Goal: Task Accomplishment & Management: Manage account settings

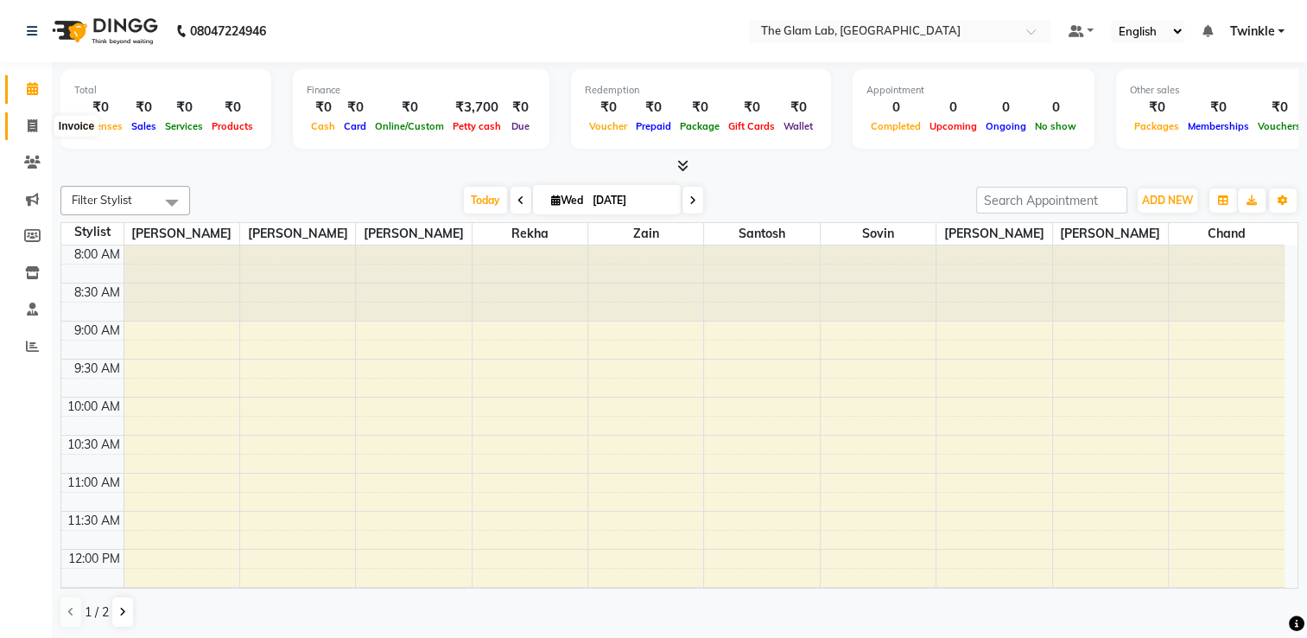
drag, startPoint x: 0, startPoint y: 0, endPoint x: 29, endPoint y: 119, distance: 122.8
click at [29, 119] on icon at bounding box center [33, 125] width 10 height 13
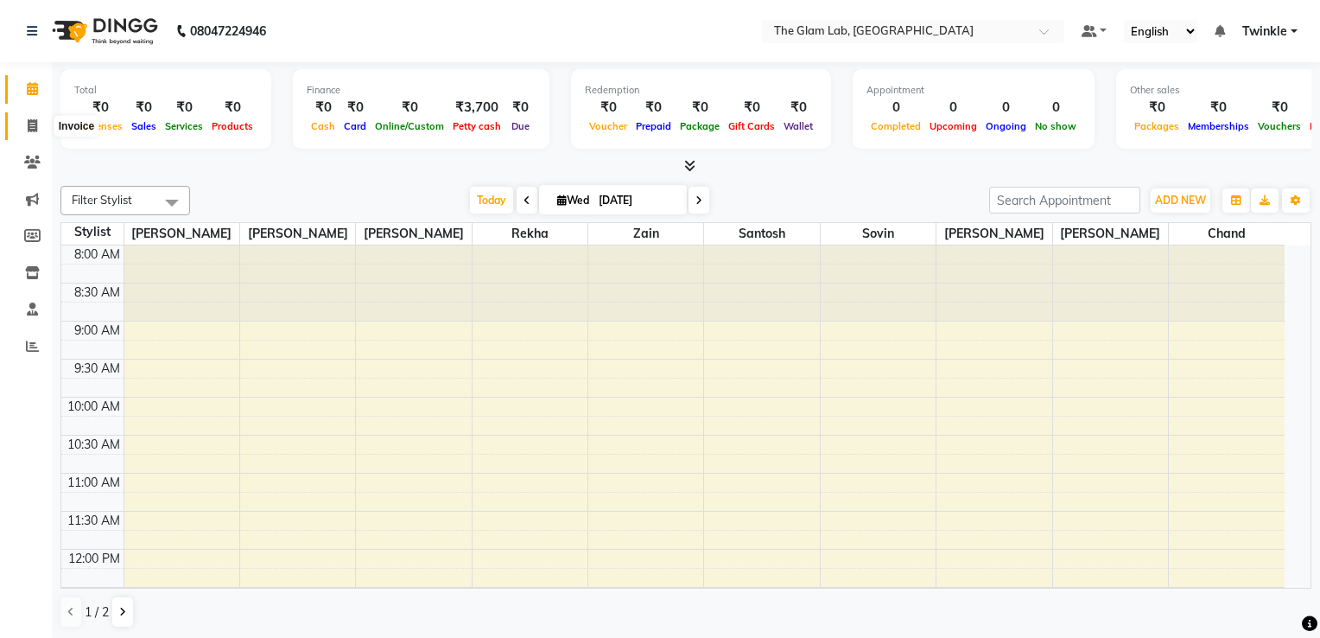
select select "service"
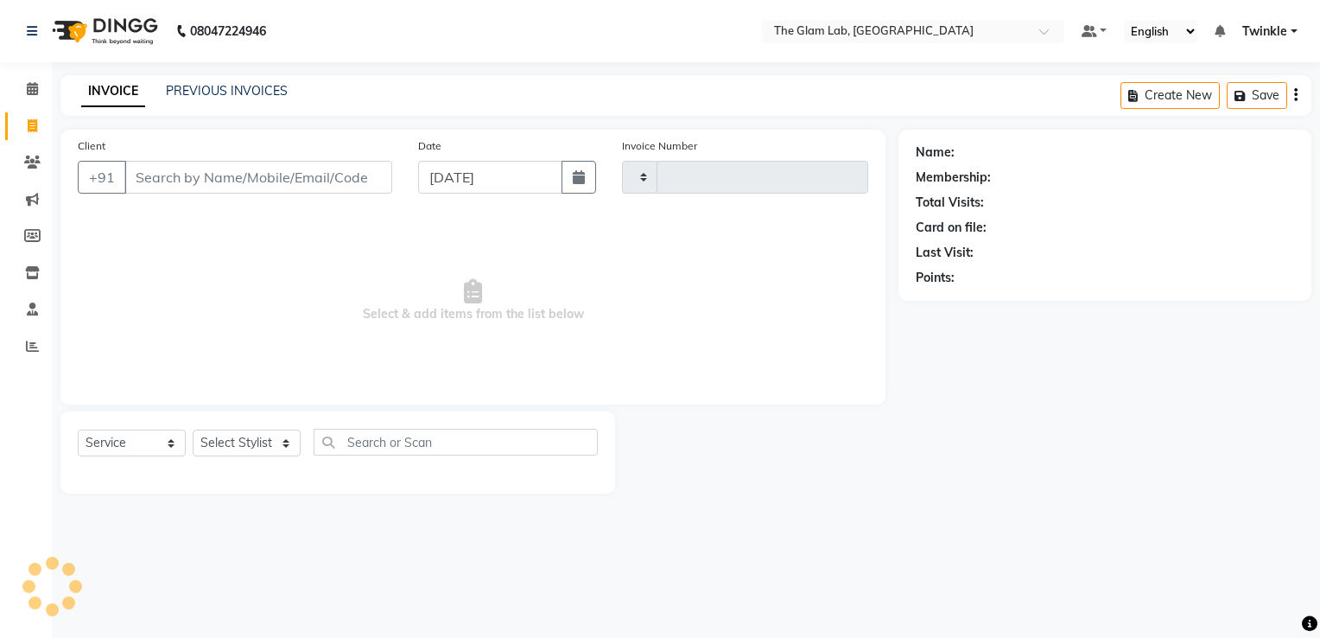
type input "0022"
select select "4136"
click at [39, 267] on span at bounding box center [32, 274] width 30 height 20
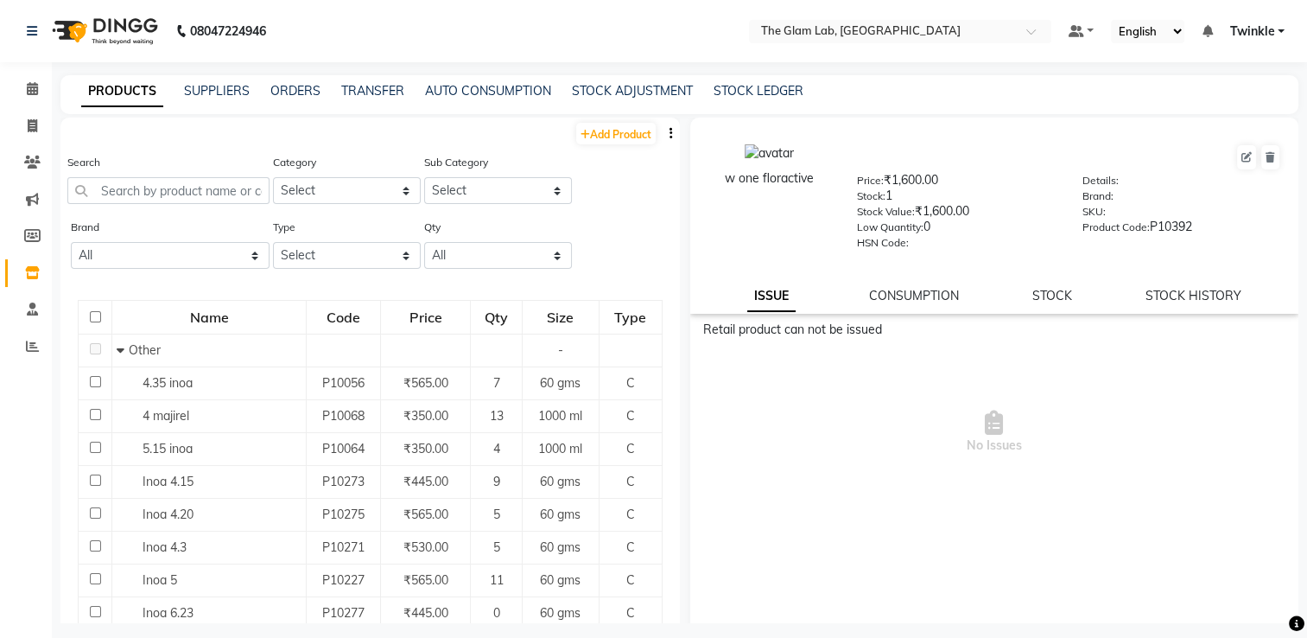
click at [594, 82] on div "STOCK ADJUSTMENT" at bounding box center [632, 91] width 121 height 18
click at [598, 89] on link "STOCK ADJUSTMENT" at bounding box center [632, 91] width 121 height 16
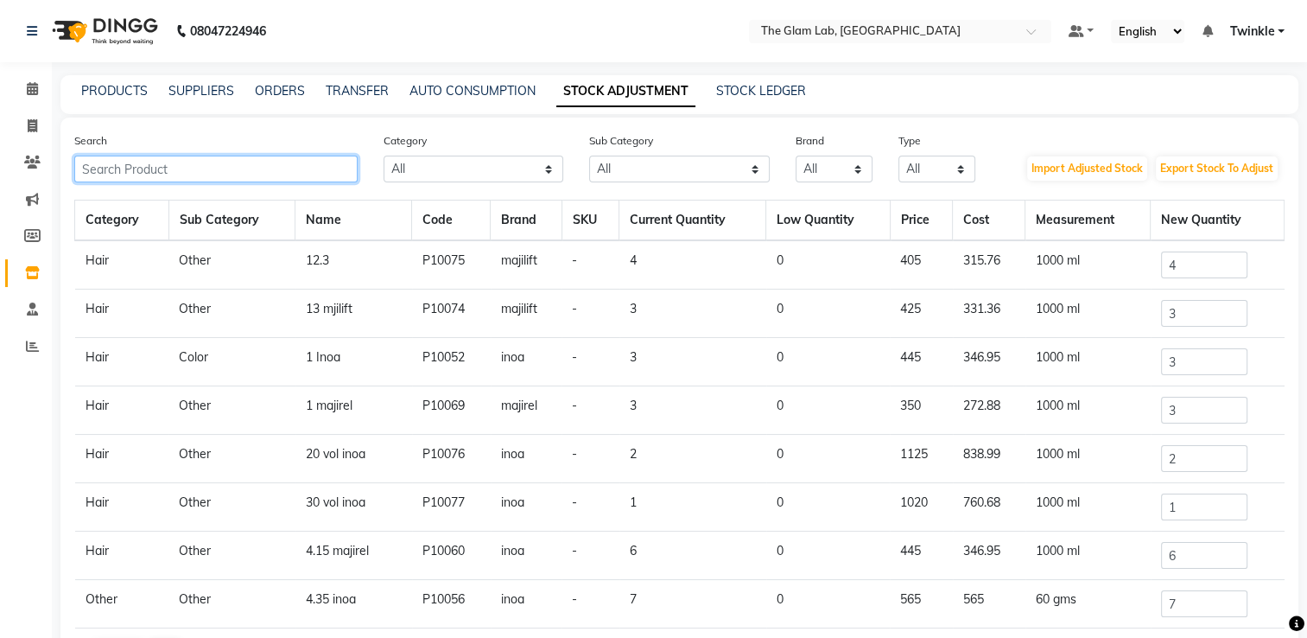
click at [162, 169] on input "text" at bounding box center [215, 169] width 283 height 27
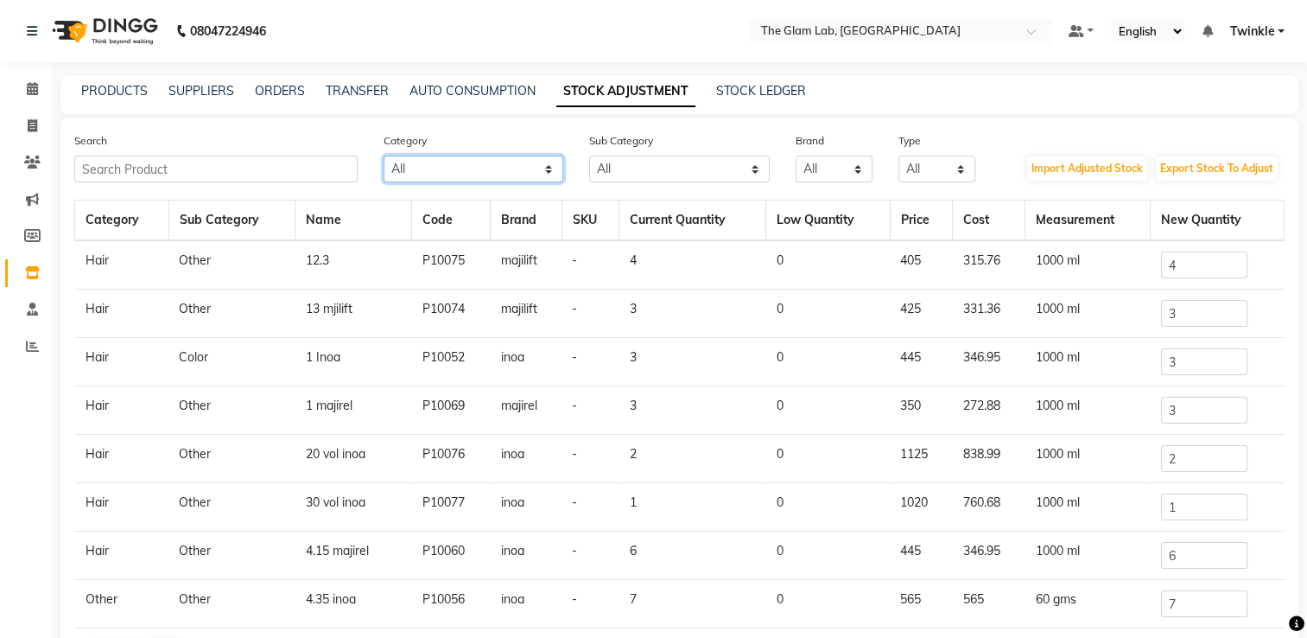
click at [551, 166] on select "All Hair Skin Makeup Personal Care Appliances [PERSON_NAME] Waxing Disposable T…" at bounding box center [474, 169] width 181 height 27
select select "1100"
click at [384, 156] on select "All Hair Skin Makeup Personal Care Appliances [PERSON_NAME] Waxing Disposable T…" at bounding box center [474, 169] width 181 height 27
click at [741, 180] on select "All Cream Houskeeping Loreal Retail Cheryls Retail Casmara Retail Cleanser Rill…" at bounding box center [679, 169] width 181 height 27
click at [677, 171] on select "All Cream Houskeeping Loreal Retail Cheryls Retail Casmara Retail Cleanser Rill…" at bounding box center [679, 169] width 181 height 27
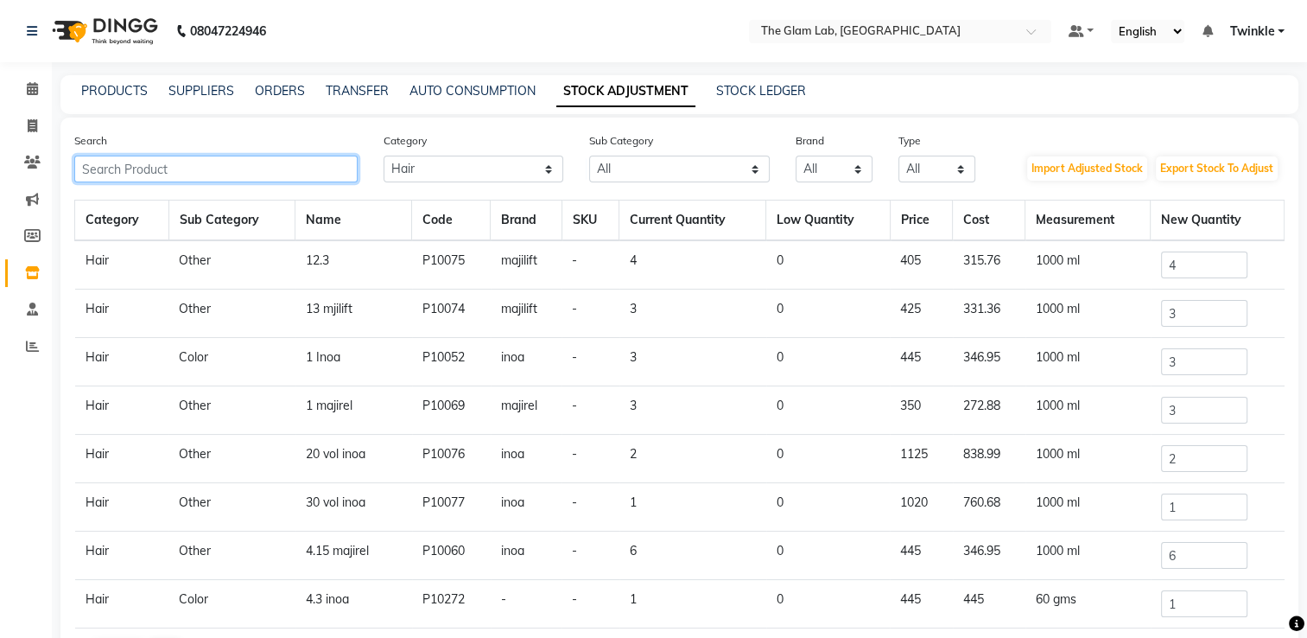
click at [228, 175] on input "text" at bounding box center [215, 169] width 283 height 27
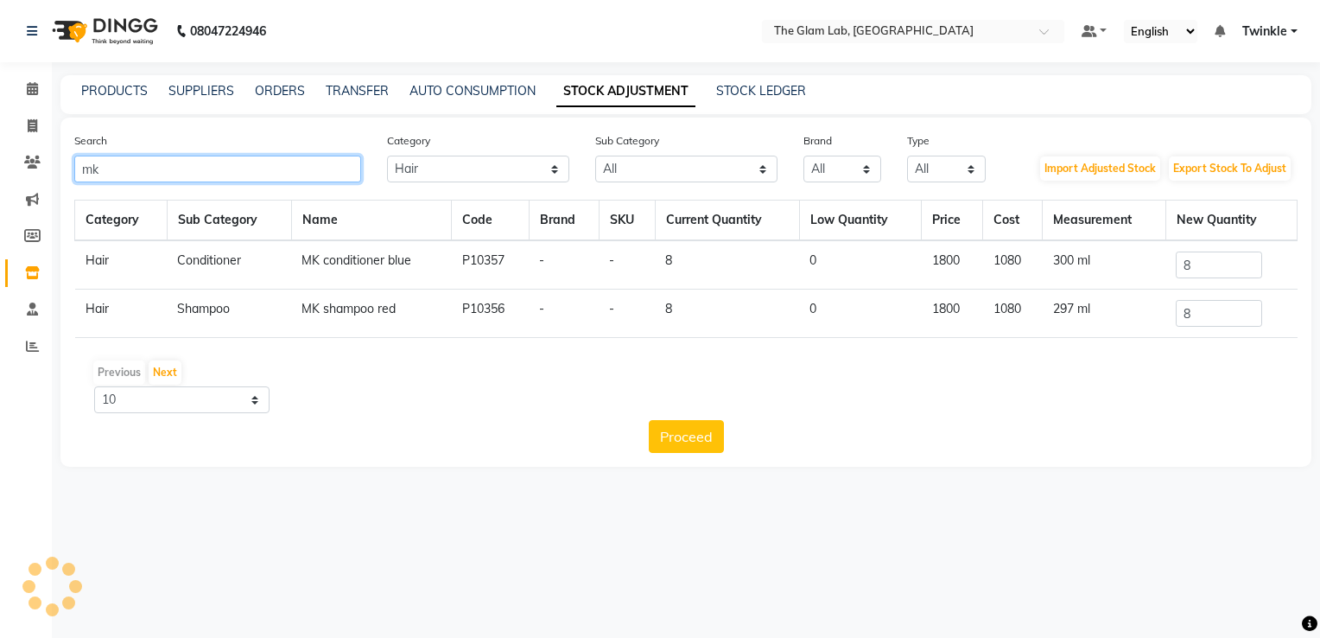
type input "mk"
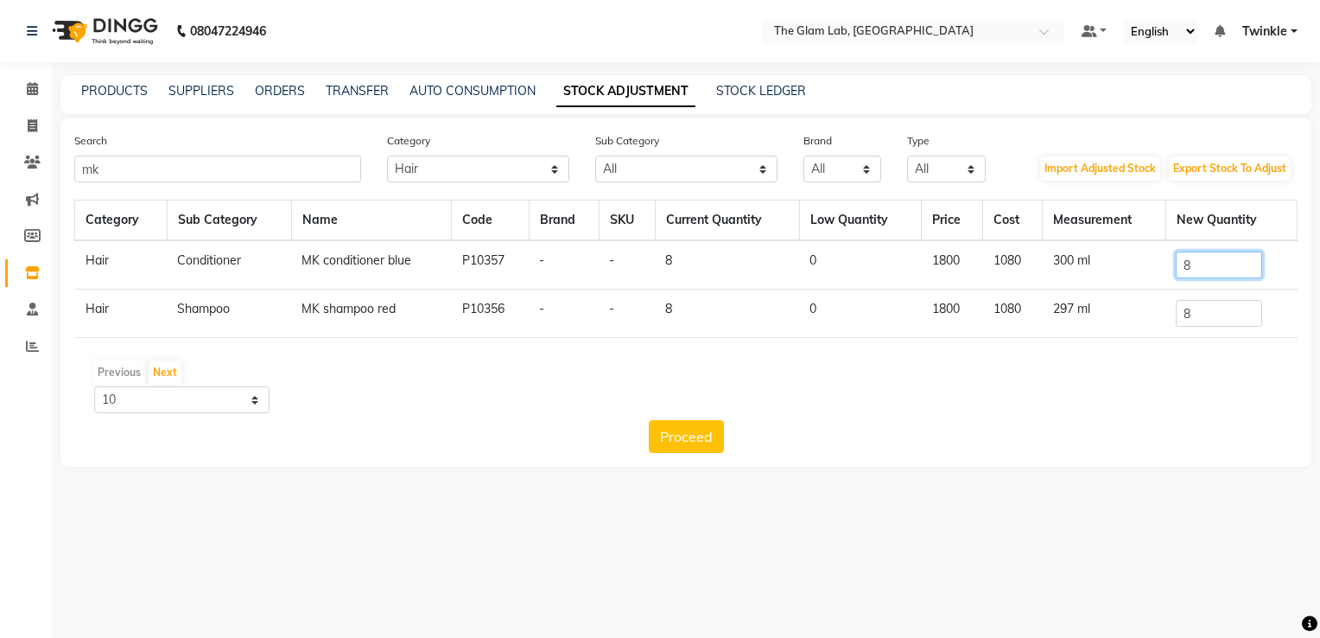
click at [1237, 265] on input "8" at bounding box center [1219, 264] width 86 height 27
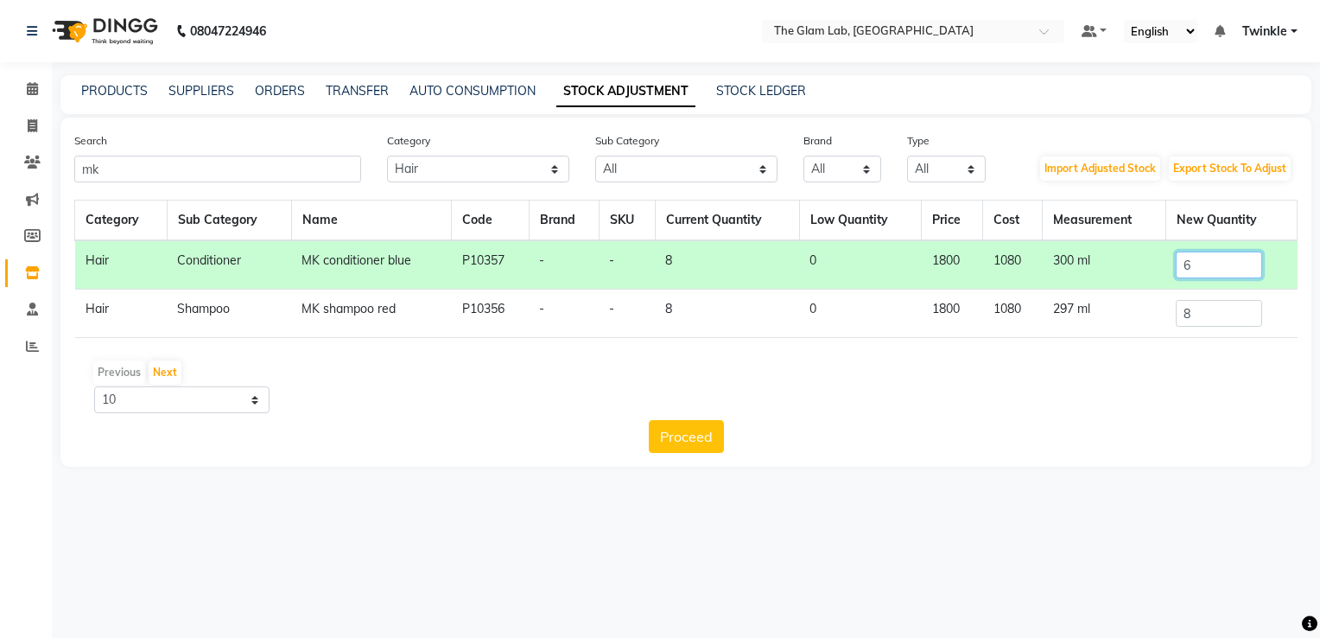
type input "6"
click at [1220, 326] on input "8" at bounding box center [1219, 313] width 86 height 27
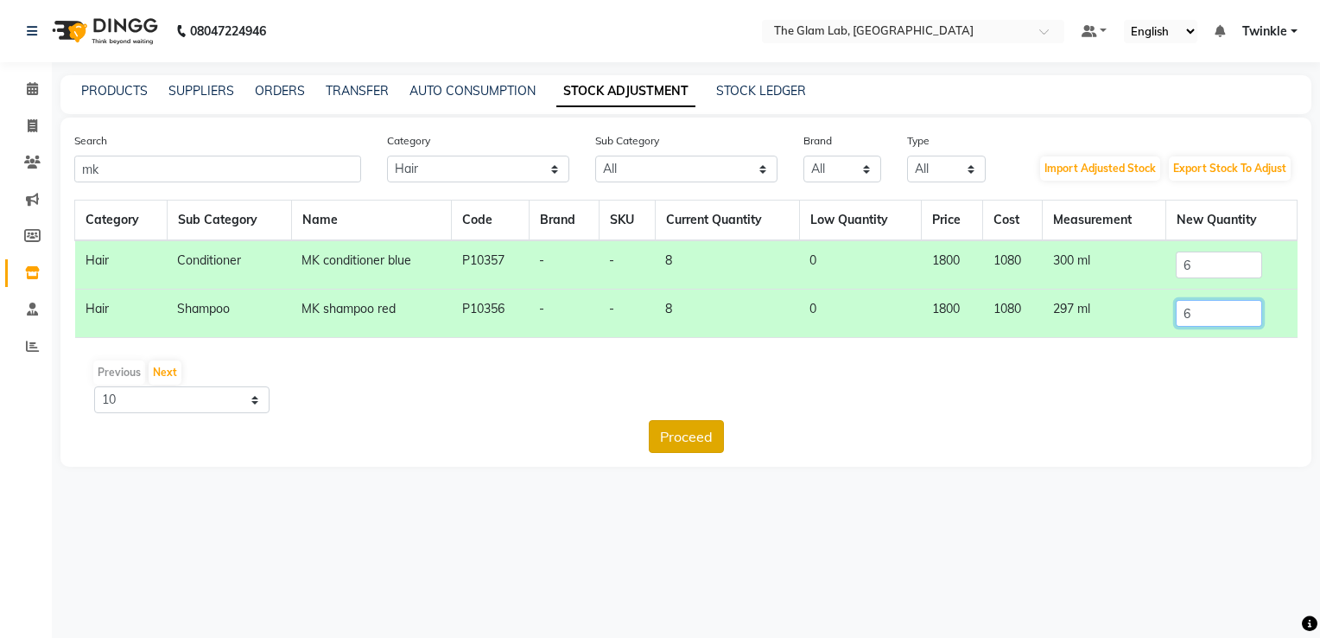
type input "6"
click at [689, 449] on button "Proceed" at bounding box center [686, 436] width 75 height 33
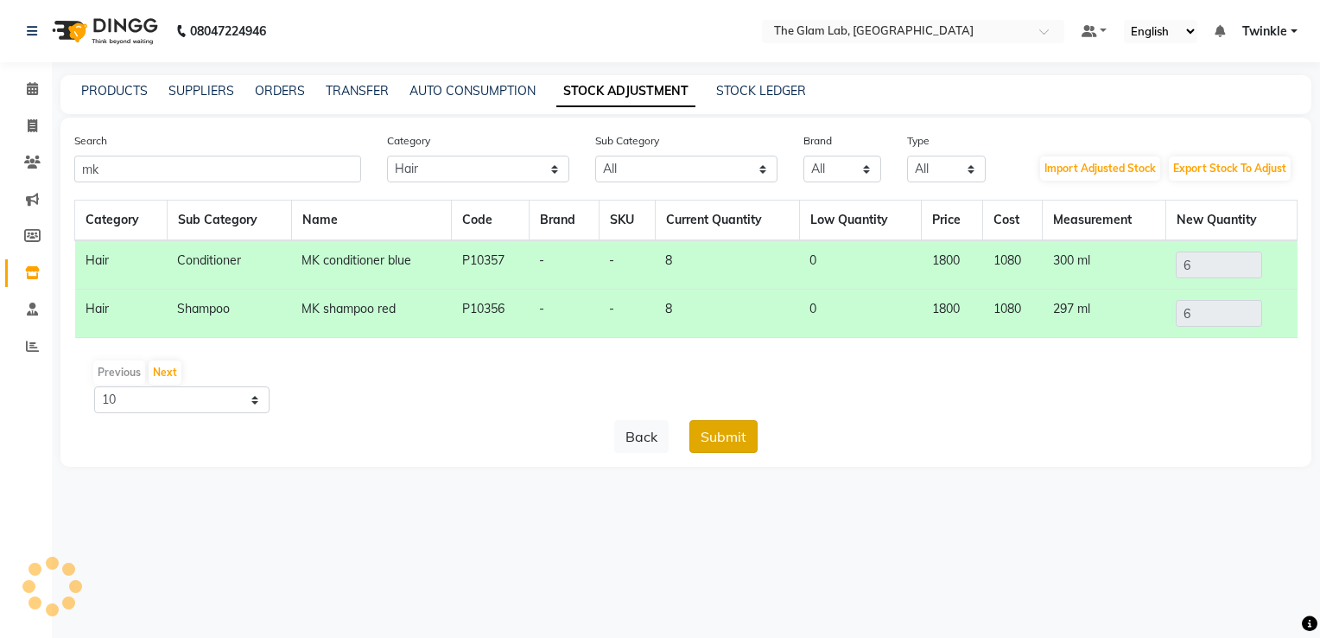
click at [710, 440] on button "Submit" at bounding box center [724, 436] width 68 height 33
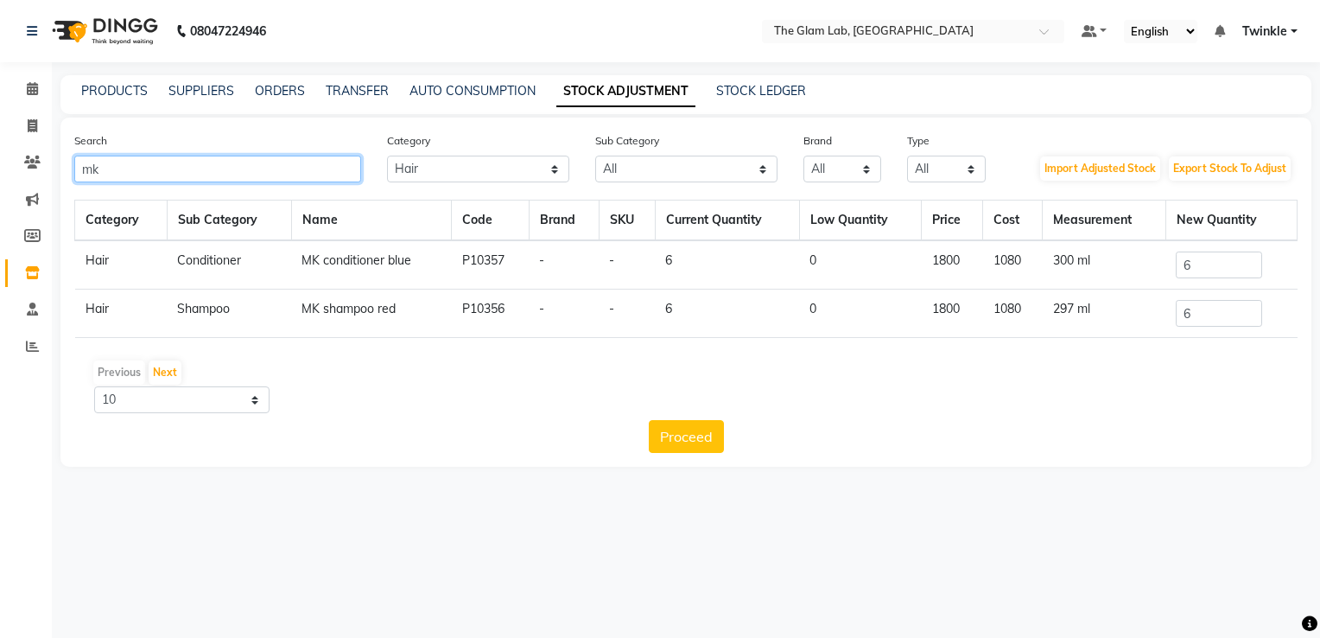
click at [267, 175] on input "mk" at bounding box center [217, 169] width 287 height 27
type input "m"
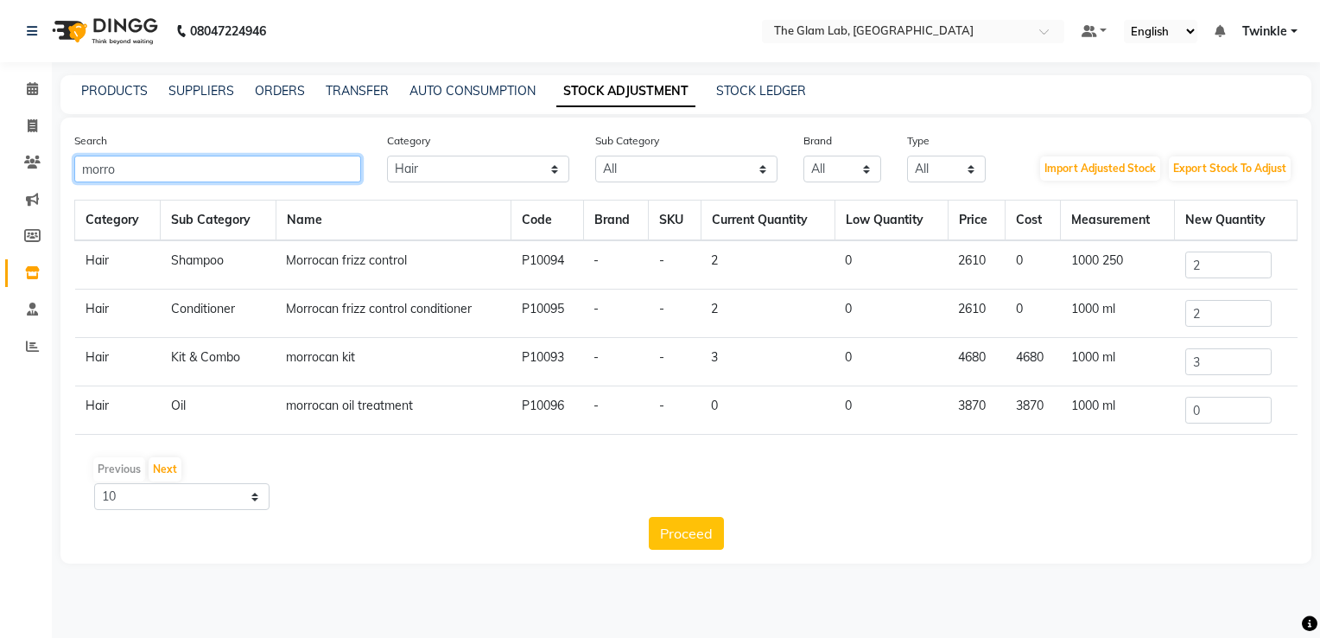
type input "morro"
click at [1220, 406] on input "0" at bounding box center [1229, 410] width 86 height 27
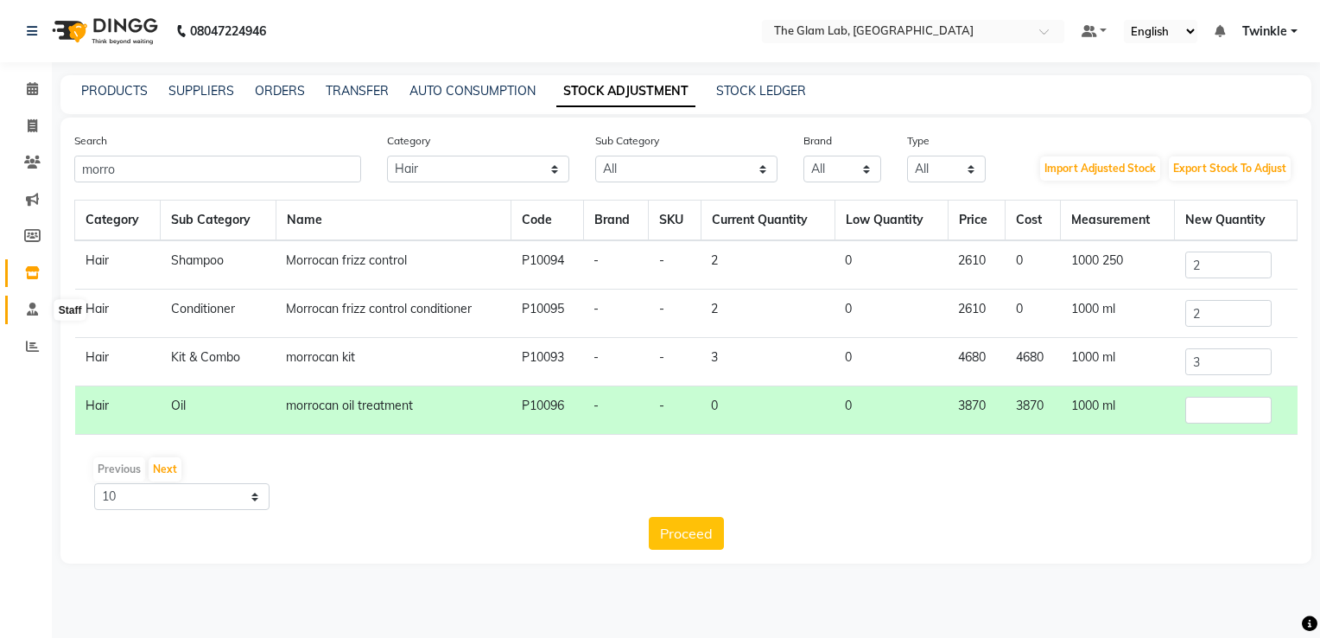
click at [35, 302] on icon at bounding box center [32, 308] width 11 height 13
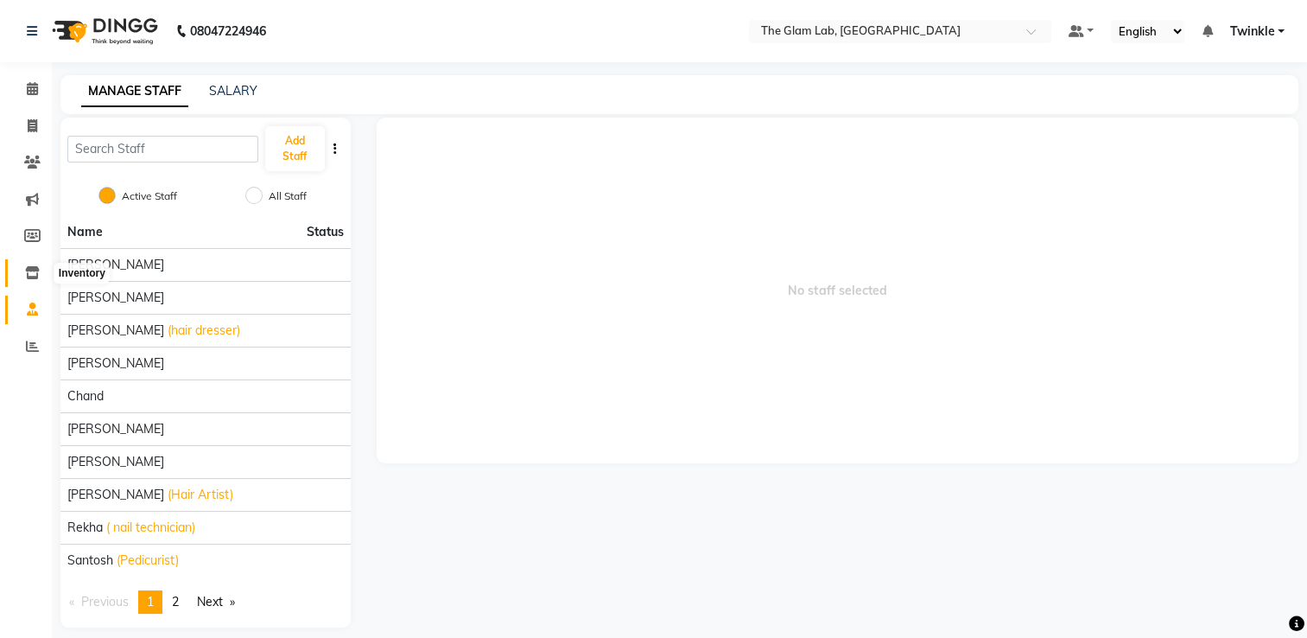
click at [36, 269] on icon at bounding box center [32, 272] width 15 height 13
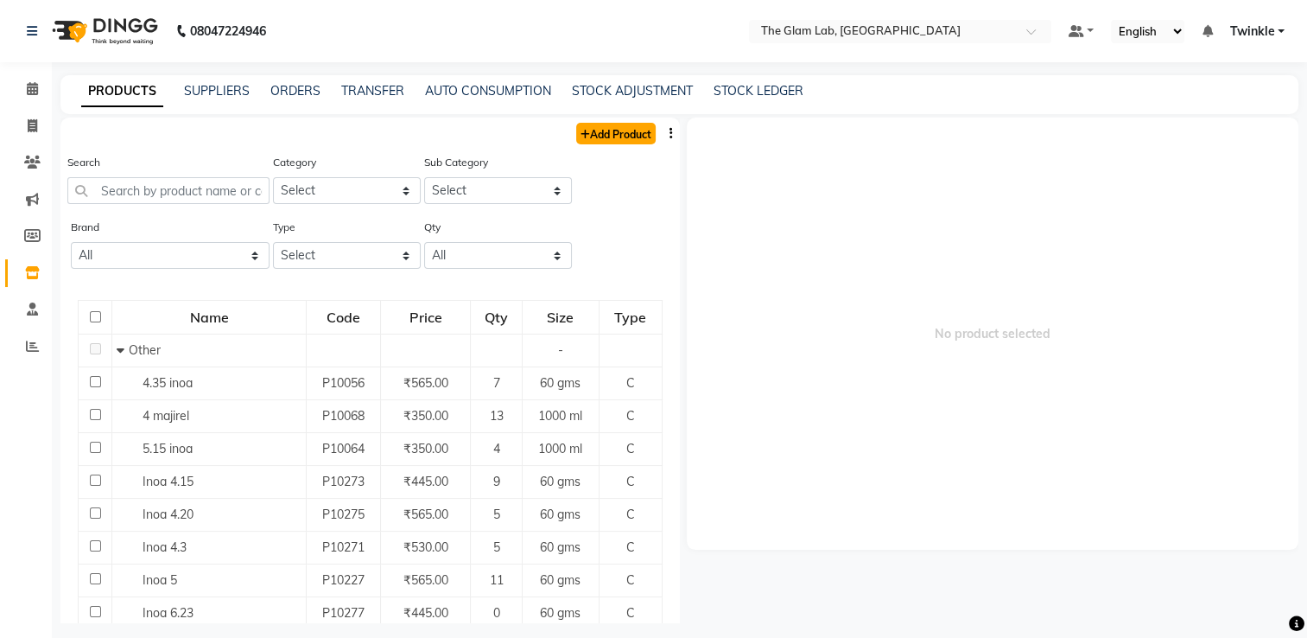
click at [599, 133] on link "Add Product" at bounding box center [616, 134] width 80 height 22
select select "true"
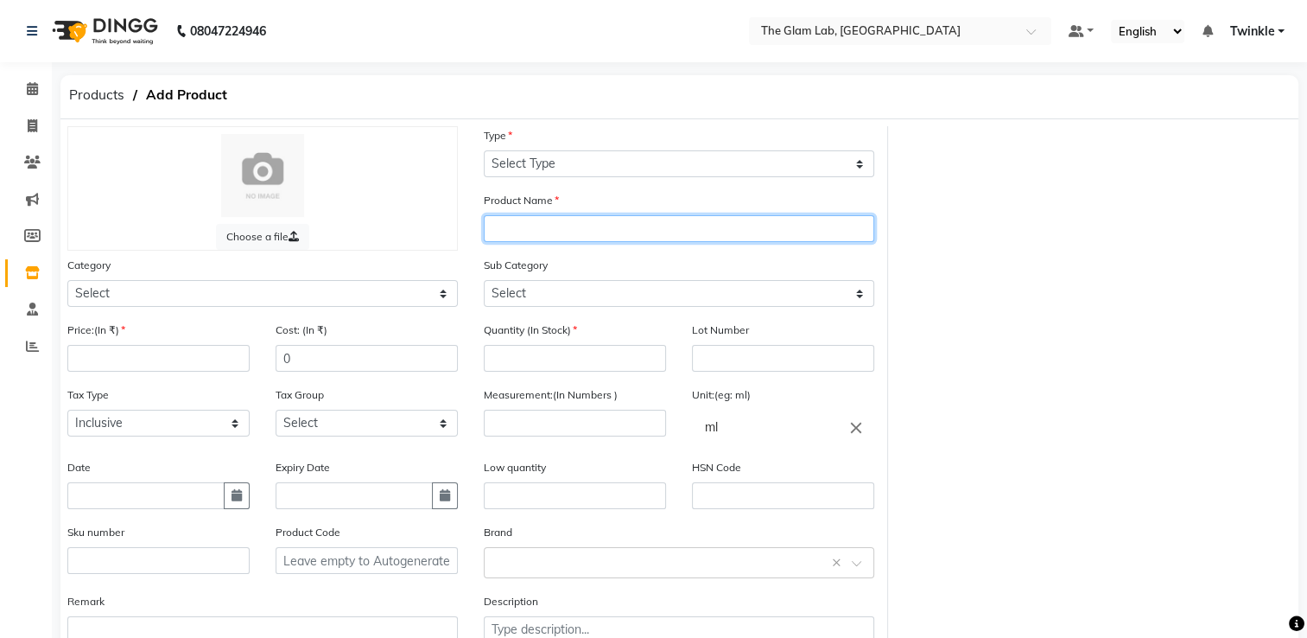
click at [558, 239] on input "text" at bounding box center [679, 228] width 391 height 27
type input "moroccanoil"
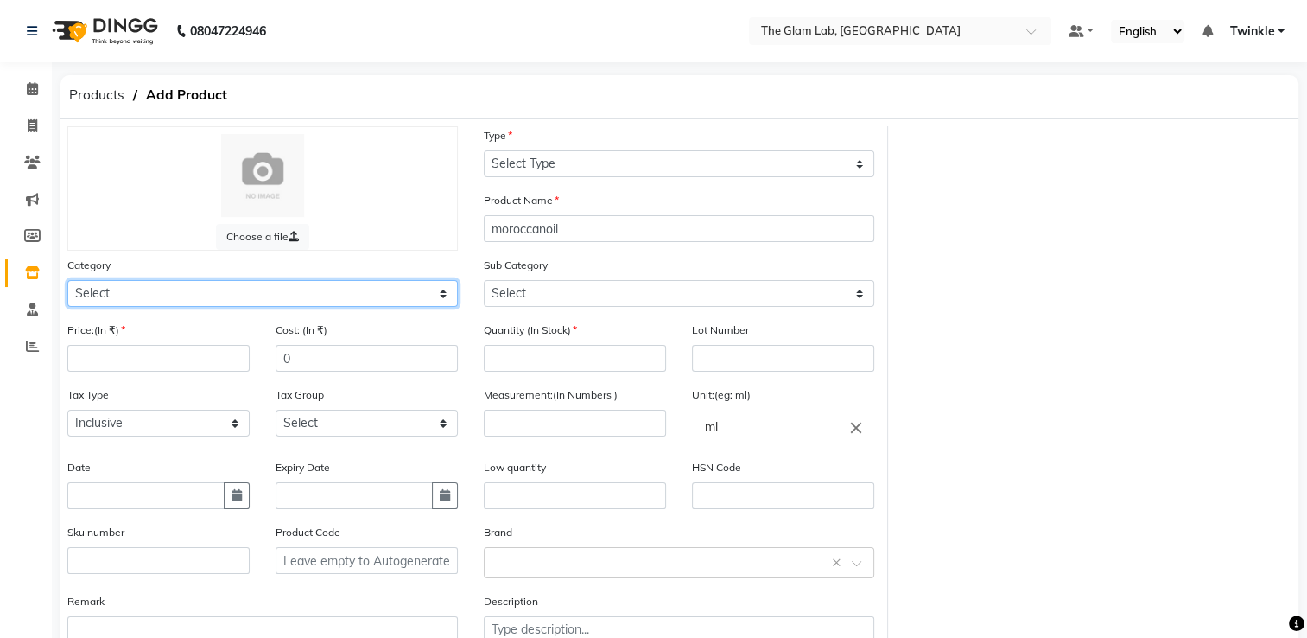
click at [380, 296] on select "Select Hair Skin Makeup Personal Care Appliances [PERSON_NAME] Waxing Disposabl…" at bounding box center [262, 293] width 391 height 27
select select "1100"
click at [67, 283] on select "Select Hair Skin Makeup Personal Care Appliances [PERSON_NAME] Waxing Disposabl…" at bounding box center [262, 293] width 391 height 27
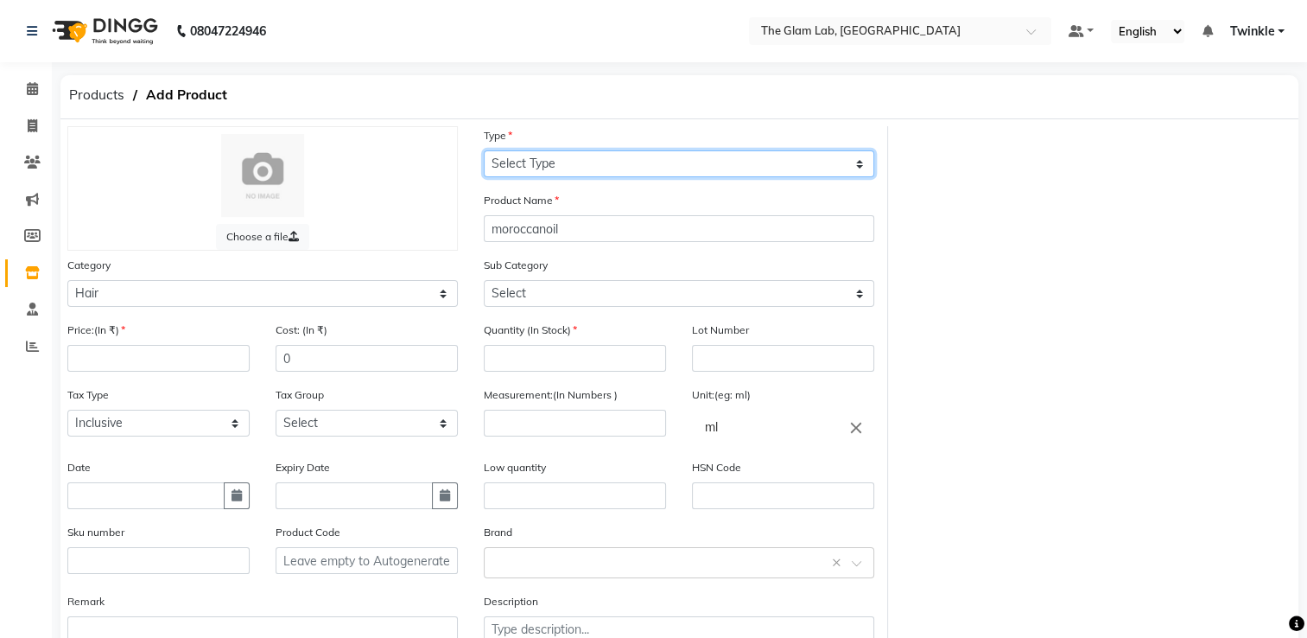
click at [577, 162] on select "Select Type Both Retail Consumable" at bounding box center [679, 163] width 391 height 27
select select "R"
click at [484, 151] on select "Select Type Both Retail Consumable" at bounding box center [679, 163] width 391 height 27
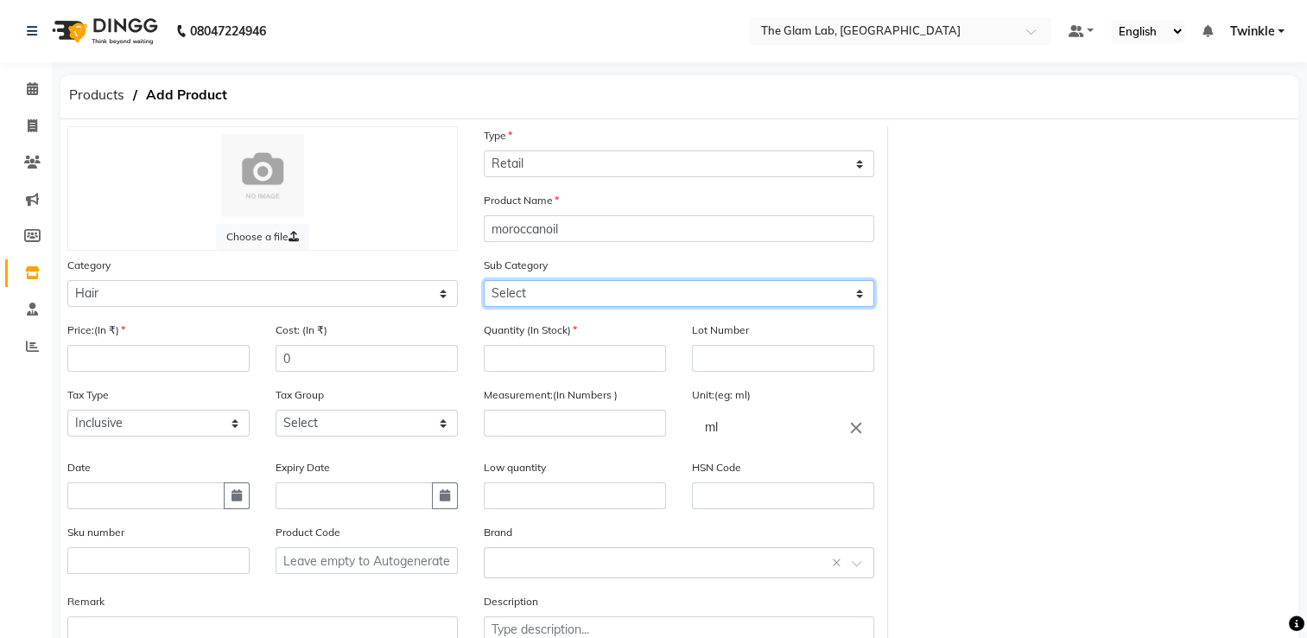
click at [540, 295] on select "Select Shampoo Conditioner Cream Mask Oil Serum Color Appliances Treatment Styl…" at bounding box center [679, 293] width 391 height 27
select select "1105"
click at [484, 283] on select "Select Shampoo Conditioner Cream Mask Oil Serum Color Appliances Treatment Styl…" at bounding box center [679, 293] width 391 height 27
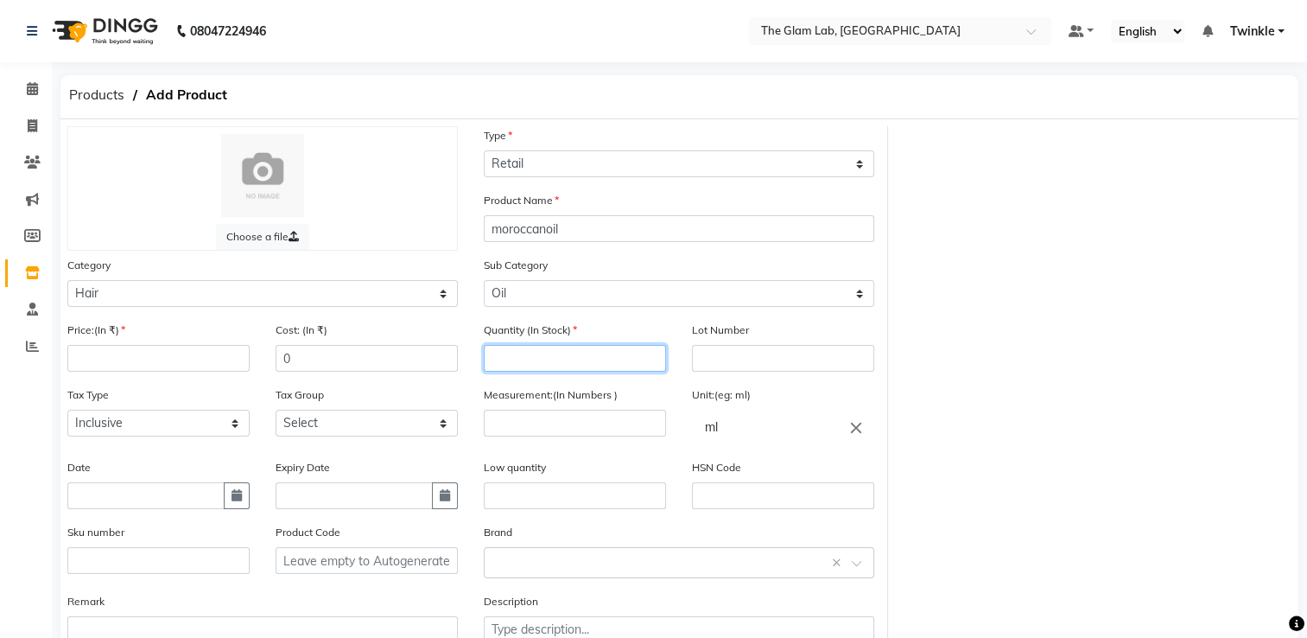
click at [559, 366] on input "number" at bounding box center [575, 358] width 182 height 27
type input "4"
click at [539, 423] on input "number" at bounding box center [575, 423] width 182 height 27
type input "100"
click at [348, 366] on input "0" at bounding box center [367, 358] width 182 height 27
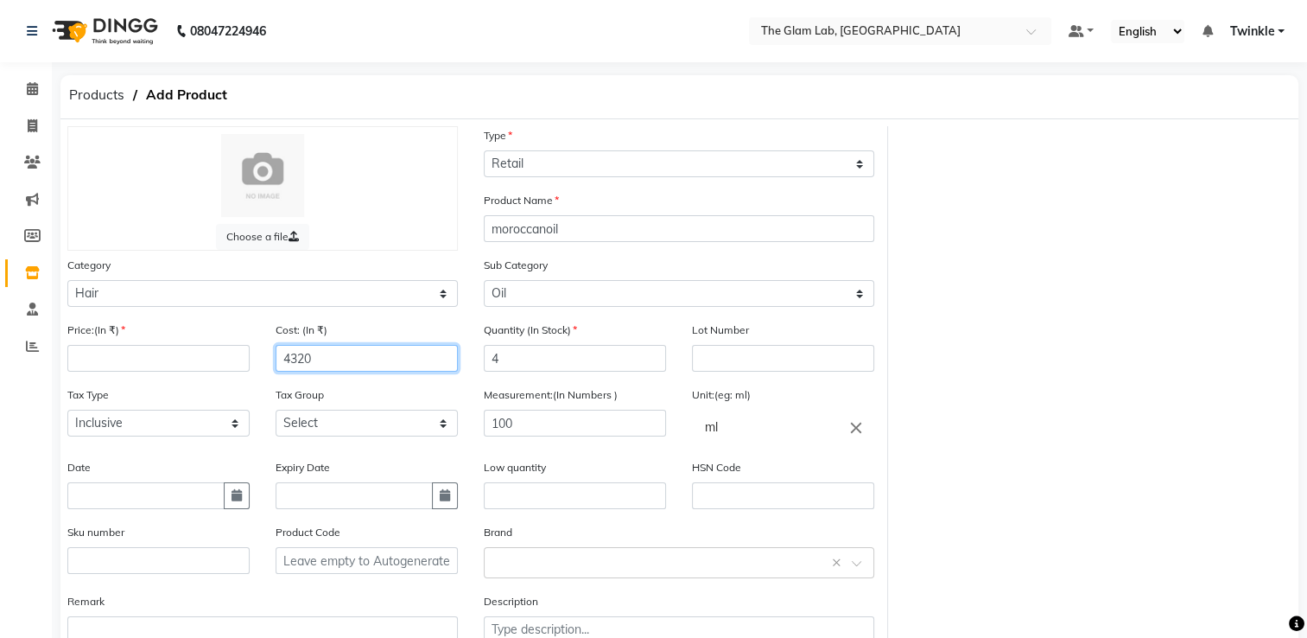
type input "4320"
click at [194, 358] on input "number" at bounding box center [158, 358] width 182 height 27
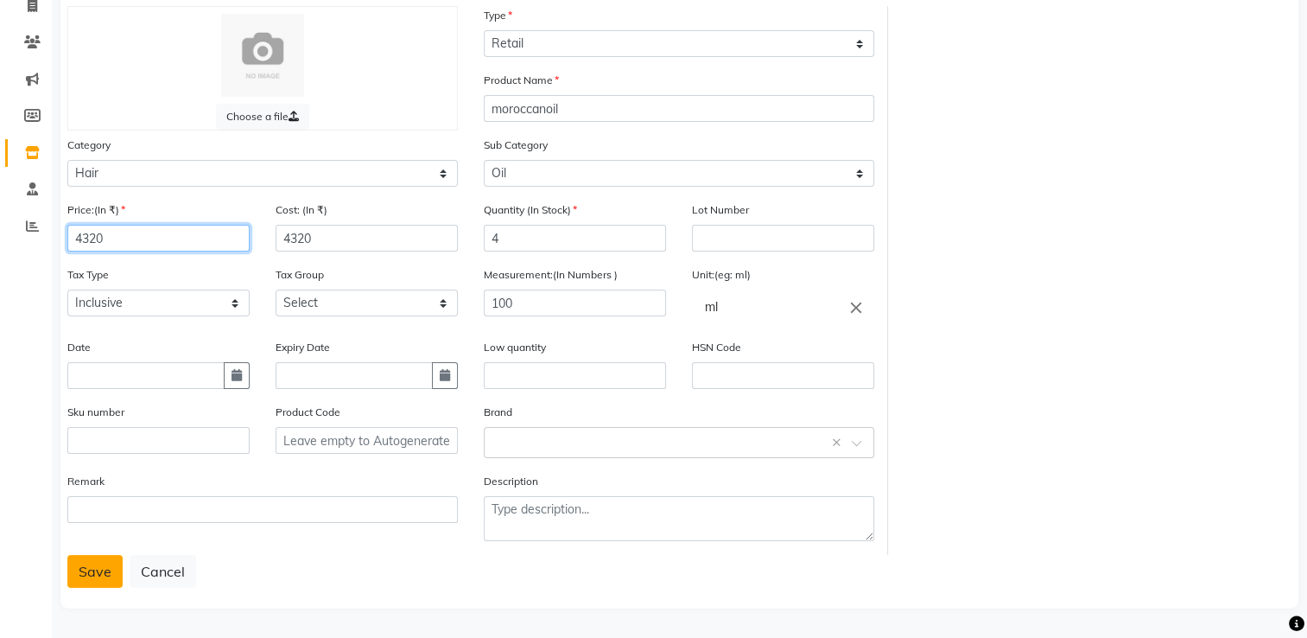
type input "4320"
click at [117, 564] on button "Save" at bounding box center [94, 571] width 55 height 33
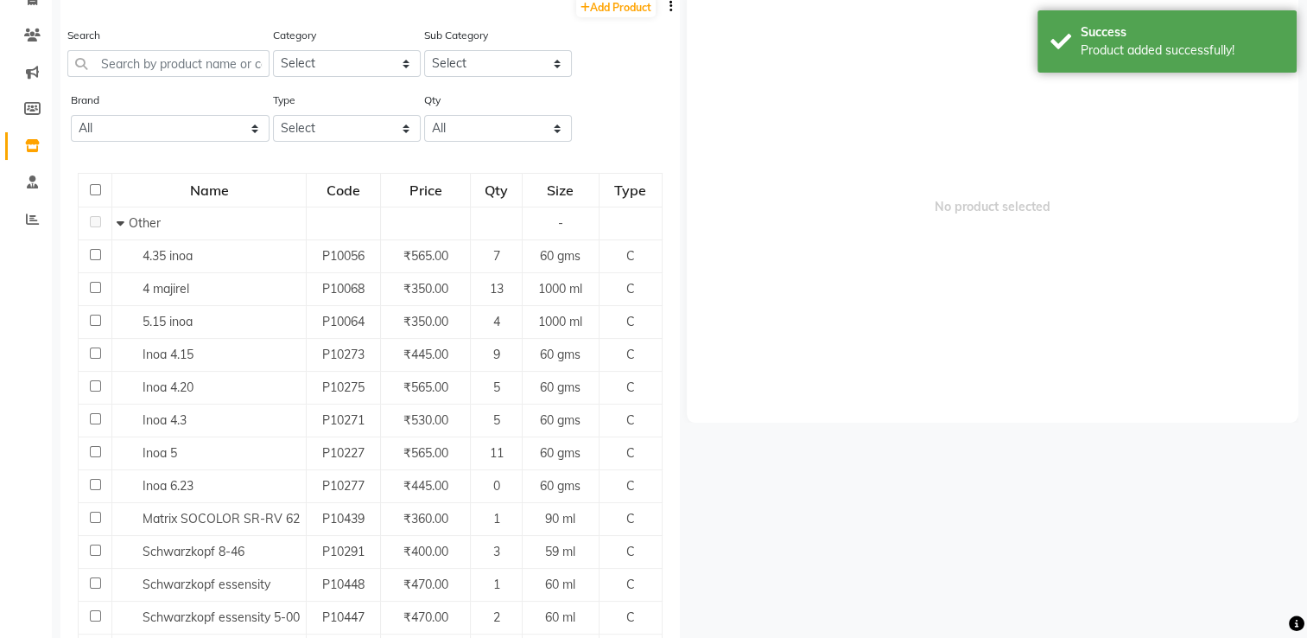
scroll to position [10, 0]
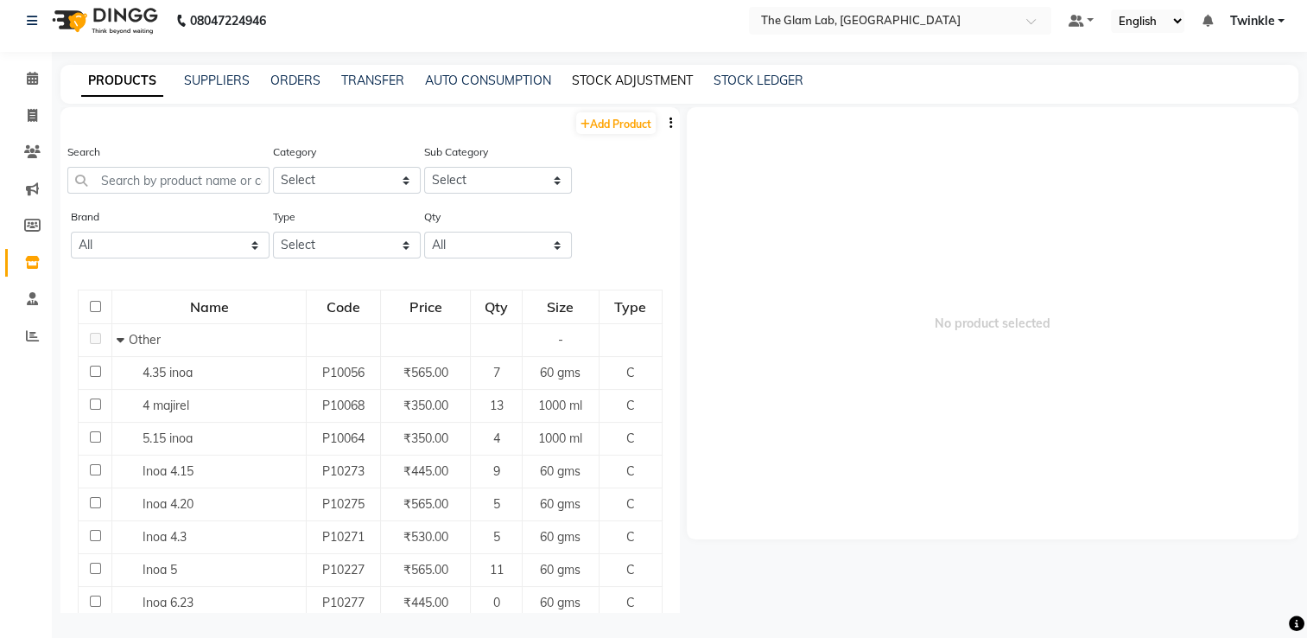
click at [644, 73] on link "STOCK ADJUSTMENT" at bounding box center [632, 81] width 121 height 16
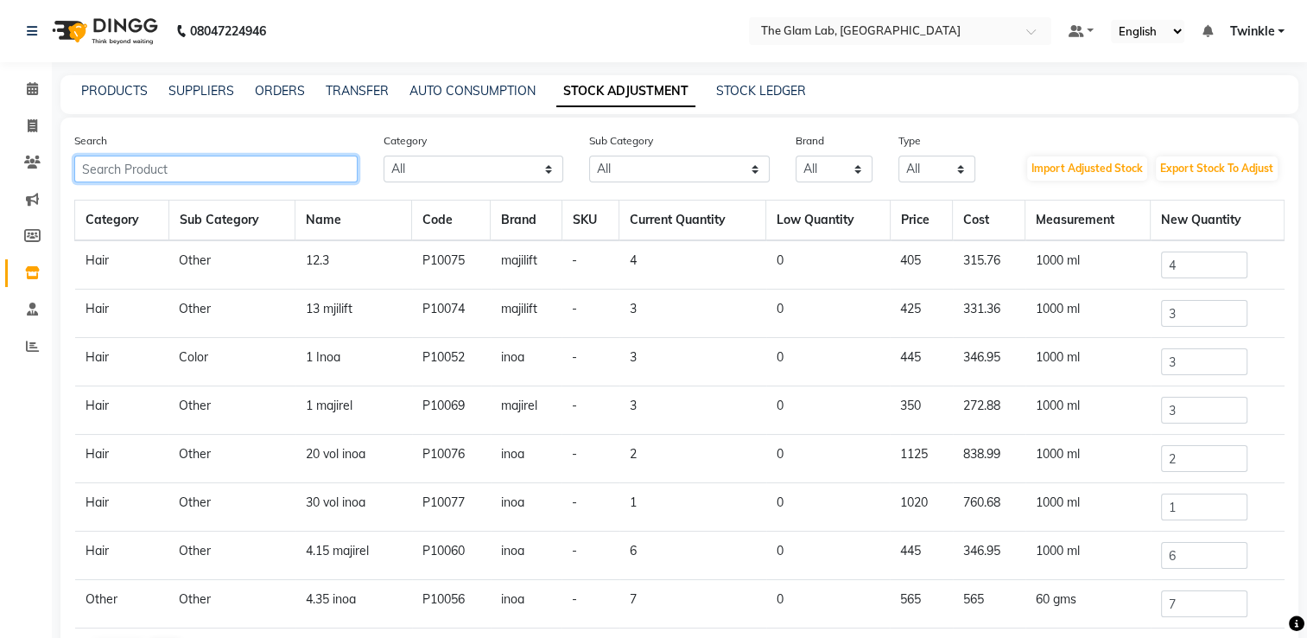
click at [284, 174] on input "text" at bounding box center [215, 169] width 283 height 27
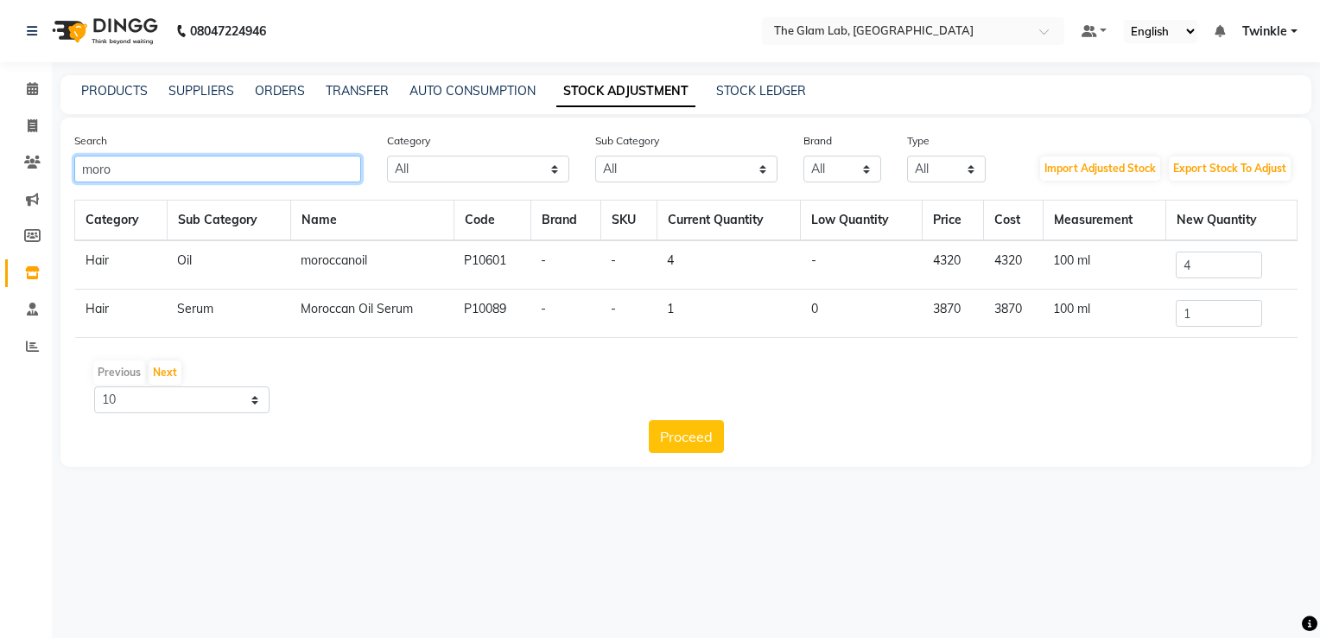
type input "moro"
click at [1243, 311] on input "1" at bounding box center [1219, 313] width 86 height 27
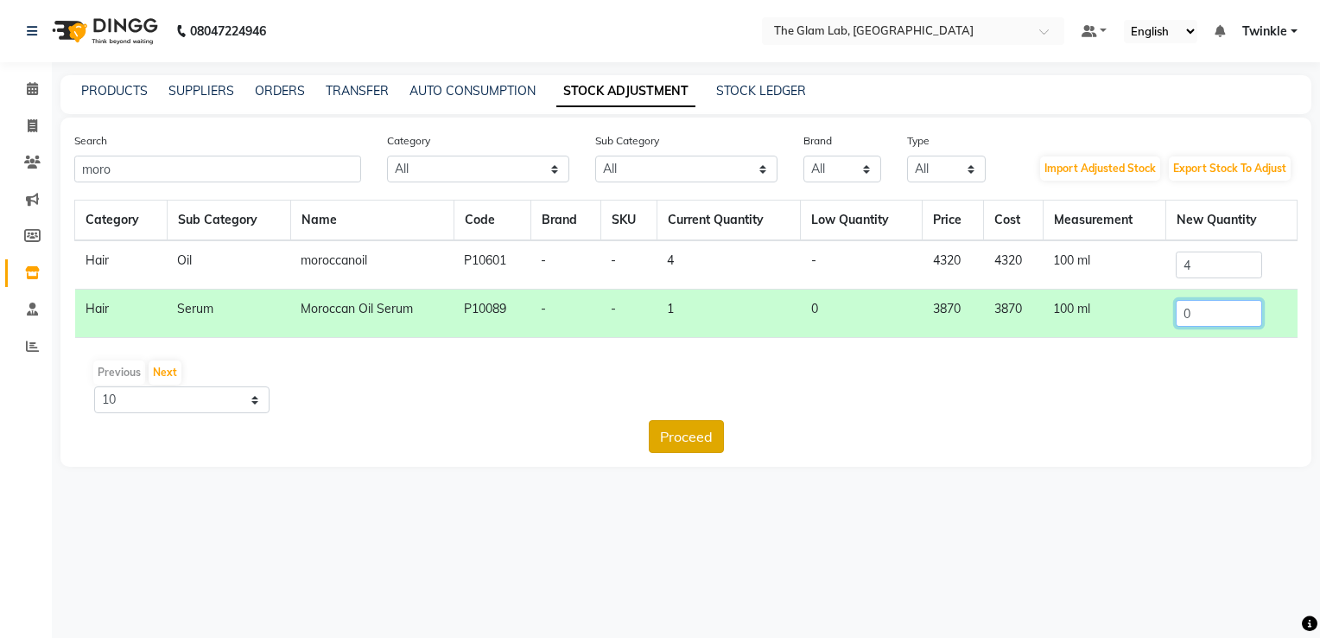
type input "0"
click at [709, 437] on button "Proceed" at bounding box center [686, 436] width 75 height 33
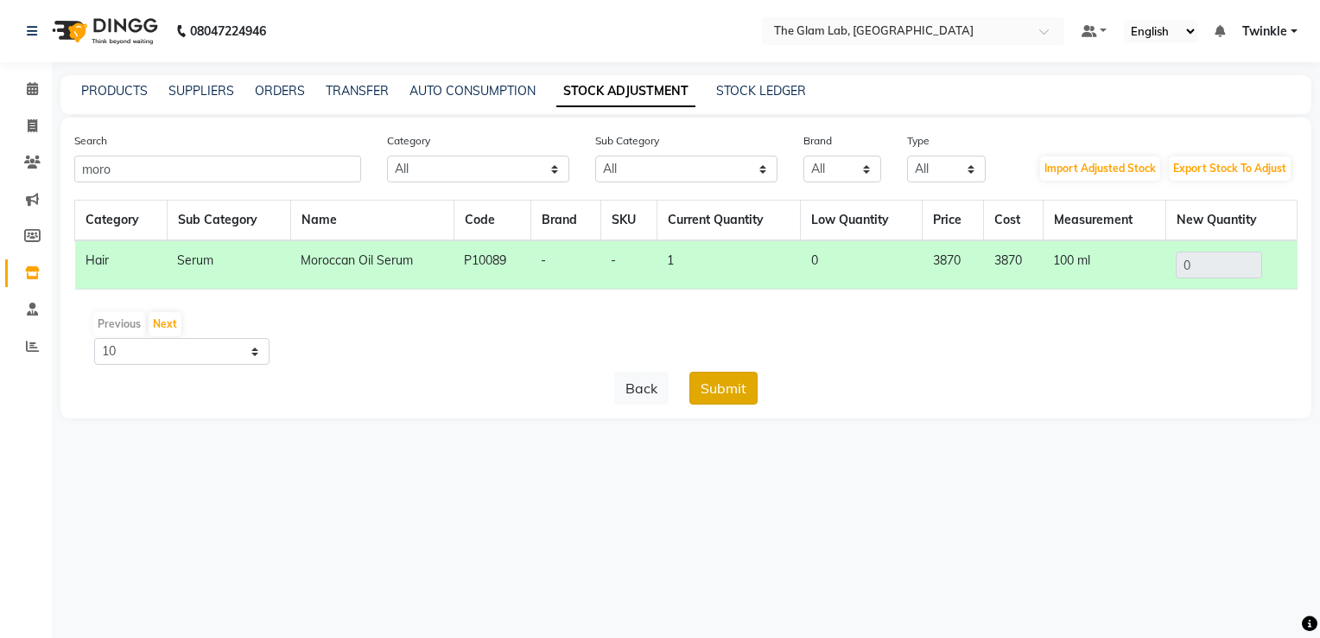
click at [726, 398] on button "Submit" at bounding box center [724, 388] width 68 height 33
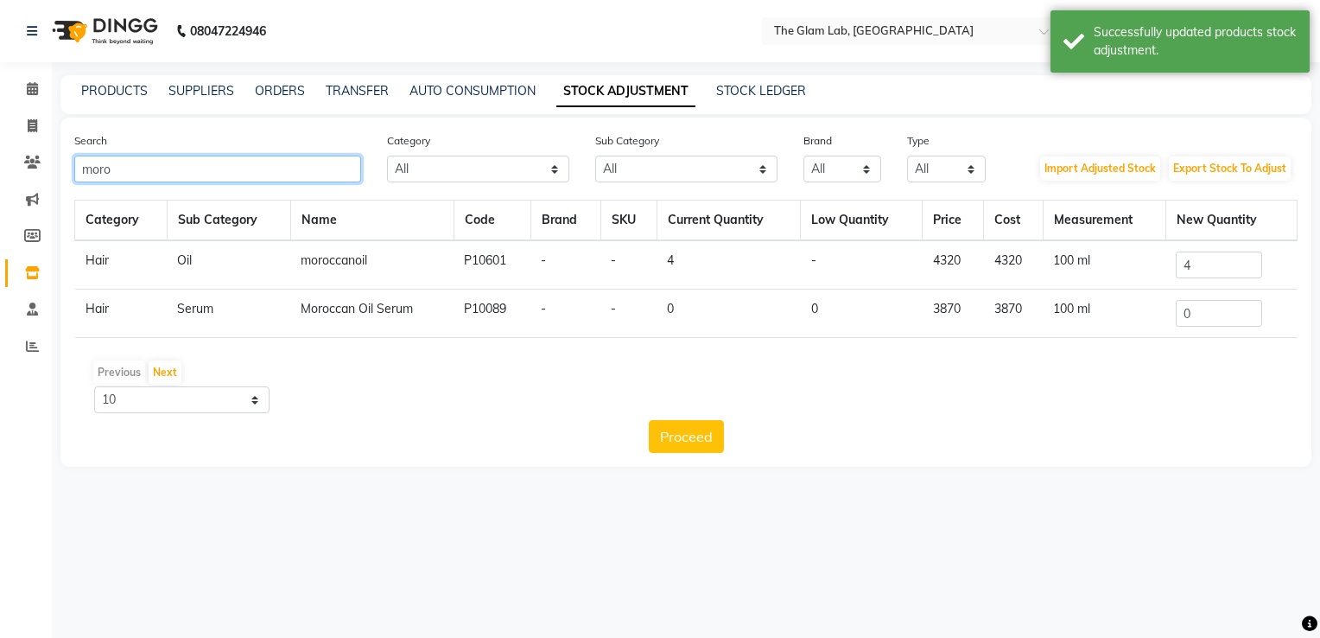
click at [246, 159] on input "moro" at bounding box center [217, 169] width 287 height 27
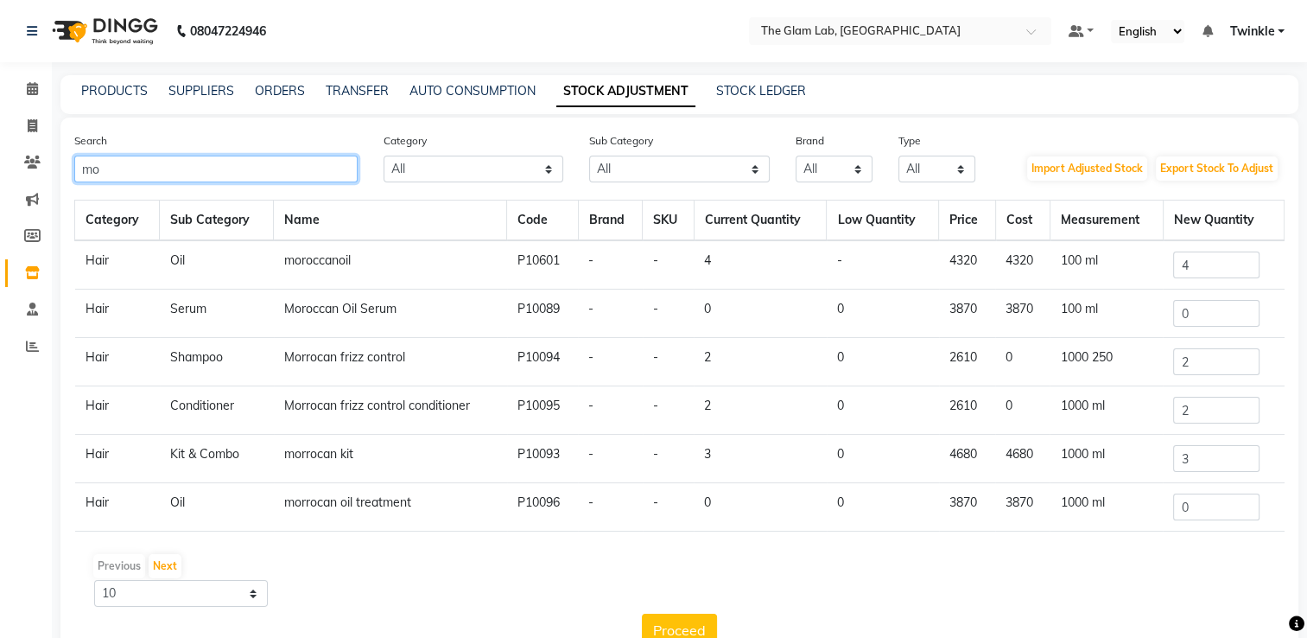
type input "m"
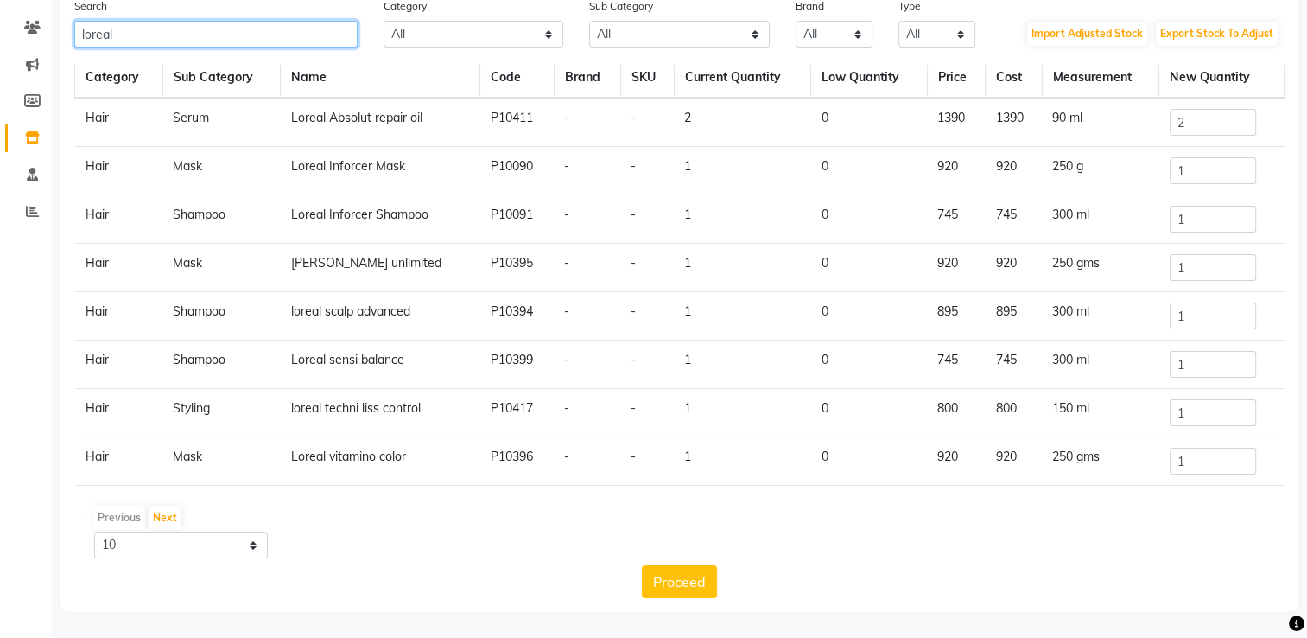
scroll to position [135, 0]
type input "loreal"
click at [173, 510] on button "Next" at bounding box center [165, 518] width 33 height 24
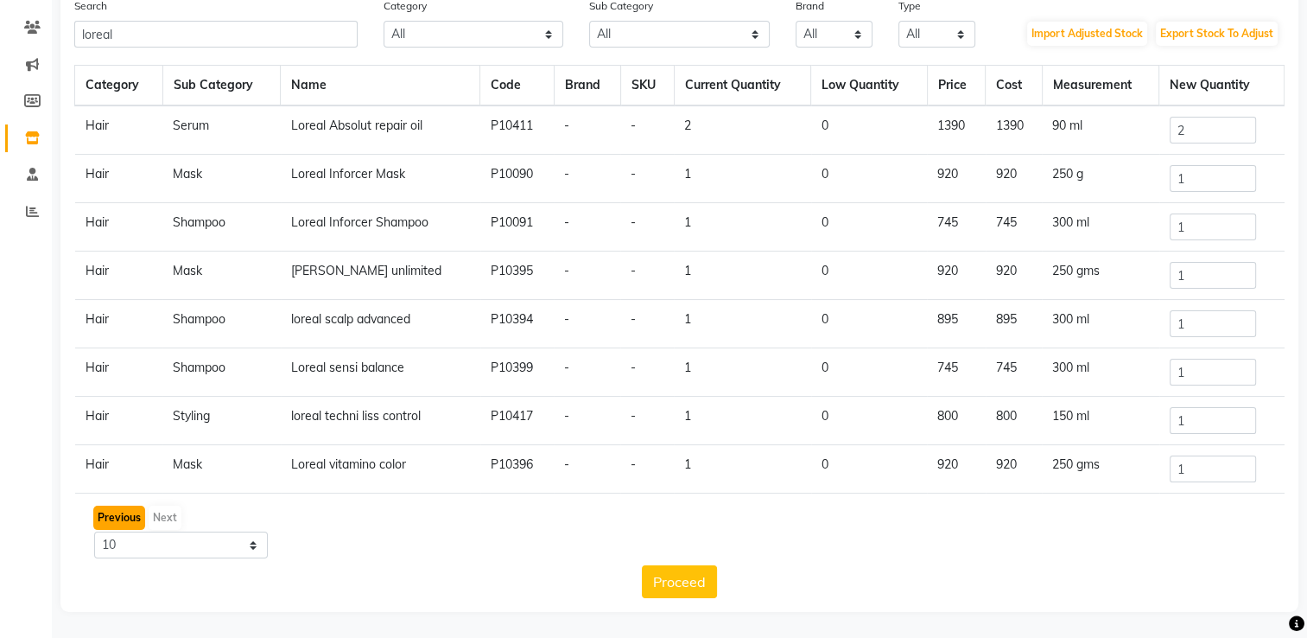
click at [131, 510] on button "Previous" at bounding box center [119, 518] width 52 height 24
click at [1217, 470] on input "1" at bounding box center [1213, 468] width 86 height 27
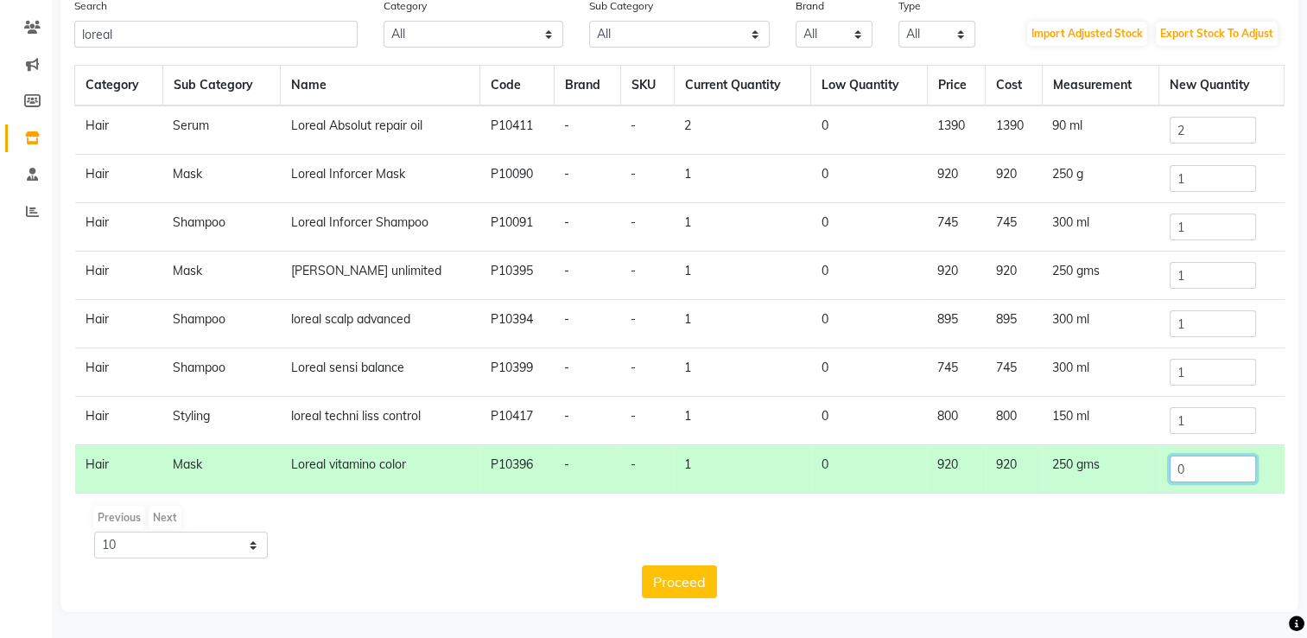
type input "0"
click at [1215, 416] on input "1" at bounding box center [1213, 420] width 86 height 27
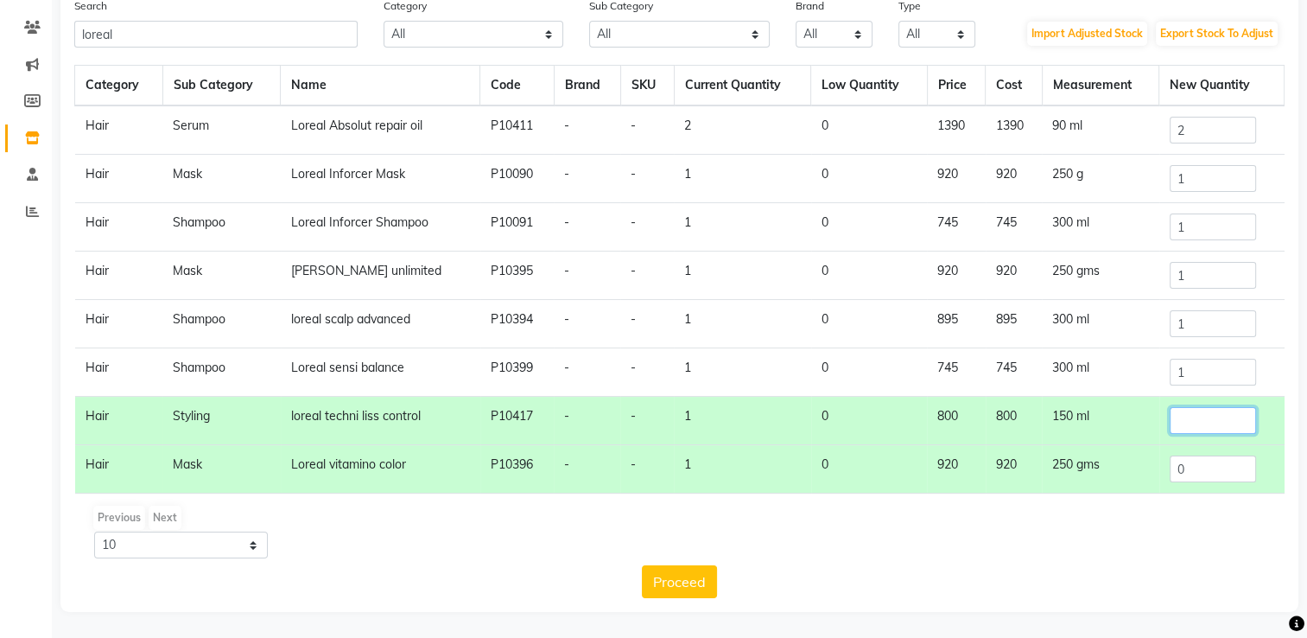
type input "0"
type input "1"
type input "0"
click at [1212, 372] on input "1" at bounding box center [1213, 372] width 86 height 27
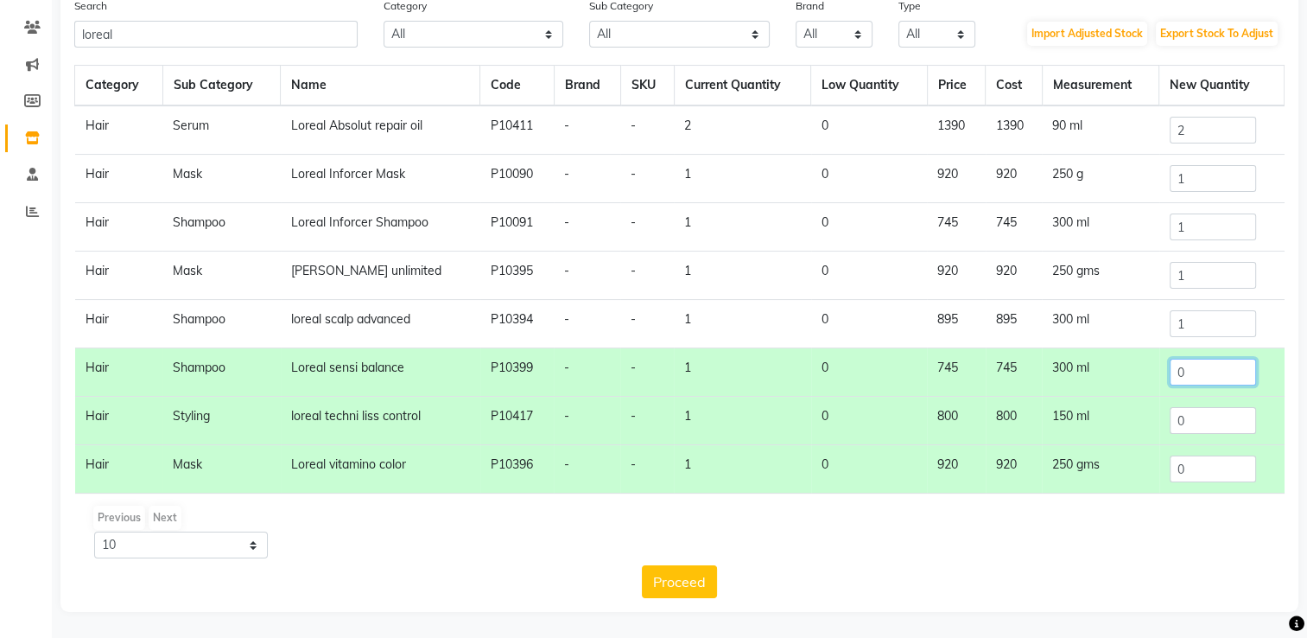
type input "0"
click at [1208, 130] on input "2" at bounding box center [1213, 130] width 86 height 27
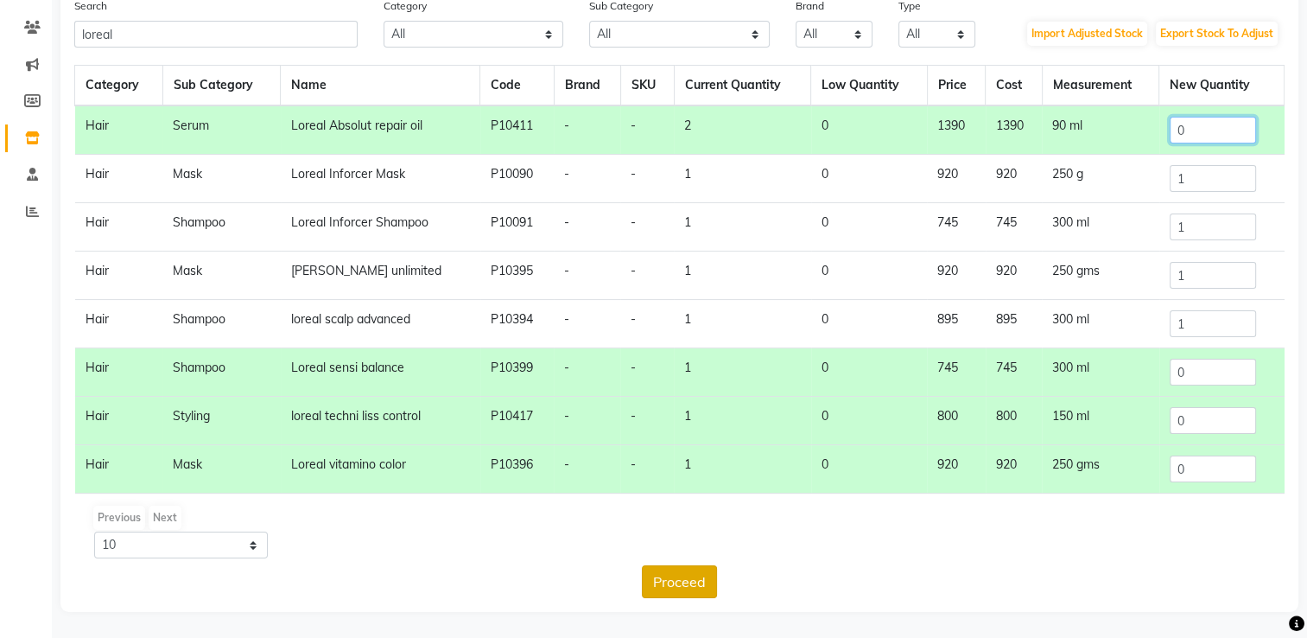
type input "0"
click at [689, 578] on button "Proceed" at bounding box center [679, 581] width 75 height 33
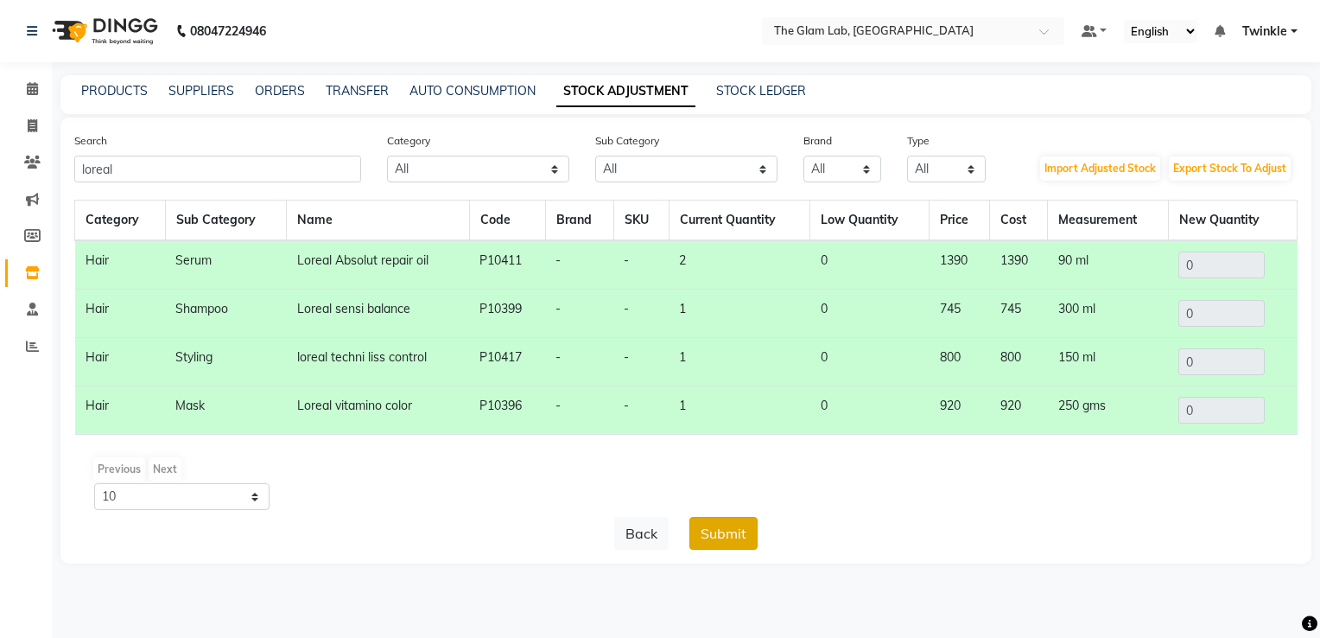
click at [750, 536] on button "Submit" at bounding box center [724, 533] width 68 height 33
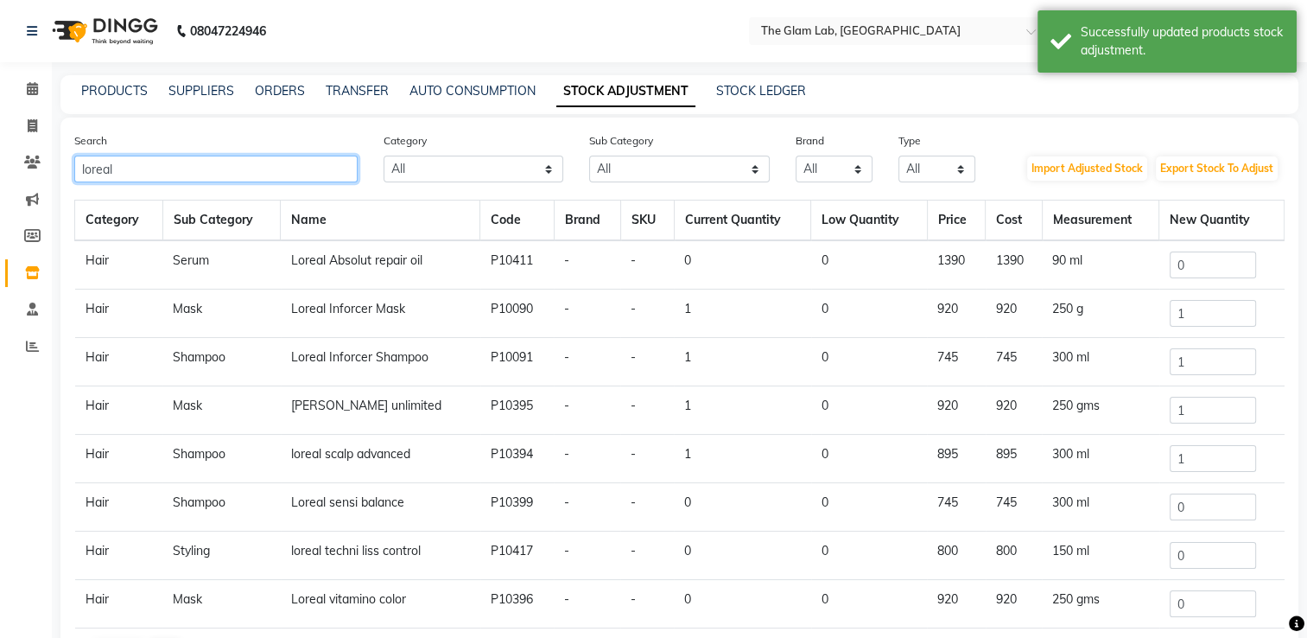
click at [265, 161] on input "loreal" at bounding box center [215, 169] width 283 height 27
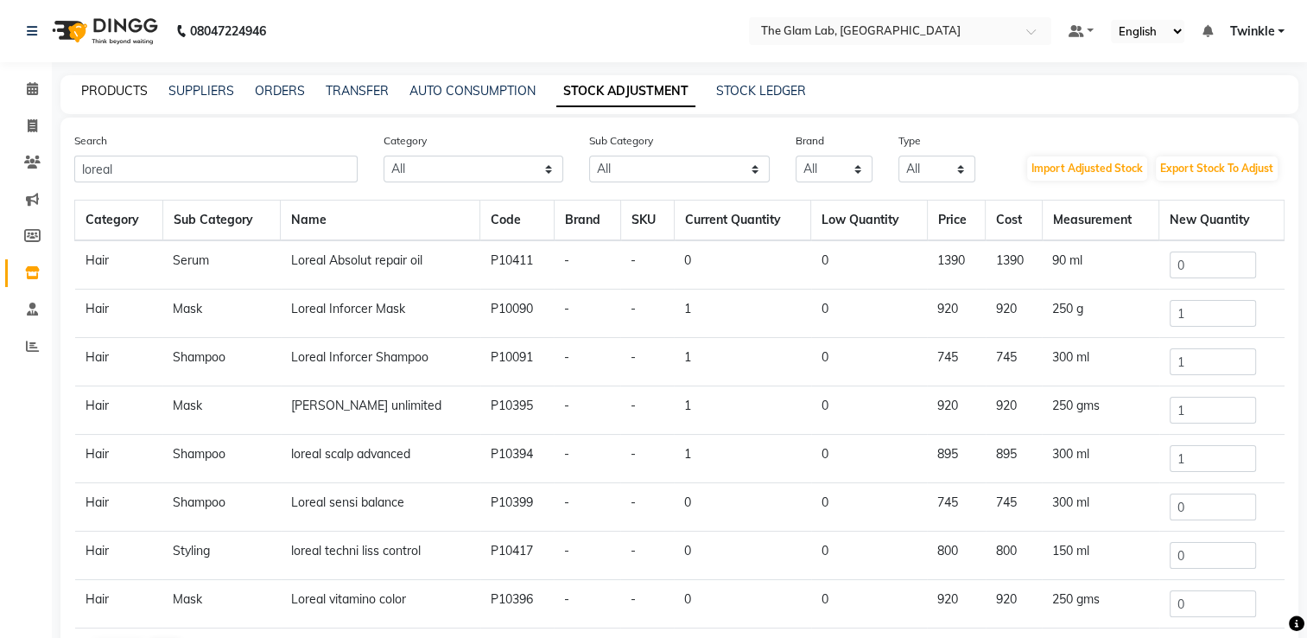
click at [97, 94] on link "PRODUCTS" at bounding box center [114, 91] width 67 height 16
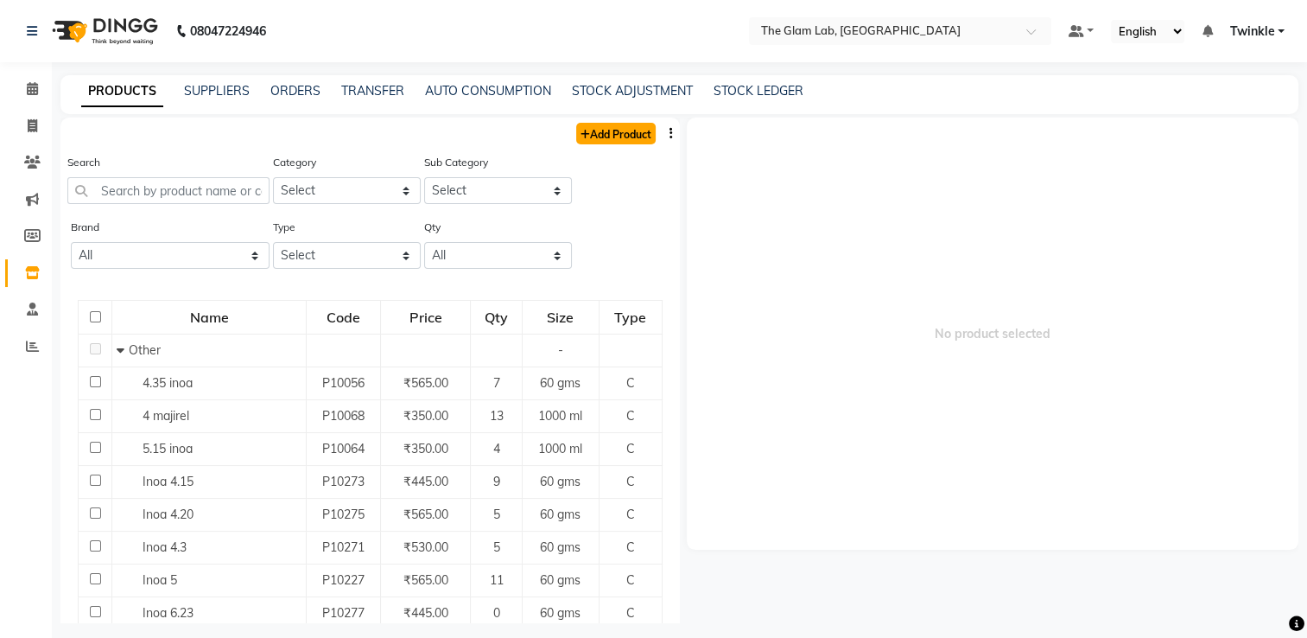
click at [611, 129] on link "Add Product" at bounding box center [616, 134] width 80 height 22
select select "true"
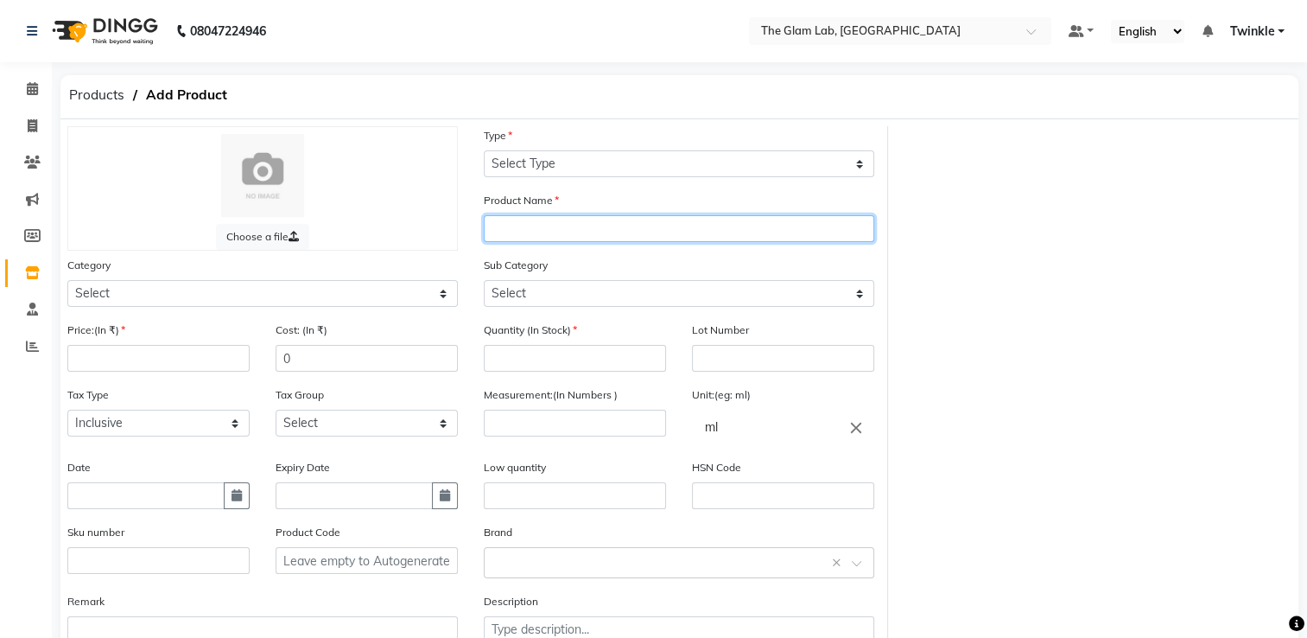
click at [518, 227] on input "text" at bounding box center [679, 228] width 391 height 27
type input "[PERSON_NAME] unlimited"
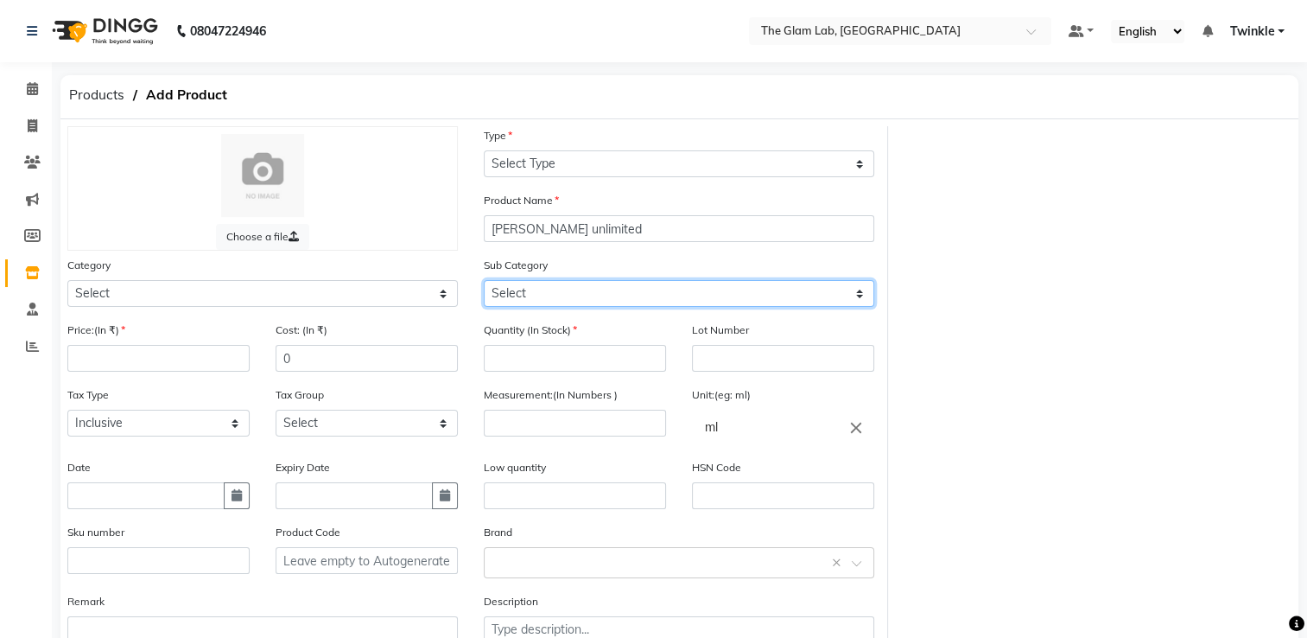
click at [560, 302] on select "Select" at bounding box center [679, 293] width 391 height 27
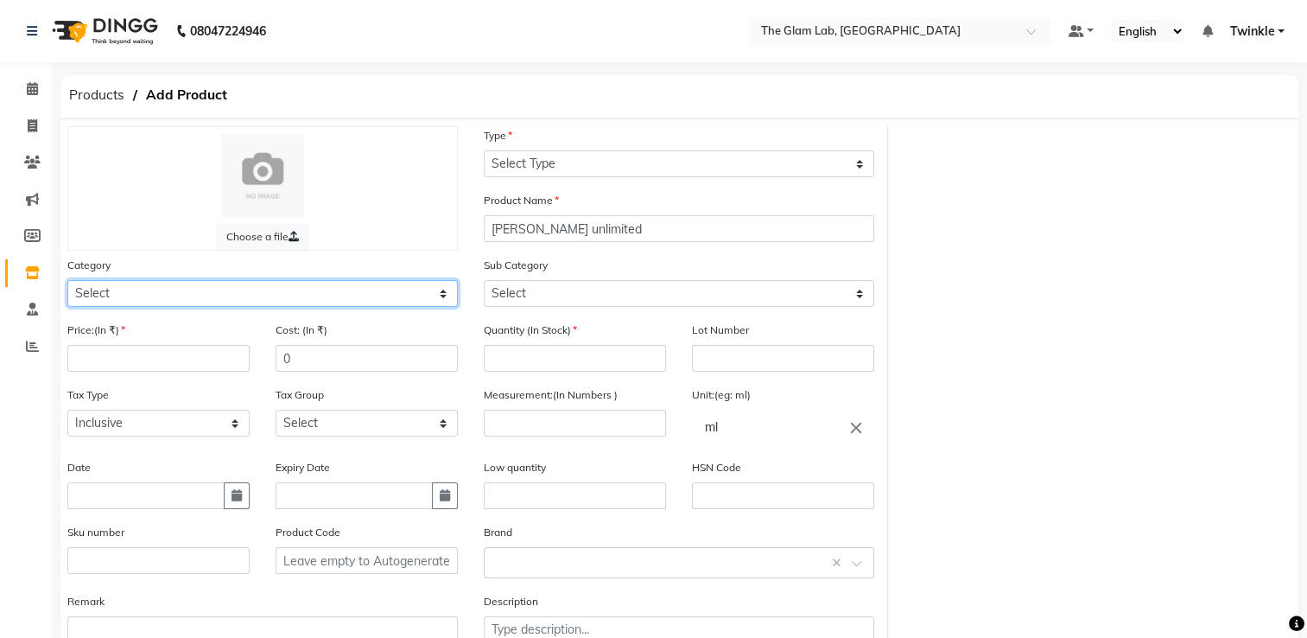
click at [289, 302] on select "Select Hair Skin Makeup Personal Care Appliances [PERSON_NAME] Waxing Disposabl…" at bounding box center [262, 293] width 391 height 27
select select "1100"
click at [67, 283] on select "Select Hair Skin Makeup Personal Care Appliances [PERSON_NAME] Waxing Disposabl…" at bounding box center [262, 293] width 391 height 27
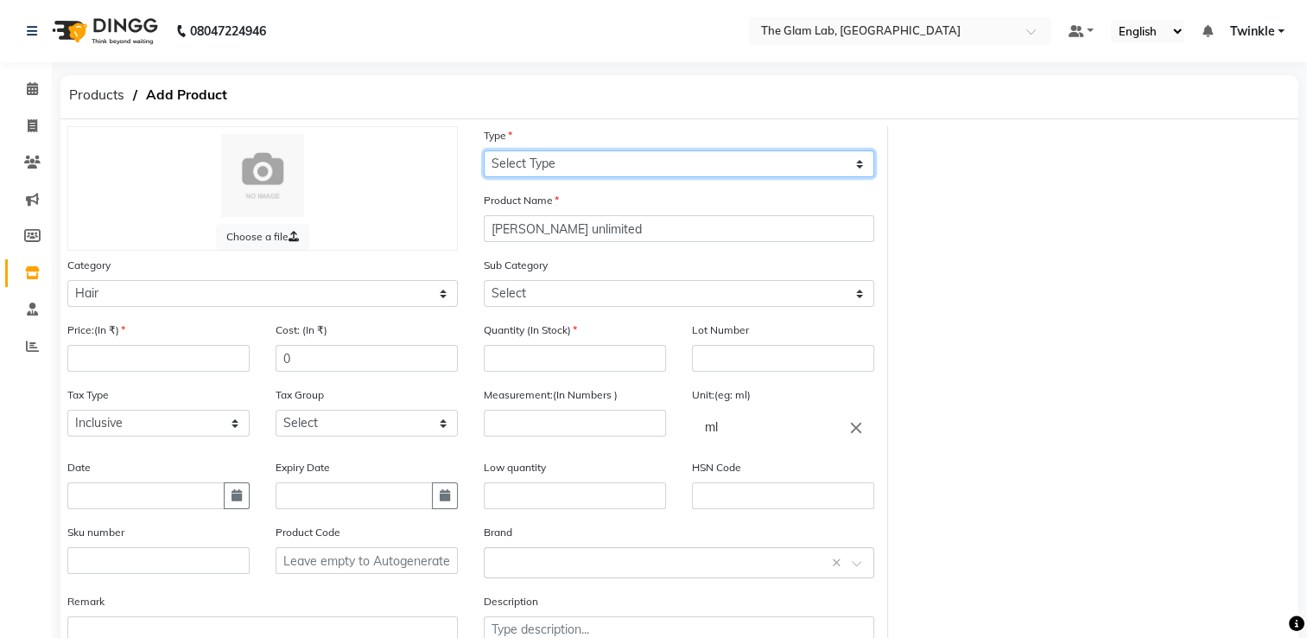
click at [546, 157] on select "Select Type Both Retail Consumable" at bounding box center [679, 163] width 391 height 27
select select "R"
click at [484, 151] on select "Select Type Both Retail Consumable" at bounding box center [679, 163] width 391 height 27
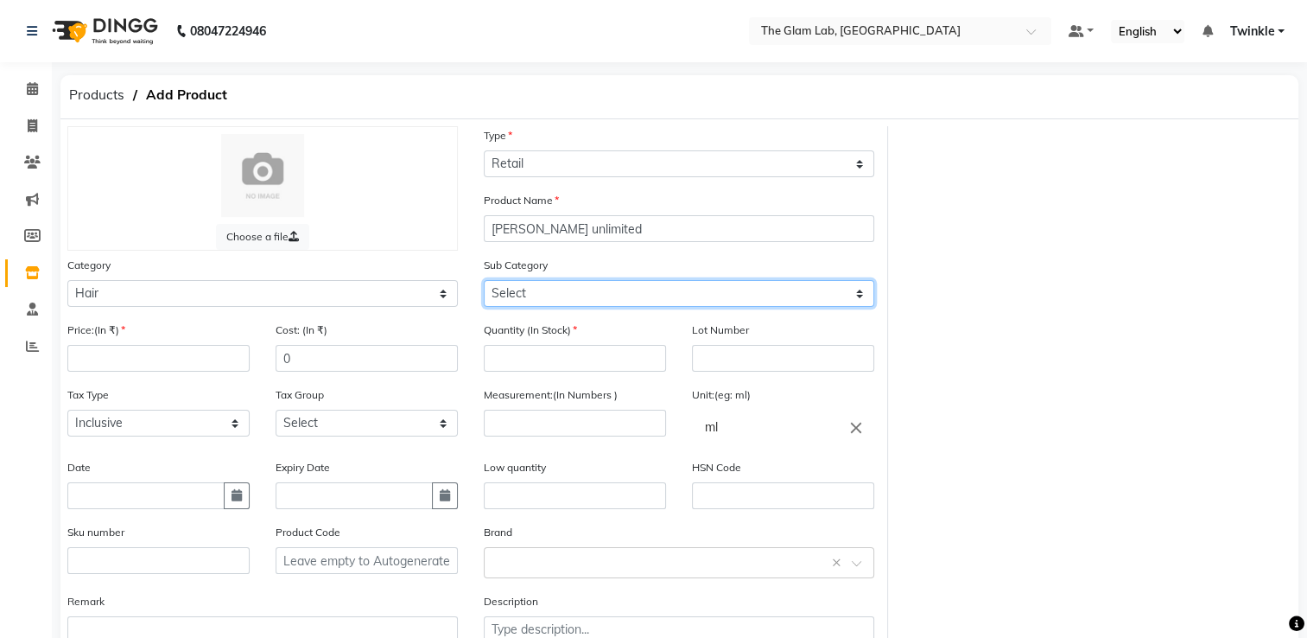
click at [540, 295] on select "Select Shampoo Conditioner Cream Mask Oil Serum Color Appliances Treatment Styl…" at bounding box center [679, 293] width 391 height 27
select select "1101"
click at [484, 283] on select "Select Shampoo Conditioner Cream Mask Oil Serum Color Appliances Treatment Styl…" at bounding box center [679, 293] width 391 height 27
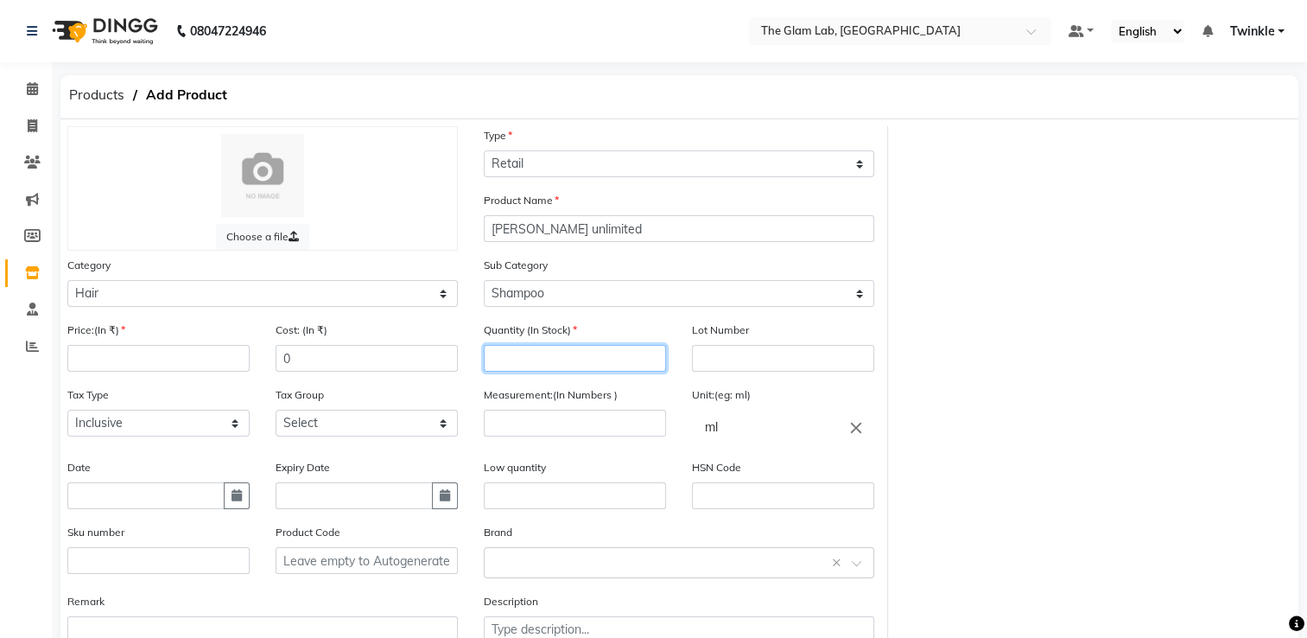
click at [536, 357] on input "number" at bounding box center [575, 358] width 182 height 27
type input "1"
click at [526, 436] on input "number" at bounding box center [575, 423] width 182 height 27
type input "300"
click at [336, 365] on input "0" at bounding box center [367, 358] width 182 height 27
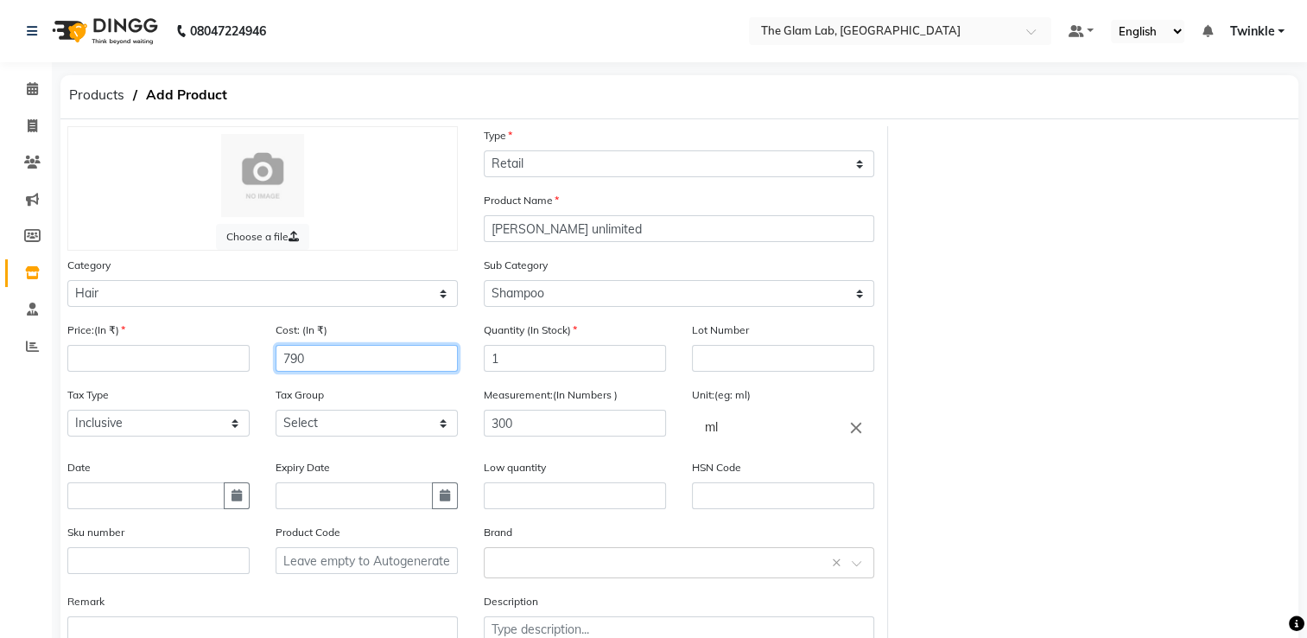
type input "790"
drag, startPoint x: 110, startPoint y: 375, endPoint x: 111, endPoint y: 364, distance: 11.4
click at [111, 364] on div "Price:(In ₹)" at bounding box center [158, 353] width 208 height 65
click at [111, 364] on input "number" at bounding box center [158, 358] width 182 height 27
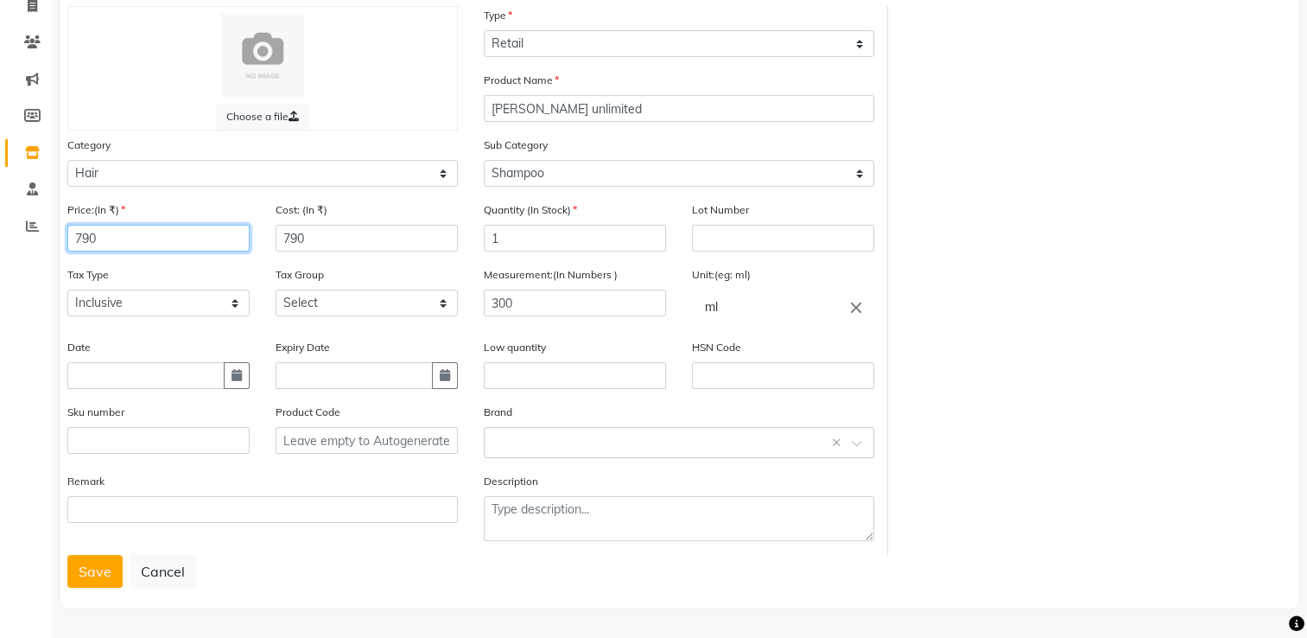
type input "790"
click at [293, 368] on input "text" at bounding box center [354, 375] width 157 height 27
select select "9"
select select "2025"
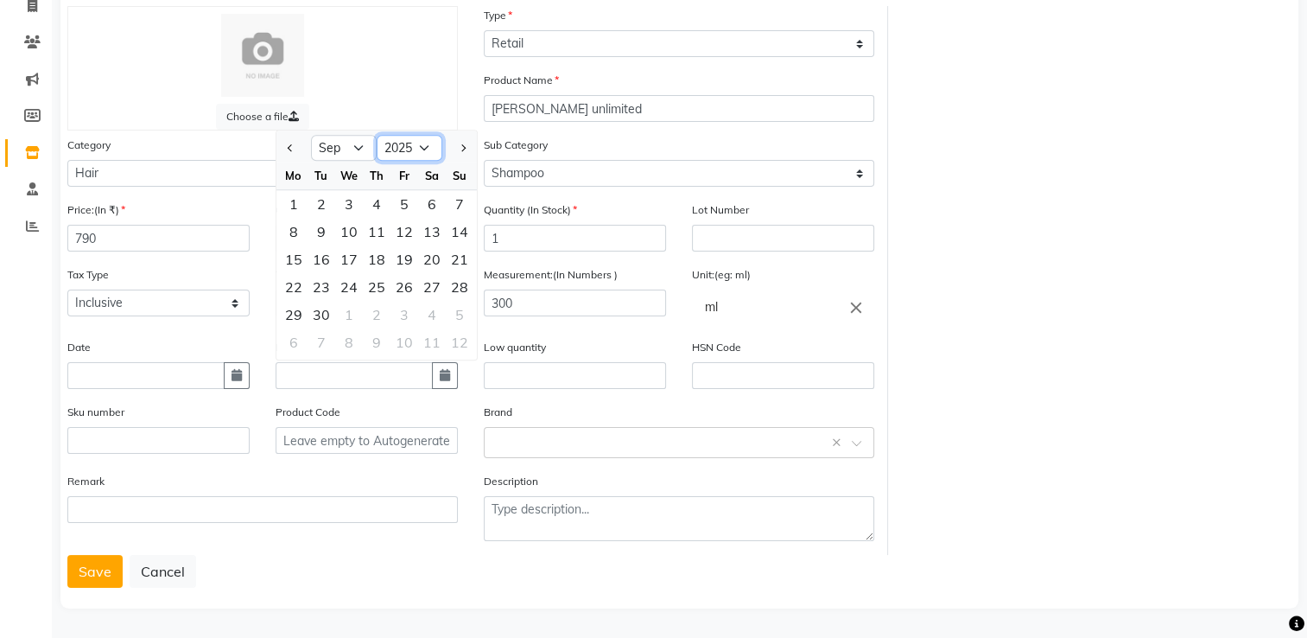
click at [423, 149] on select "2015 2016 2017 2018 2019 2020 2021 2022 2023 2024 2025 2026 2027 2028 2029 2030…" at bounding box center [410, 149] width 66 height 26
click at [1020, 452] on div "Choose a file Type Select Type Both Retail Consumable Product Name [PERSON_NAME…" at bounding box center [679, 280] width 1250 height 549
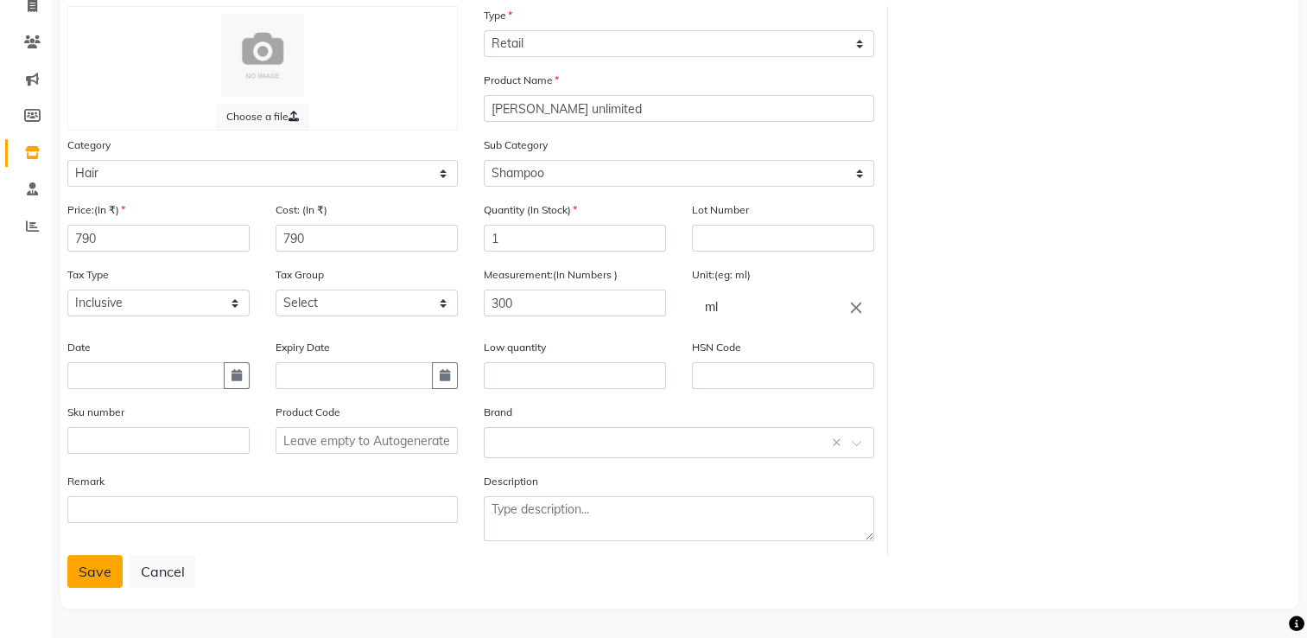
click at [101, 583] on button "Save" at bounding box center [94, 571] width 55 height 33
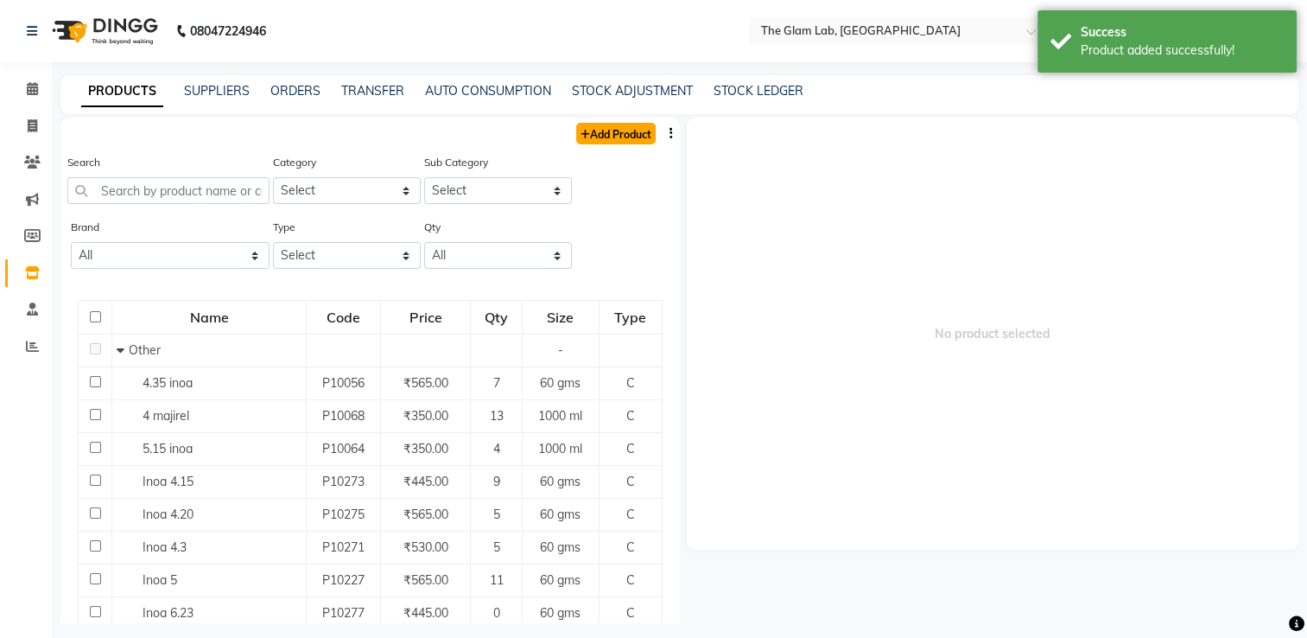
click at [608, 135] on link "Add Product" at bounding box center [616, 134] width 80 height 22
select select "true"
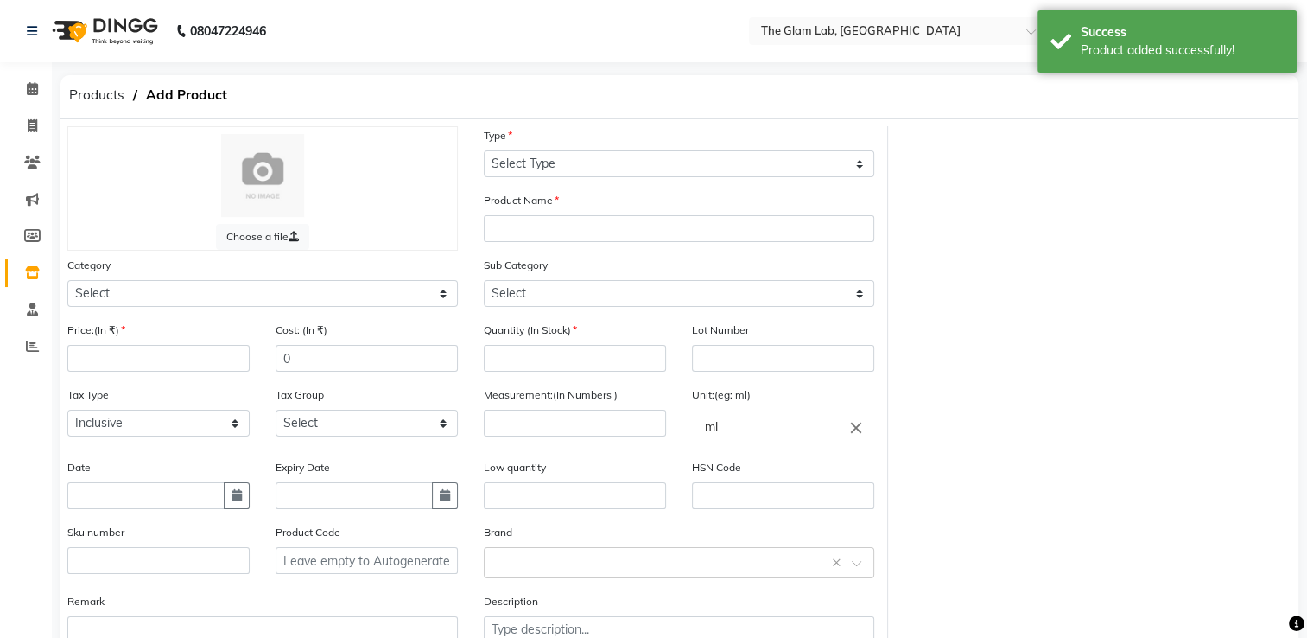
click at [422, 279] on div "Category Select Hair Skin Makeup Personal Care Appliances [PERSON_NAME] Waxing …" at bounding box center [262, 281] width 391 height 51
click at [414, 286] on select "Select Hair Skin Makeup Personal Care Appliances [PERSON_NAME] Waxing Disposabl…" at bounding box center [262, 293] width 391 height 27
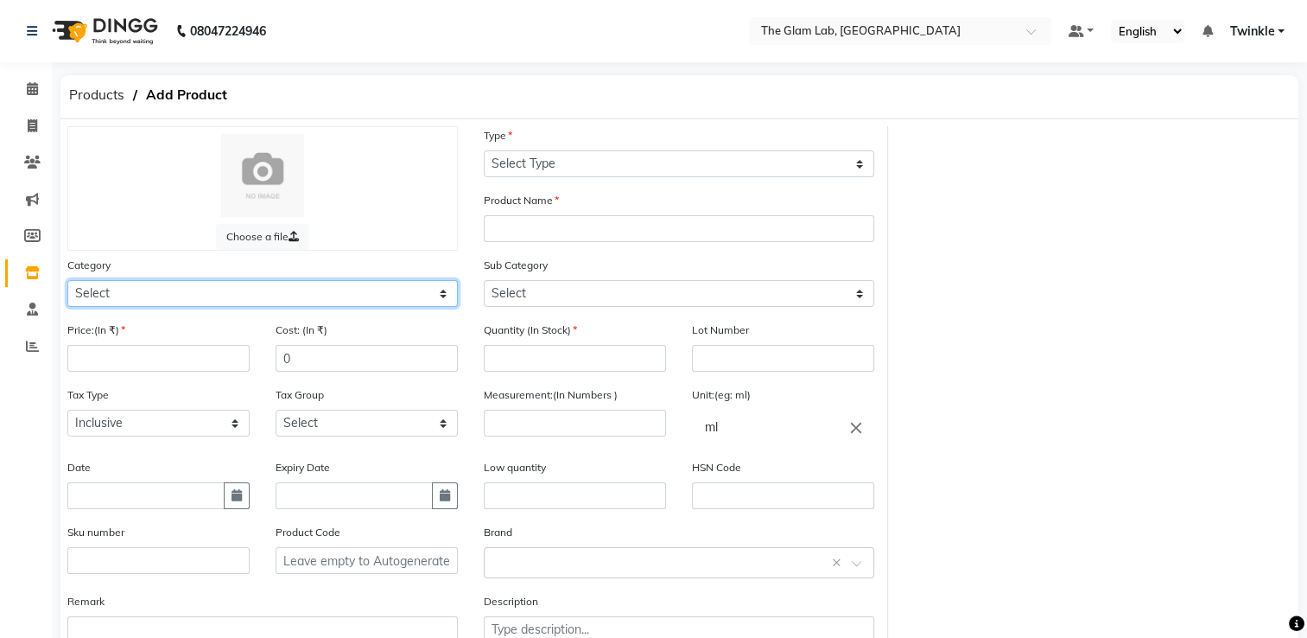
select select "1100"
click at [67, 283] on select "Select Hair Skin Makeup Personal Care Appliances [PERSON_NAME] Waxing Disposabl…" at bounding box center [262, 293] width 391 height 27
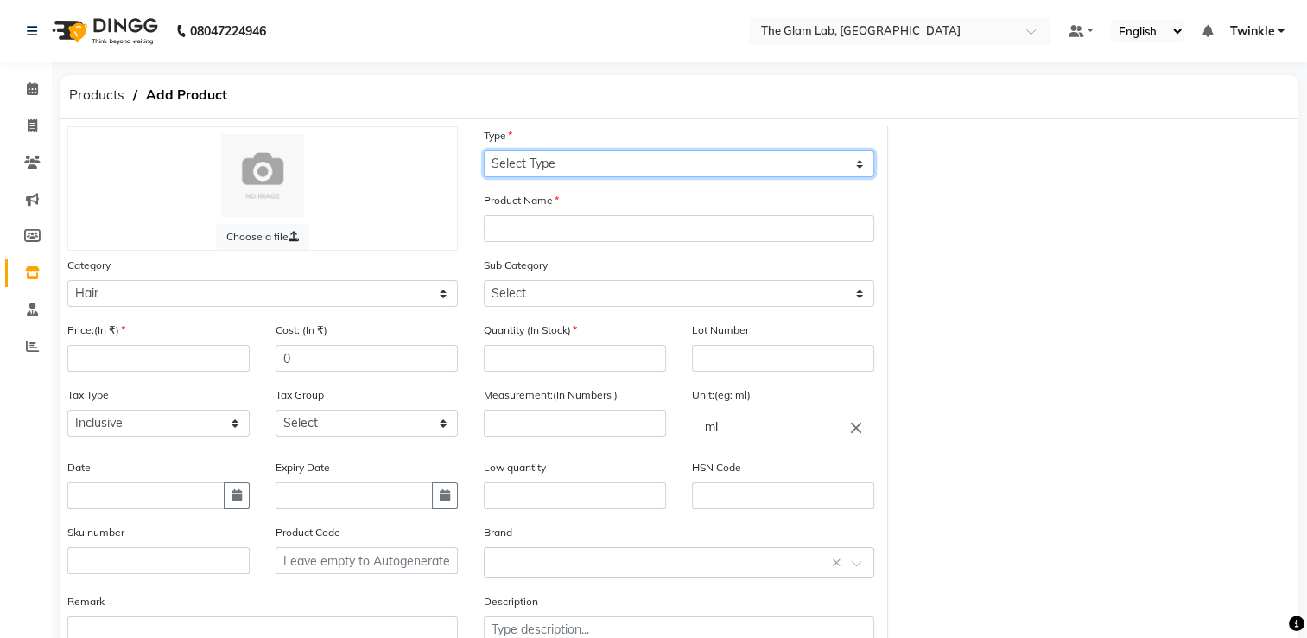
click at [518, 168] on select "Select Type Both Retail Consumable" at bounding box center [679, 163] width 391 height 27
select select "R"
click at [484, 151] on select "Select Type Both Retail Consumable" at bounding box center [679, 163] width 391 height 27
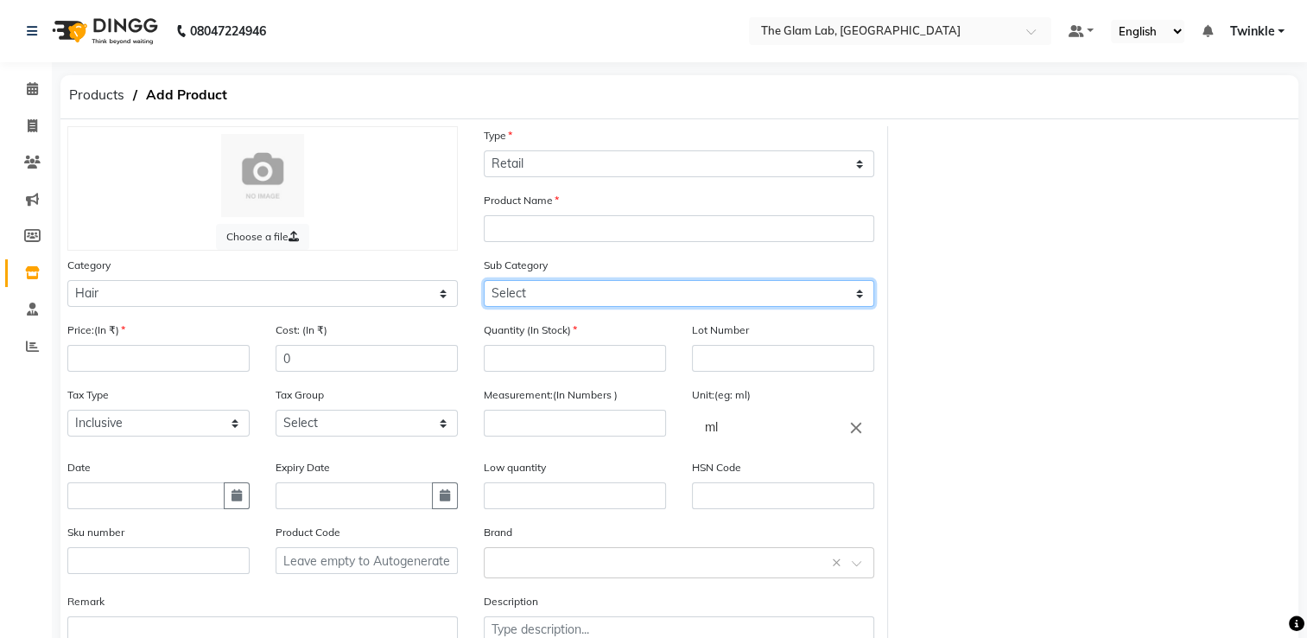
click at [518, 293] on select "Select Shampoo Conditioner Cream Mask Oil Serum Color Appliances Treatment Styl…" at bounding box center [679, 293] width 391 height 27
select select "1104"
click at [484, 283] on select "Select Shampoo Conditioner Cream Mask Oil Serum Color Appliances Treatment Styl…" at bounding box center [679, 293] width 391 height 27
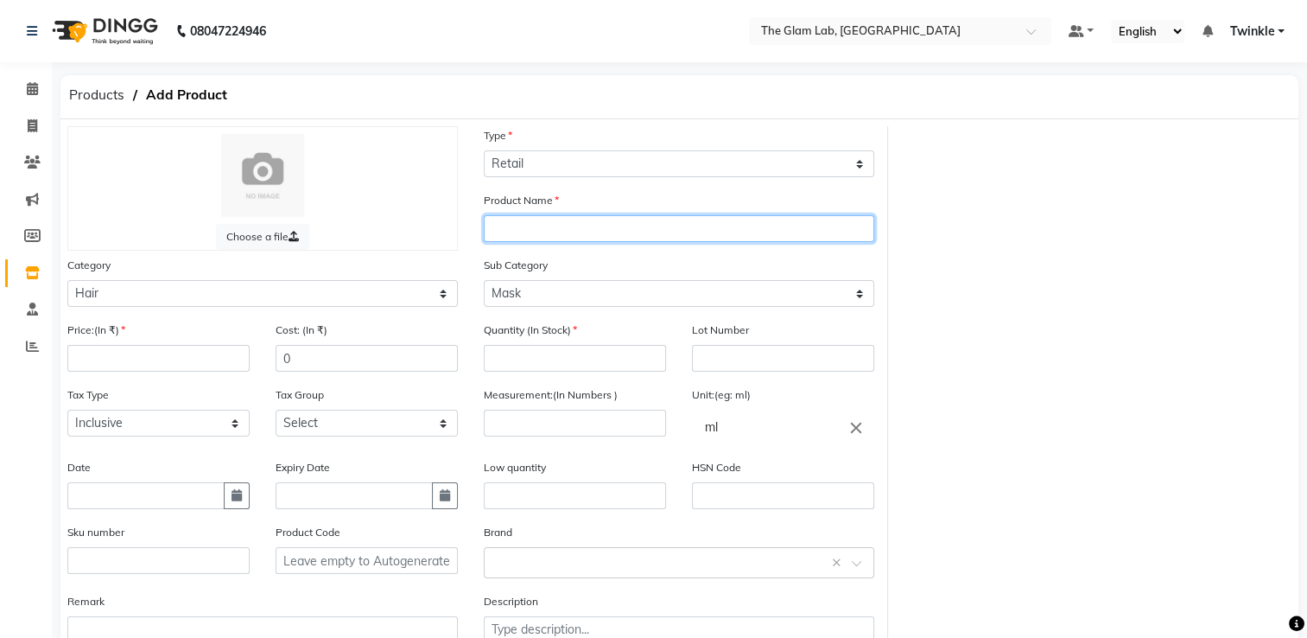
click at [557, 234] on input "text" at bounding box center [679, 228] width 391 height 27
type input "Loreal scalp advanced"
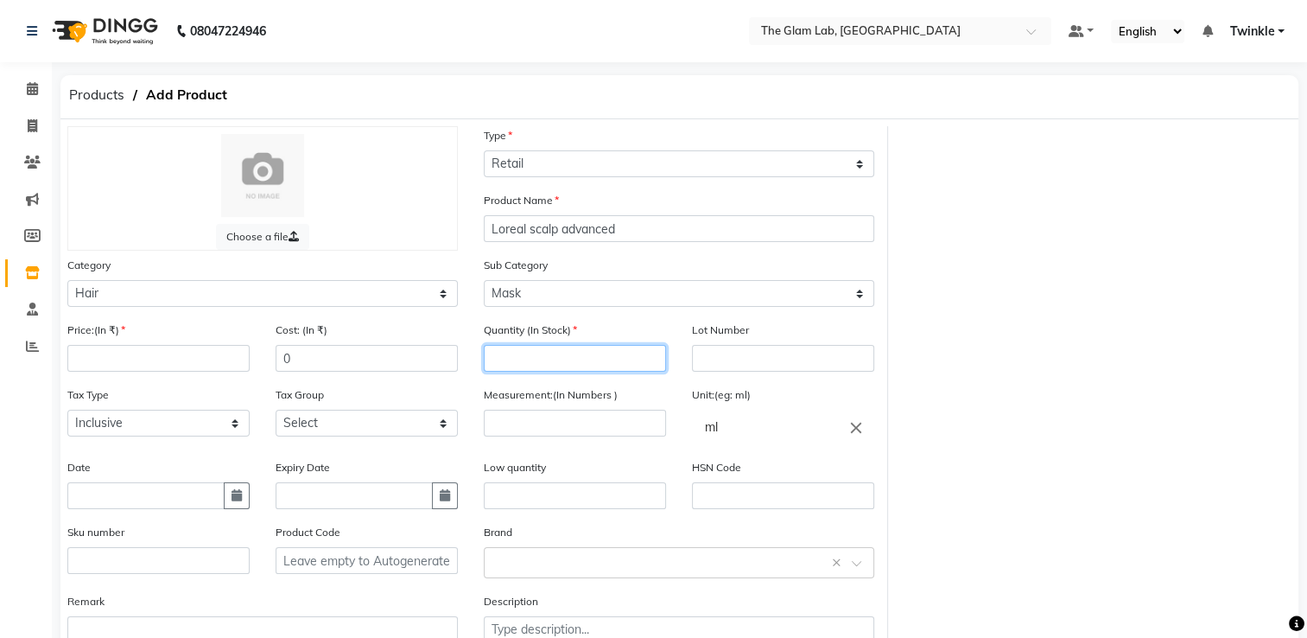
click at [503, 370] on input "number" at bounding box center [575, 358] width 182 height 27
type input "1"
click at [514, 429] on input "number" at bounding box center [575, 423] width 182 height 27
type input "250"
click at [325, 372] on input "0" at bounding box center [367, 358] width 182 height 27
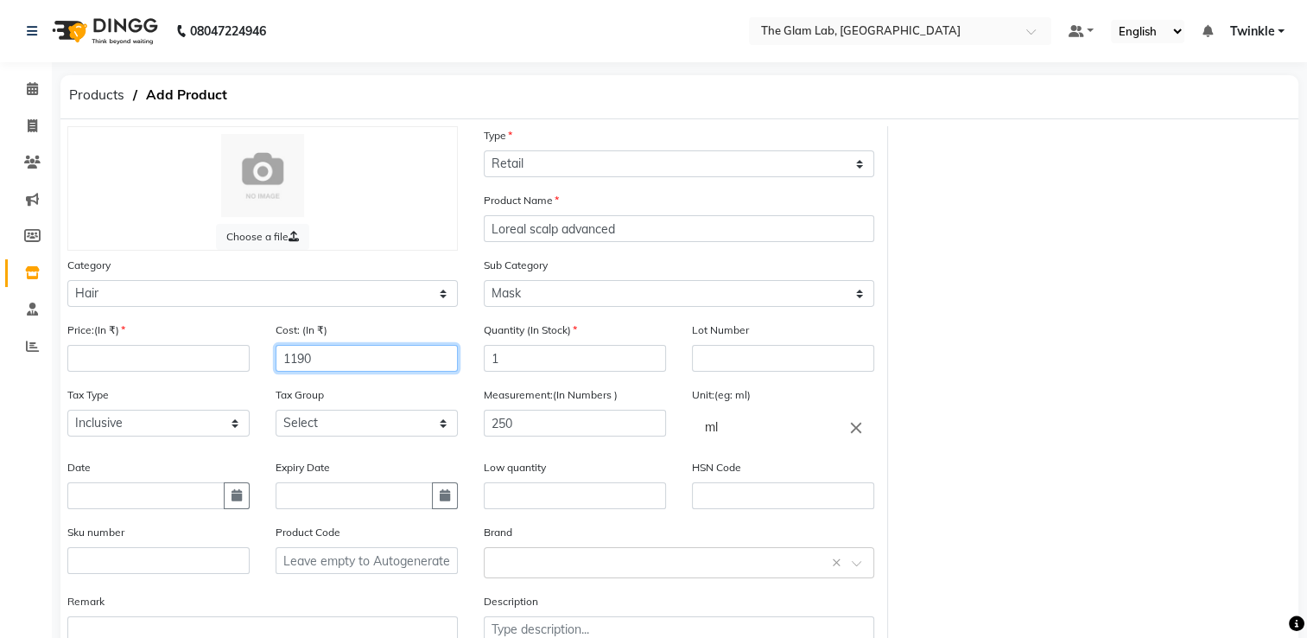
type input "1190"
click at [233, 367] on input "number" at bounding box center [158, 358] width 182 height 27
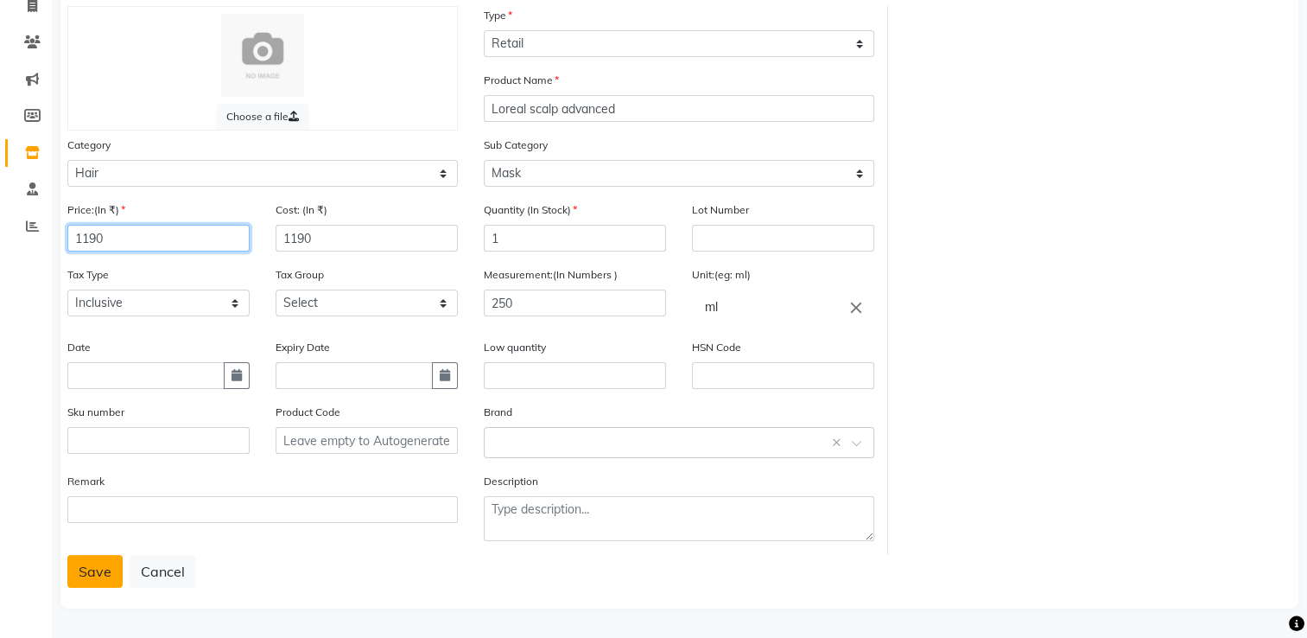
type input "1190"
click at [80, 572] on button "Save" at bounding box center [94, 571] width 55 height 33
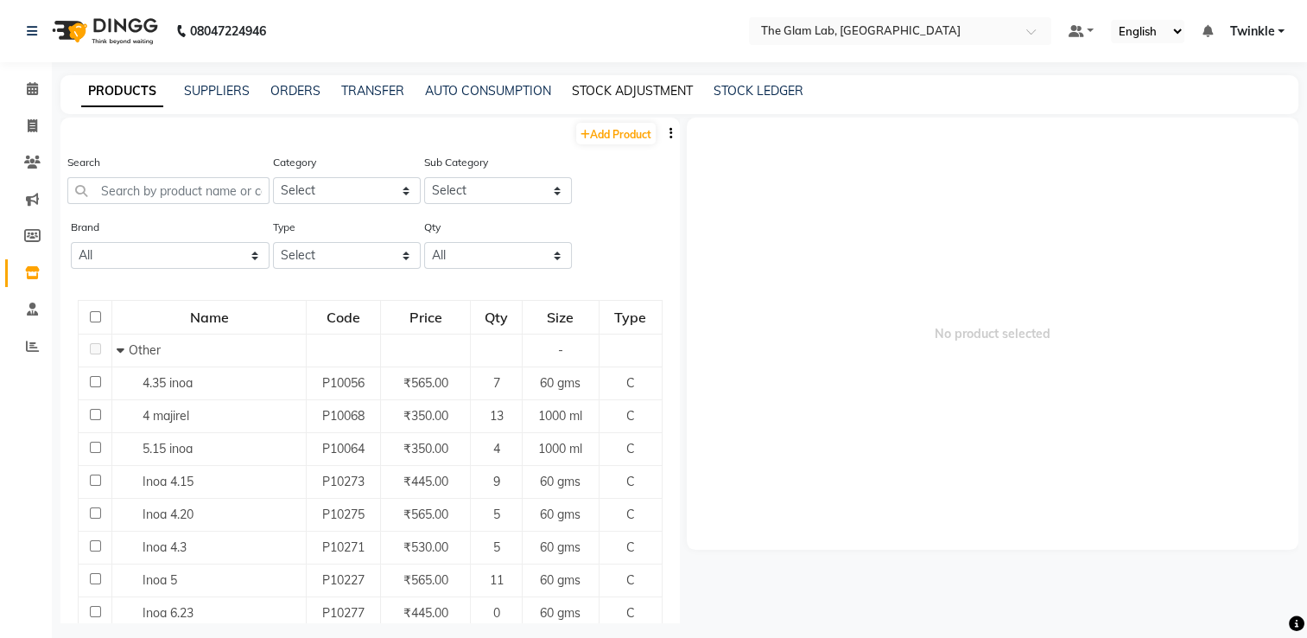
click at [639, 89] on link "STOCK ADJUSTMENT" at bounding box center [632, 91] width 121 height 16
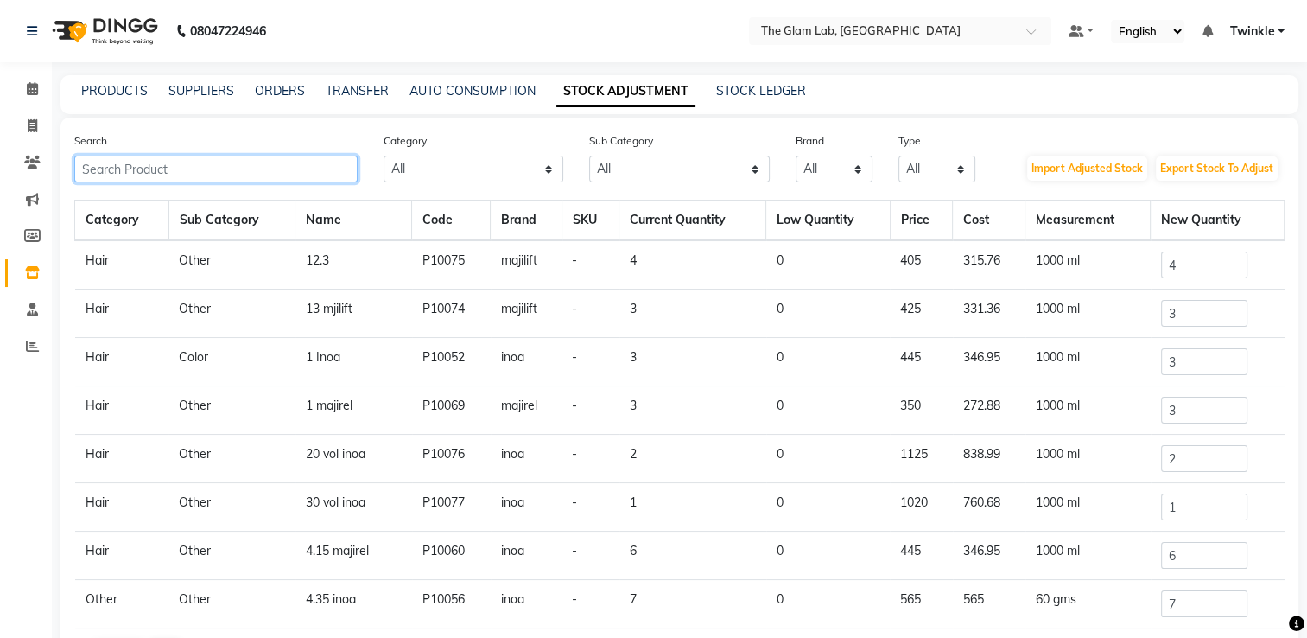
click at [168, 172] on input "text" at bounding box center [215, 169] width 283 height 27
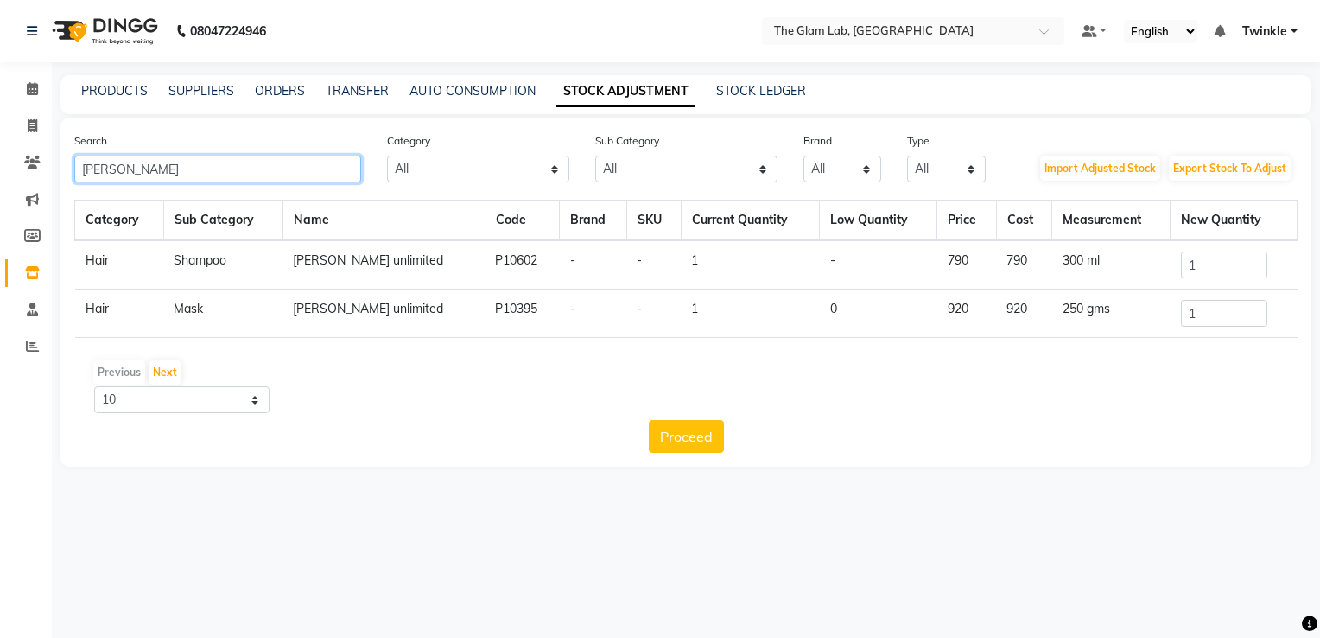
type input "[PERSON_NAME]"
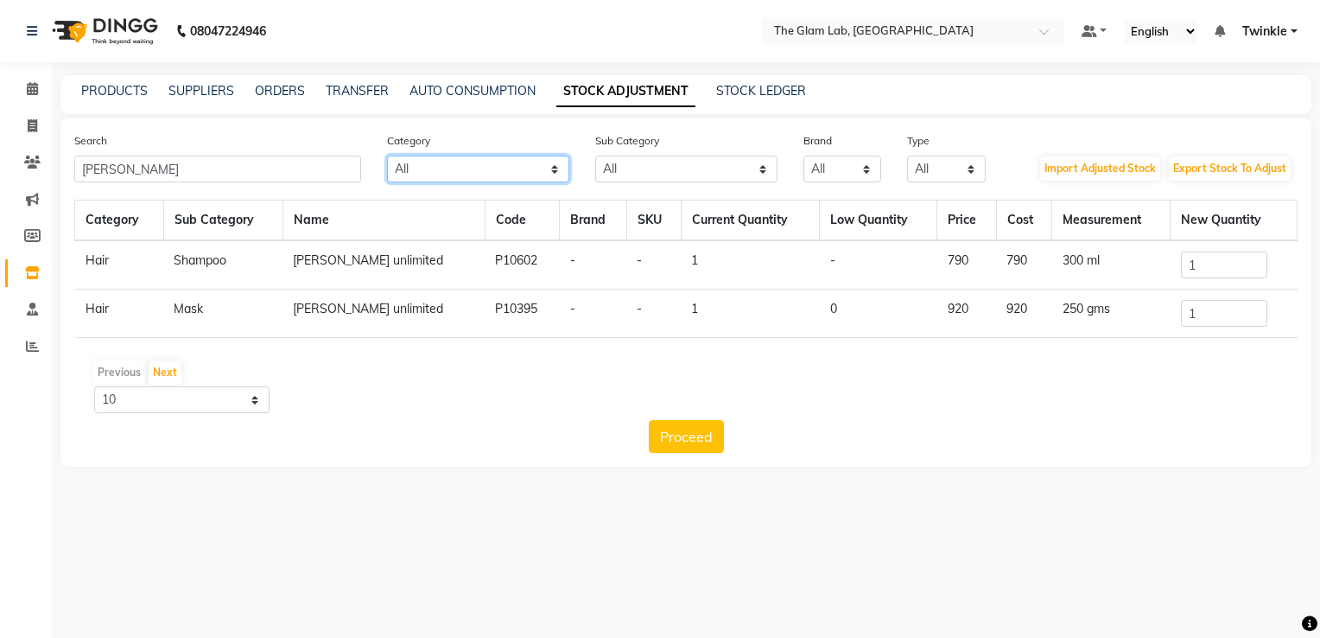
click at [518, 175] on select "All Hair Skin Makeup Personal Care Appliances [PERSON_NAME] Waxing Disposable T…" at bounding box center [478, 169] width 182 height 27
select select "1100"
click at [387, 156] on select "All Hair Skin Makeup Personal Care Appliances [PERSON_NAME] Waxing Disposable T…" at bounding box center [478, 169] width 182 height 27
click at [639, 170] on select "All Cream Houskeeping Loreal Retail Cheryls Retail Casmara Retail Cleanser Rill…" at bounding box center [686, 169] width 182 height 27
select select "1106"
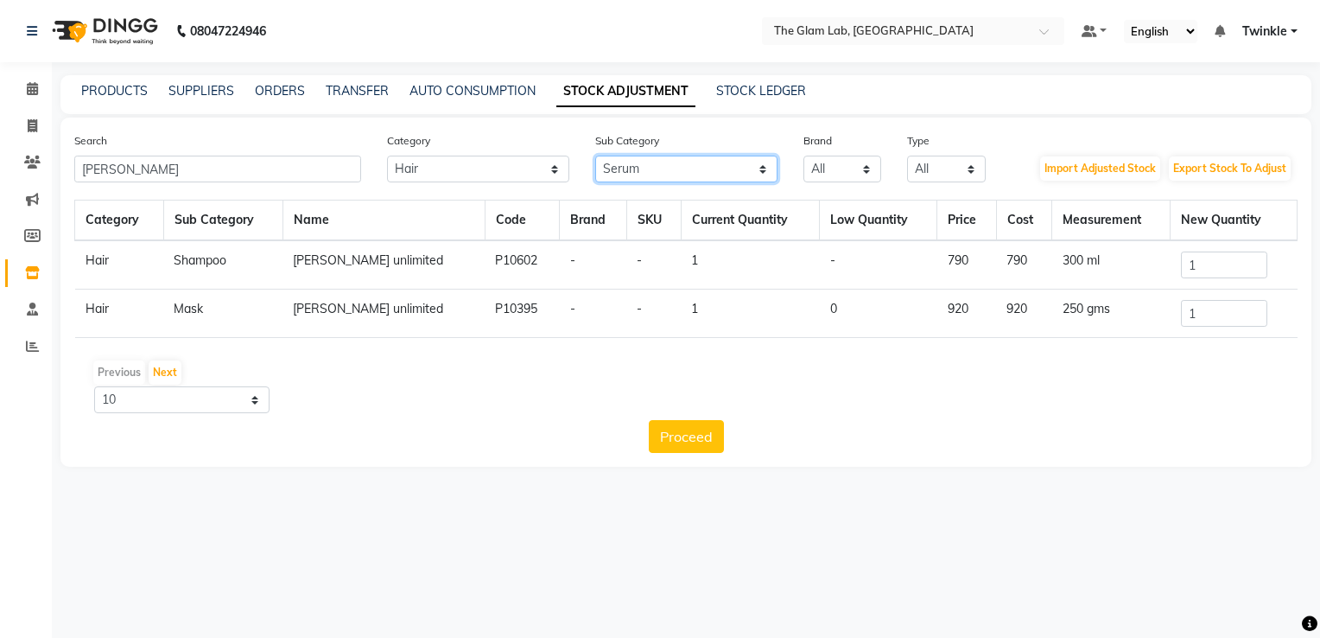
click at [595, 156] on select "All Cream Houskeeping Loreal Retail Cheryls Retail Casmara Retail Cleanser Rill…" at bounding box center [686, 169] width 182 height 27
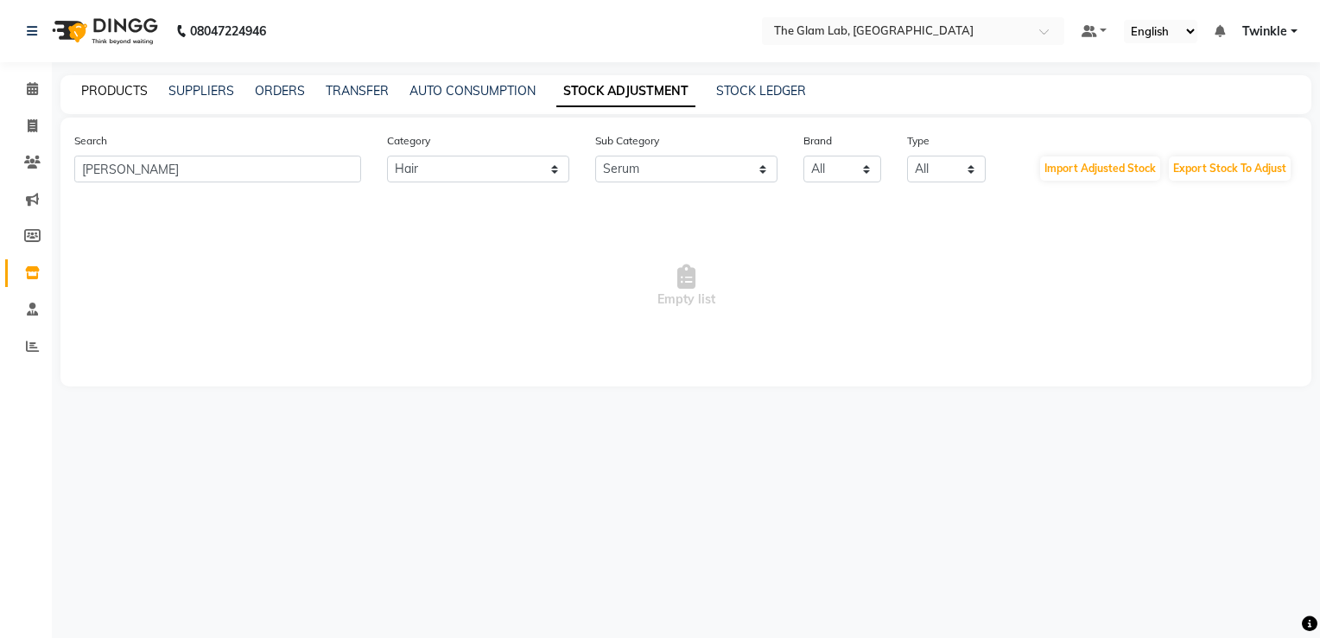
click at [131, 89] on link "PRODUCTS" at bounding box center [114, 91] width 67 height 16
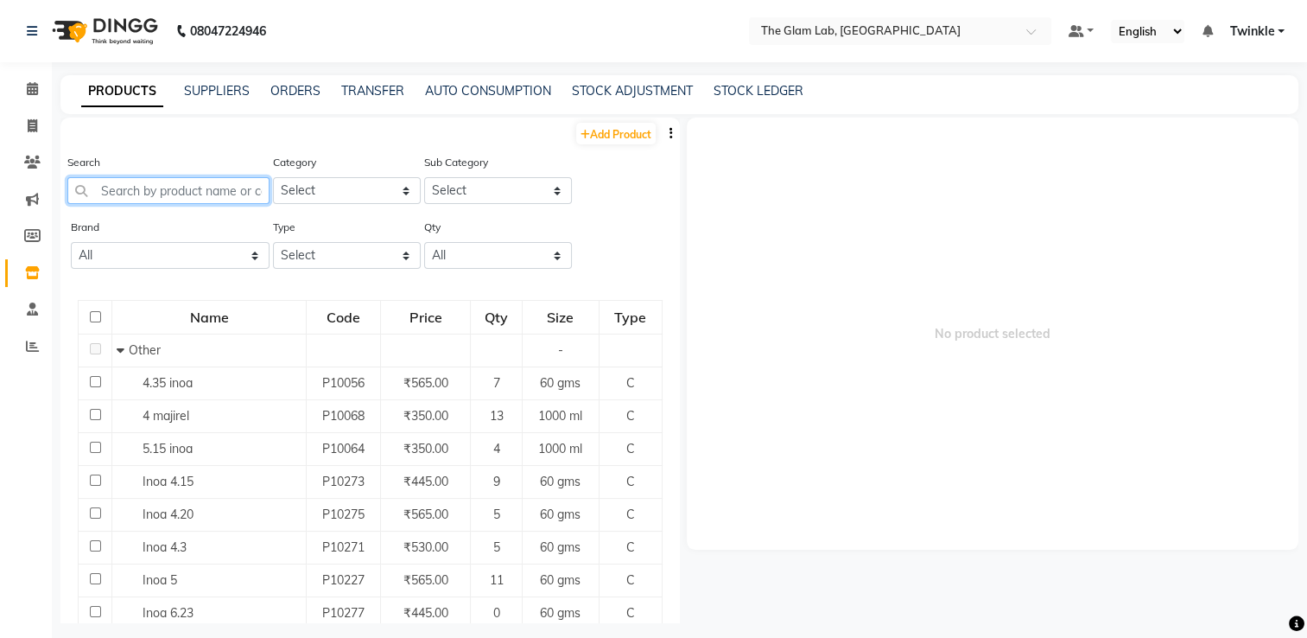
click at [209, 192] on input "text" at bounding box center [168, 190] width 202 height 27
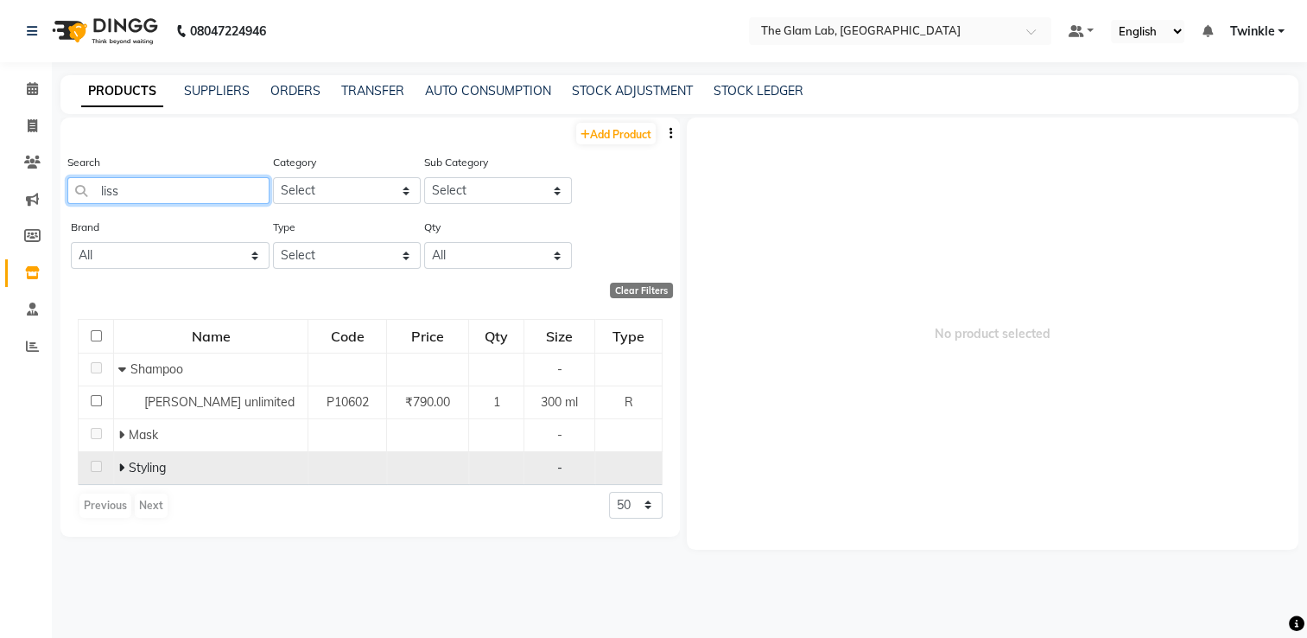
type input "liss"
click at [124, 471] on span at bounding box center [123, 468] width 10 height 16
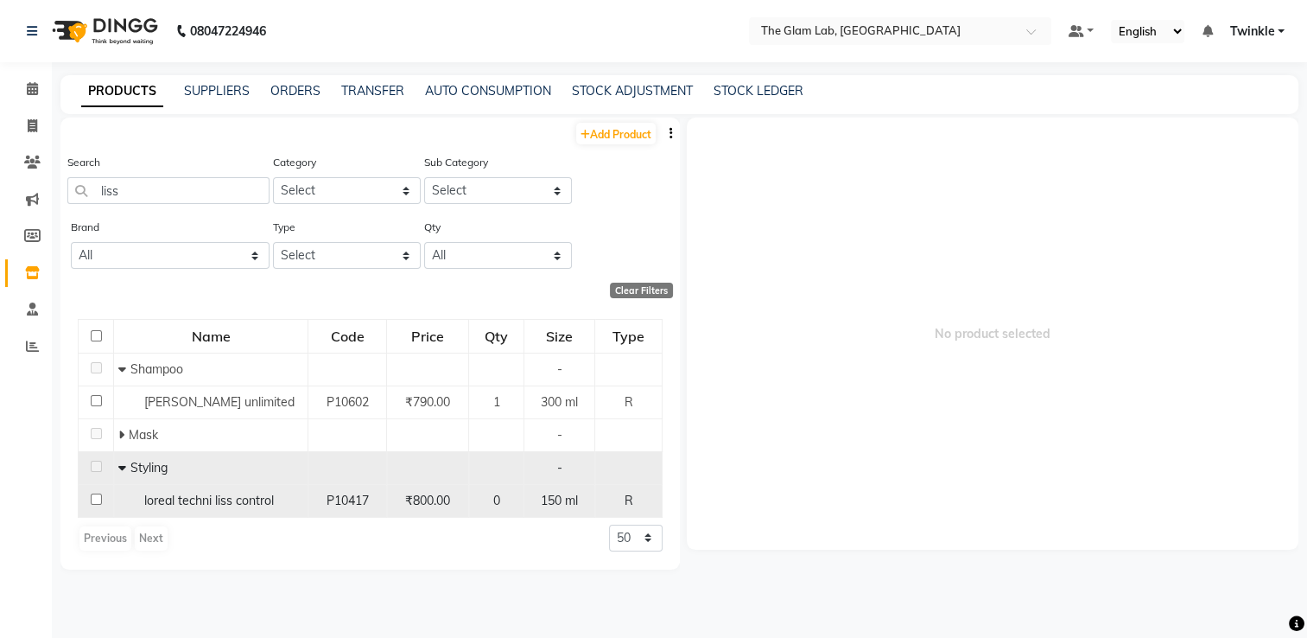
click at [92, 499] on input "checkbox" at bounding box center [96, 498] width 11 height 11
checkbox input "true"
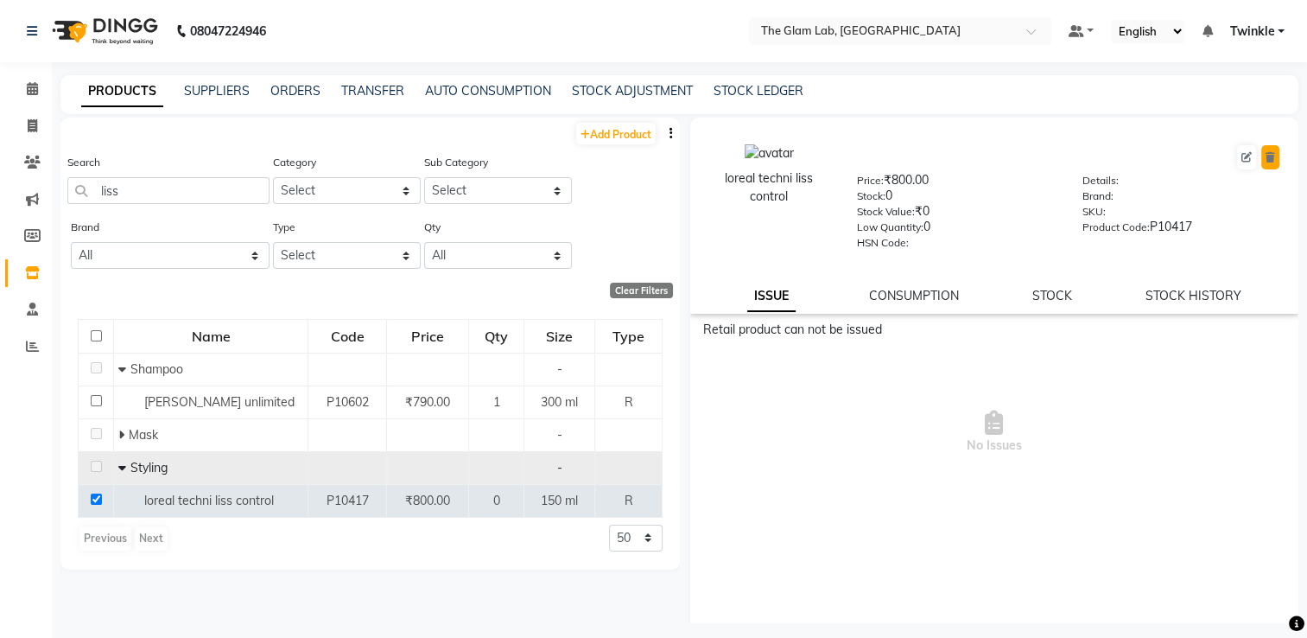
click at [1266, 156] on icon at bounding box center [1271, 157] width 10 height 10
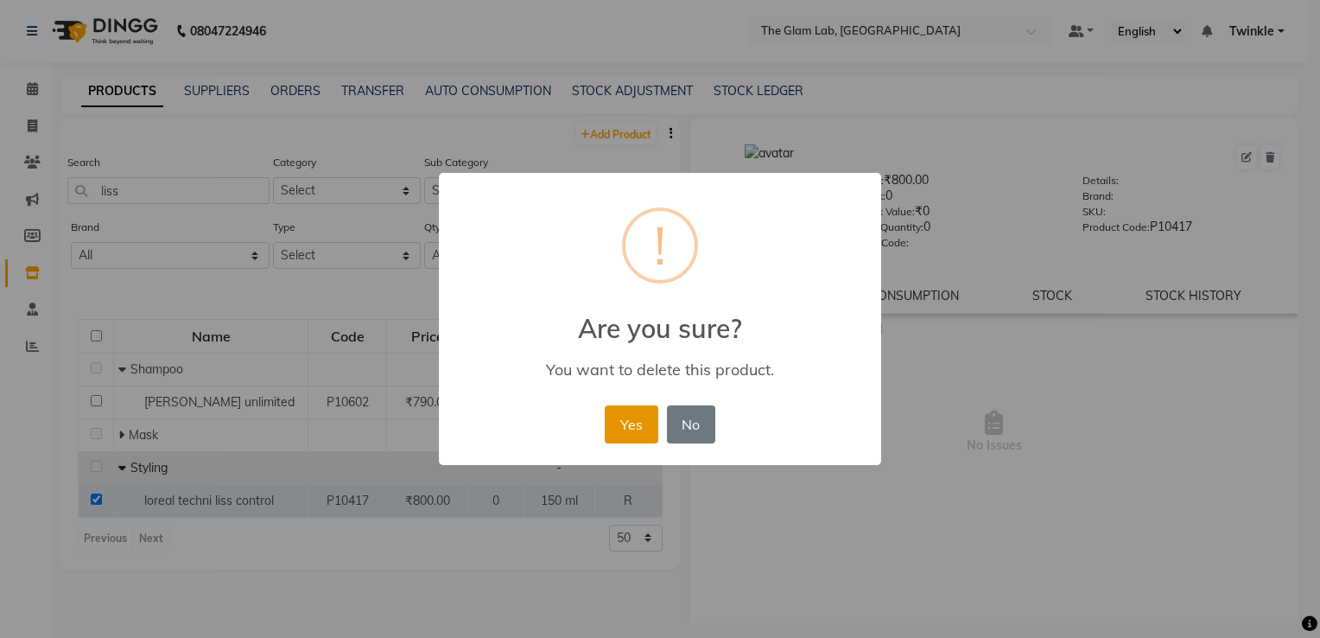
click at [636, 420] on button "Yes" at bounding box center [631, 424] width 53 height 38
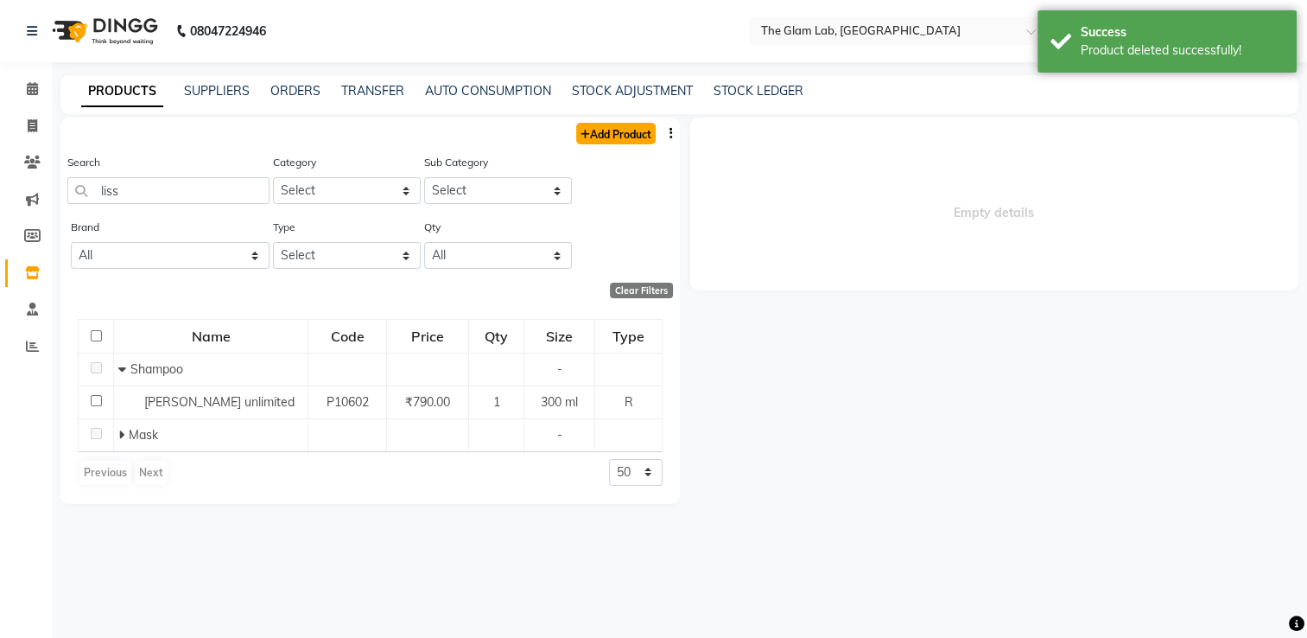
click at [601, 137] on link "Add Product" at bounding box center [616, 134] width 80 height 22
select select "true"
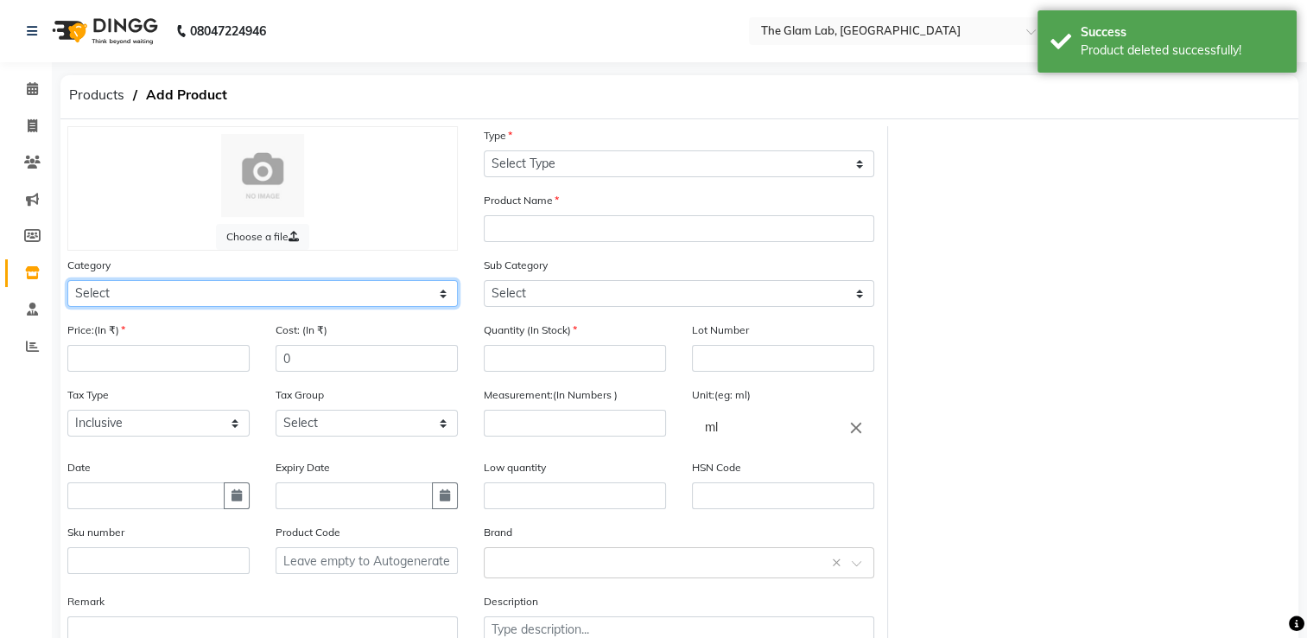
click at [314, 293] on select "Select Hair Skin Makeup Personal Care Appliances [PERSON_NAME] Waxing Disposabl…" at bounding box center [262, 293] width 391 height 27
select select "1100"
click at [67, 283] on select "Select Hair Skin Makeup Personal Care Appliances [PERSON_NAME] Waxing Disposabl…" at bounding box center [262, 293] width 391 height 27
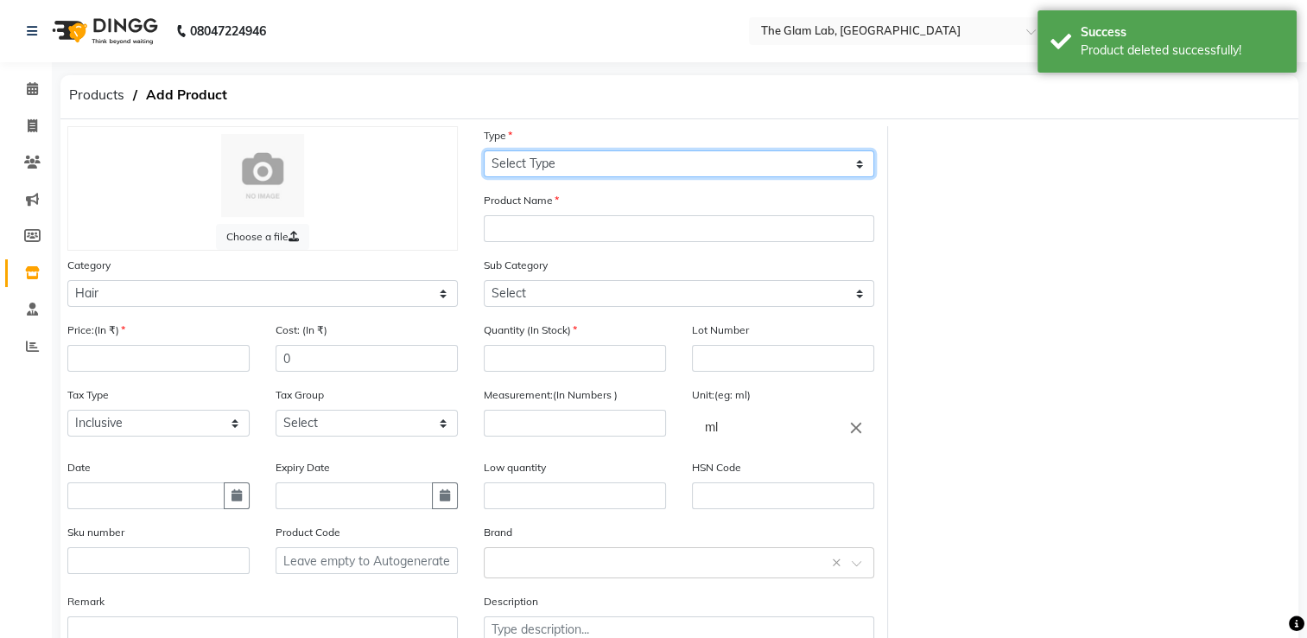
click at [577, 162] on select "Select Type Both Retail Consumable" at bounding box center [679, 163] width 391 height 27
select select "R"
click at [484, 151] on select "Select Type Both Retail Consumable" at bounding box center [679, 163] width 391 height 27
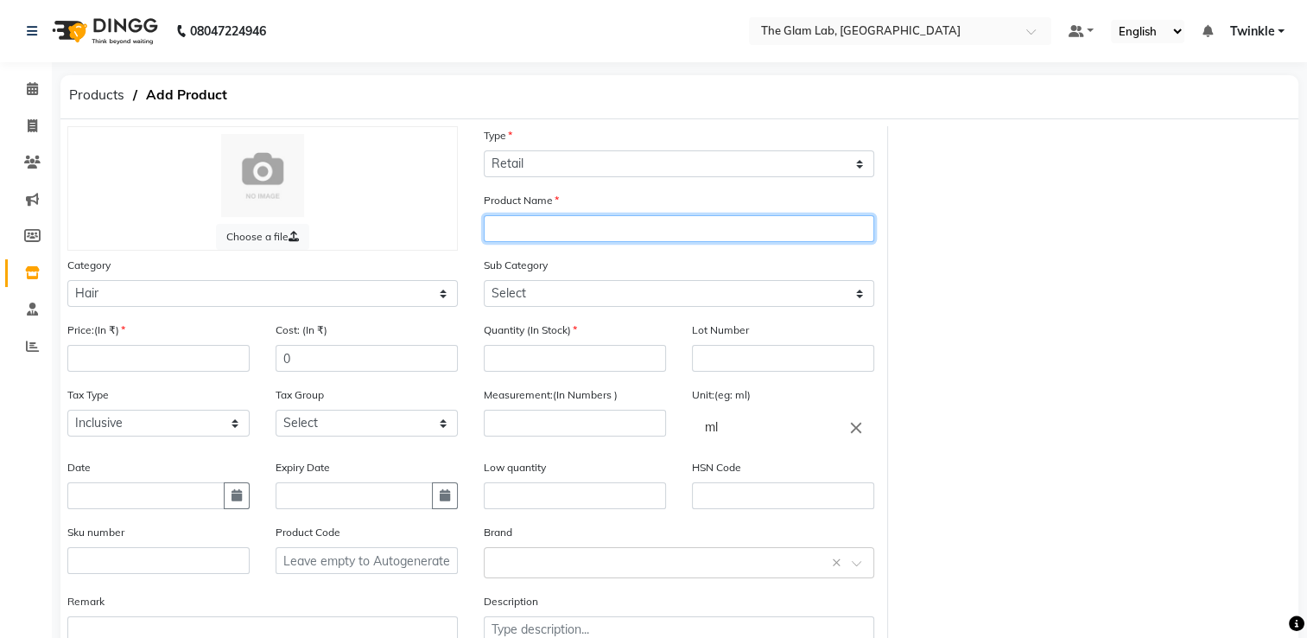
click at [580, 231] on input "text" at bounding box center [679, 228] width 391 height 27
type input "[PERSON_NAME] unlimited"
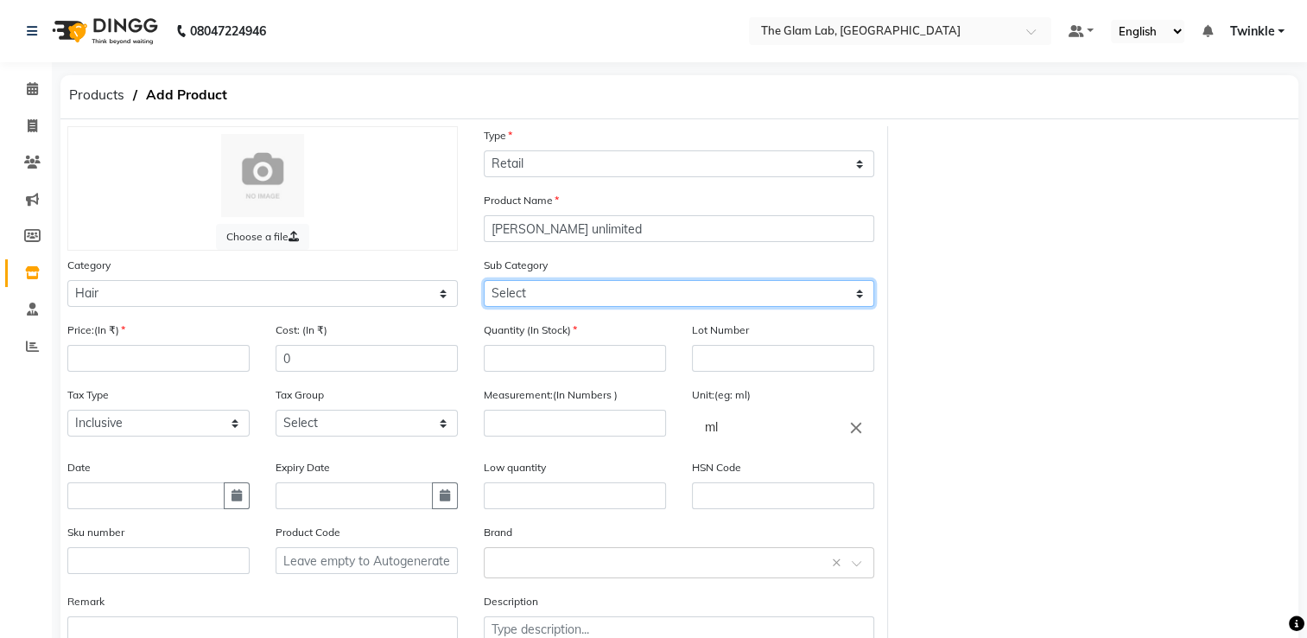
click at [588, 296] on select "Select Shampoo Conditioner Cream Mask Oil Serum Color Appliances Treatment Styl…" at bounding box center [679, 293] width 391 height 27
select select "1106"
click at [484, 283] on select "Select Shampoo Conditioner Cream Mask Oil Serum Color Appliances Treatment Styl…" at bounding box center [679, 293] width 391 height 27
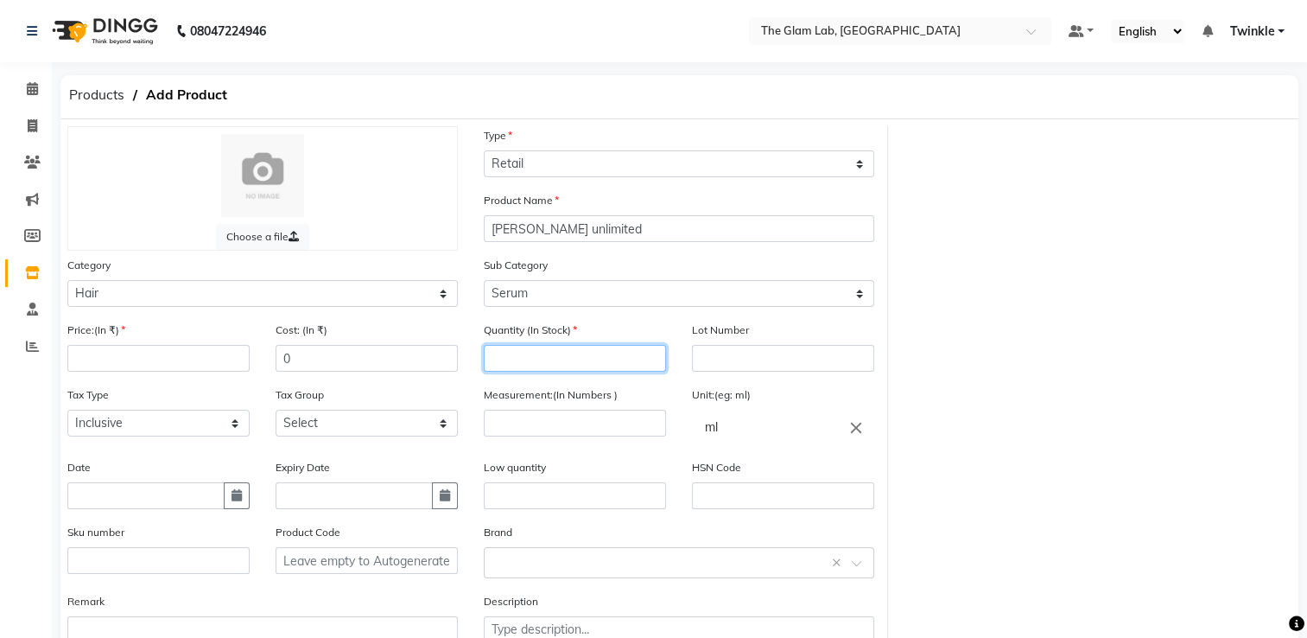
click at [580, 361] on input "number" at bounding box center [575, 358] width 182 height 27
type input "1"
click at [517, 436] on input "number" at bounding box center [575, 423] width 182 height 27
type input "125"
click at [328, 366] on input "0" at bounding box center [367, 358] width 182 height 27
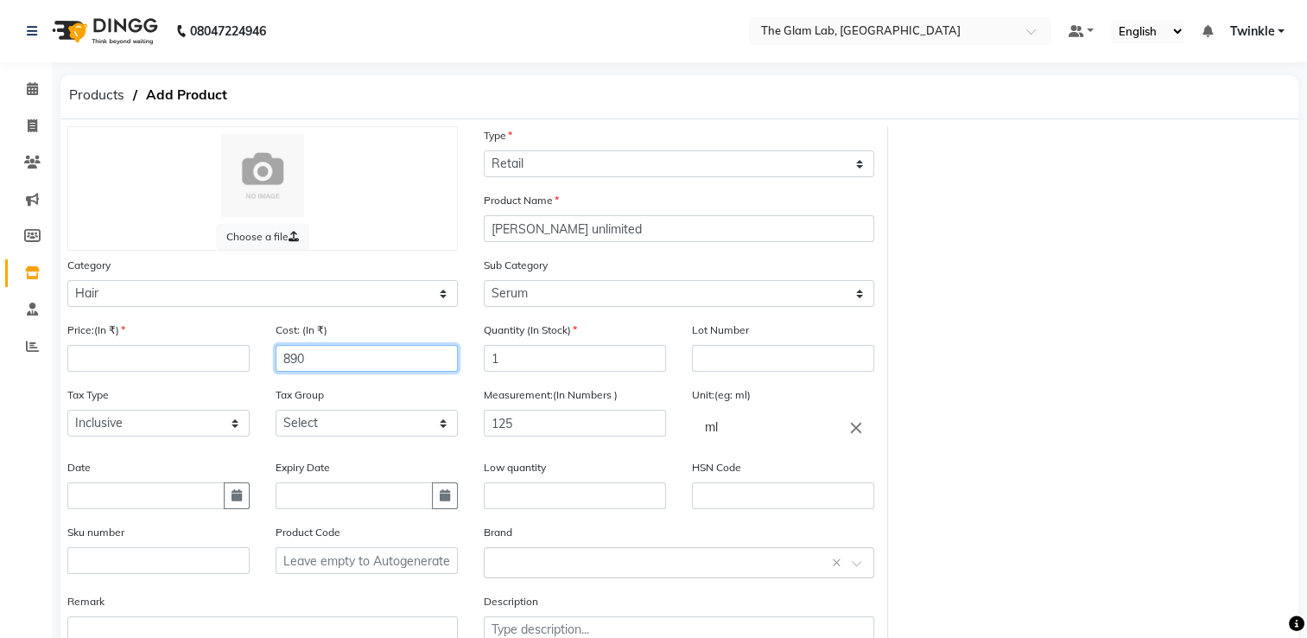
type input "890"
click at [200, 367] on input "number" at bounding box center [158, 358] width 182 height 27
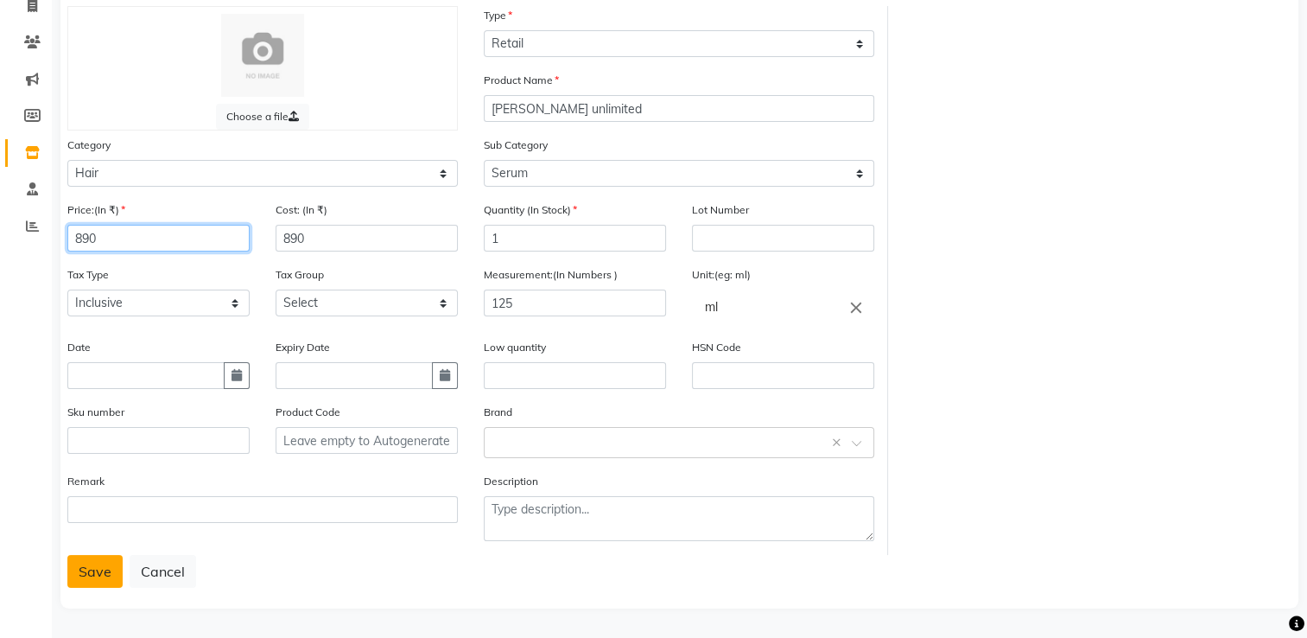
type input "890"
click at [95, 575] on button "Save" at bounding box center [94, 571] width 55 height 33
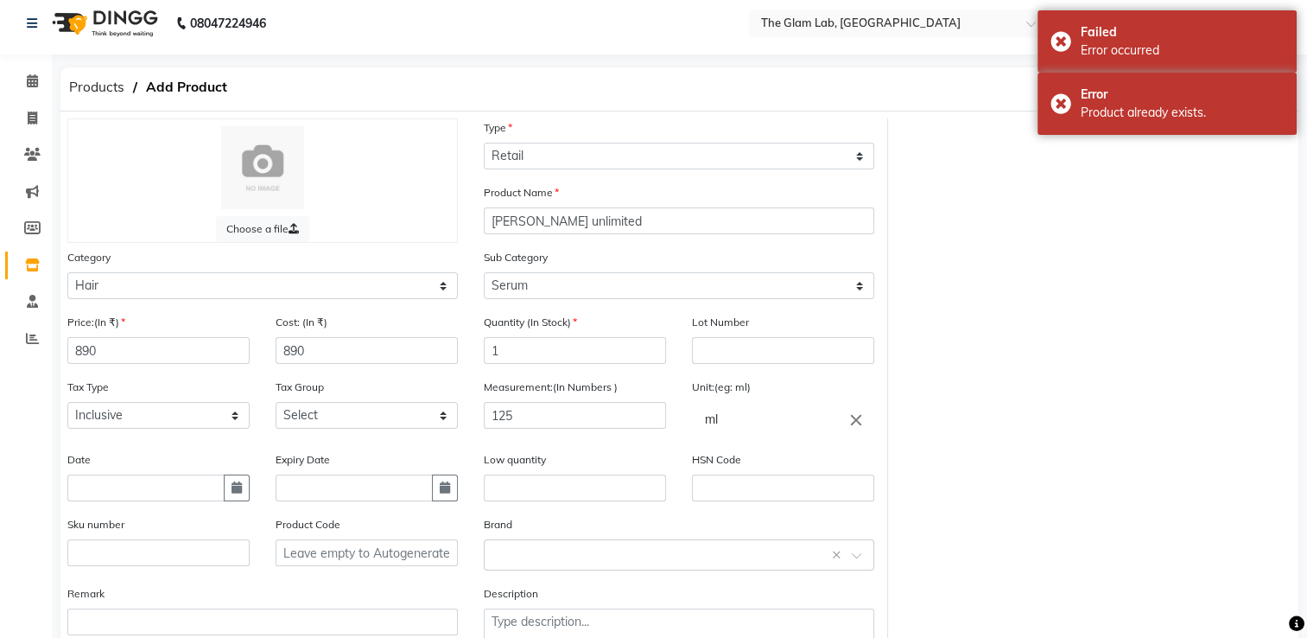
scroll to position [0, 0]
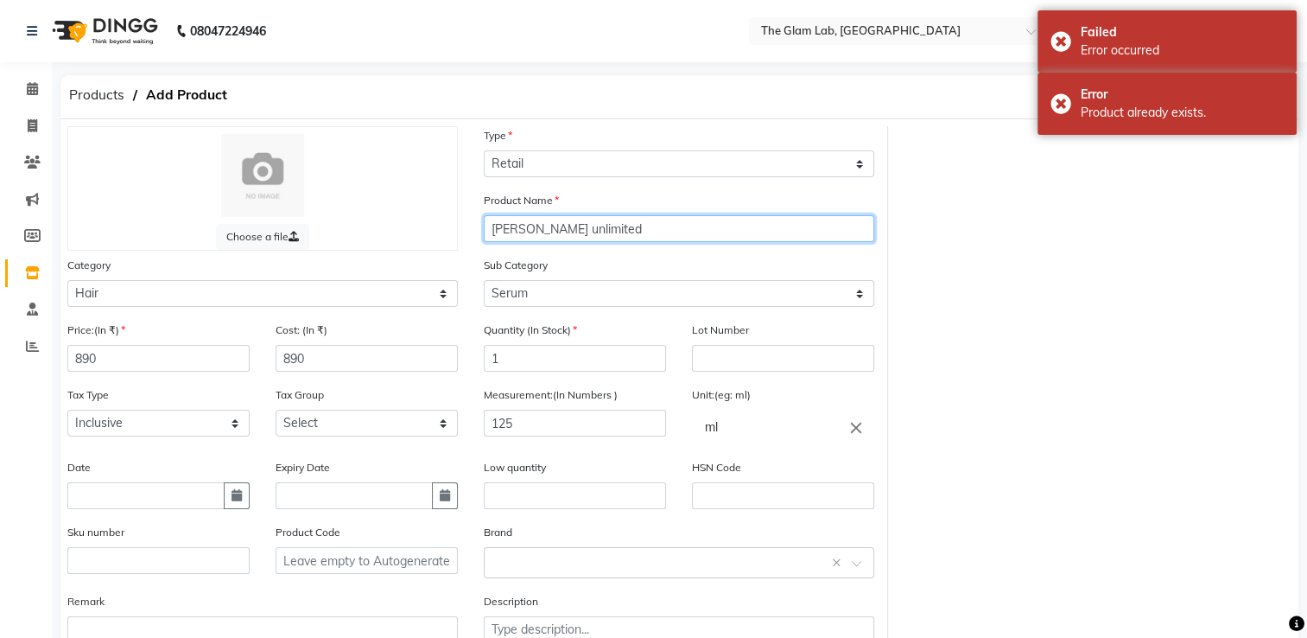
click at [640, 226] on input "[PERSON_NAME] unlimited" at bounding box center [679, 228] width 391 height 27
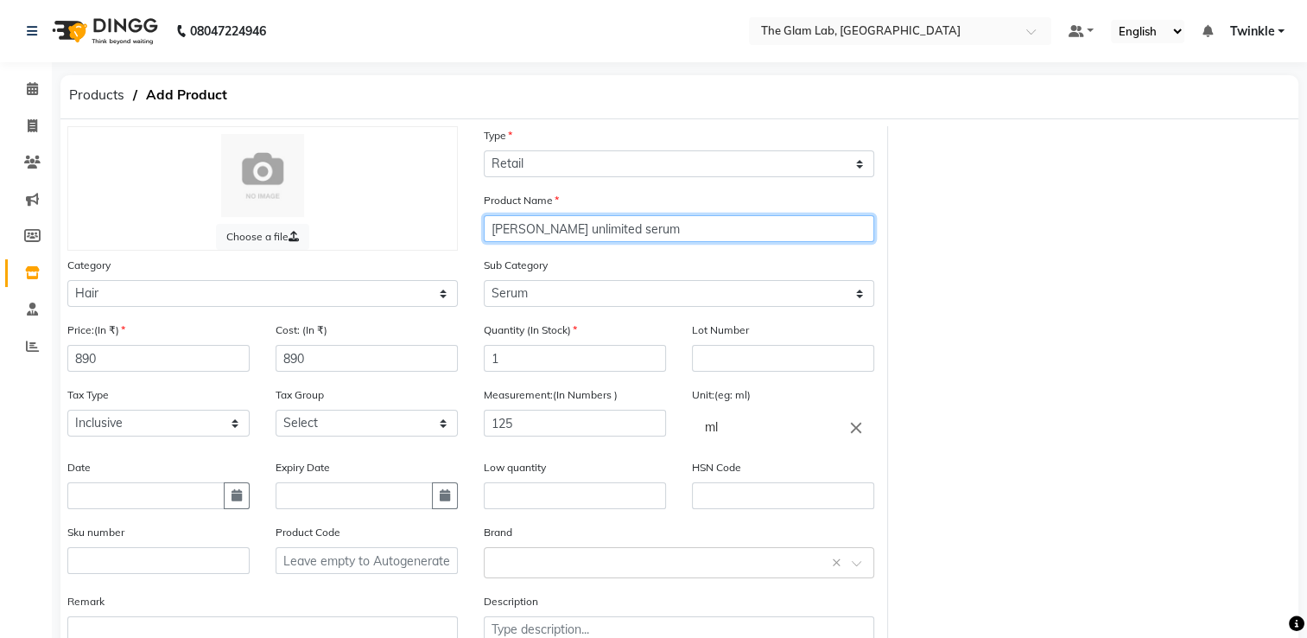
scroll to position [127, 0]
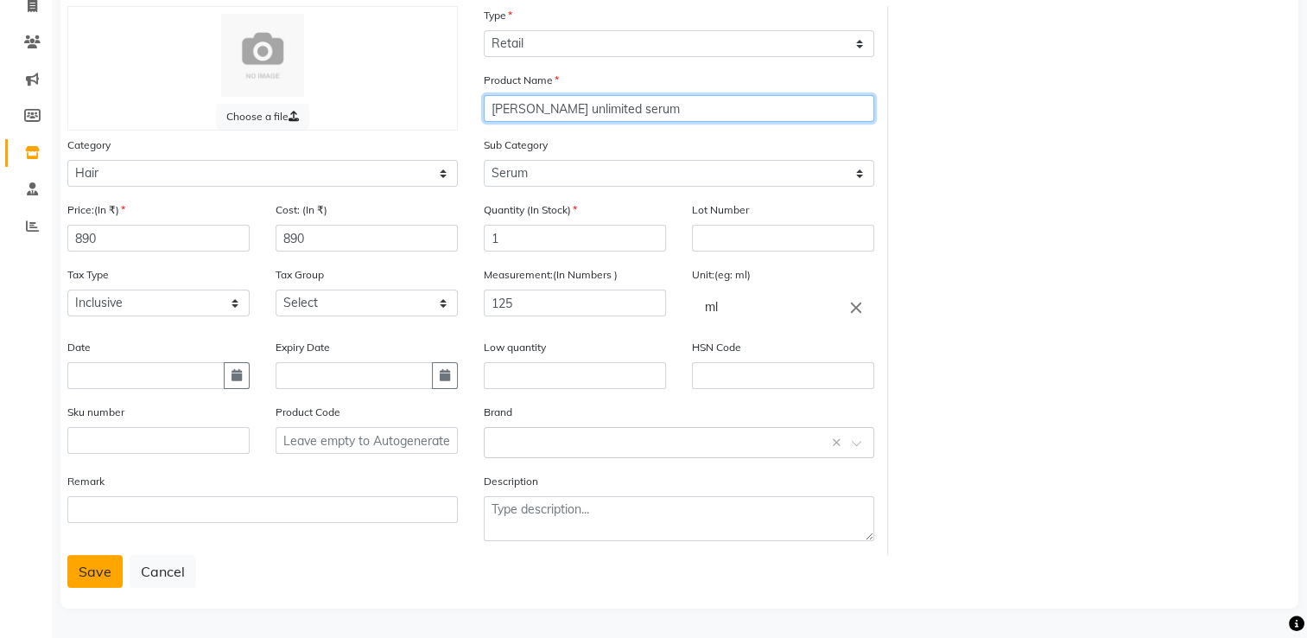
type input "[PERSON_NAME] unlimited serum"
click at [107, 569] on button "Save" at bounding box center [94, 571] width 55 height 33
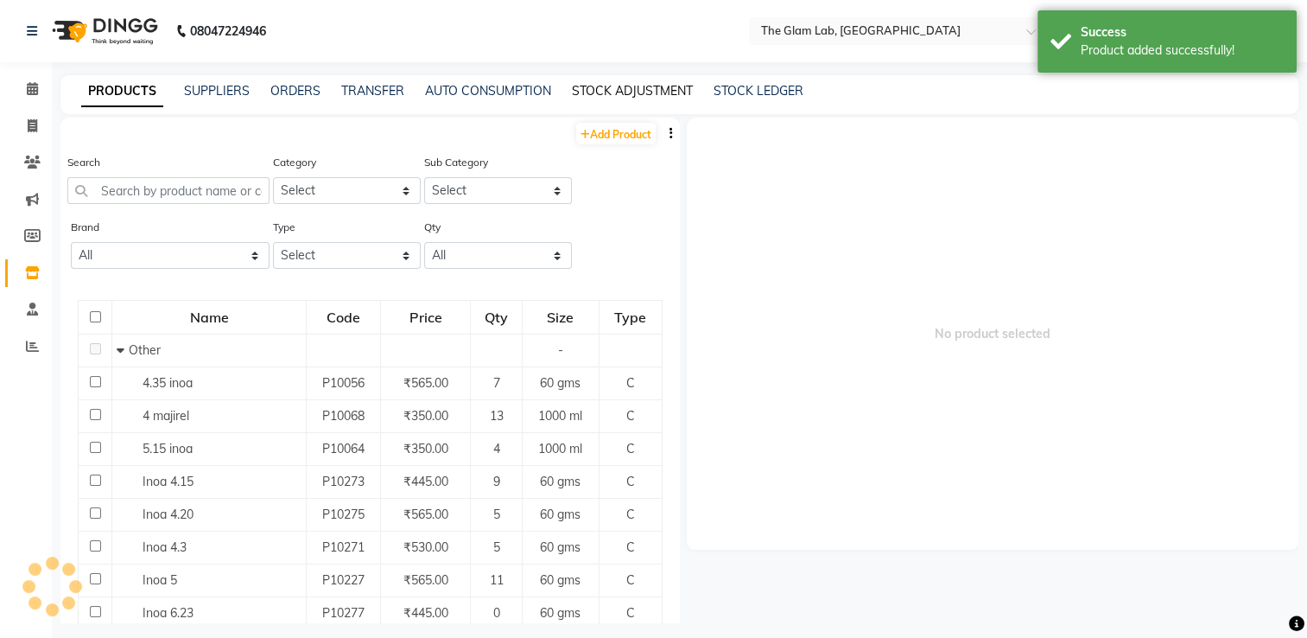
click at [608, 96] on link "STOCK ADJUSTMENT" at bounding box center [632, 91] width 121 height 16
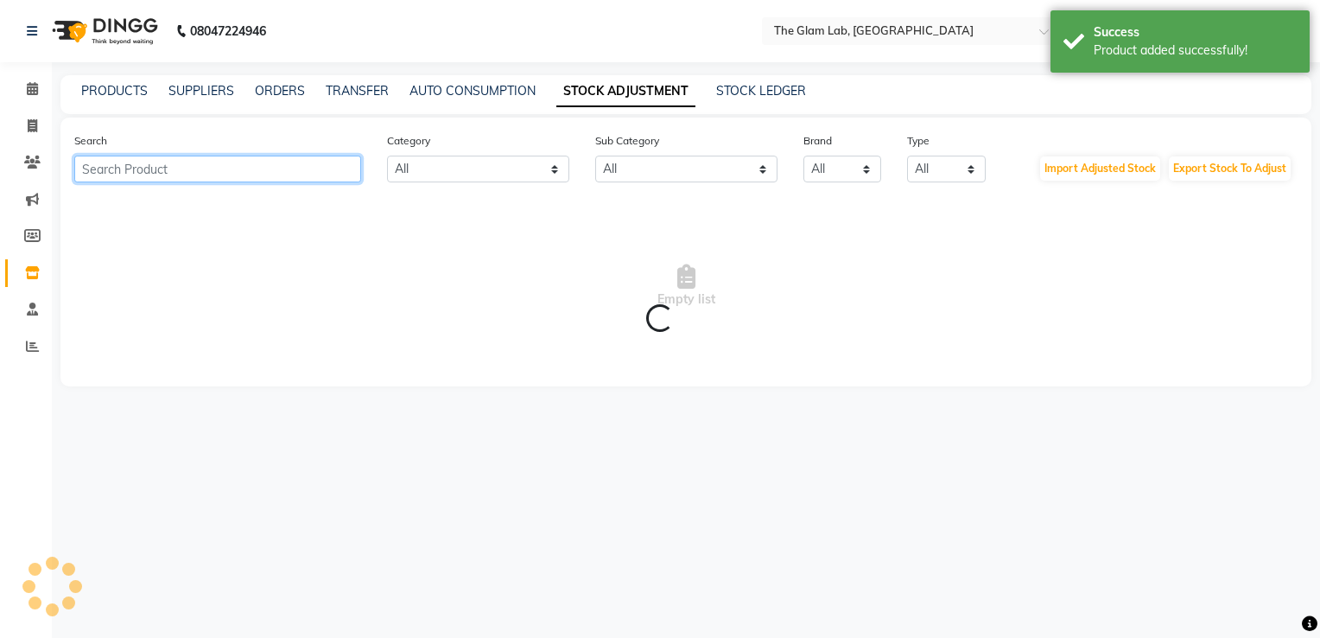
click at [318, 178] on input "text" at bounding box center [217, 169] width 287 height 27
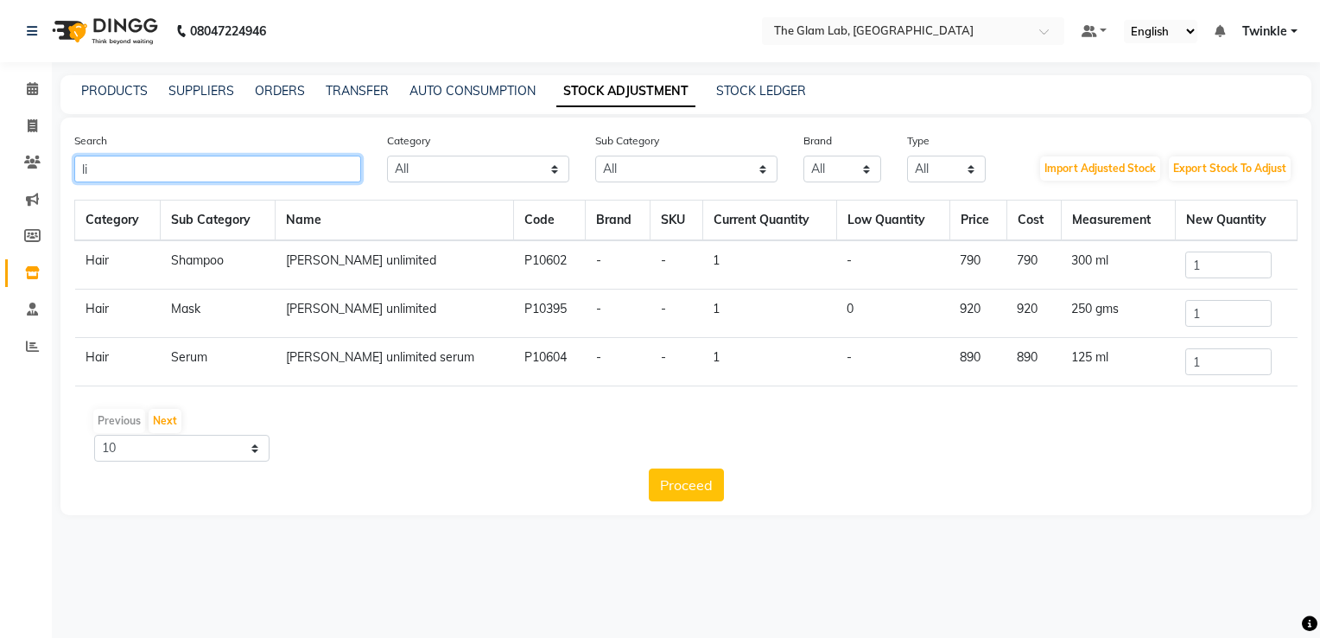
type input "l"
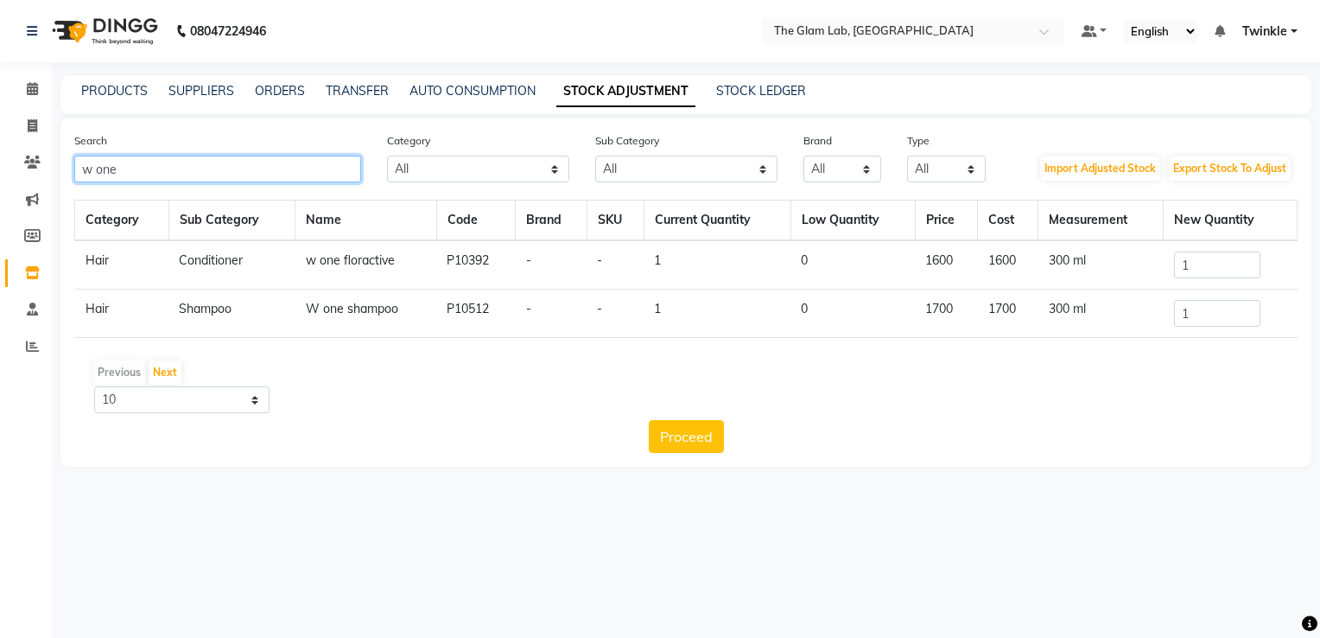
type input "w one"
click at [1211, 268] on input "1" at bounding box center [1217, 264] width 86 height 27
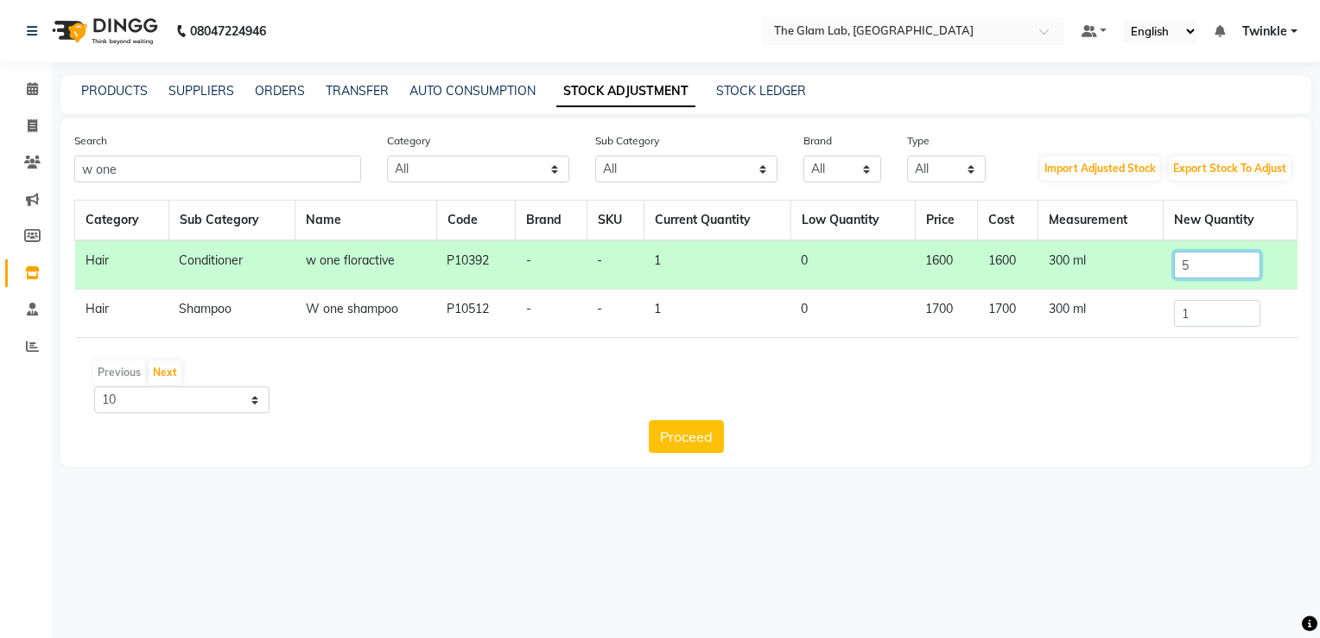
type input "5"
click at [1206, 308] on input "1" at bounding box center [1217, 313] width 86 height 27
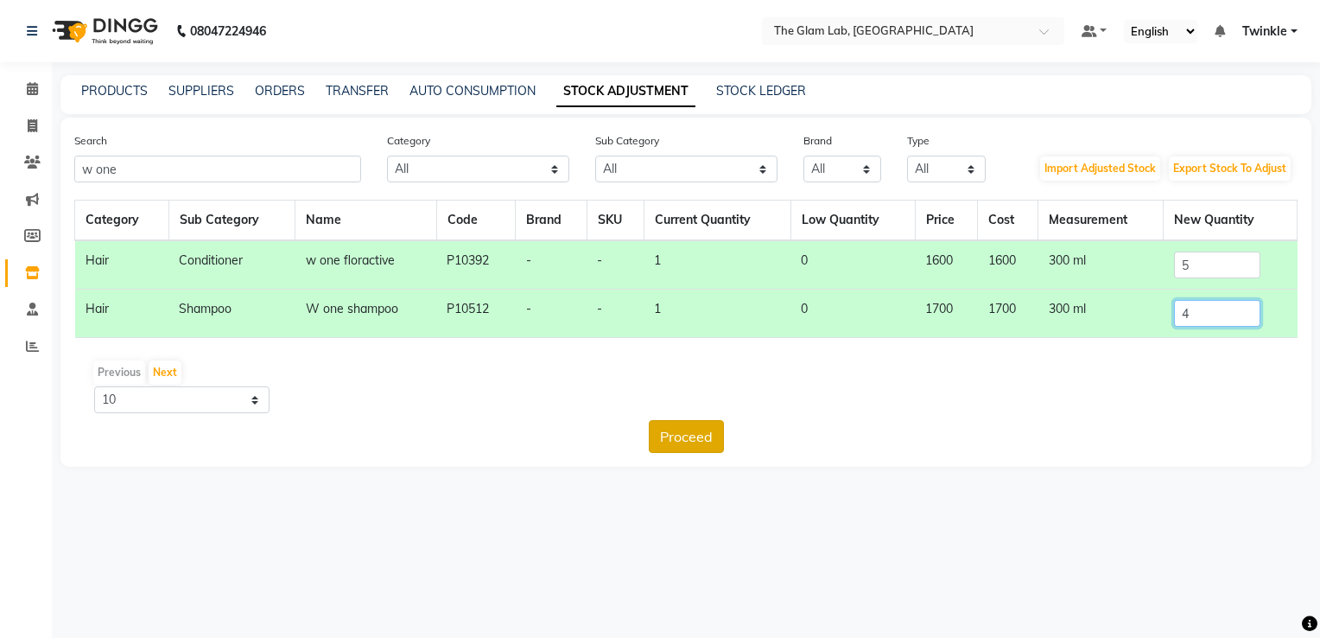
type input "4"
click at [703, 425] on button "Proceed" at bounding box center [686, 436] width 75 height 33
click at [718, 428] on button "Submit" at bounding box center [724, 436] width 68 height 33
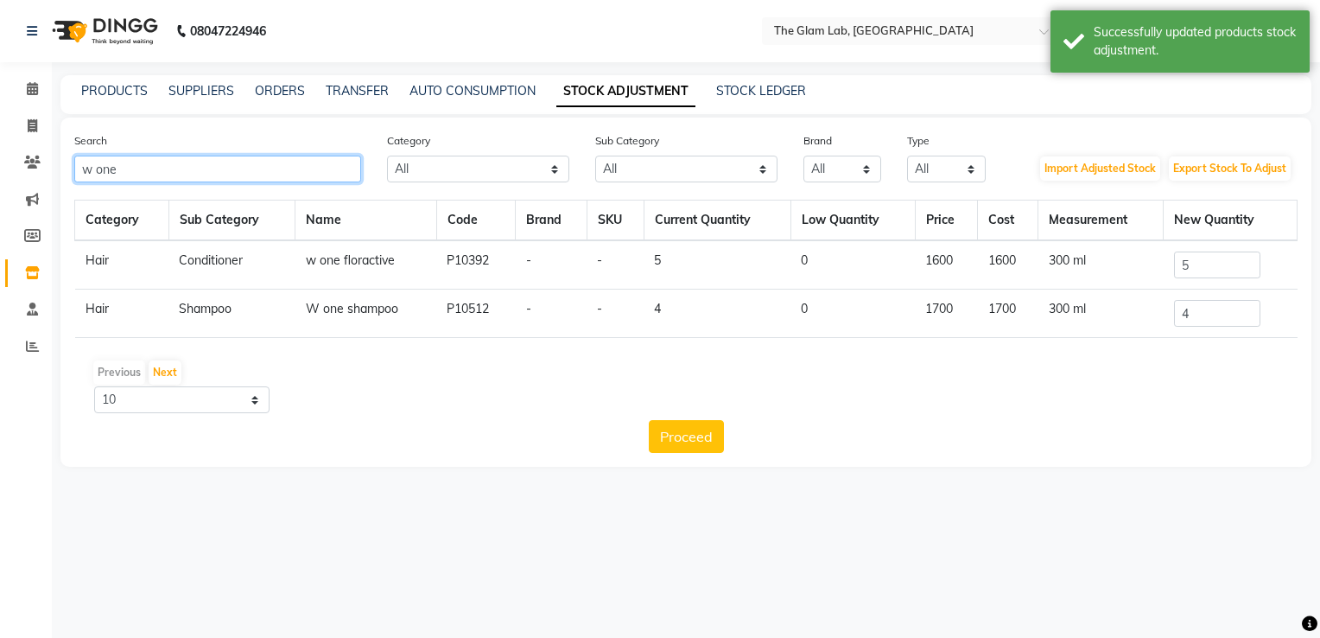
click at [324, 168] on input "w one" at bounding box center [217, 169] width 287 height 27
type input "w"
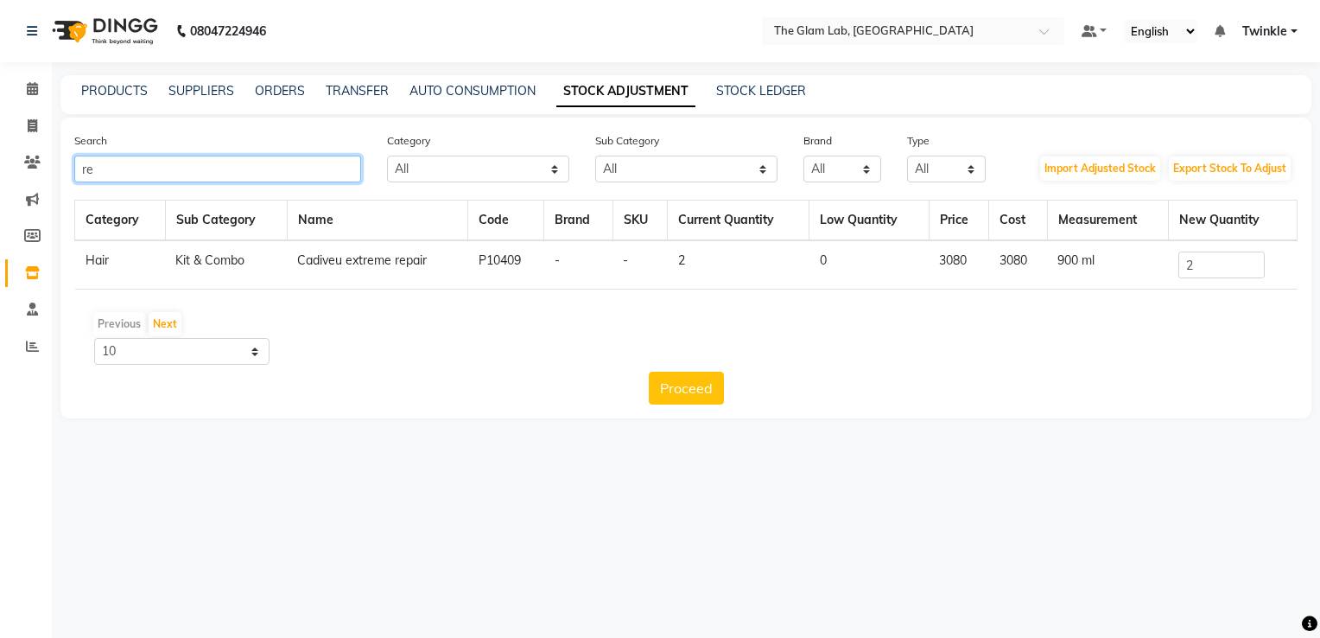
type input "r"
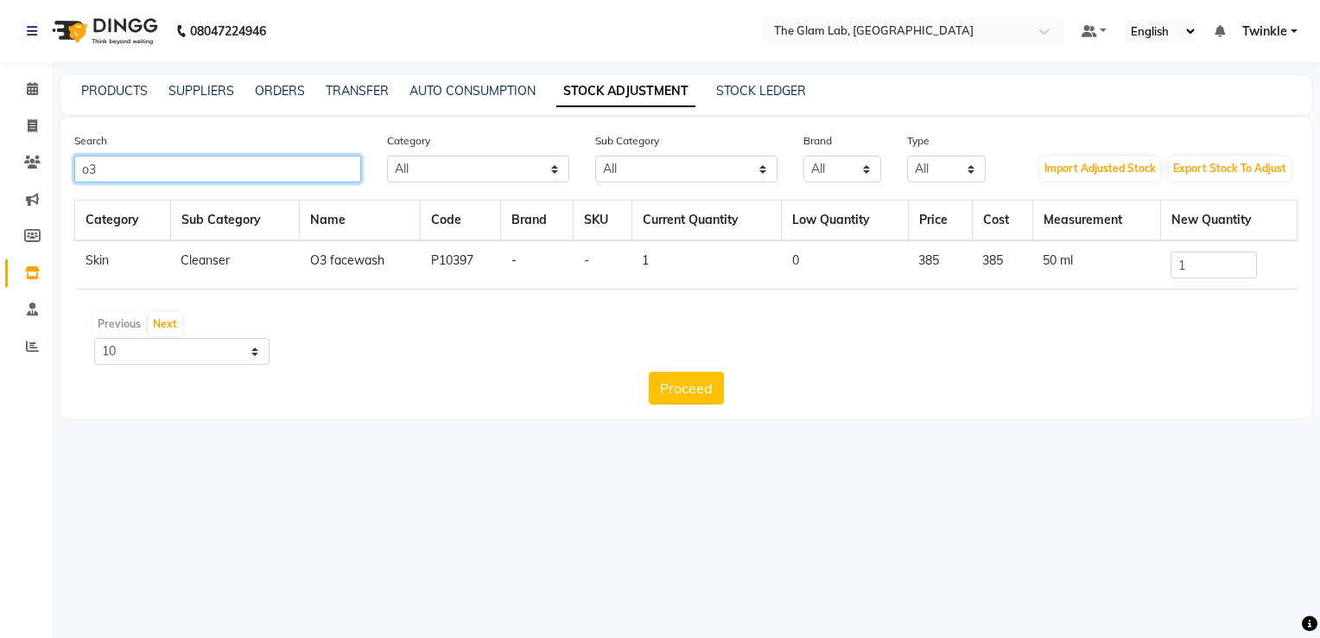
type input "o"
type input "bio smooth"
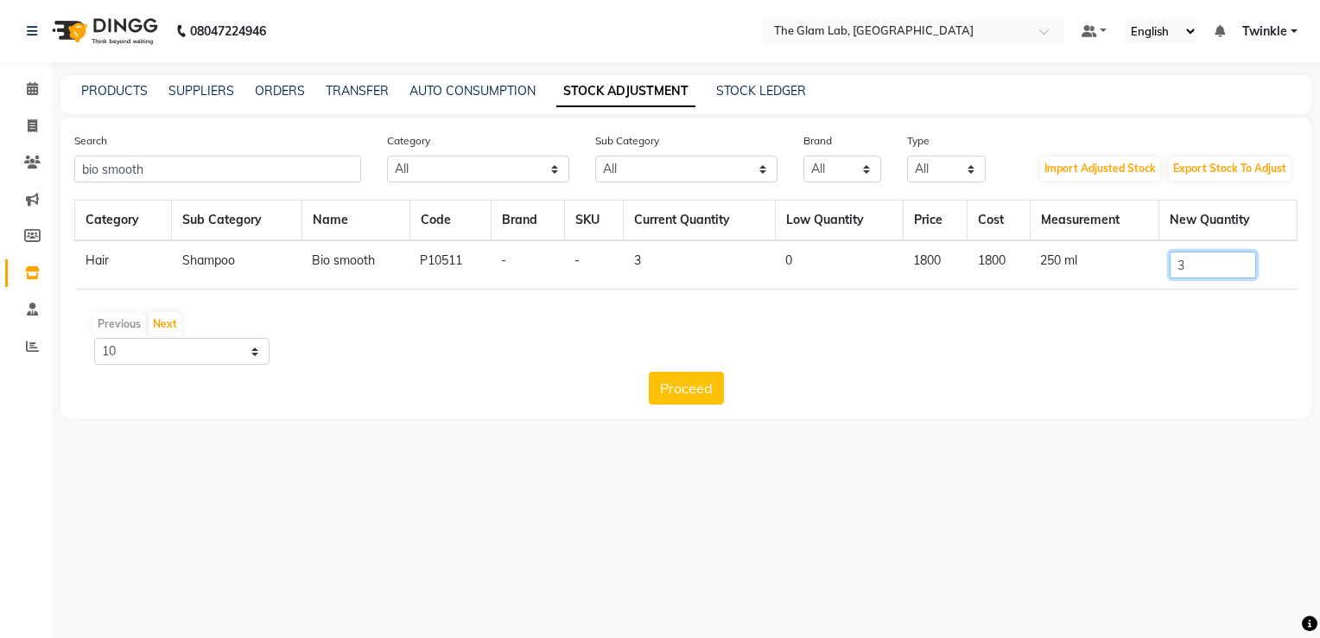
click at [1202, 258] on input "3" at bounding box center [1213, 264] width 86 height 27
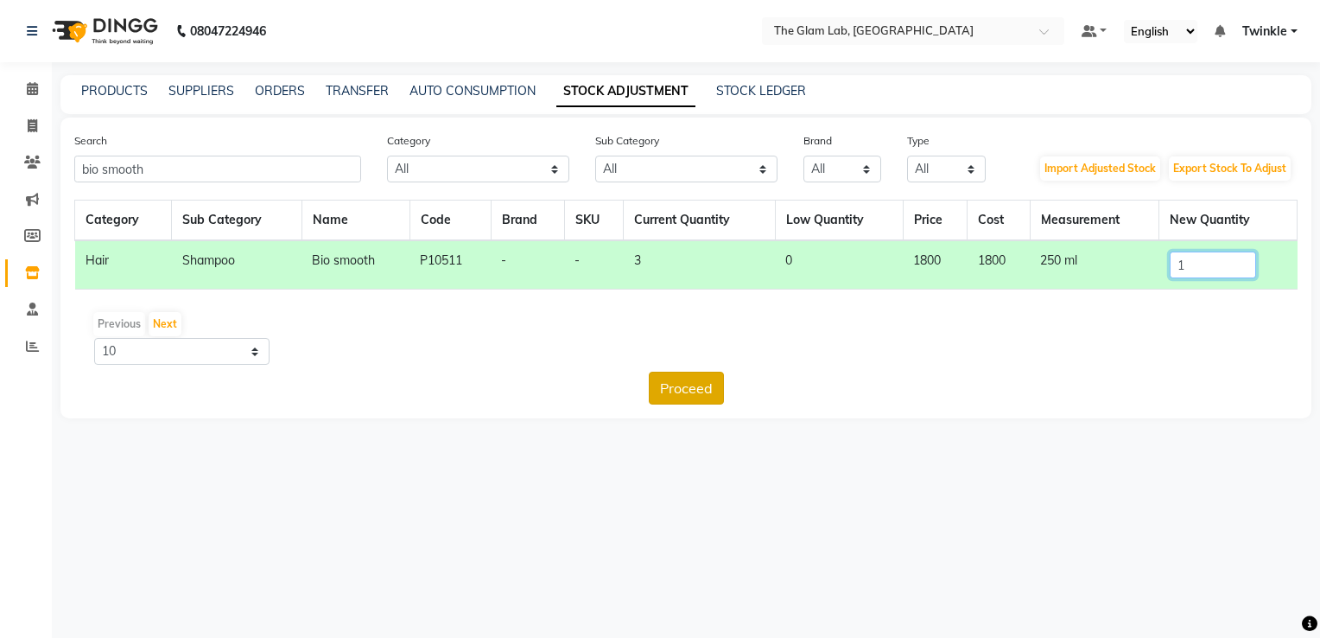
type input "1"
click at [684, 398] on button "Proceed" at bounding box center [686, 388] width 75 height 33
click at [722, 378] on button "Submit" at bounding box center [724, 388] width 68 height 33
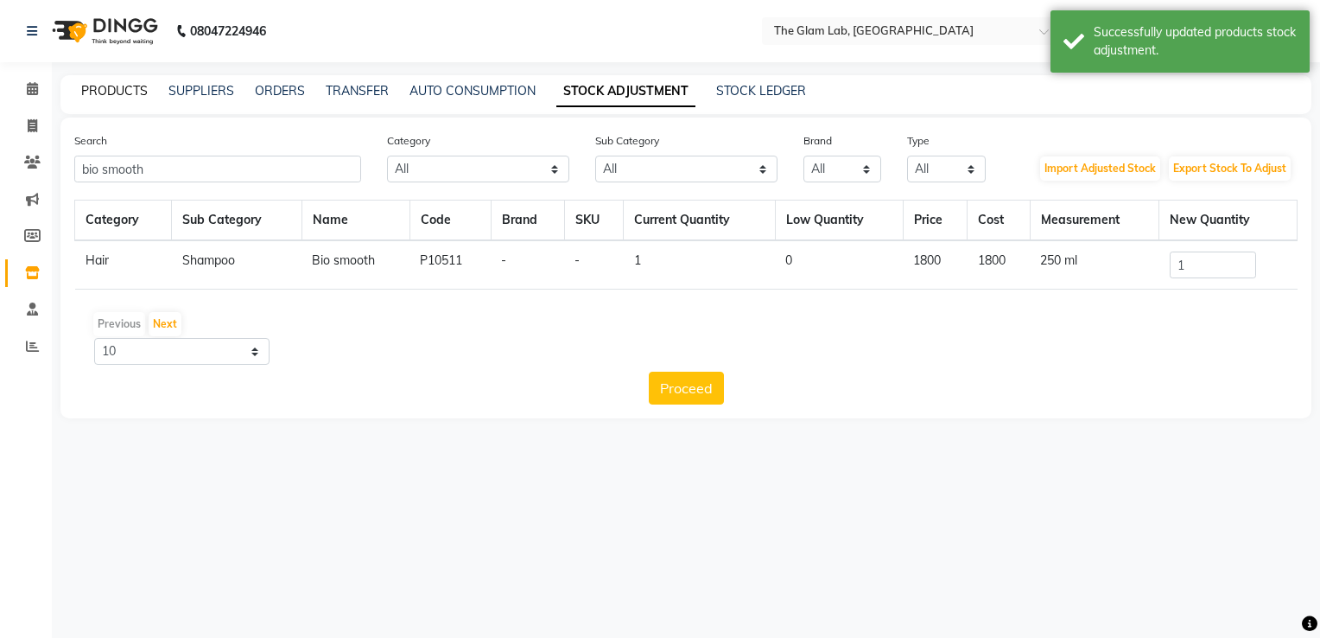
click at [96, 94] on link "PRODUCTS" at bounding box center [114, 91] width 67 height 16
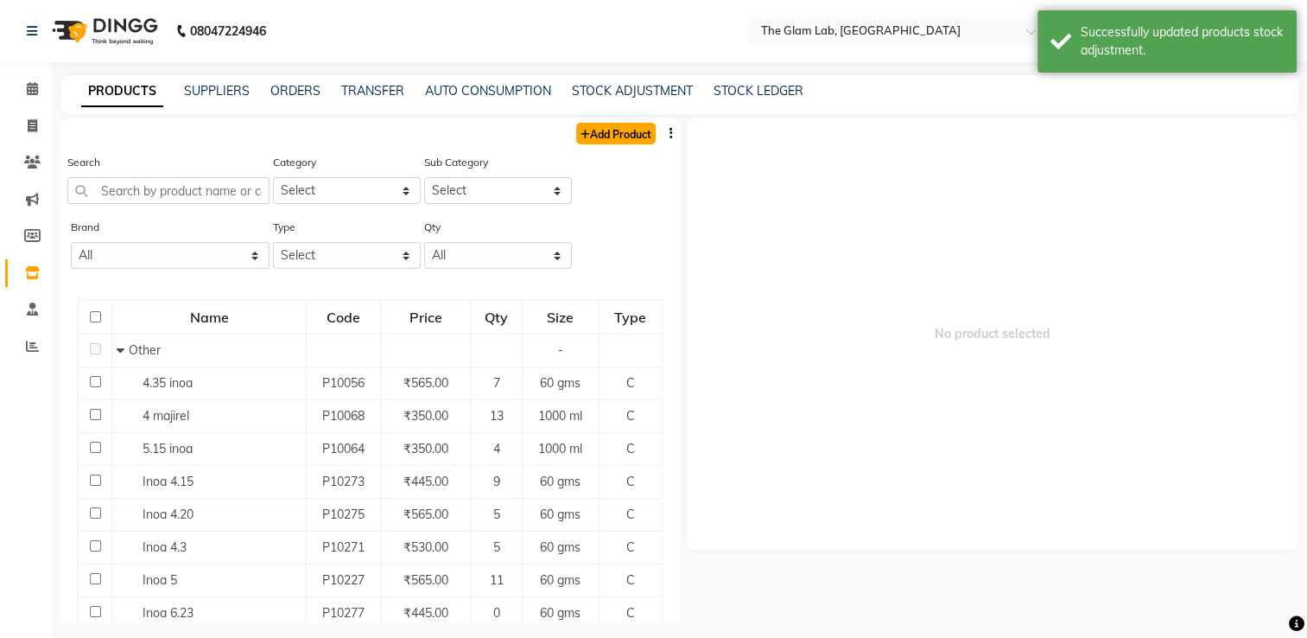
click at [594, 137] on link "Add Product" at bounding box center [616, 134] width 80 height 22
select select "true"
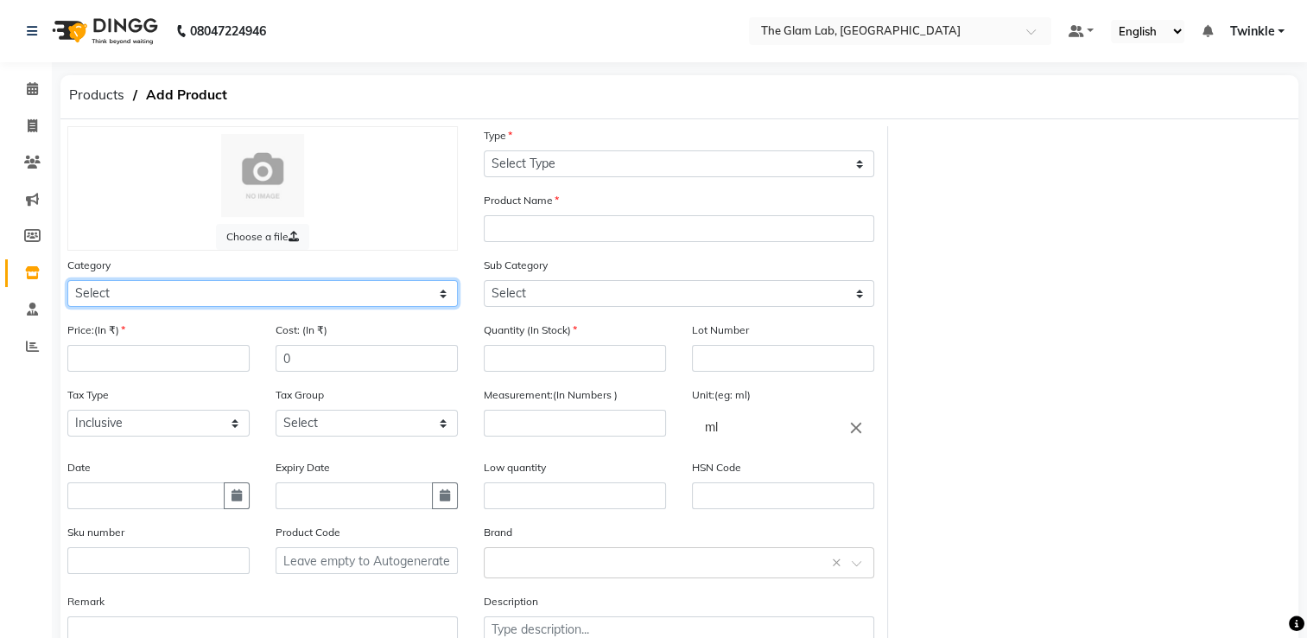
click at [295, 293] on select "Select Hair Skin Makeup Personal Care Appliances [PERSON_NAME] Waxing Disposabl…" at bounding box center [262, 293] width 391 height 27
select select "1100"
click at [67, 283] on select "Select Hair Skin Makeup Personal Care Appliances [PERSON_NAME] Waxing Disposabl…" at bounding box center [262, 293] width 391 height 27
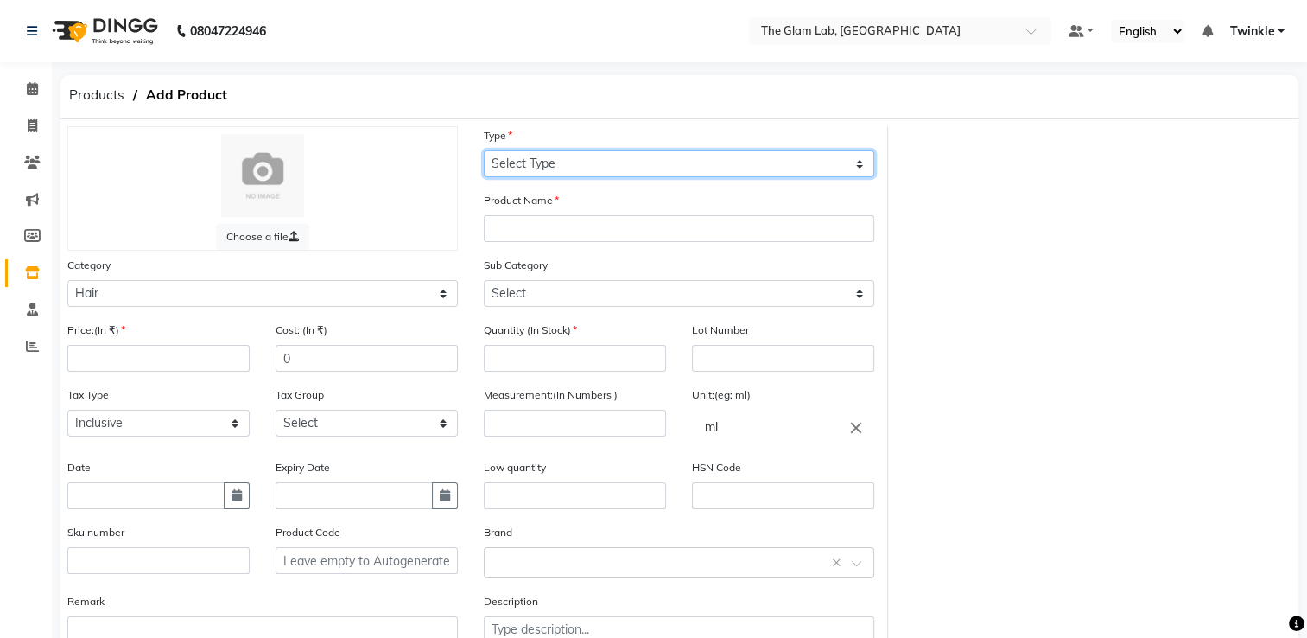
click at [611, 154] on select "Select Type Both Retail Consumable" at bounding box center [679, 163] width 391 height 27
select select "R"
click at [484, 151] on select "Select Type Both Retail Consumable" at bounding box center [679, 163] width 391 height 27
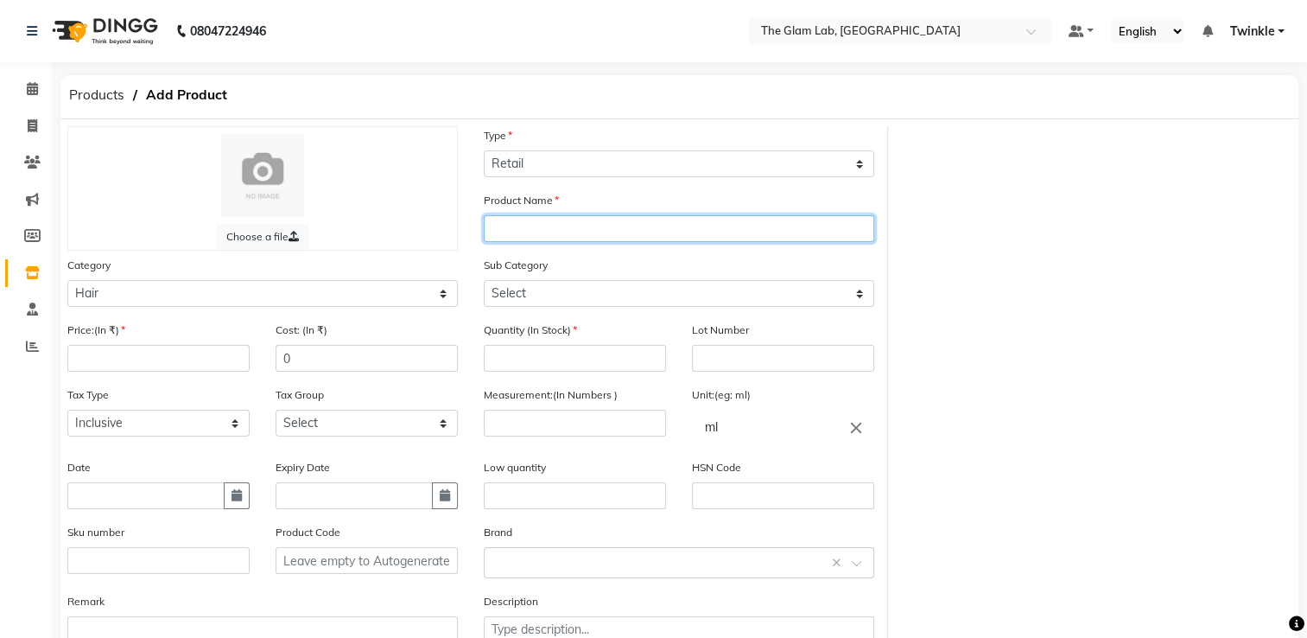
click at [595, 236] on input "text" at bounding box center [679, 228] width 391 height 27
type input "bio smooth"
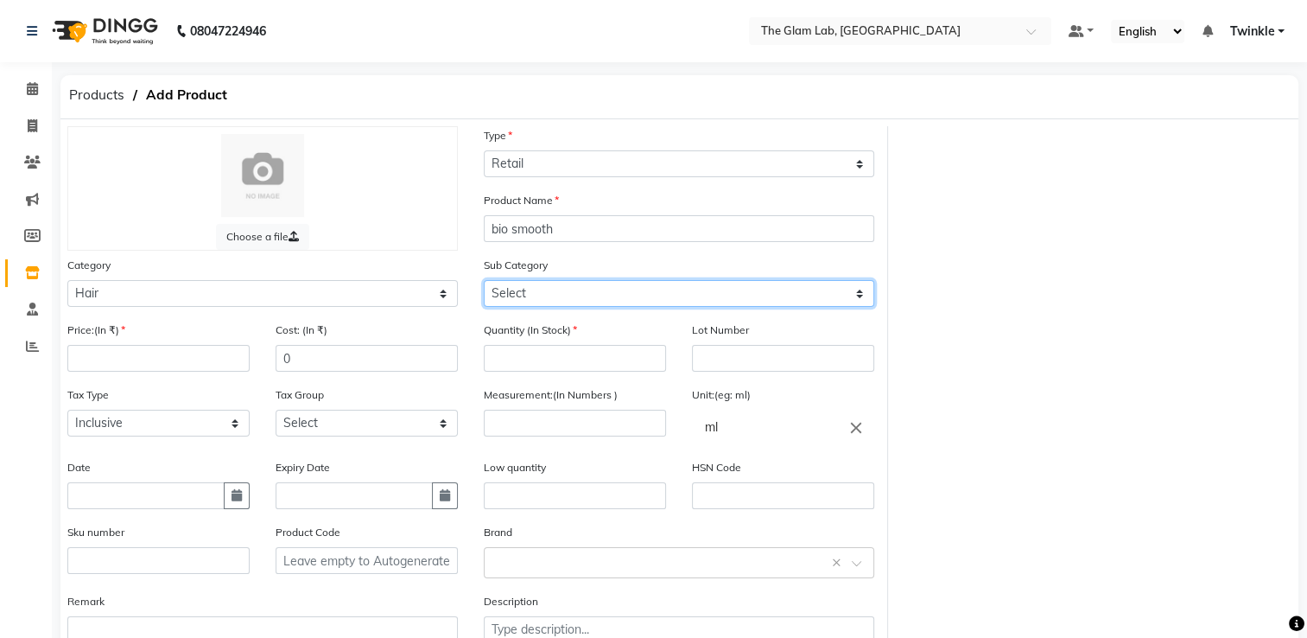
click at [579, 296] on select "Select Shampoo Conditioner Cream Mask Oil Serum Color Appliances Treatment Styl…" at bounding box center [679, 293] width 391 height 27
select select "1102"
click at [484, 283] on select "Select Shampoo Conditioner Cream Mask Oil Serum Color Appliances Treatment Styl…" at bounding box center [679, 293] width 391 height 27
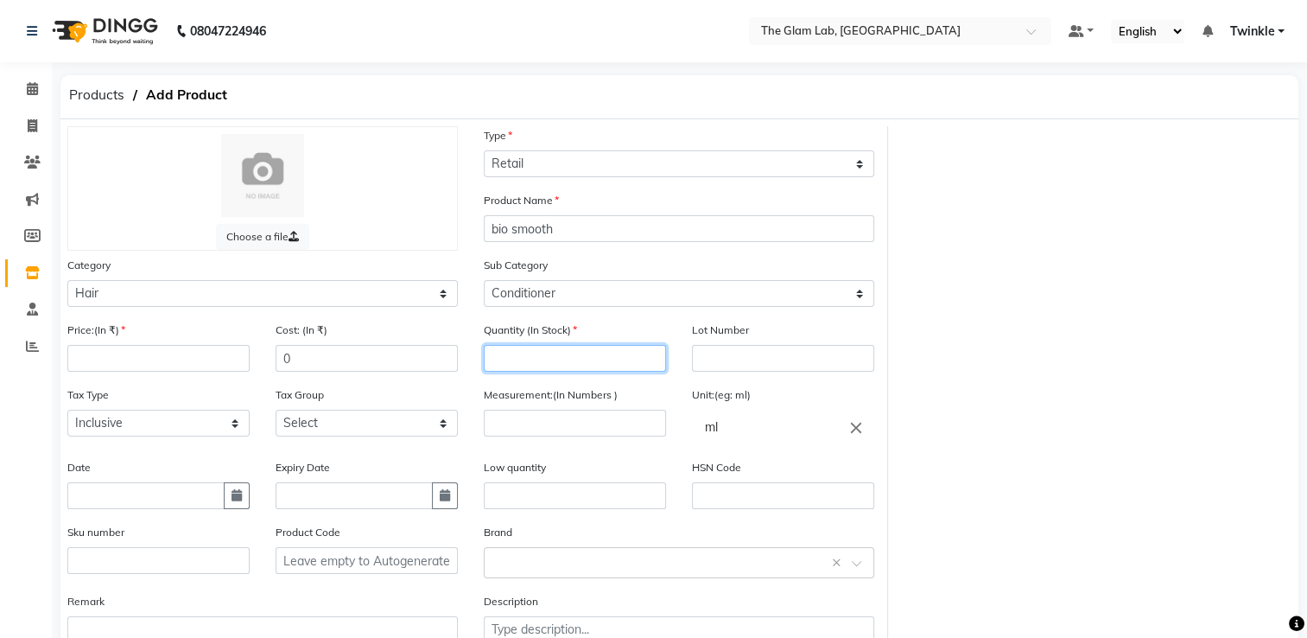
click at [564, 368] on input "number" at bounding box center [575, 358] width 182 height 27
type input "2"
click at [308, 366] on input "0" at bounding box center [367, 358] width 182 height 27
type input "1800"
click at [187, 351] on input "number" at bounding box center [158, 358] width 182 height 27
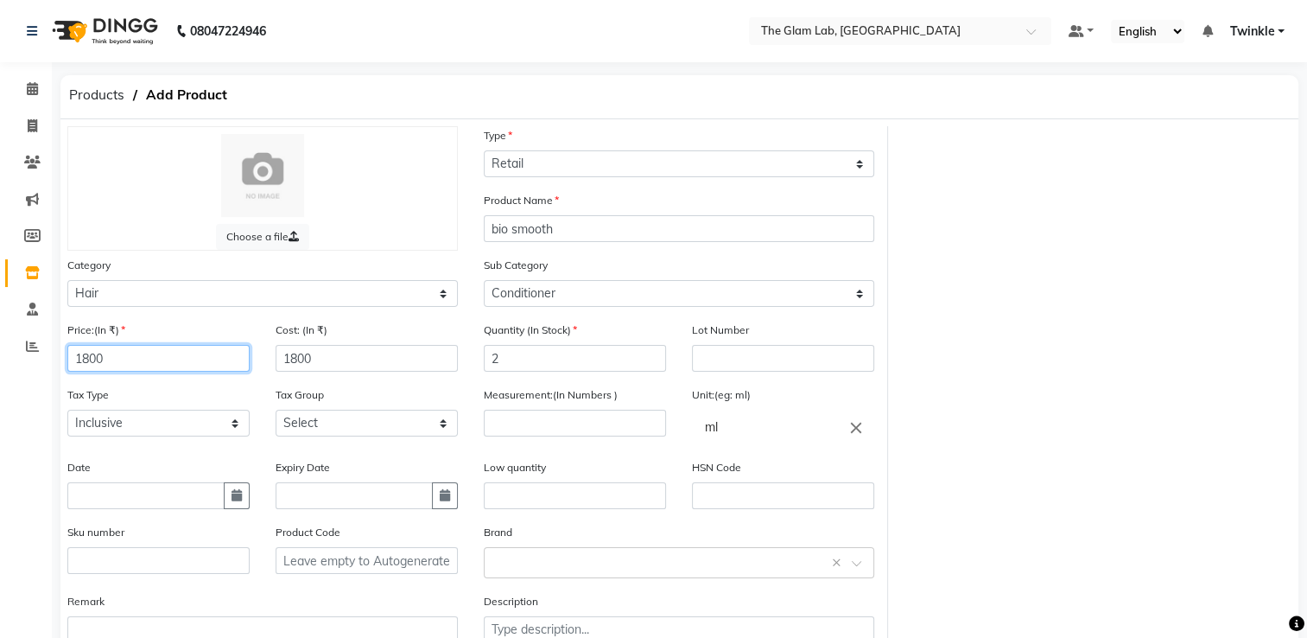
type input "1800"
click at [528, 423] on input "number" at bounding box center [575, 423] width 182 height 27
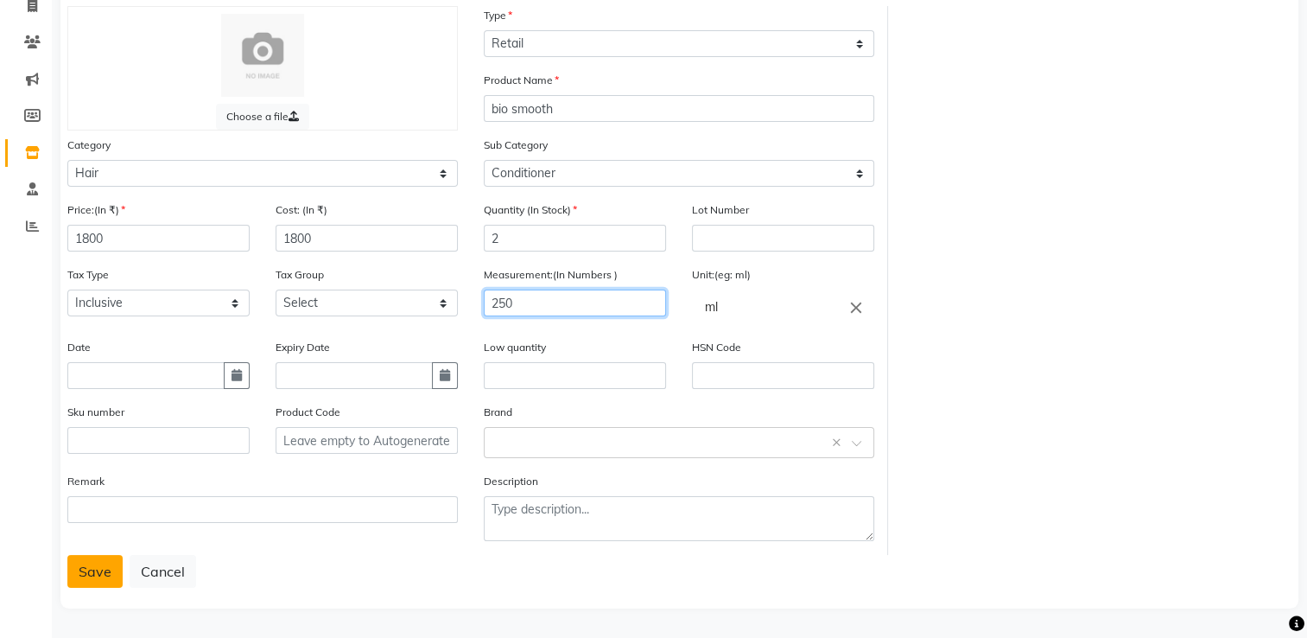
type input "250"
click at [105, 574] on button "Save" at bounding box center [94, 571] width 55 height 33
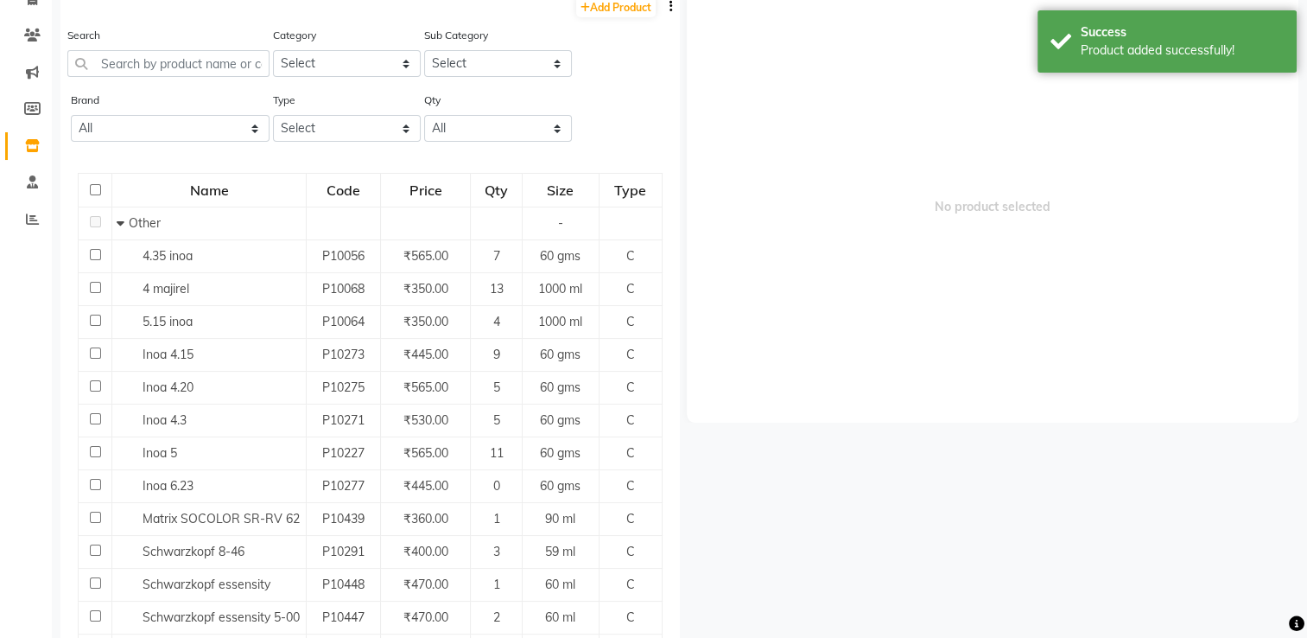
scroll to position [10, 0]
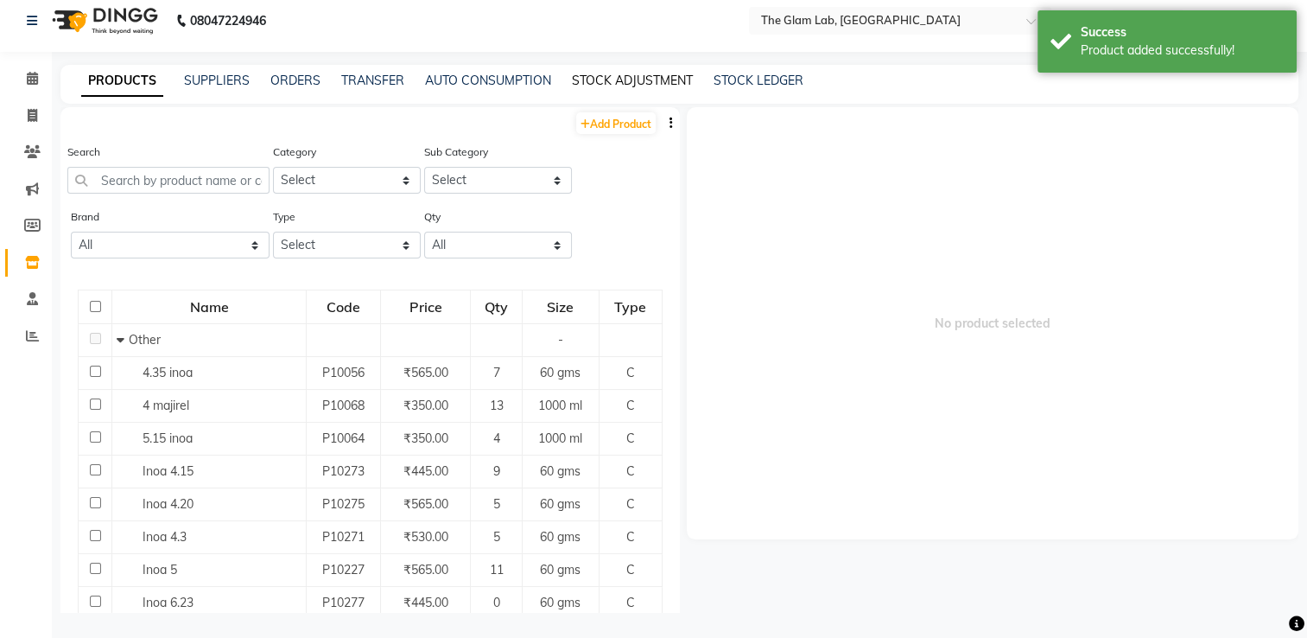
click at [621, 78] on link "STOCK ADJUSTMENT" at bounding box center [632, 81] width 121 height 16
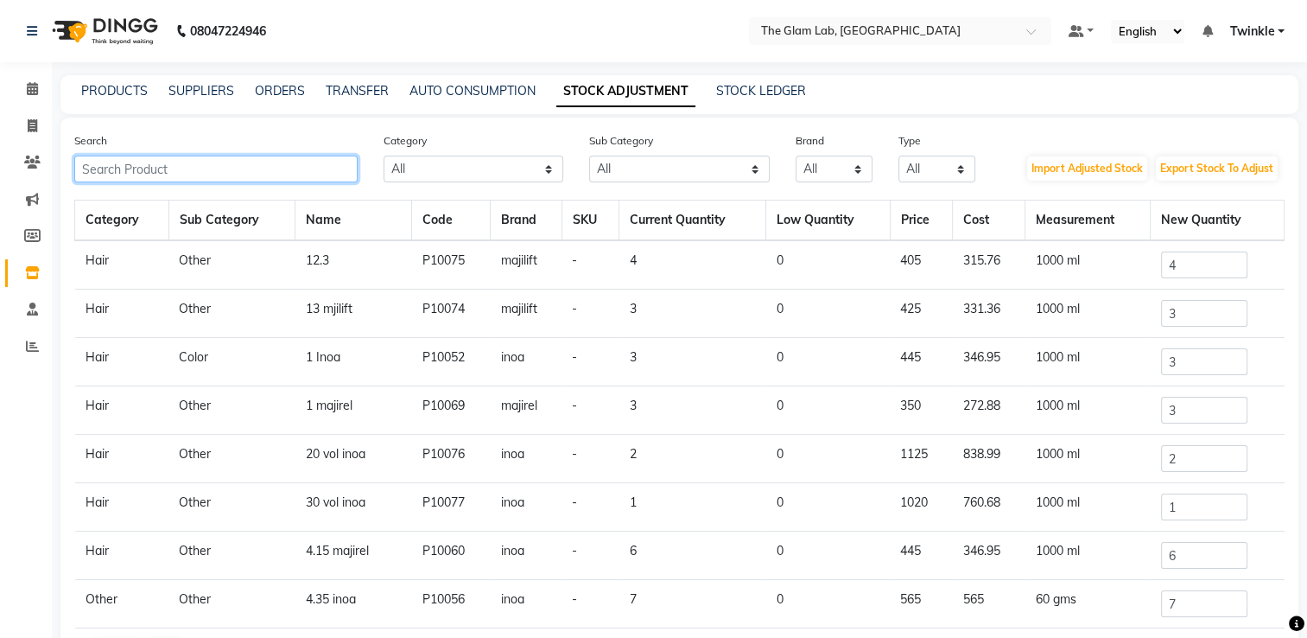
click at [343, 178] on input "text" at bounding box center [215, 169] width 283 height 27
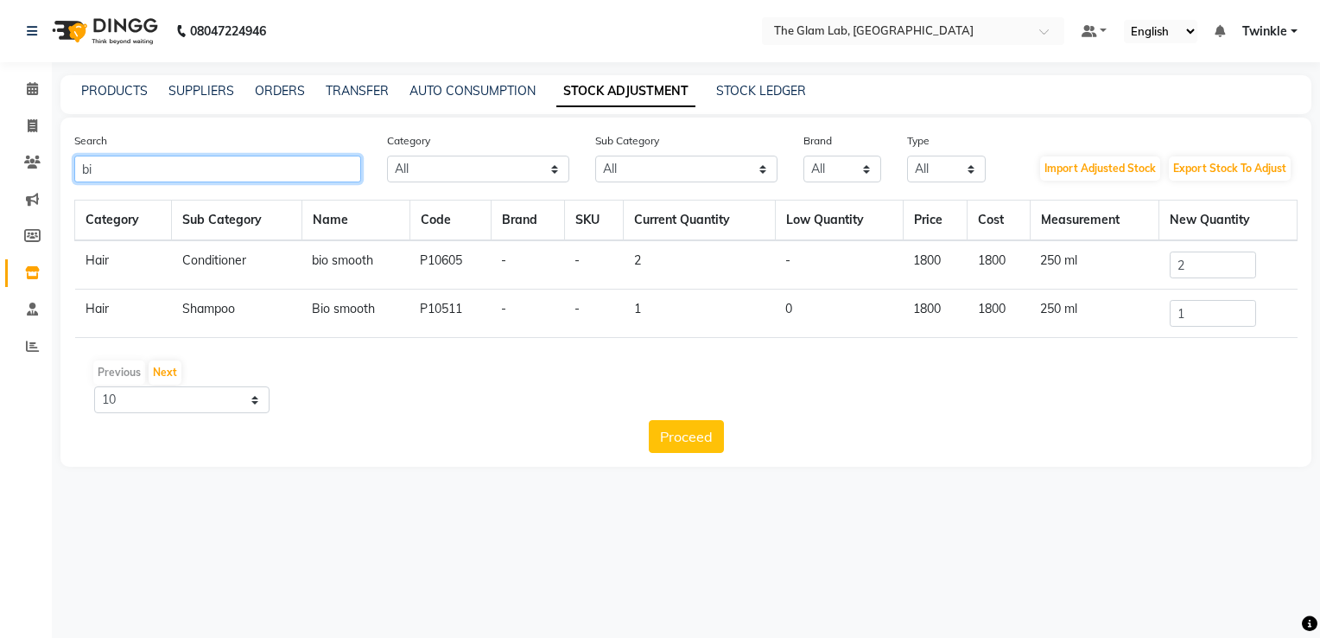
type input "b"
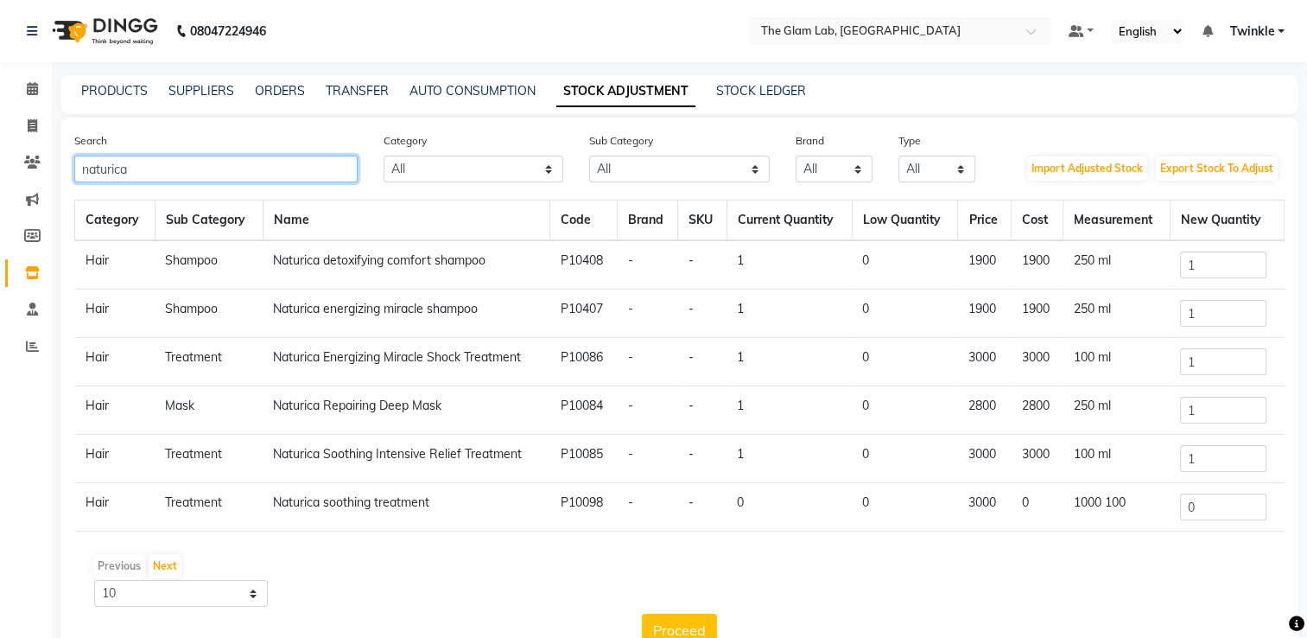
type input "naturica"
click at [1197, 260] on input "1" at bounding box center [1223, 264] width 86 height 27
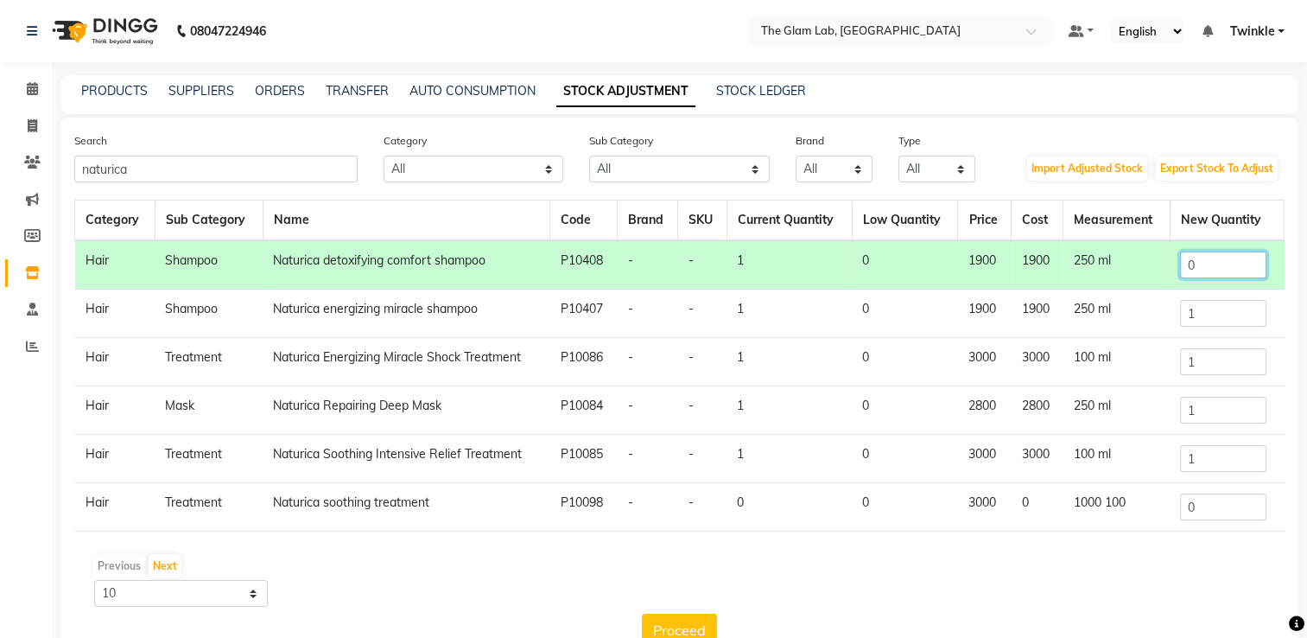
type input "0"
click at [1225, 310] on input "1" at bounding box center [1223, 313] width 86 height 27
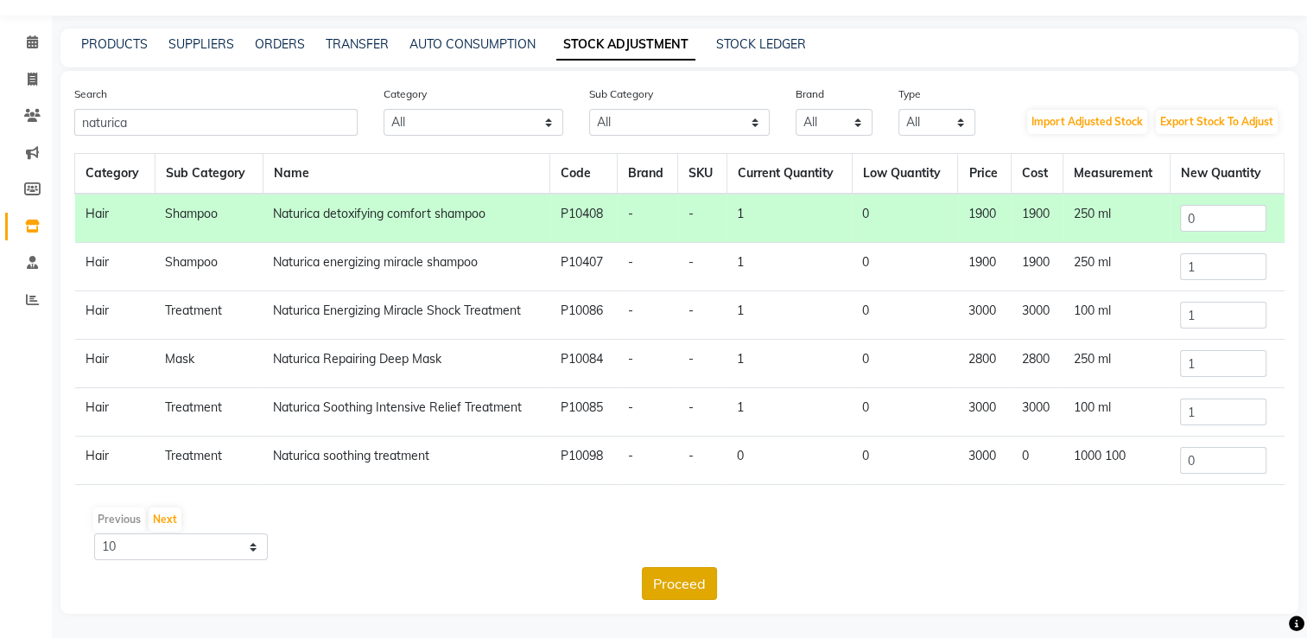
click at [684, 576] on button "Proceed" at bounding box center [679, 583] width 75 height 33
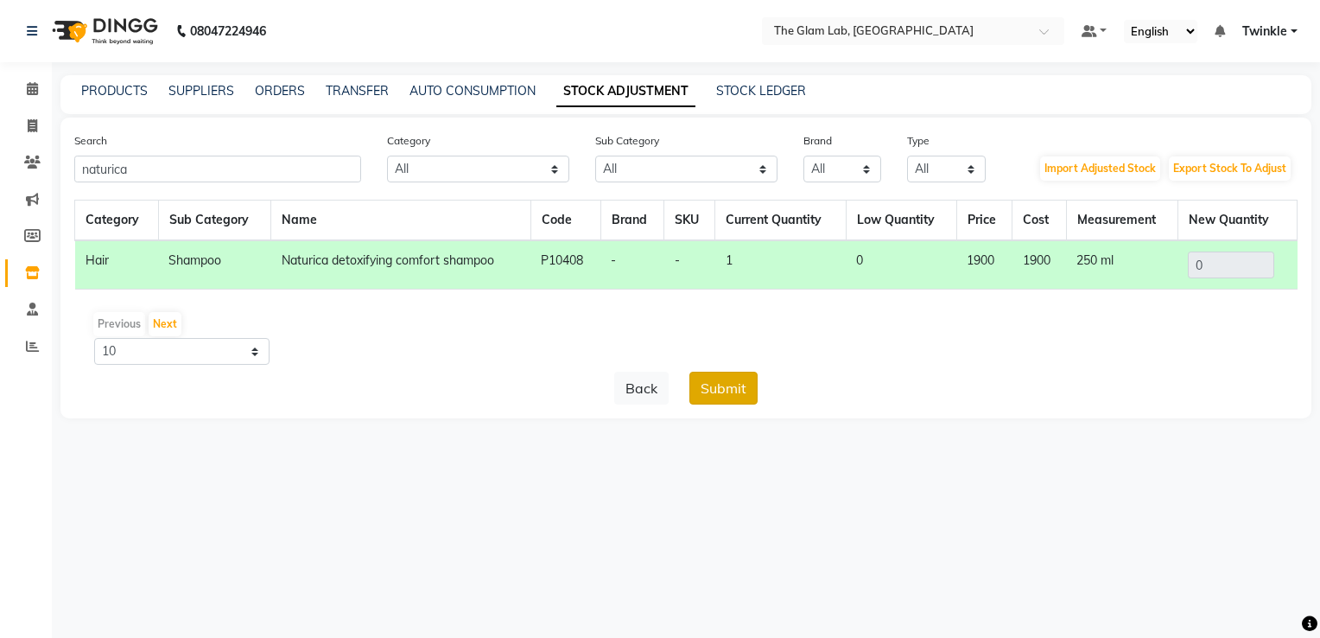
click at [710, 386] on button "Submit" at bounding box center [724, 388] width 68 height 33
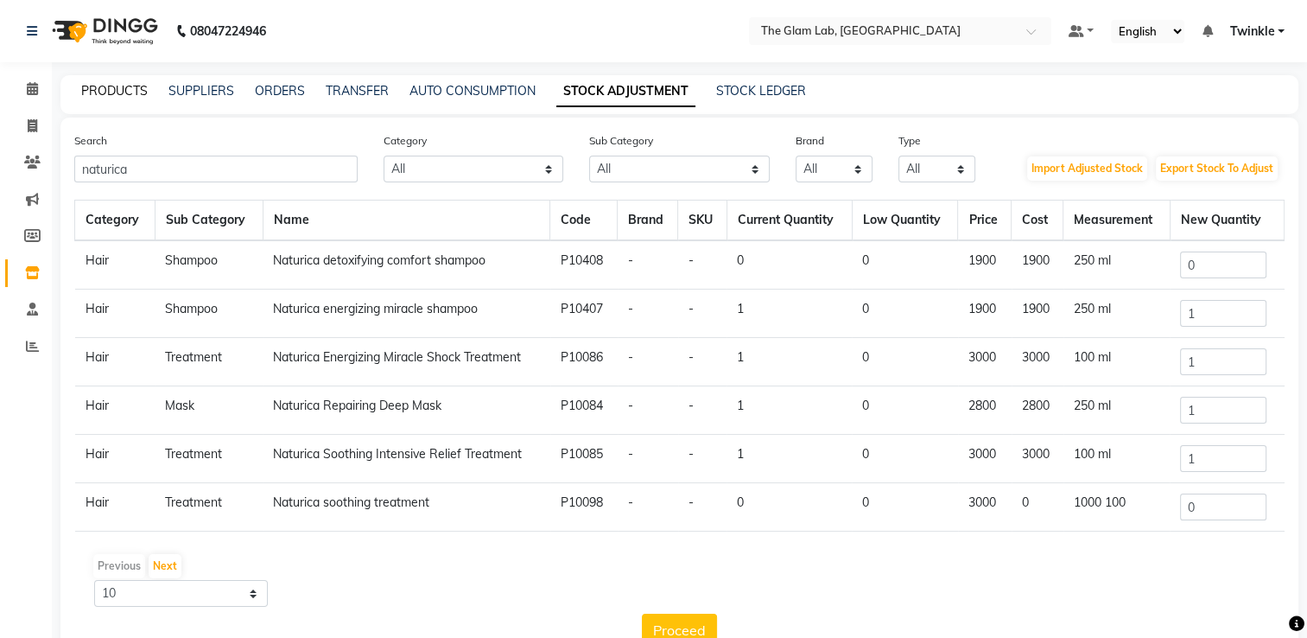
click at [114, 92] on link "PRODUCTS" at bounding box center [114, 91] width 67 height 16
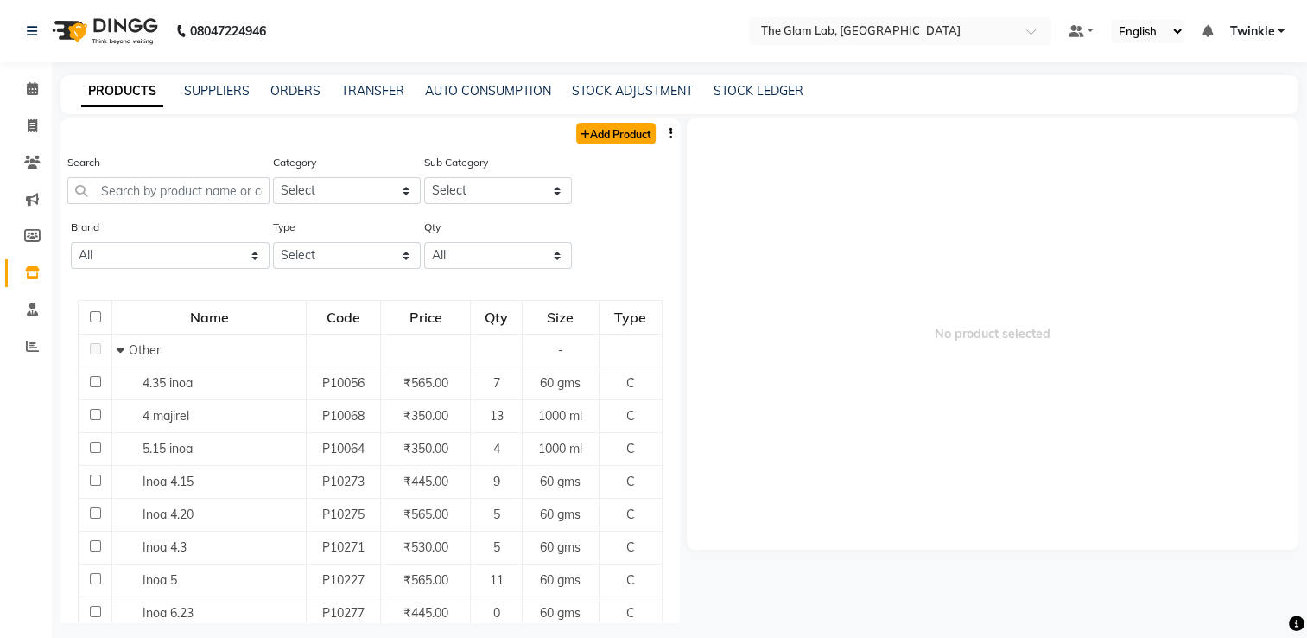
click at [578, 136] on link "Add Product" at bounding box center [616, 134] width 80 height 22
select select "true"
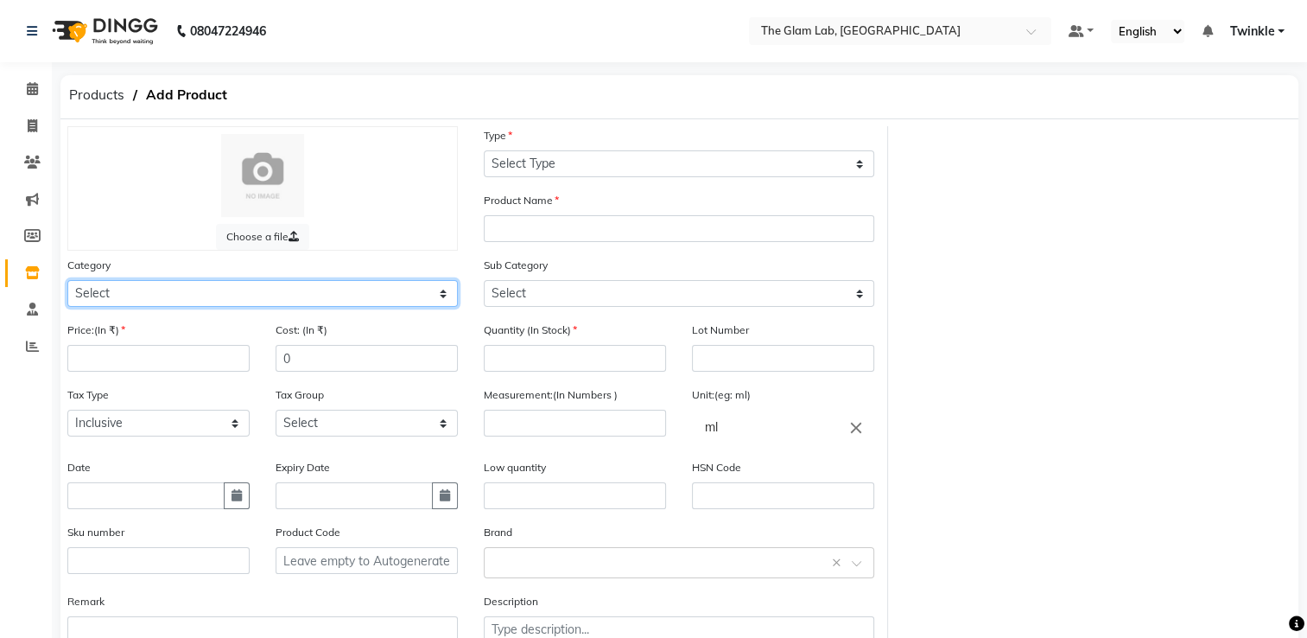
click at [278, 289] on select "Select Hair Skin Makeup Personal Care Appliances [PERSON_NAME] Waxing Disposabl…" at bounding box center [262, 293] width 391 height 27
select select "1100"
click at [67, 283] on select "Select Hair Skin Makeup Personal Care Appliances [PERSON_NAME] Waxing Disposabl…" at bounding box center [262, 293] width 391 height 27
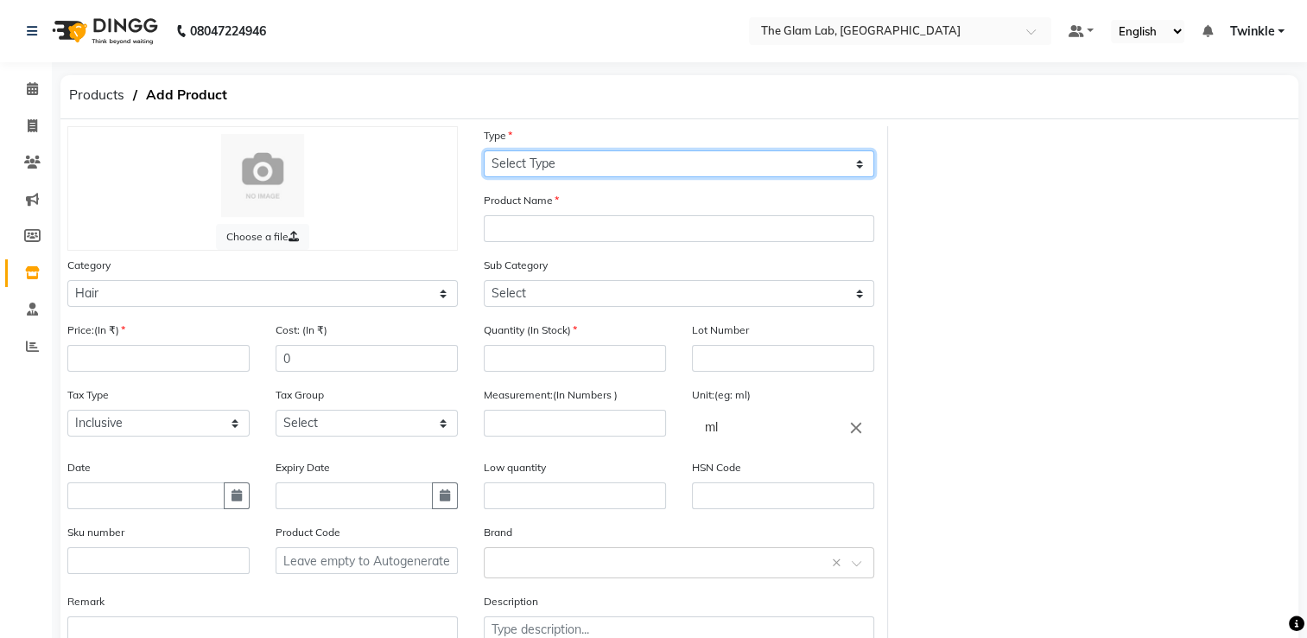
click at [554, 166] on select "Select Type Both Retail Consumable" at bounding box center [679, 163] width 391 height 27
select select "R"
click at [484, 151] on select "Select Type Both Retail Consumable" at bounding box center [679, 163] width 391 height 27
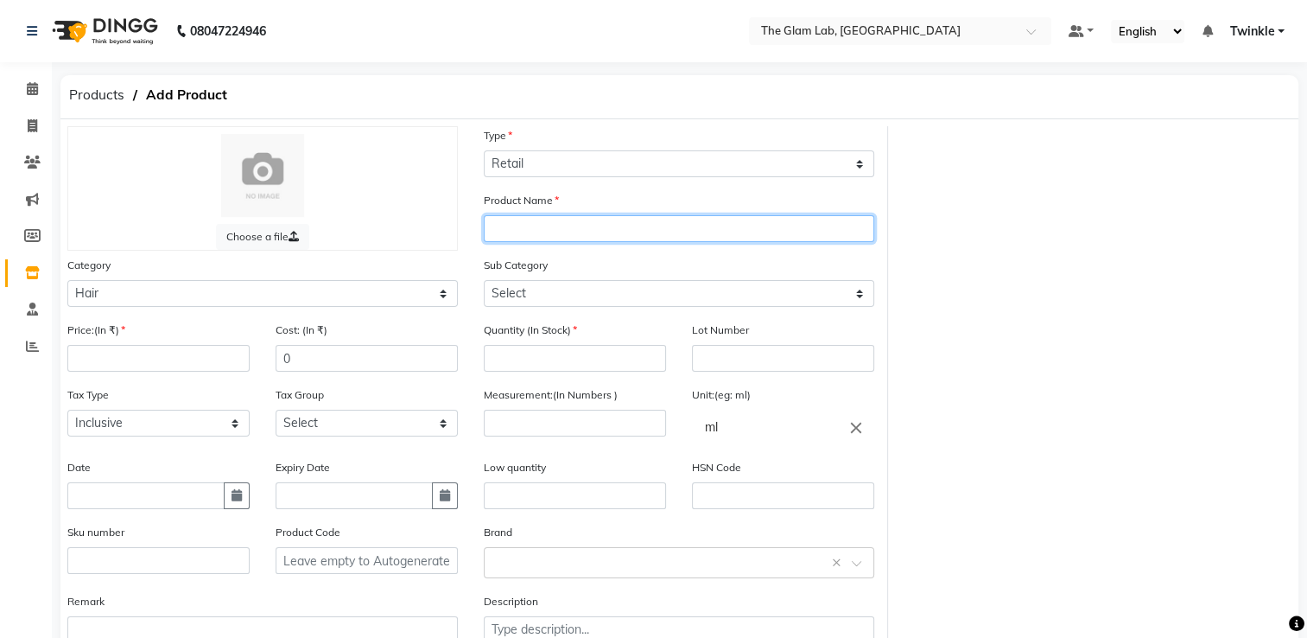
click at [555, 240] on input "text" at bounding box center [679, 228] width 391 height 27
type input "naturica repairing deep"
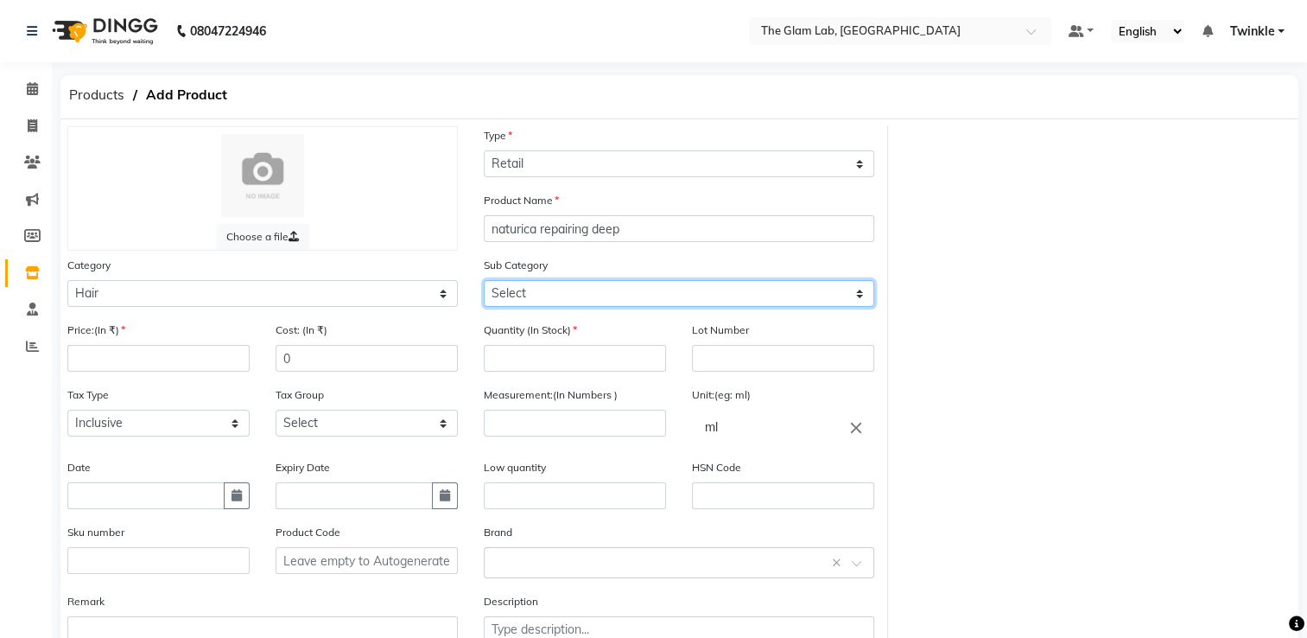
click at [550, 291] on select "Select Shampoo Conditioner Cream Mask Oil Serum Color Appliances Treatment Styl…" at bounding box center [679, 293] width 391 height 27
select select "1101"
click at [484, 283] on select "Select Shampoo Conditioner Cream Mask Oil Serum Color Appliances Treatment Styl…" at bounding box center [679, 293] width 391 height 27
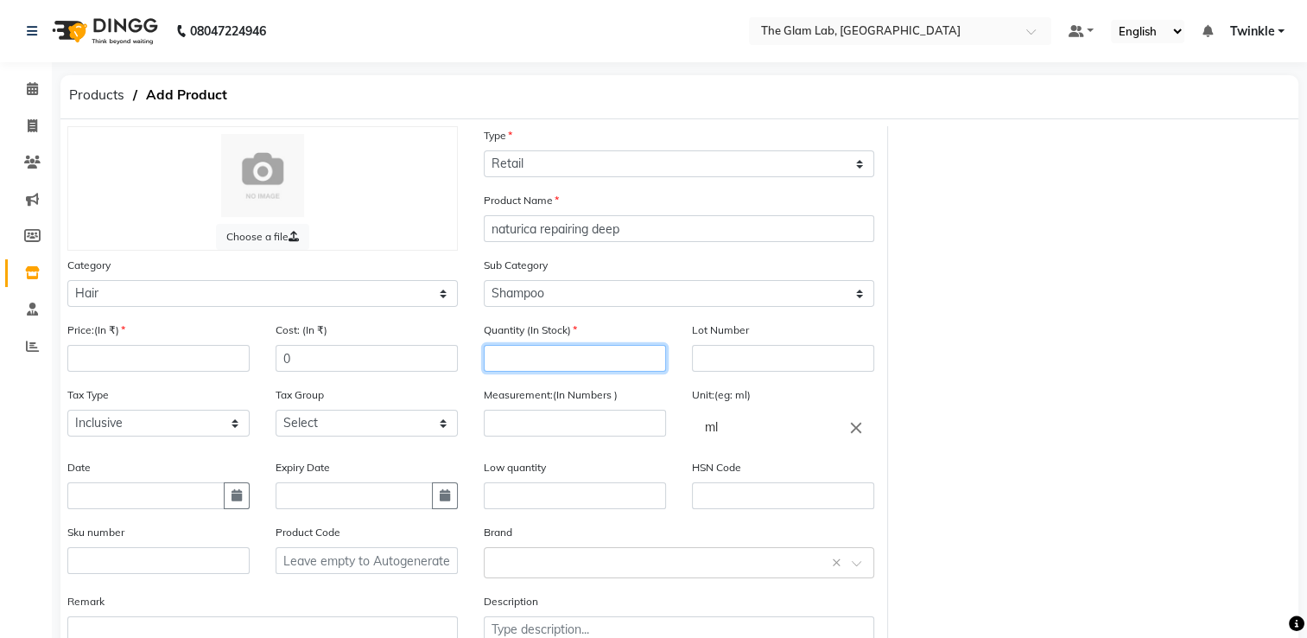
click at [542, 357] on input "number" at bounding box center [575, 358] width 182 height 27
type input "2"
click at [221, 356] on input "number" at bounding box center [158, 358] width 182 height 27
type input "1900"
click at [373, 361] on input "0" at bounding box center [367, 358] width 182 height 27
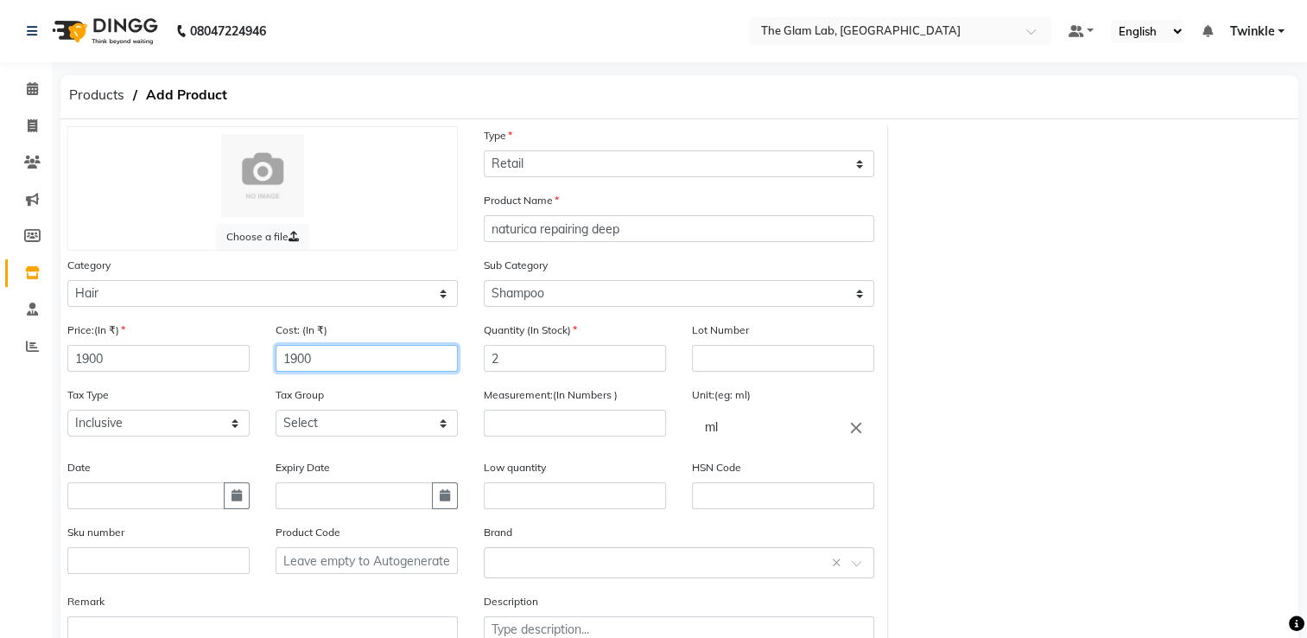
type input "1900"
click at [506, 428] on input "number" at bounding box center [575, 423] width 182 height 27
type input "250"
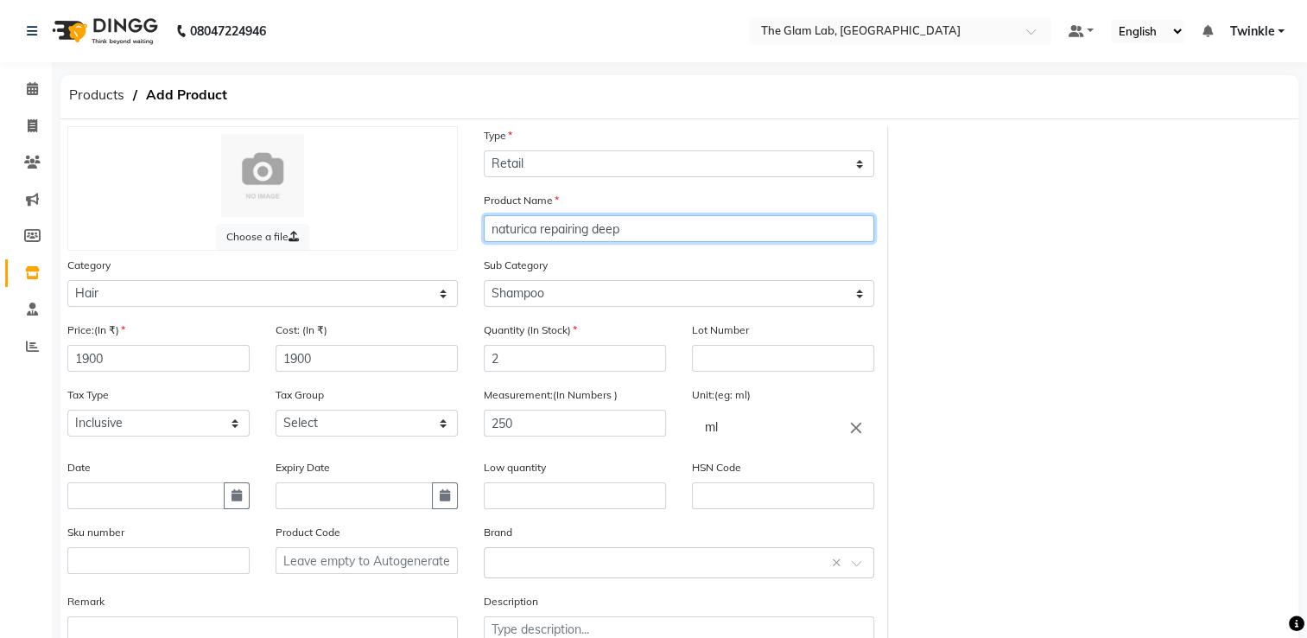
click at [716, 220] on input "naturica repairing deep" at bounding box center [679, 228] width 391 height 27
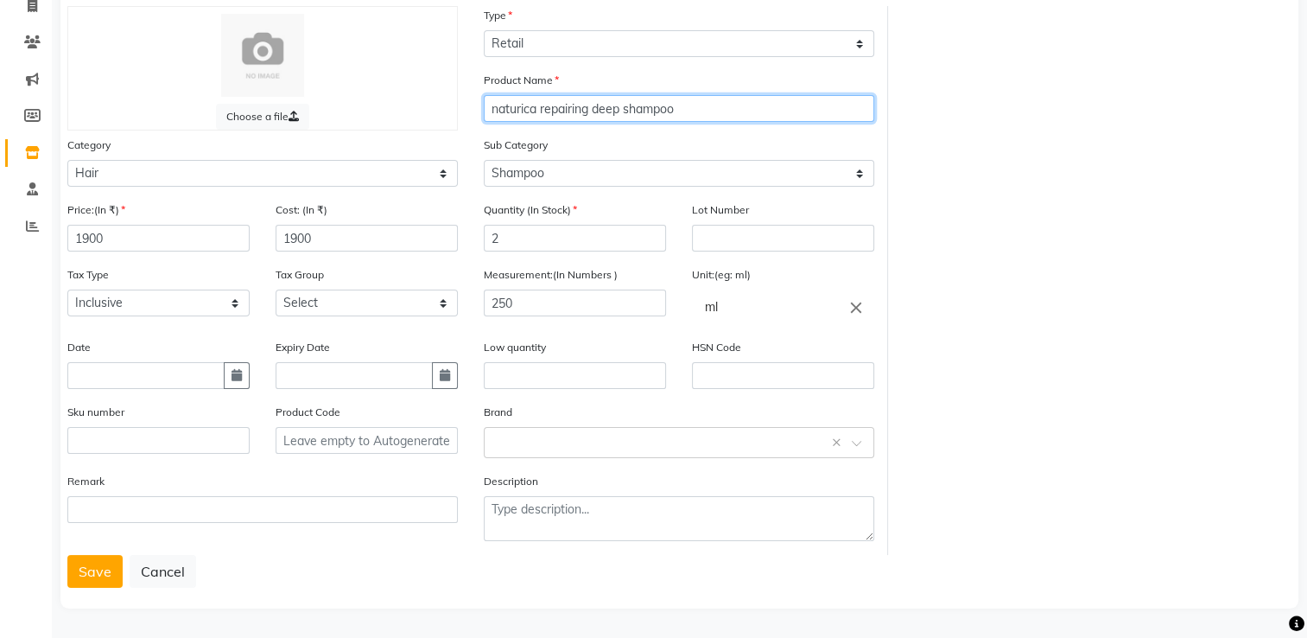
type input "naturica repairing deep shampoo"
click at [111, 588] on div "Choose a file Type Select Type Both Retail Consumable Product Name naturica rep…" at bounding box center [679, 303] width 1238 height 609
click at [106, 583] on button "Save" at bounding box center [94, 571] width 55 height 33
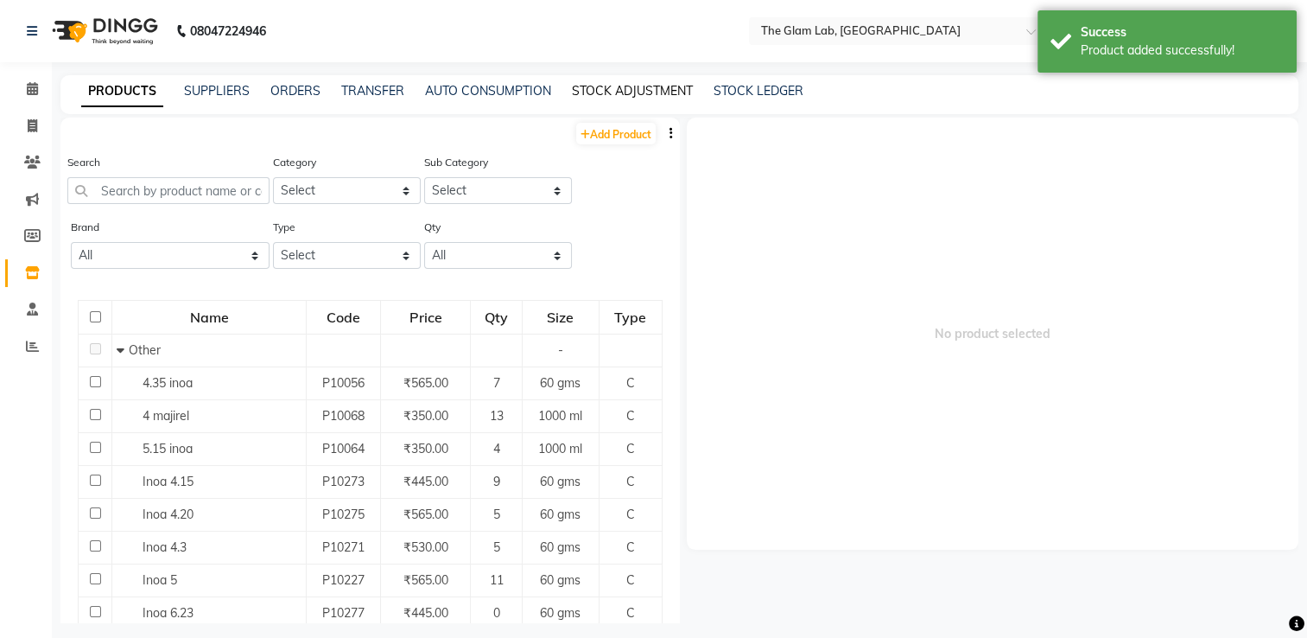
click at [669, 94] on link "STOCK ADJUSTMENT" at bounding box center [632, 91] width 121 height 16
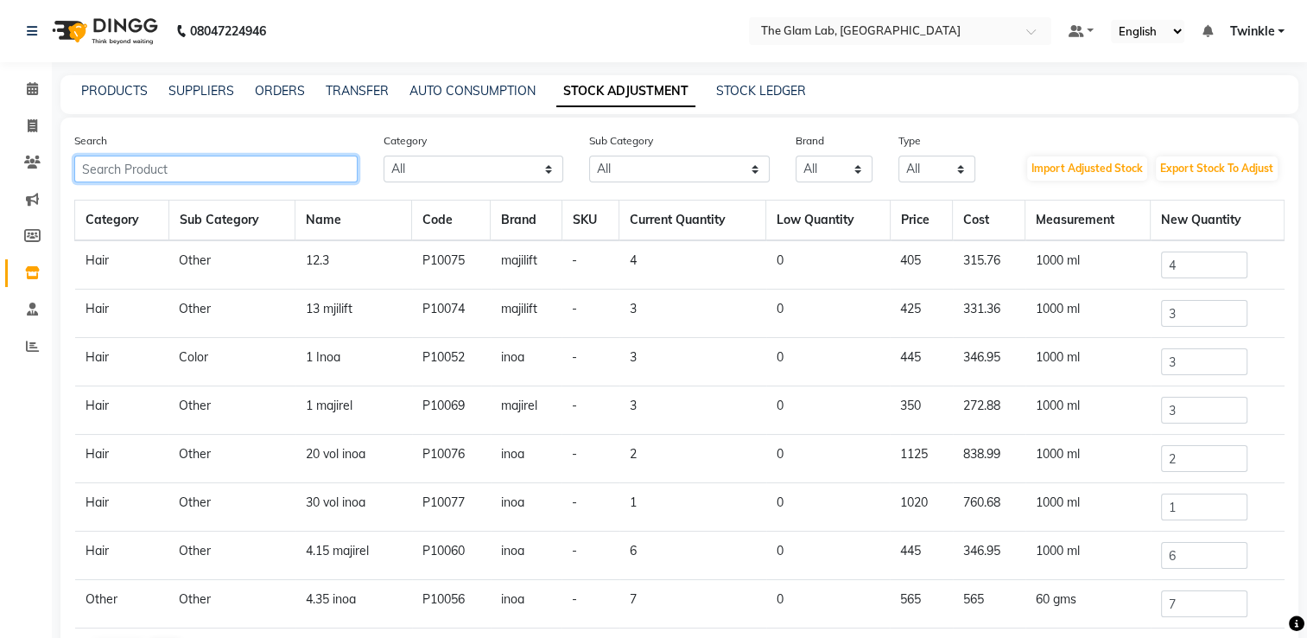
click at [331, 169] on input "text" at bounding box center [215, 169] width 283 height 27
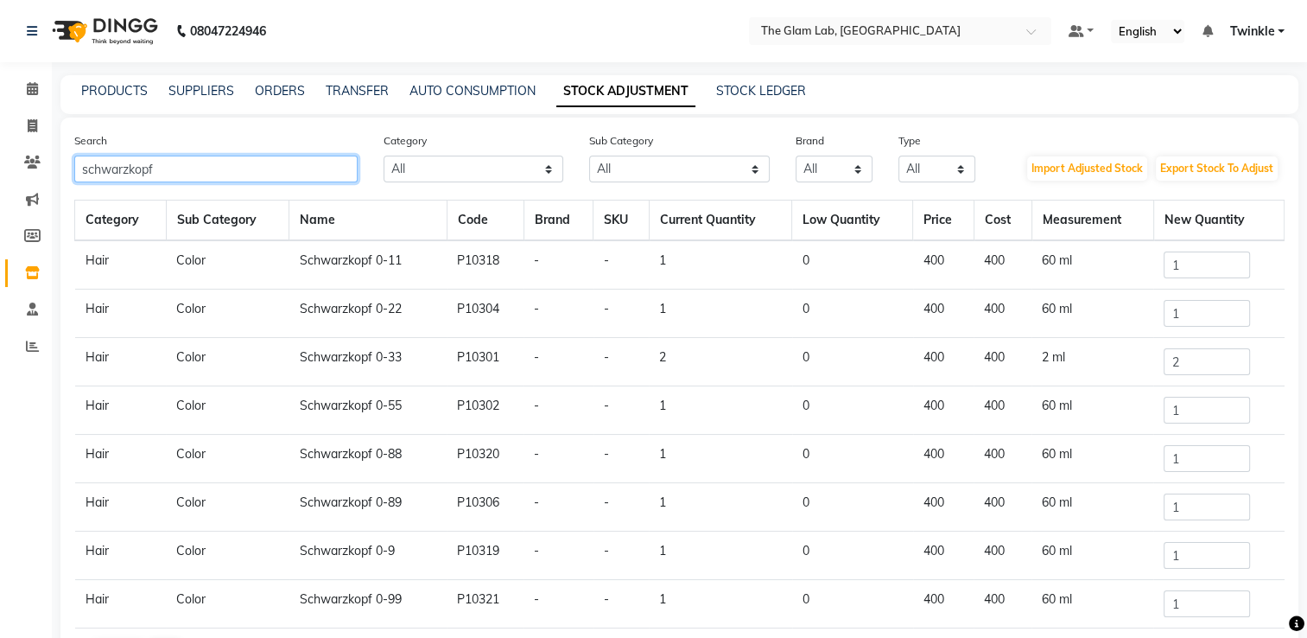
type input "schwarzkopf"
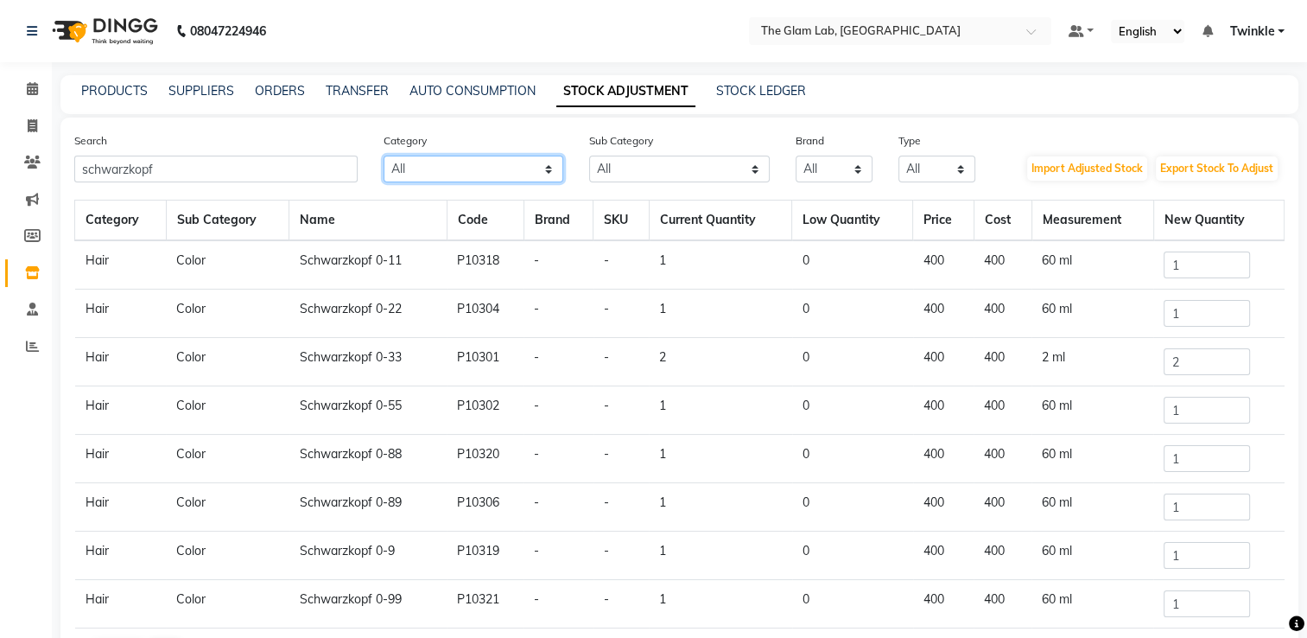
click at [429, 170] on select "All Hair Skin Makeup Personal Care Appliances [PERSON_NAME] Waxing Disposable T…" at bounding box center [474, 169] width 181 height 27
select select "1100"
click at [384, 156] on select "All Hair Skin Makeup Personal Care Appliances [PERSON_NAME] Waxing Disposable T…" at bounding box center [474, 169] width 181 height 27
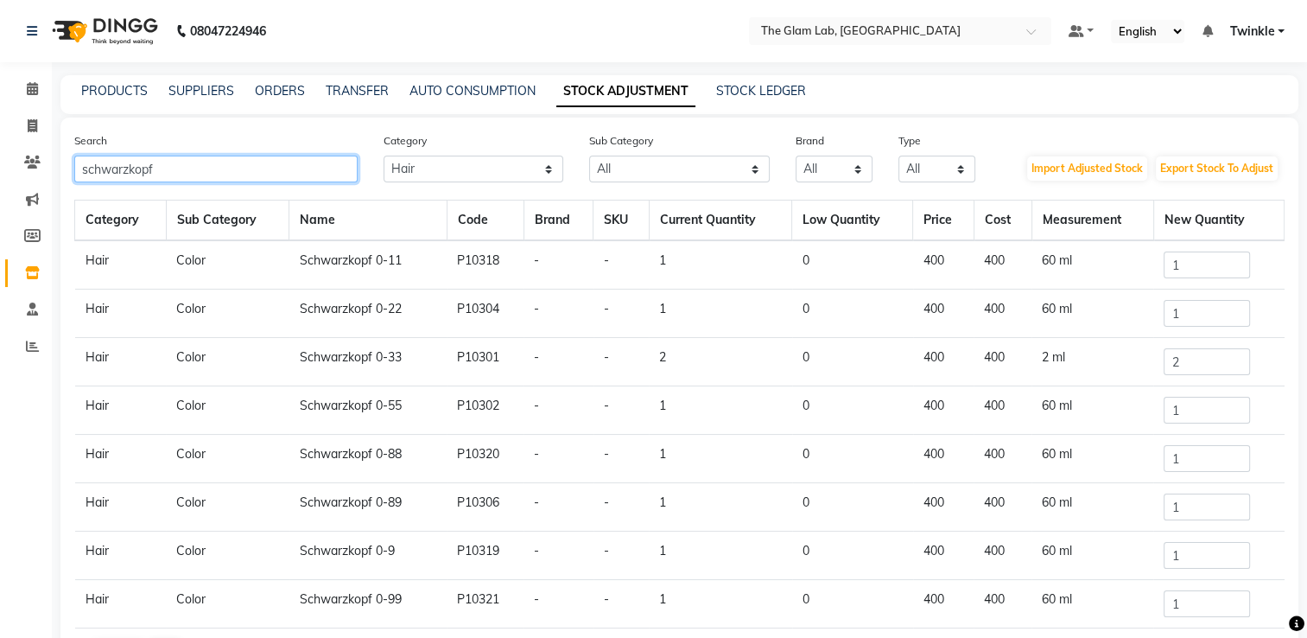
click at [222, 167] on input "schwarzkopf" at bounding box center [215, 169] width 283 height 27
type input "s"
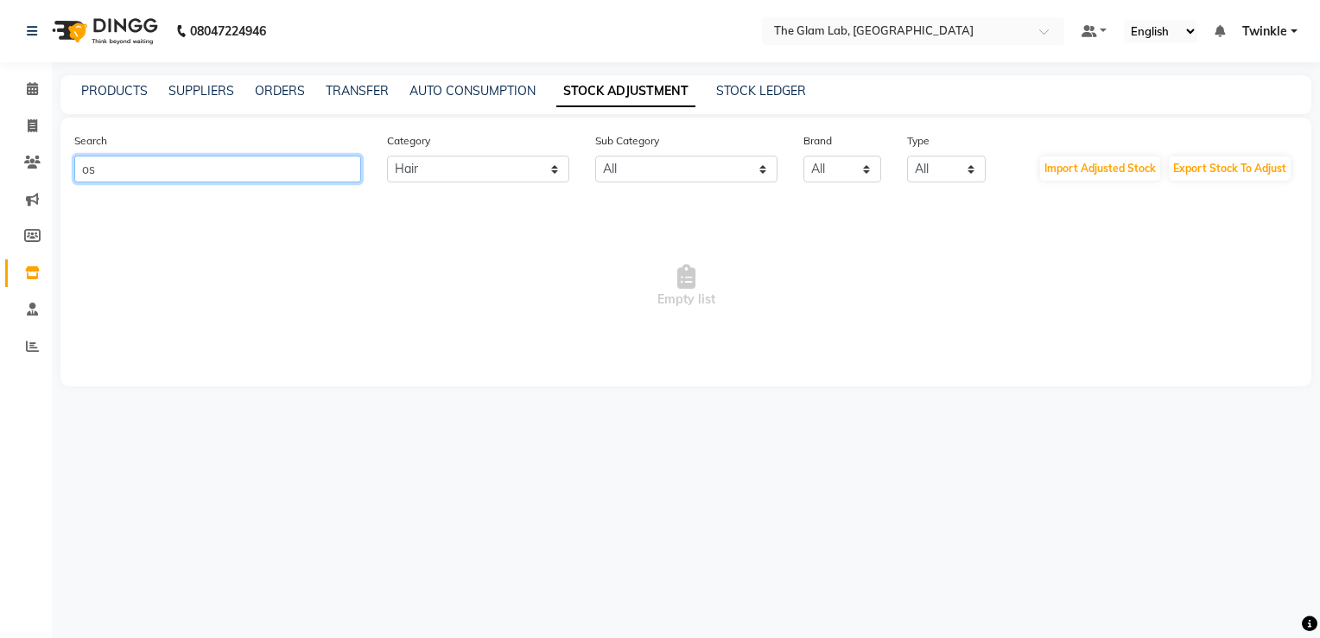
type input "o"
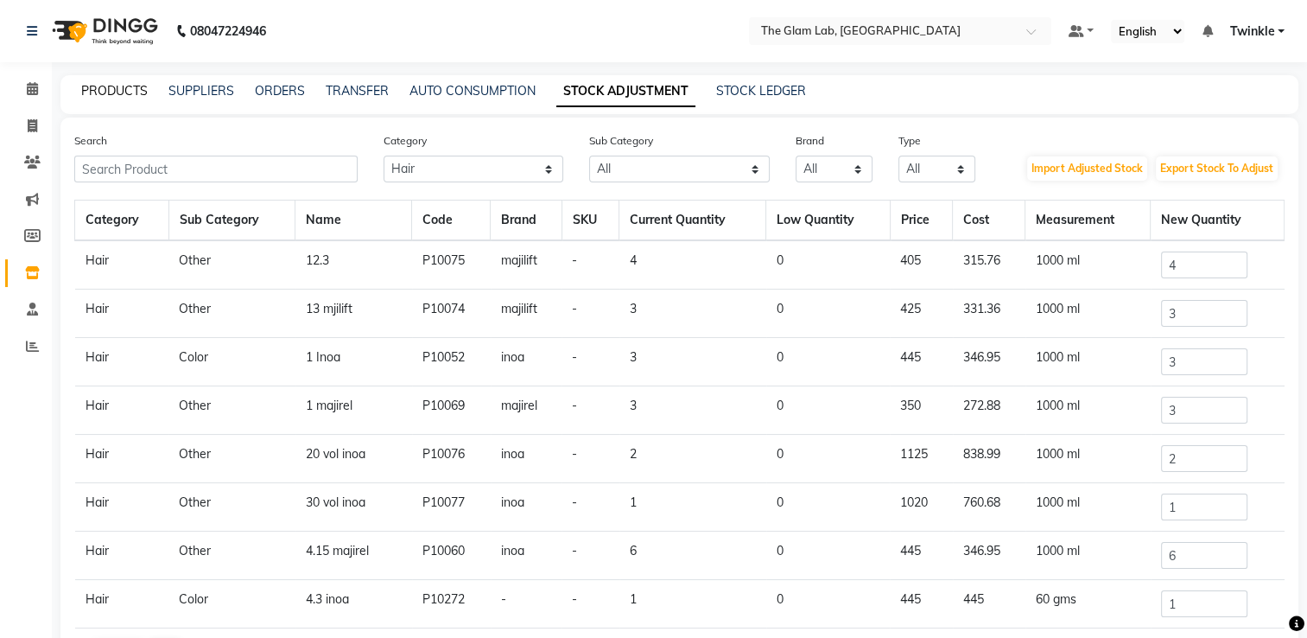
click at [103, 91] on link "PRODUCTS" at bounding box center [114, 91] width 67 height 16
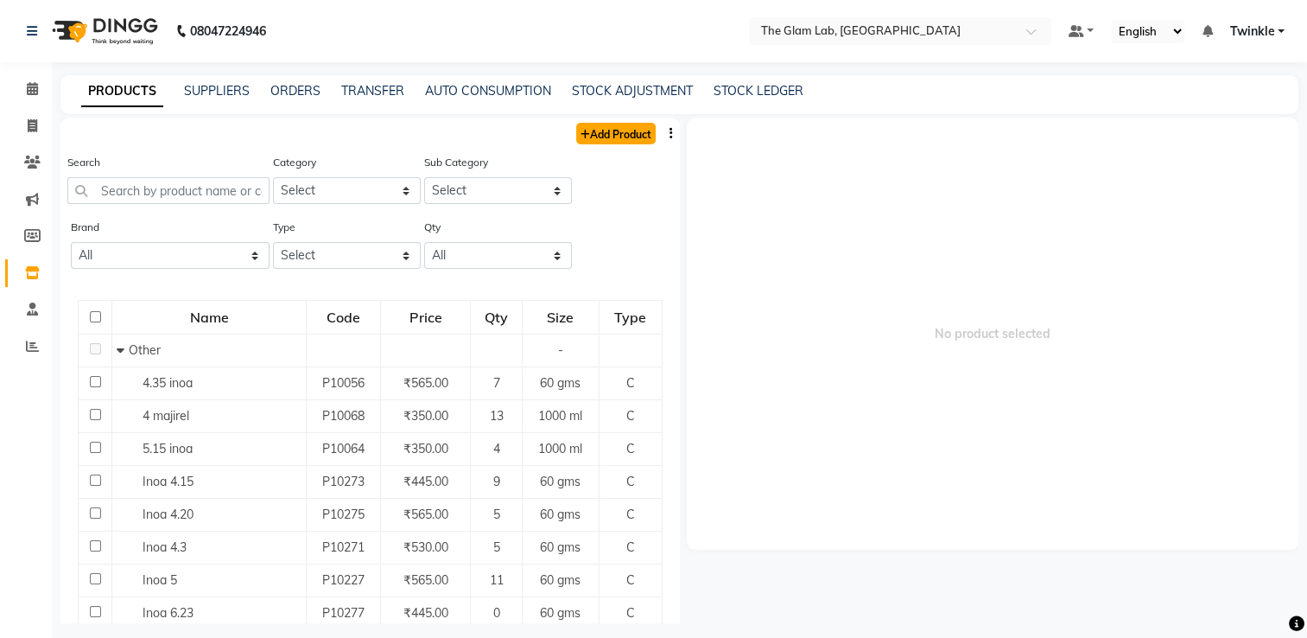
click at [626, 128] on link "Add Product" at bounding box center [616, 134] width 80 height 22
select select "true"
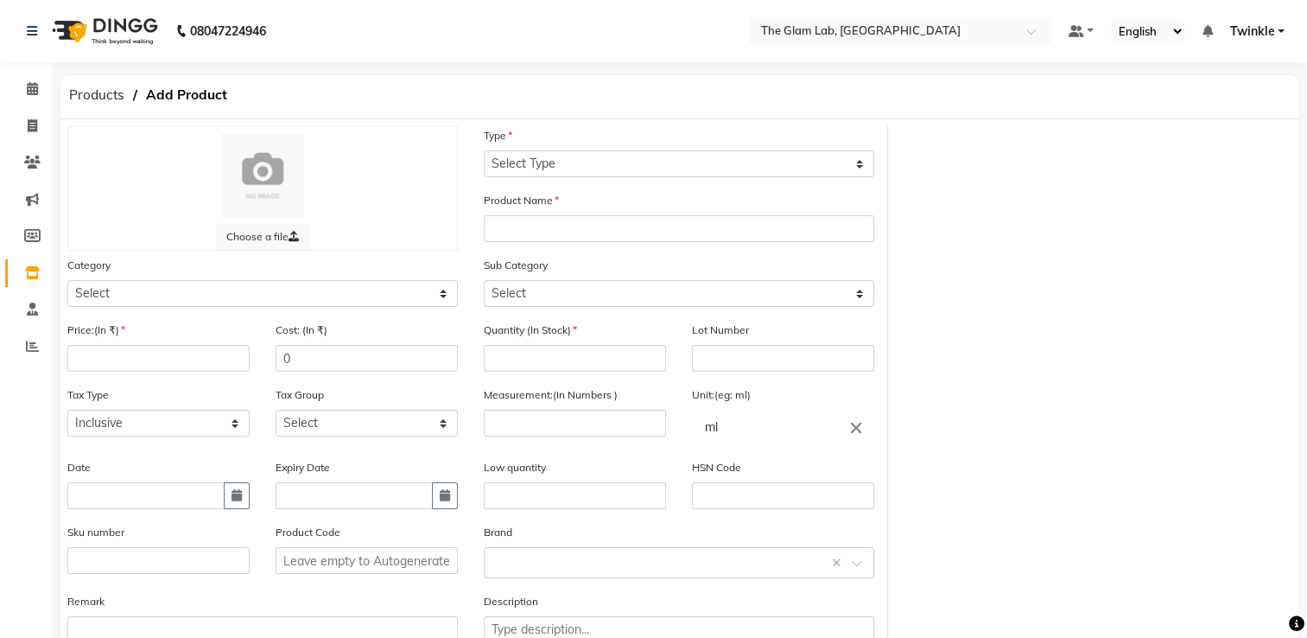
click at [141, 312] on div "Category Select Hair Skin Makeup Personal Care Appliances [PERSON_NAME] Waxing …" at bounding box center [262, 288] width 417 height 65
click at [143, 302] on select "Select Hair Skin Makeup Personal Care Appliances [PERSON_NAME] Waxing Disposabl…" at bounding box center [262, 293] width 391 height 27
select select "1100"
click at [67, 283] on select "Select Hair Skin Makeup Personal Care Appliances [PERSON_NAME] Waxing Disposabl…" at bounding box center [262, 293] width 391 height 27
click at [545, 164] on select "Select Type Both Retail Consumable" at bounding box center [679, 163] width 391 height 27
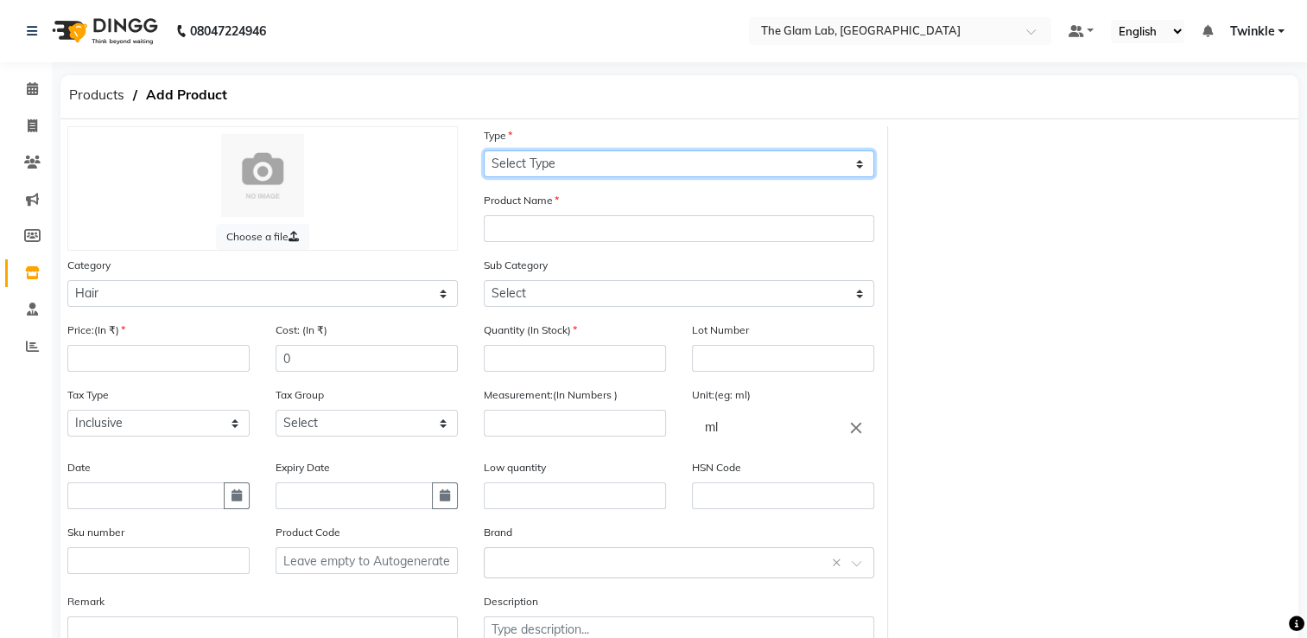
select select "R"
click at [484, 151] on select "Select Type Both Retail Consumable" at bounding box center [679, 163] width 391 height 27
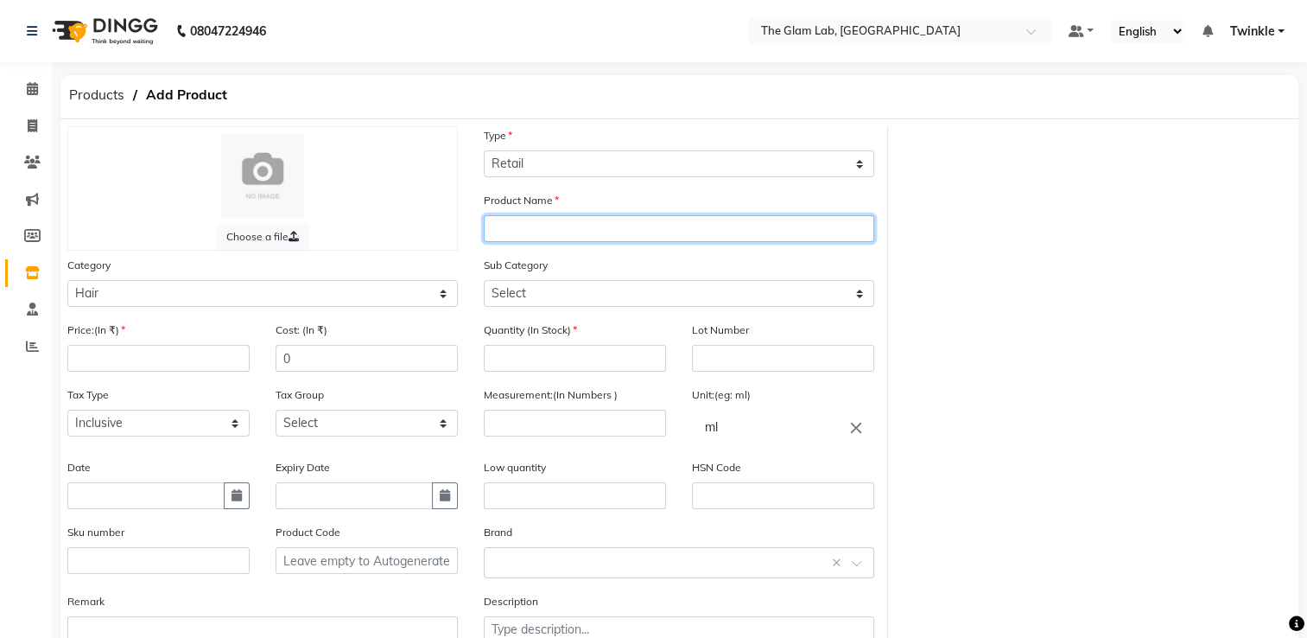
click at [548, 225] on input "text" at bounding box center [679, 228] width 391 height 27
type input "schwarzkopf dust it+++"
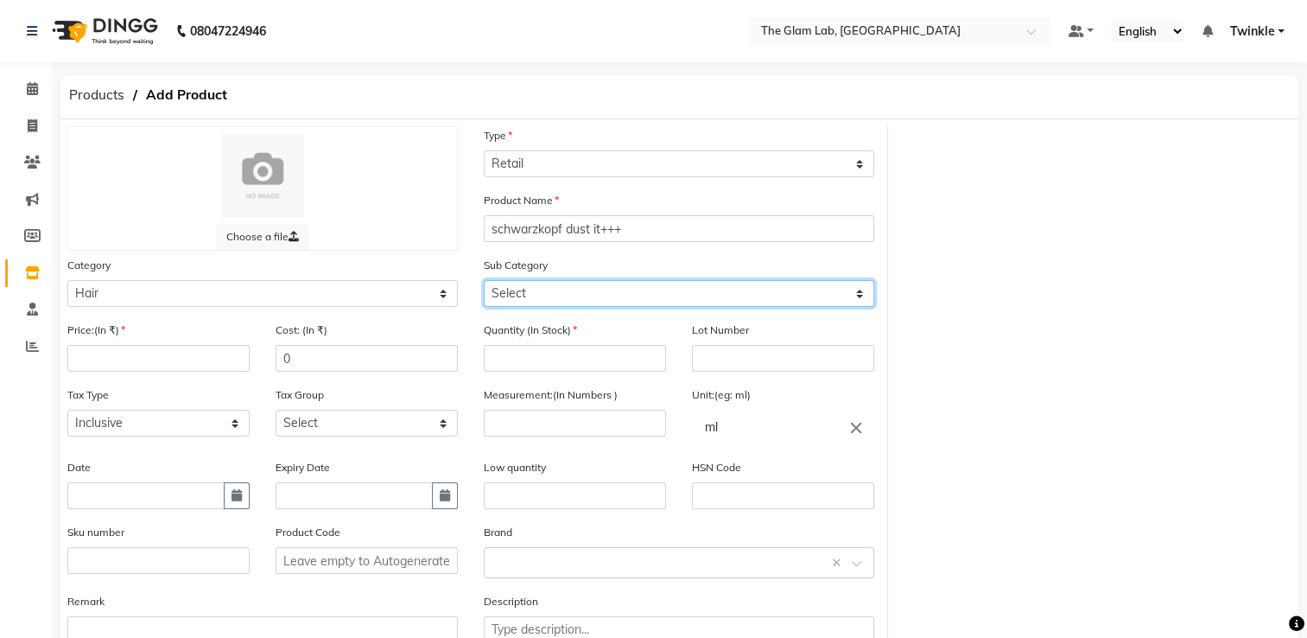
click at [531, 299] on select "Select Shampoo Conditioner Cream Mask Oil Serum Color Appliances Treatment Styl…" at bounding box center [679, 293] width 391 height 27
select select "1110"
click at [484, 283] on select "Select Shampoo Conditioner Cream Mask Oil Serum Color Appliances Treatment Styl…" at bounding box center [679, 293] width 391 height 27
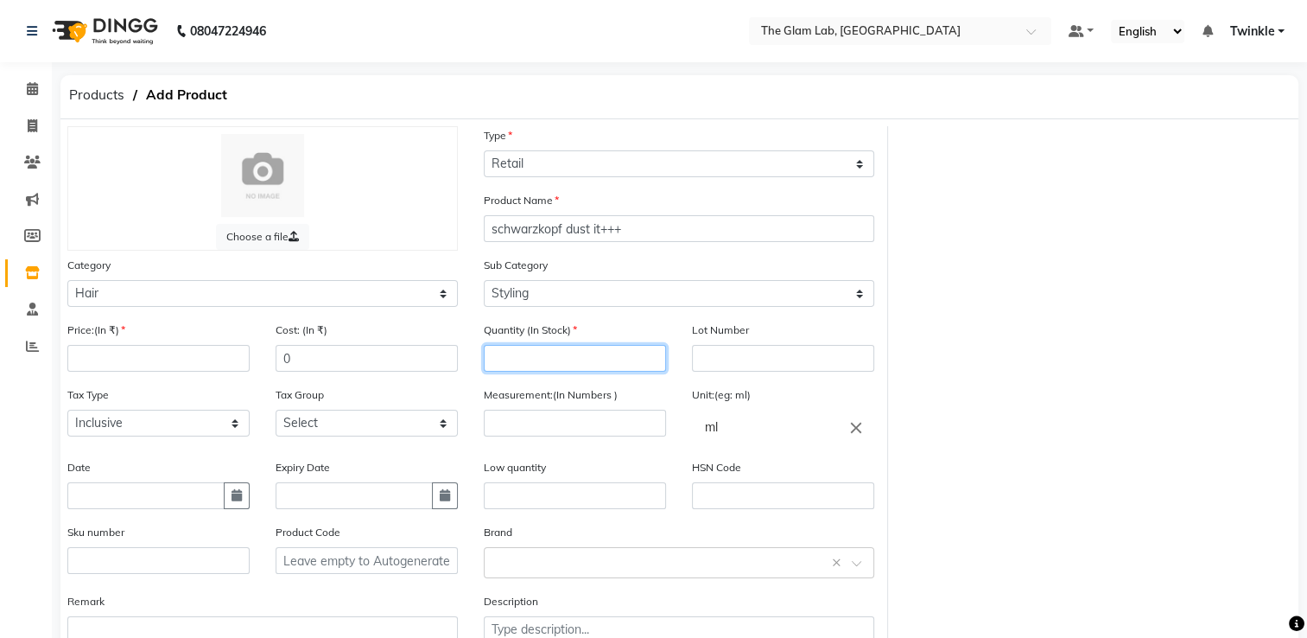
click at [539, 366] on input "number" at bounding box center [575, 358] width 182 height 27
type input "2"
click at [516, 432] on input "number" at bounding box center [575, 423] width 182 height 27
type input "2"
type input "10"
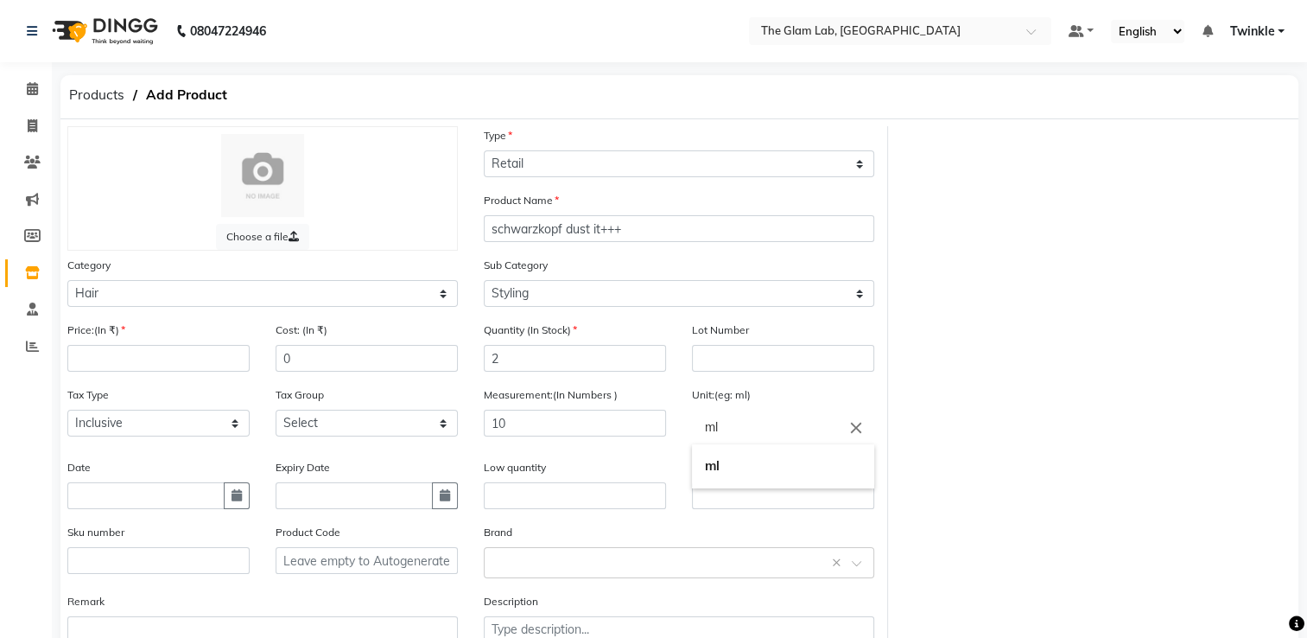
click at [792, 429] on input "ml" at bounding box center [783, 427] width 182 height 35
type input "m"
click at [803, 489] on link "gms" at bounding box center [783, 501] width 182 height 44
type input "gms"
click at [388, 366] on input "0" at bounding box center [367, 358] width 182 height 27
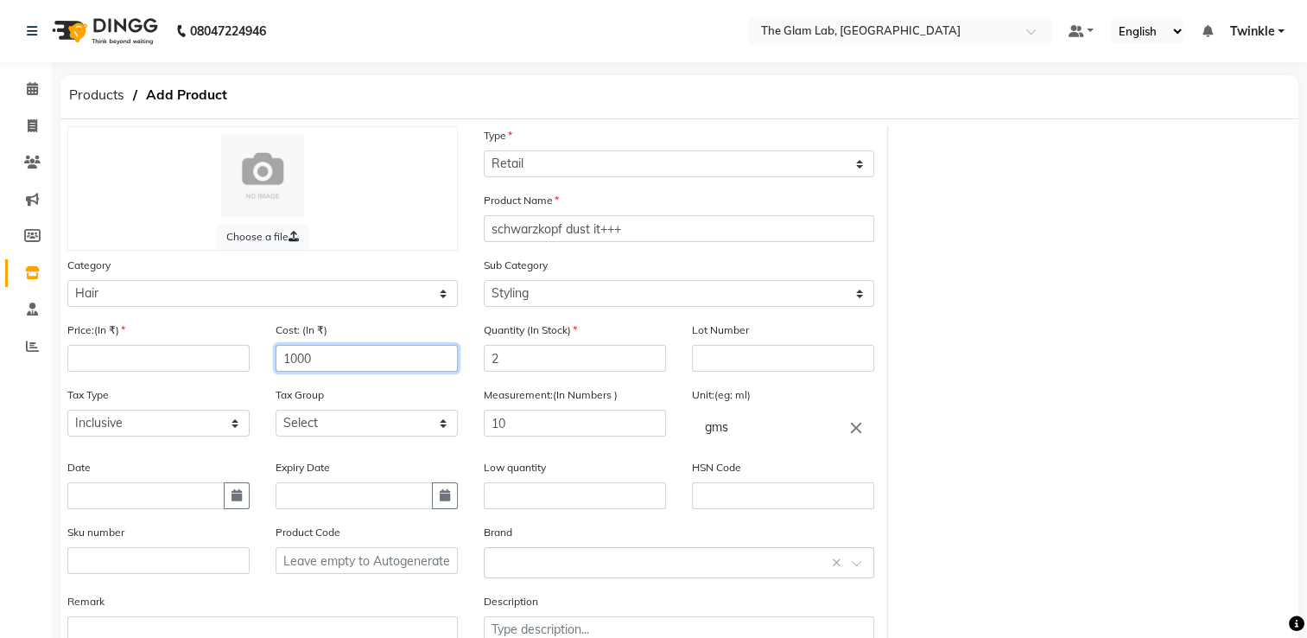
type input "1000"
click at [131, 359] on input "number" at bounding box center [158, 358] width 182 height 27
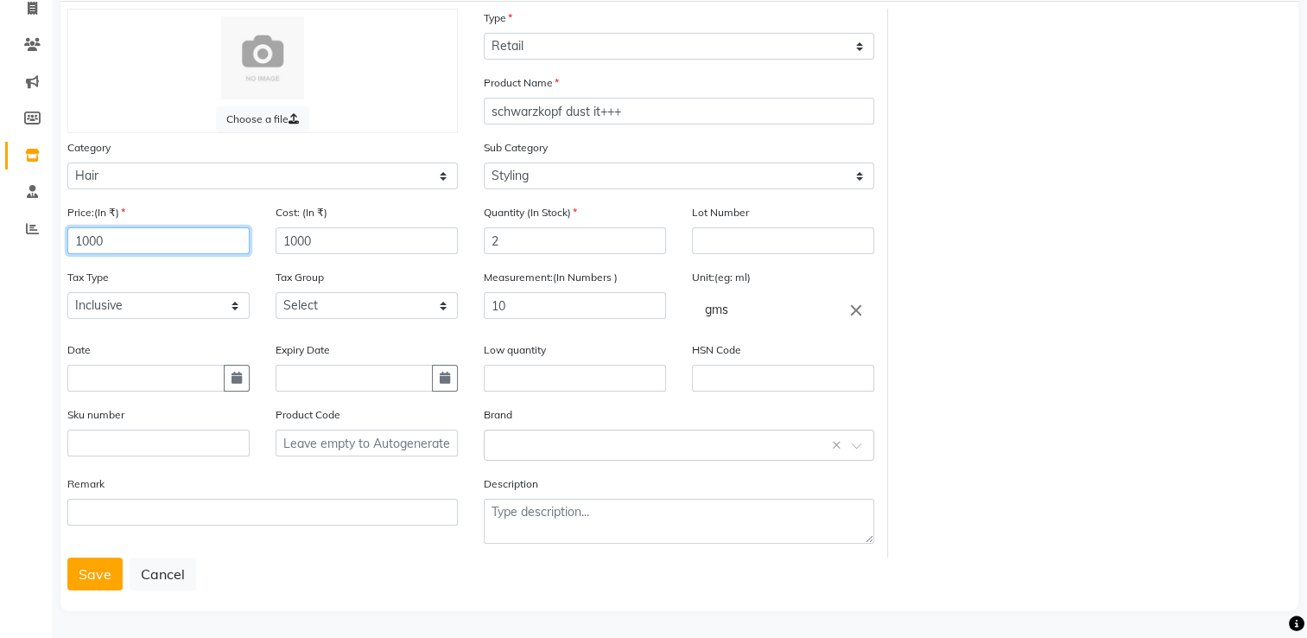
scroll to position [127, 0]
type input "1000"
click at [91, 560] on button "Save" at bounding box center [94, 571] width 55 height 33
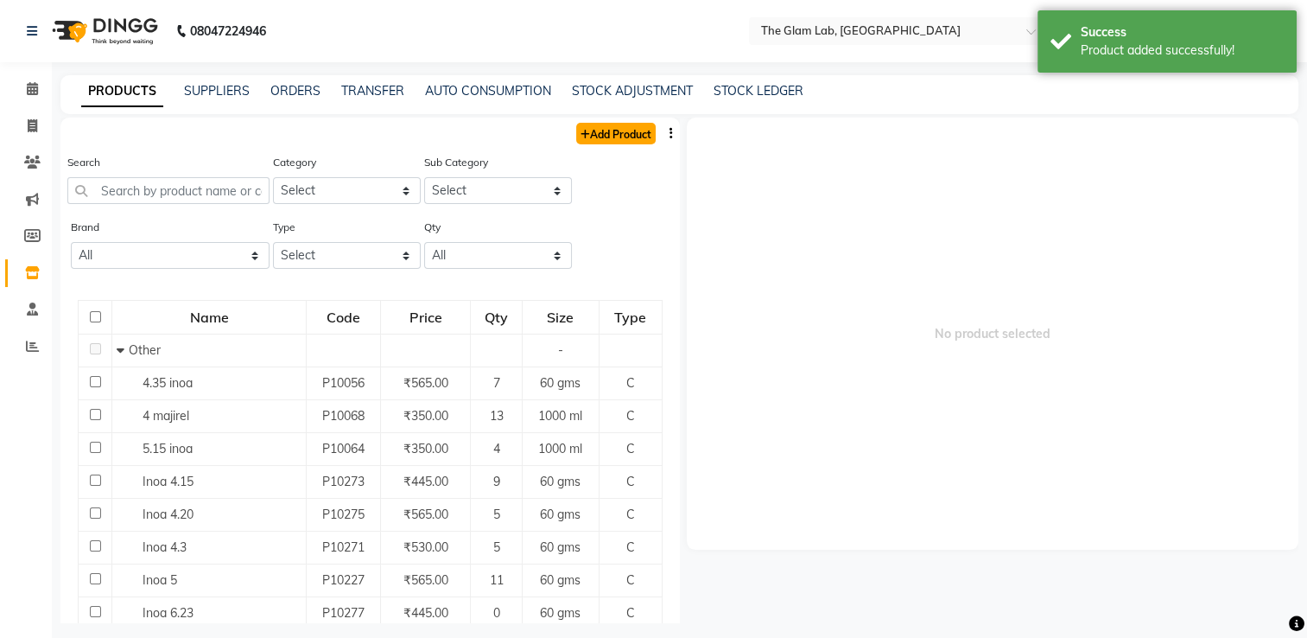
click at [596, 137] on link "Add Product" at bounding box center [616, 134] width 80 height 22
select select "true"
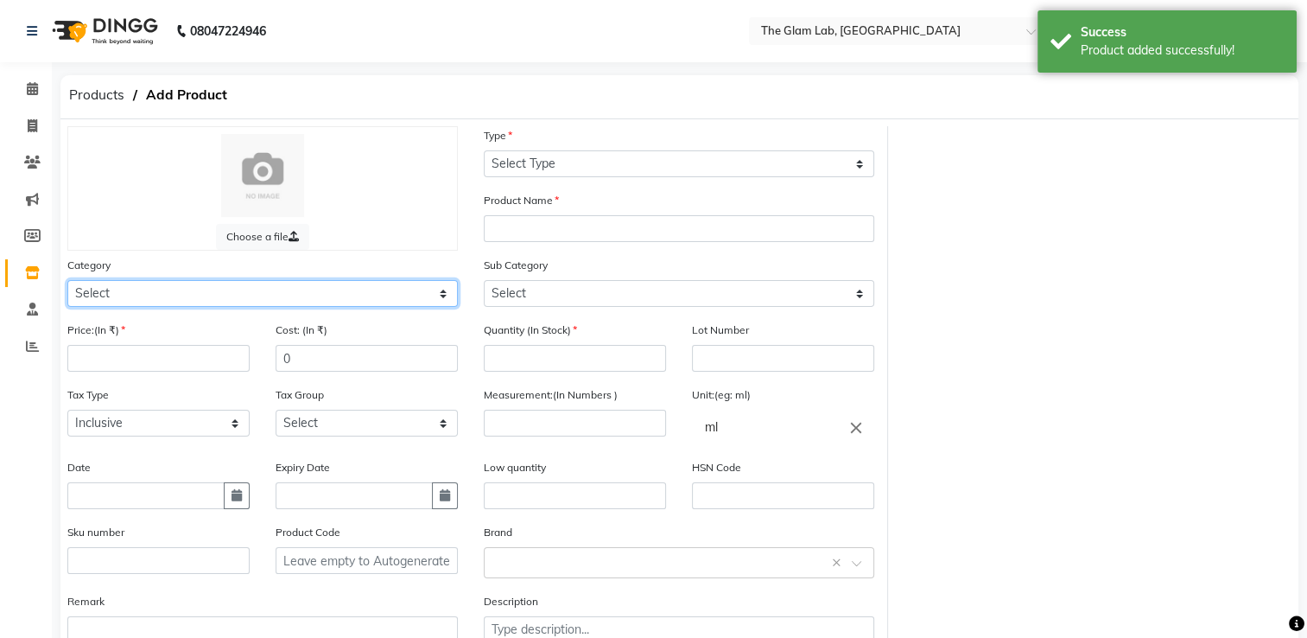
click at [326, 288] on select "Select Hair Skin Makeup Personal Care Appliances [PERSON_NAME] Waxing Disposabl…" at bounding box center [262, 293] width 391 height 27
select select "1100"
click at [67, 283] on select "Select Hair Skin Makeup Personal Care Appliances [PERSON_NAME] Waxing Disposabl…" at bounding box center [262, 293] width 391 height 27
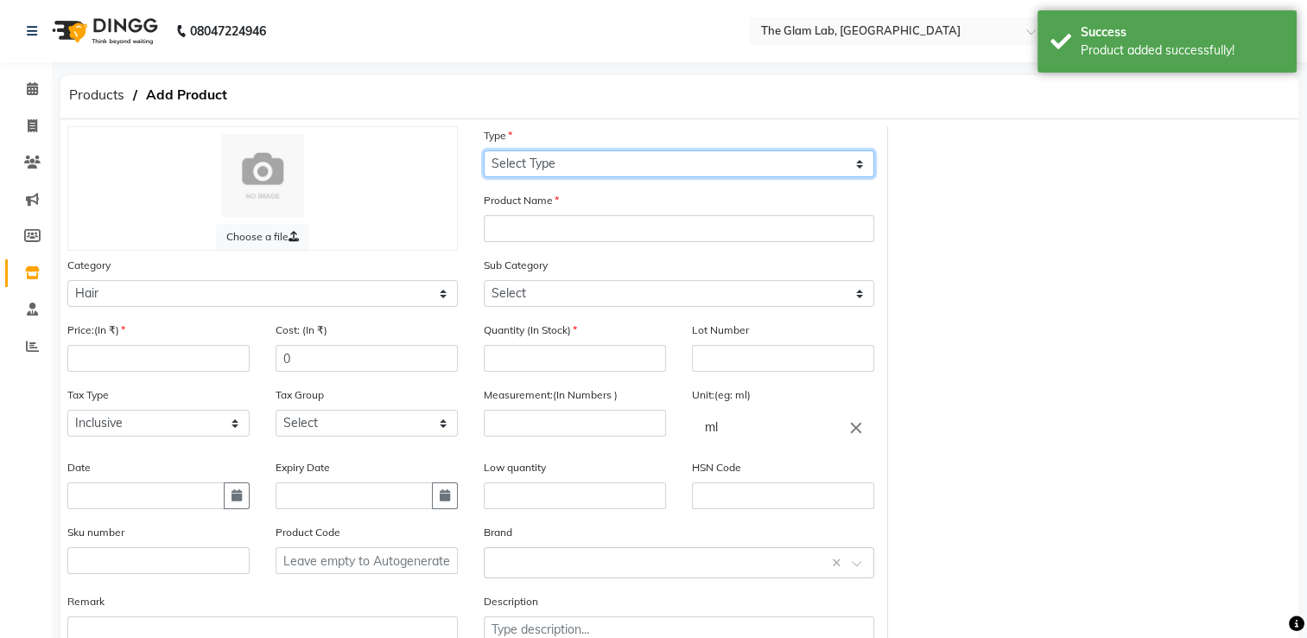
click at [557, 175] on select "Select Type Both Retail Consumable" at bounding box center [679, 163] width 391 height 27
select select "R"
click at [484, 151] on select "Select Type Both Retail Consumable" at bounding box center [679, 163] width 391 height 27
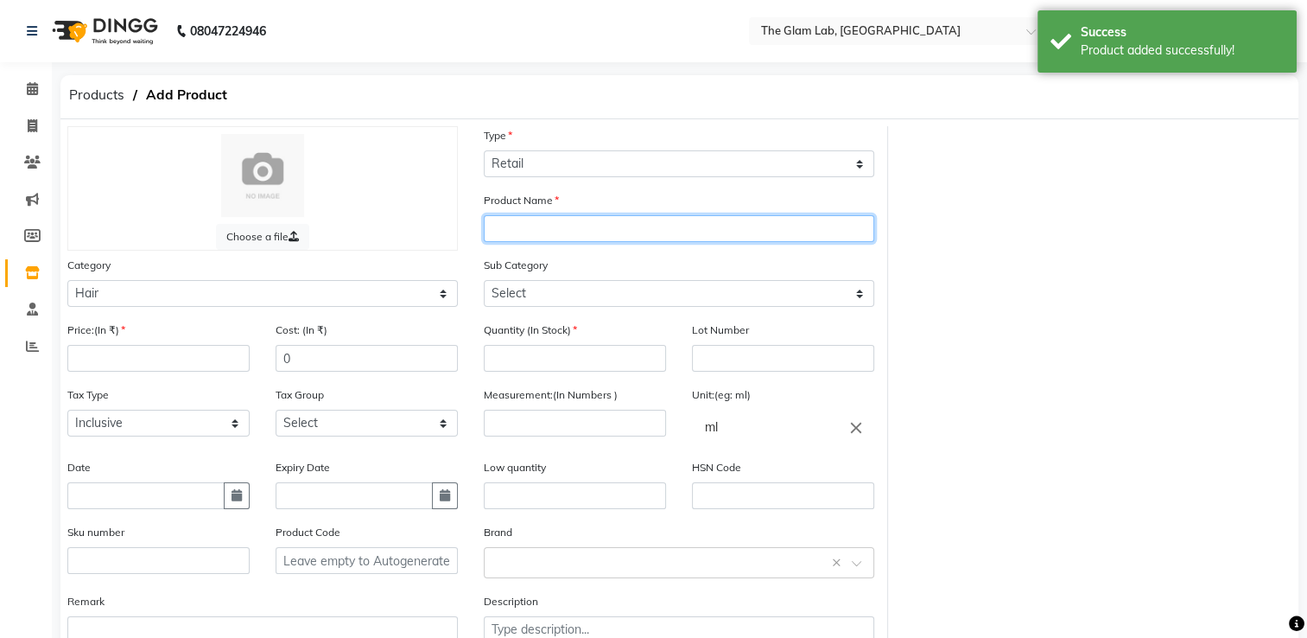
click at [557, 224] on input "text" at bounding box center [679, 228] width 391 height 27
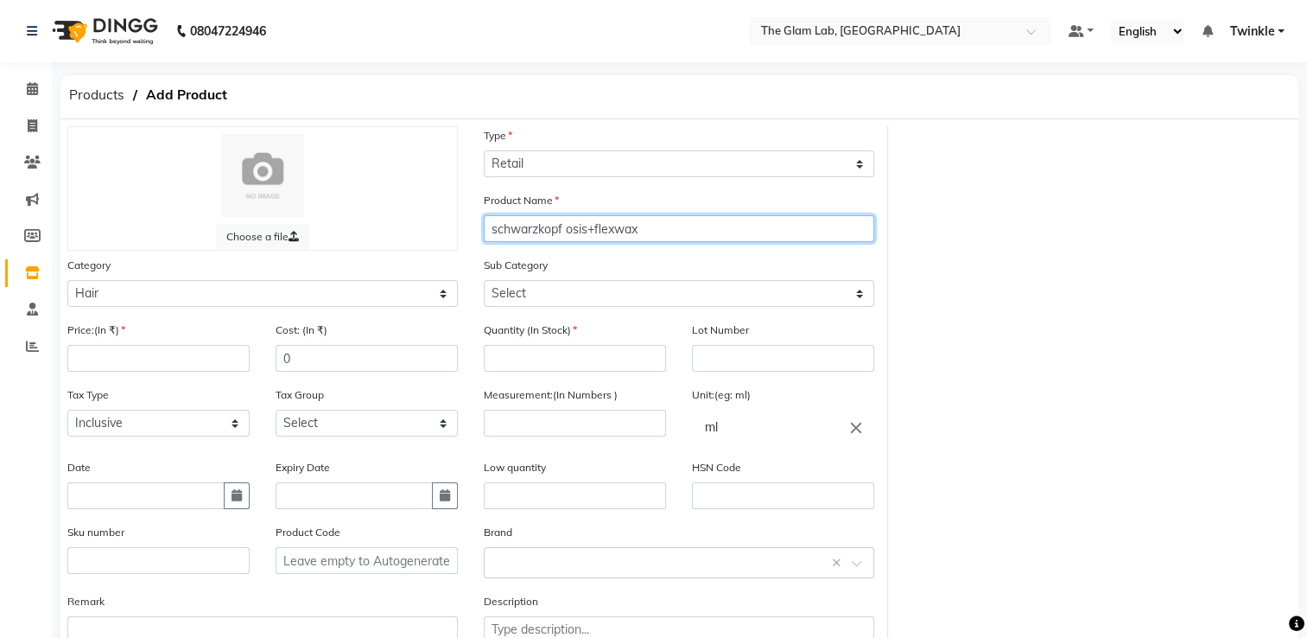
type input "schwarzkopf osis+flexwax"
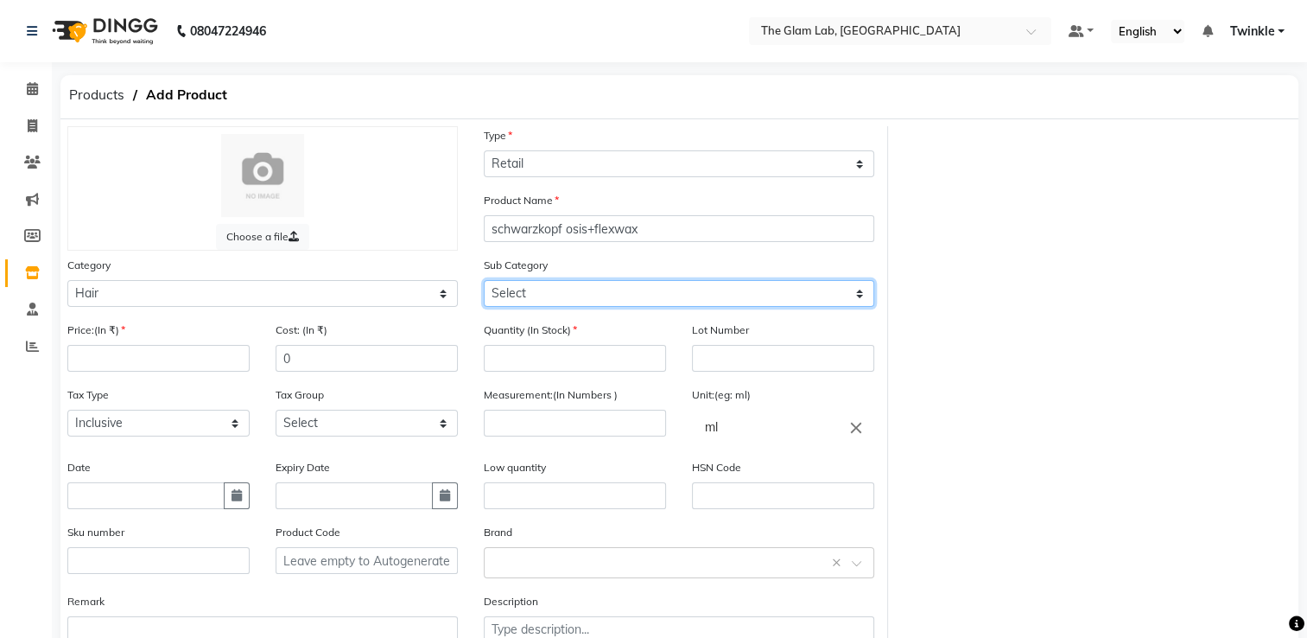
click at [567, 293] on select "Select Shampoo Conditioner Cream Mask Oil Serum Color Appliances Treatment Styl…" at bounding box center [679, 293] width 391 height 27
select select "1110"
click at [484, 283] on select "Select Shampoo Conditioner Cream Mask Oil Serum Color Appliances Treatment Styl…" at bounding box center [679, 293] width 391 height 27
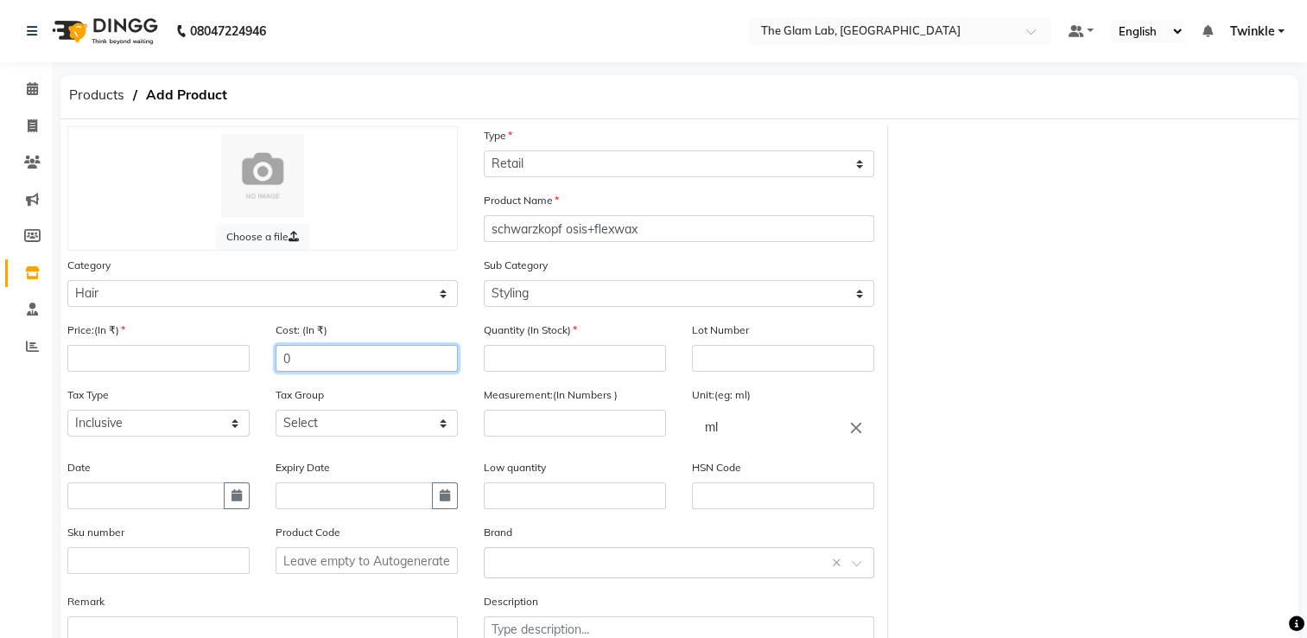
click at [324, 370] on input "0" at bounding box center [367, 358] width 182 height 27
type input "1100"
click at [200, 365] on input "number" at bounding box center [158, 358] width 182 height 27
type input "1100"
click at [564, 356] on input "number" at bounding box center [575, 358] width 182 height 27
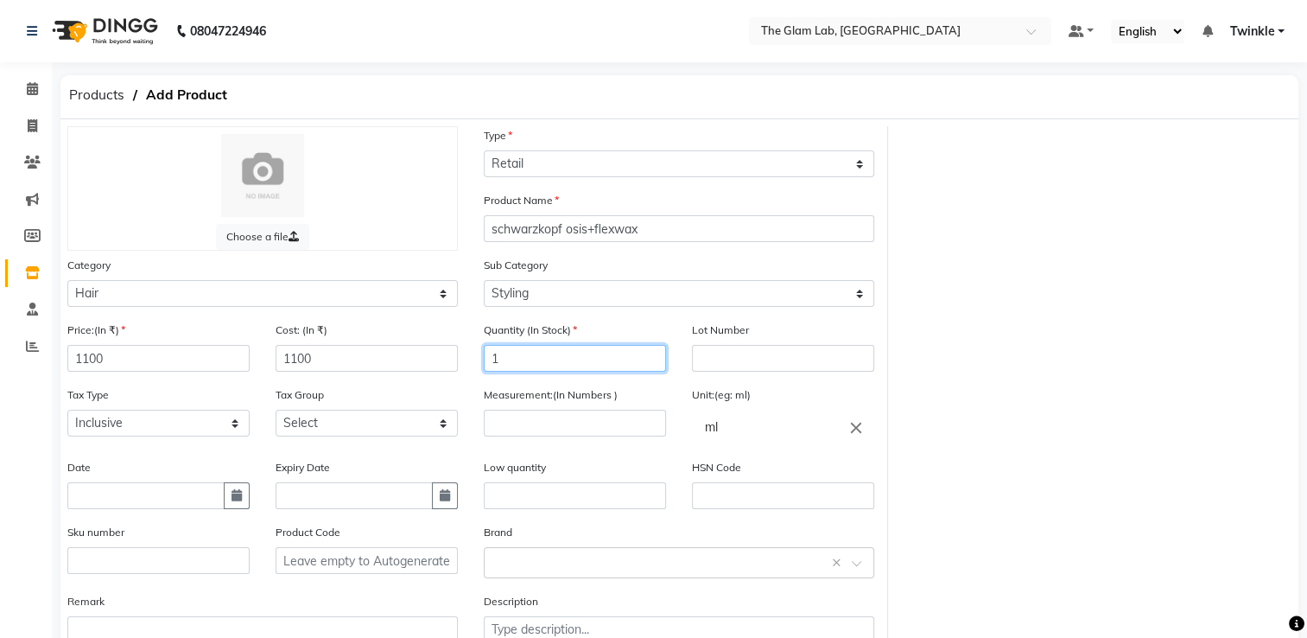
type input "1"
click at [605, 427] on input "number" at bounding box center [575, 423] width 182 height 27
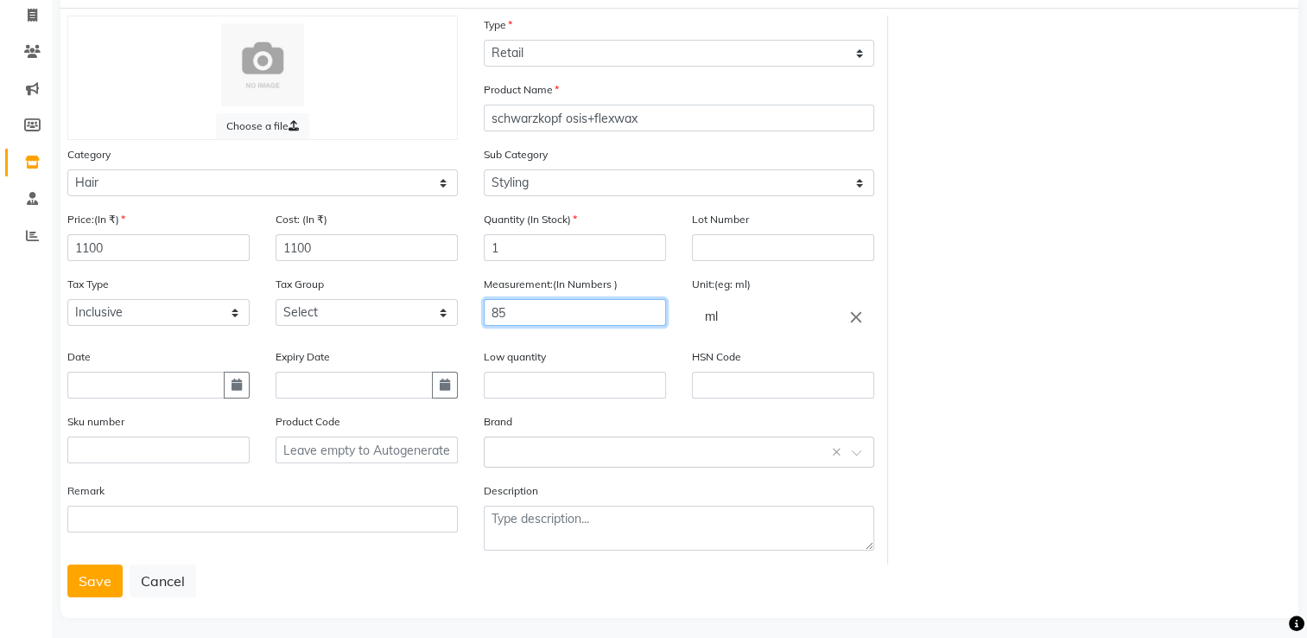
scroll to position [114, 0]
type input "85"
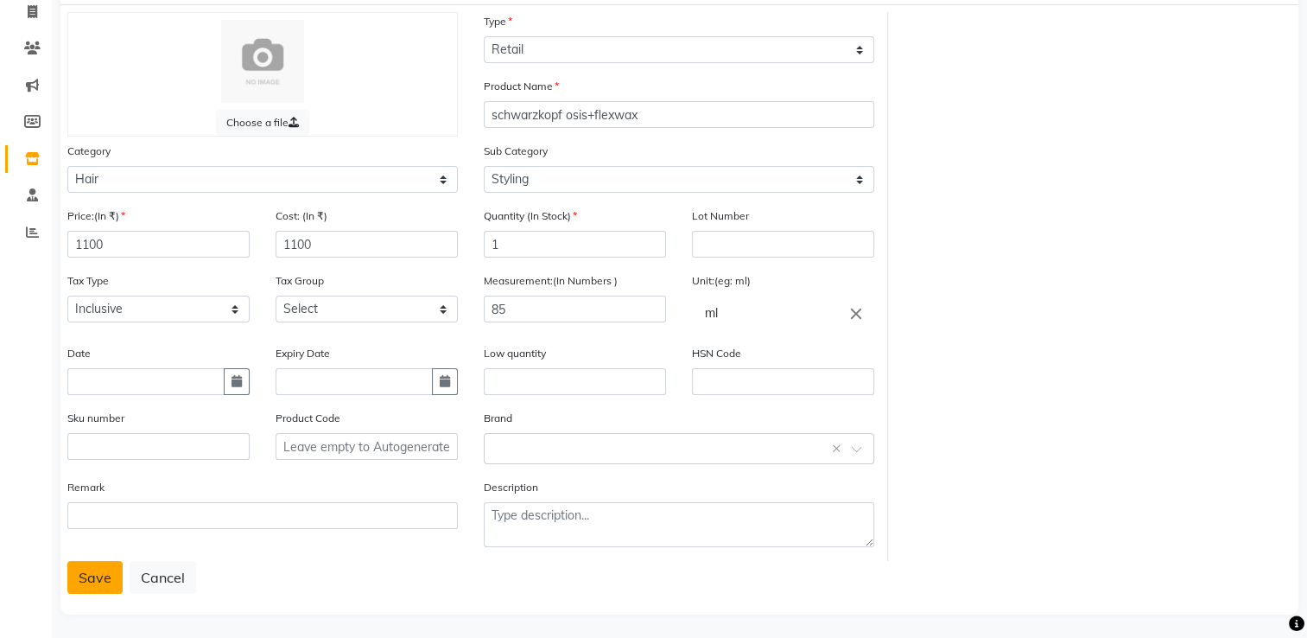
click at [96, 588] on button "Save" at bounding box center [94, 577] width 55 height 33
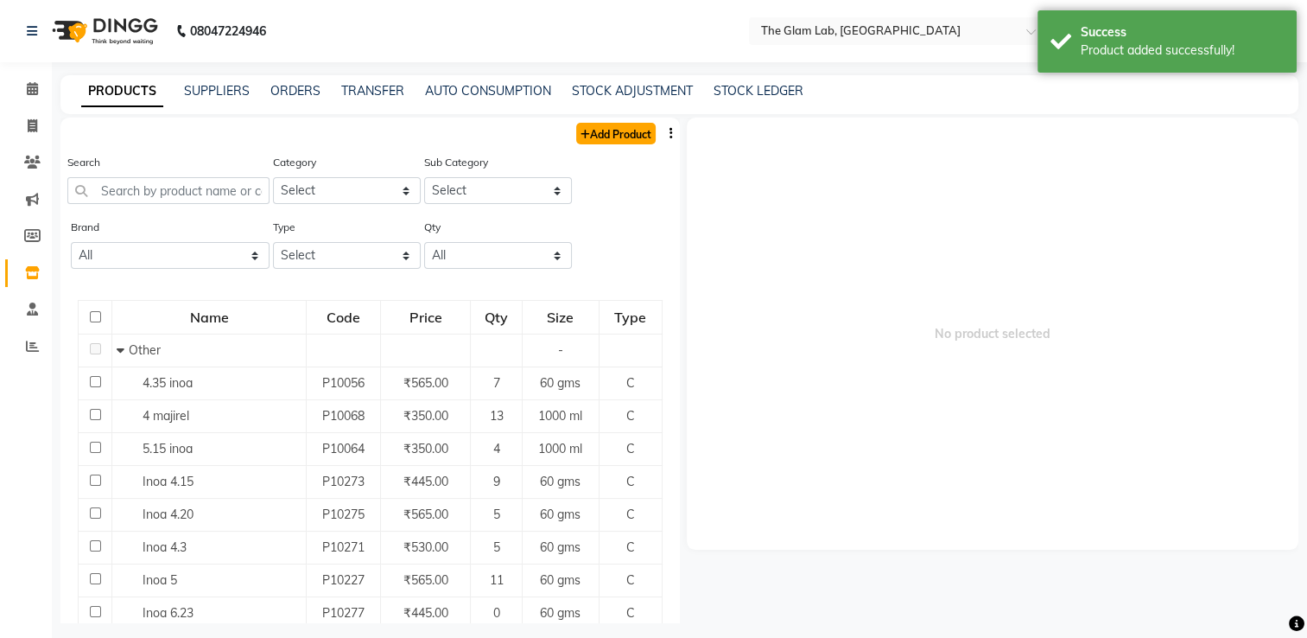
click at [608, 131] on link "Add Product" at bounding box center [616, 134] width 80 height 22
select select "true"
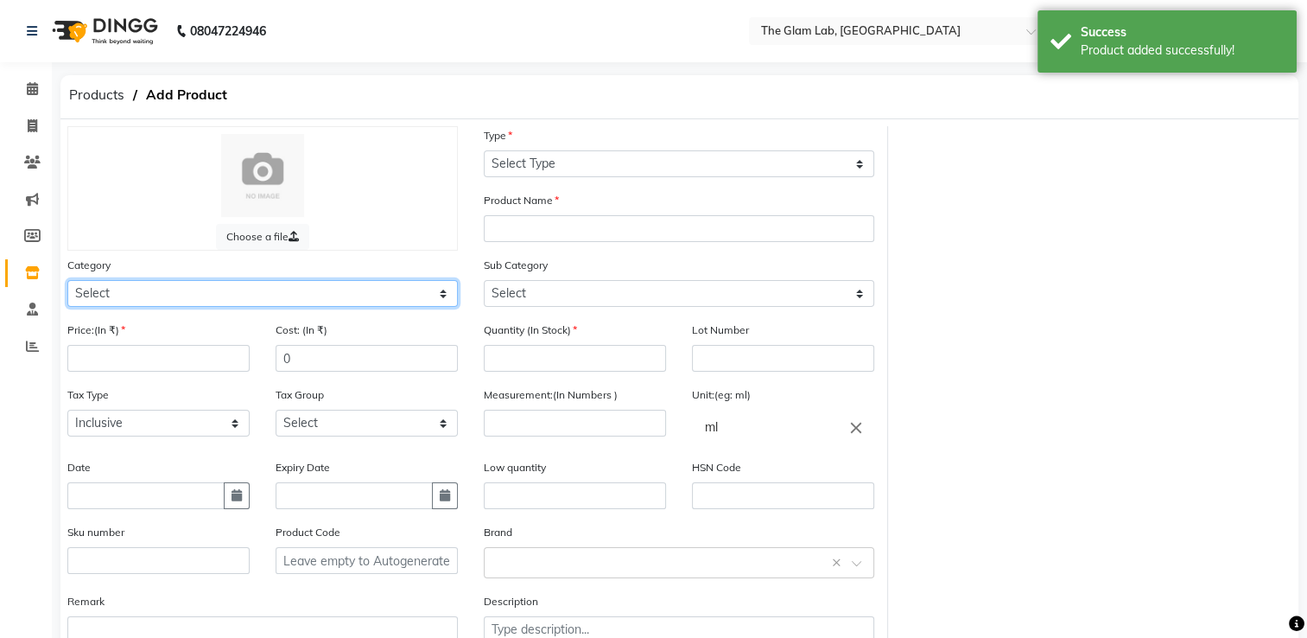
click at [84, 298] on select "Select Hair Skin Makeup Personal Care Appliances [PERSON_NAME] Waxing Disposabl…" at bounding box center [262, 293] width 391 height 27
select select "1100"
click at [67, 283] on select "Select Hair Skin Makeup Personal Care Appliances [PERSON_NAME] Waxing Disposabl…" at bounding box center [262, 293] width 391 height 27
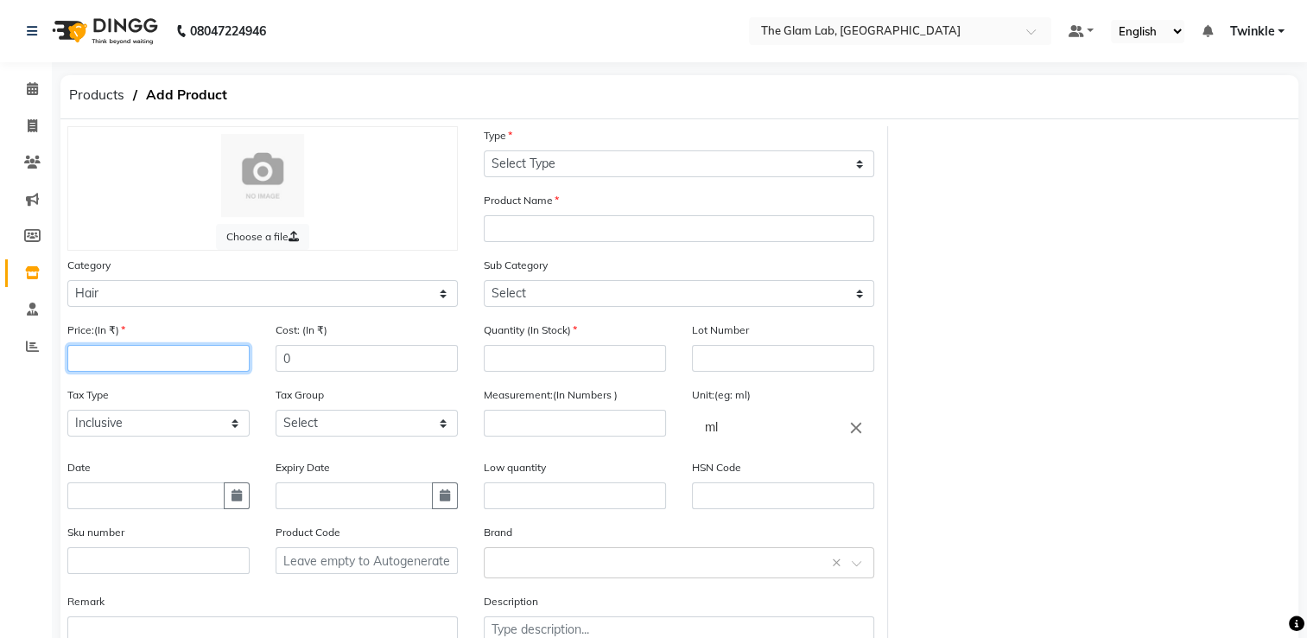
click at [180, 357] on input "number" at bounding box center [158, 358] width 182 height 27
type input "950"
click at [342, 359] on input "0" at bounding box center [367, 358] width 182 height 27
type input "950"
click at [546, 368] on input "number" at bounding box center [575, 358] width 182 height 27
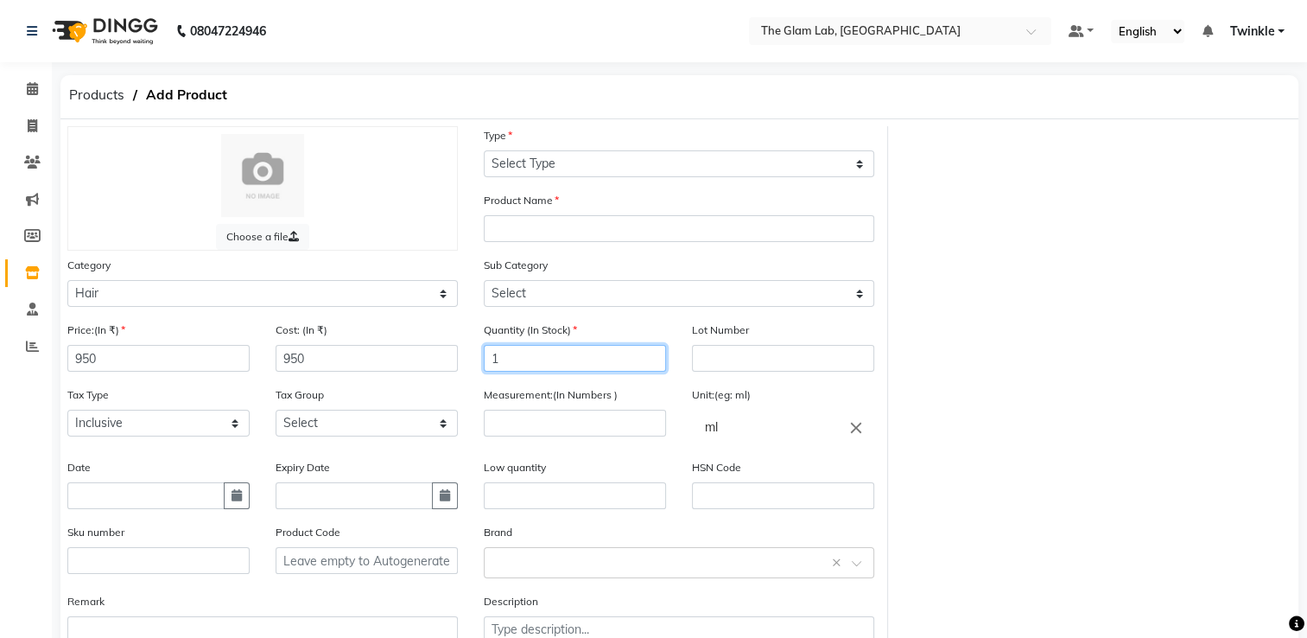
type input "1"
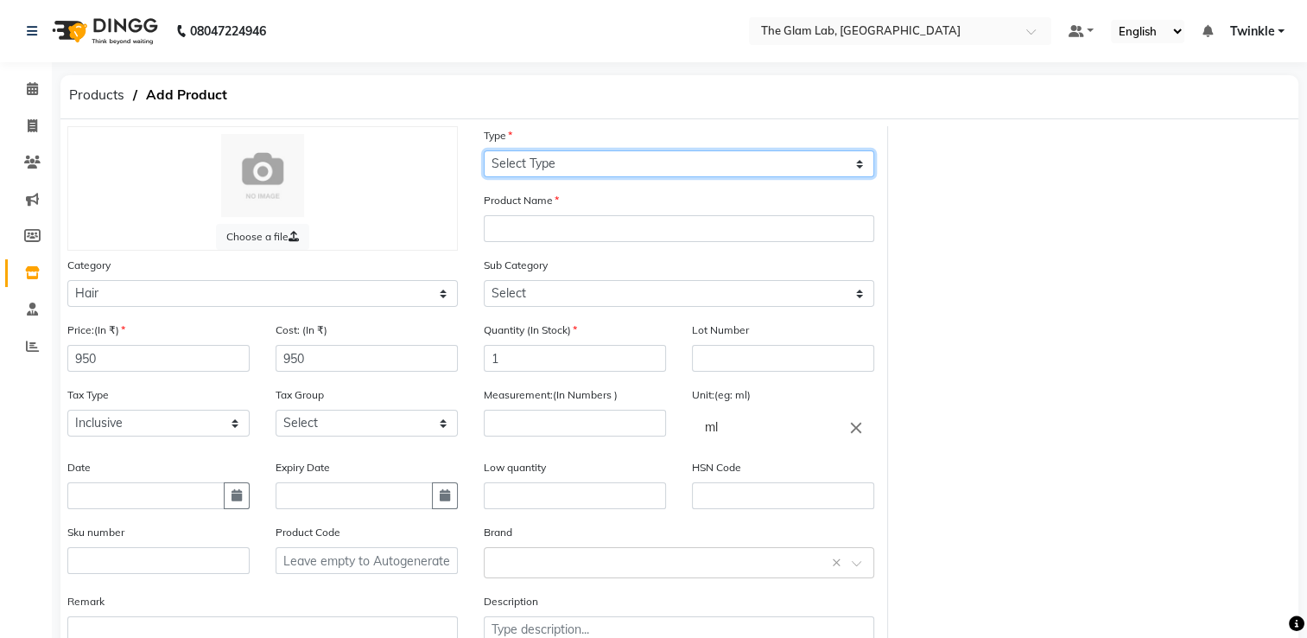
click at [551, 163] on select "Select Type Both Retail Consumable" at bounding box center [679, 163] width 391 height 27
select select "R"
click at [484, 151] on select "Select Type Both Retail Consumable" at bounding box center [679, 163] width 391 height 27
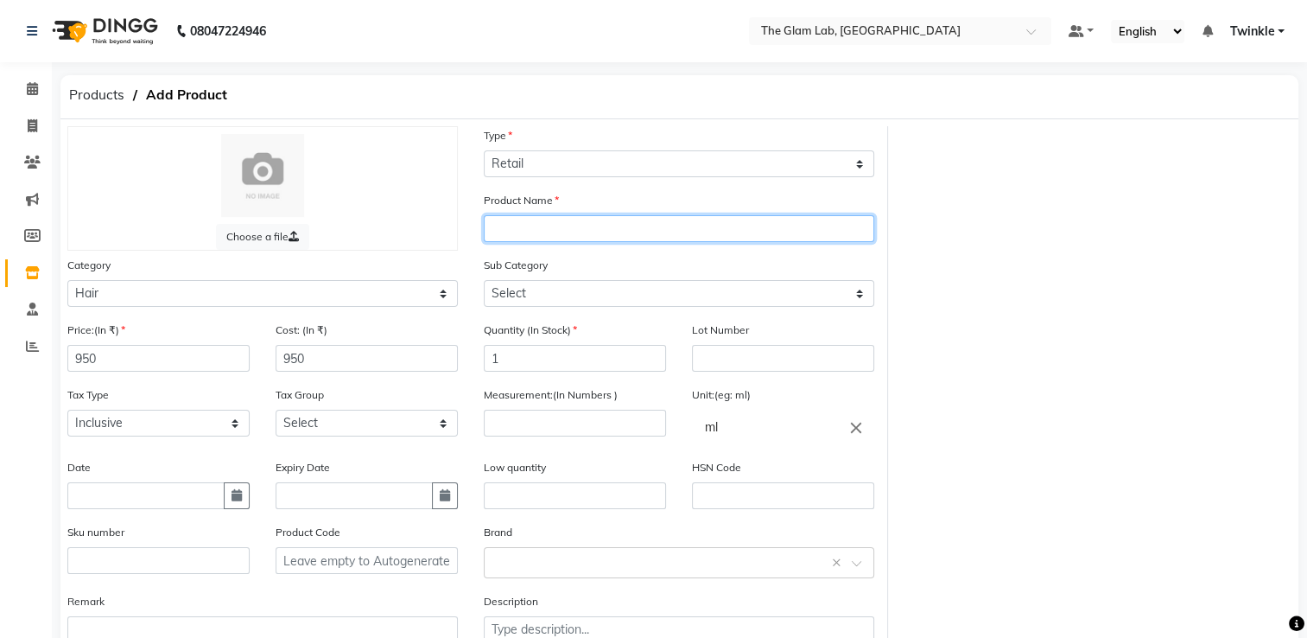
click at [548, 234] on input "text" at bounding box center [679, 228] width 391 height 27
type input "schwarzkopf osis 4 flexwax"
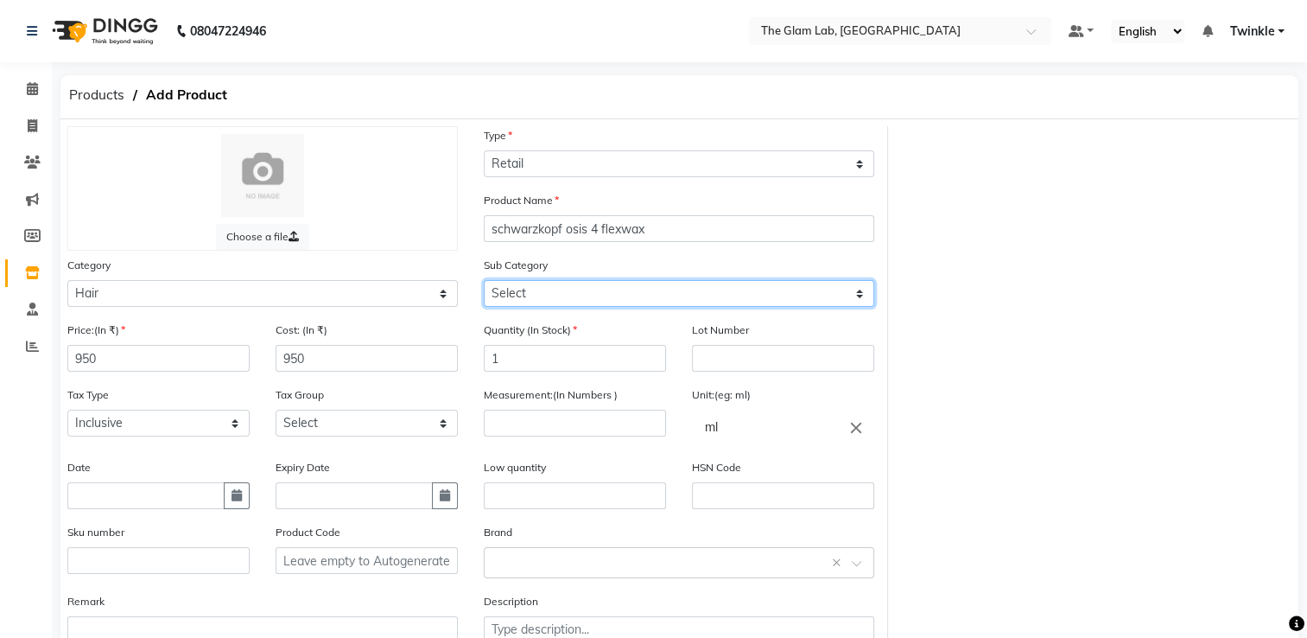
click at [516, 303] on select "Select Shampoo Conditioner Cream Mask Oil Serum Color Appliances Treatment Styl…" at bounding box center [679, 293] width 391 height 27
select select "1110"
click at [484, 283] on select "Select Shampoo Conditioner Cream Mask Oil Serum Color Appliances Treatment Styl…" at bounding box center [679, 293] width 391 height 27
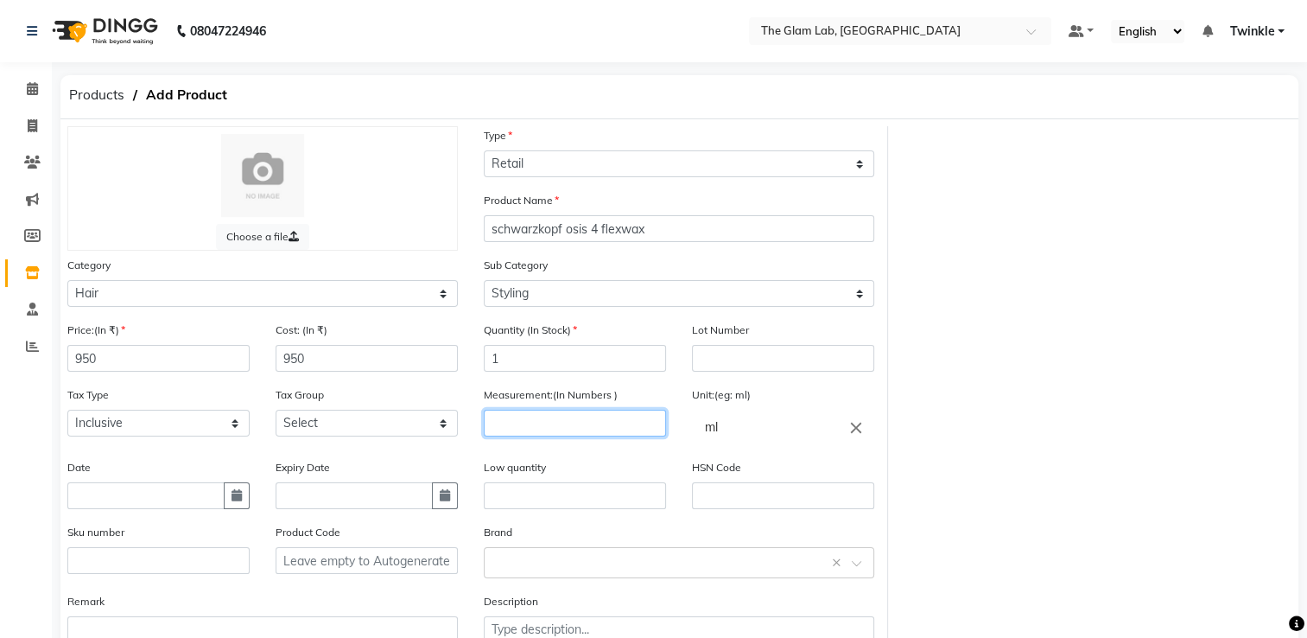
click at [515, 430] on input "number" at bounding box center [575, 423] width 182 height 27
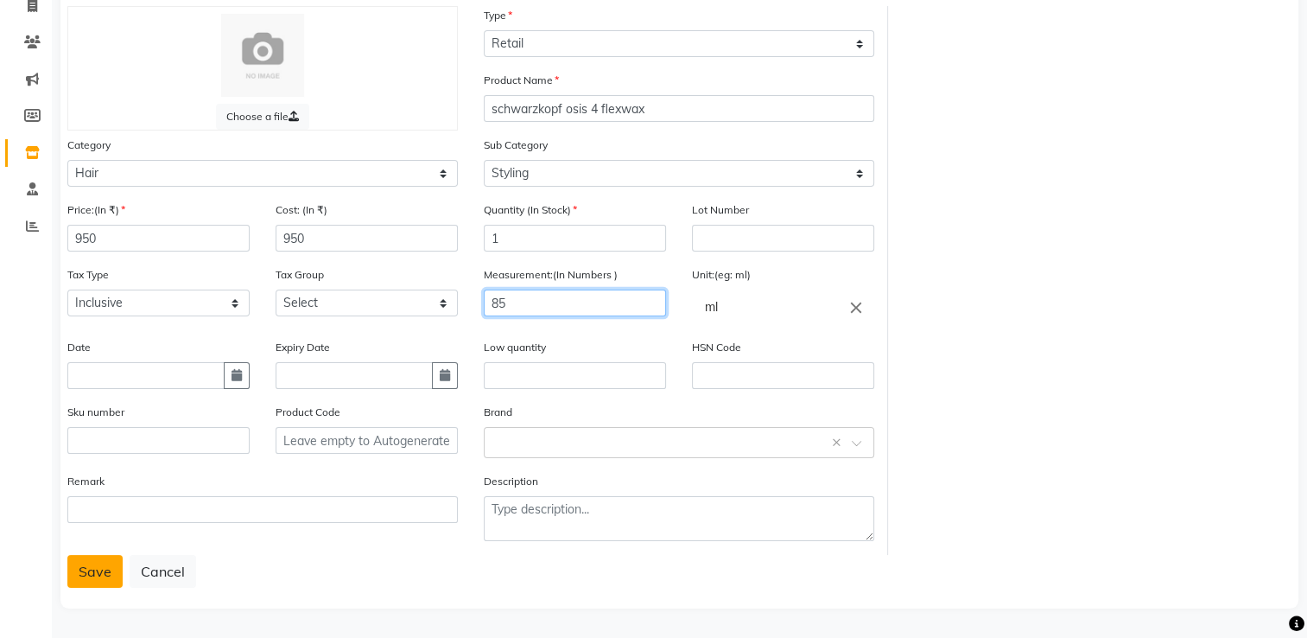
type input "85"
click at [88, 569] on button "Save" at bounding box center [94, 571] width 55 height 33
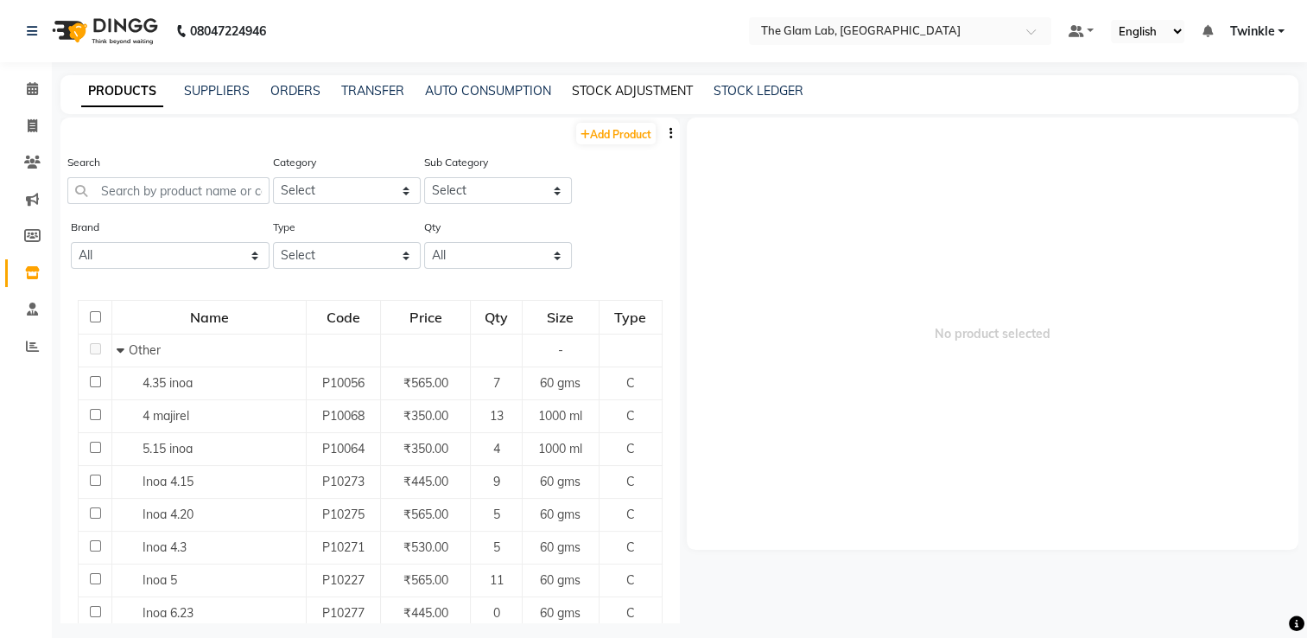
click at [656, 85] on link "STOCK ADJUSTMENT" at bounding box center [632, 91] width 121 height 16
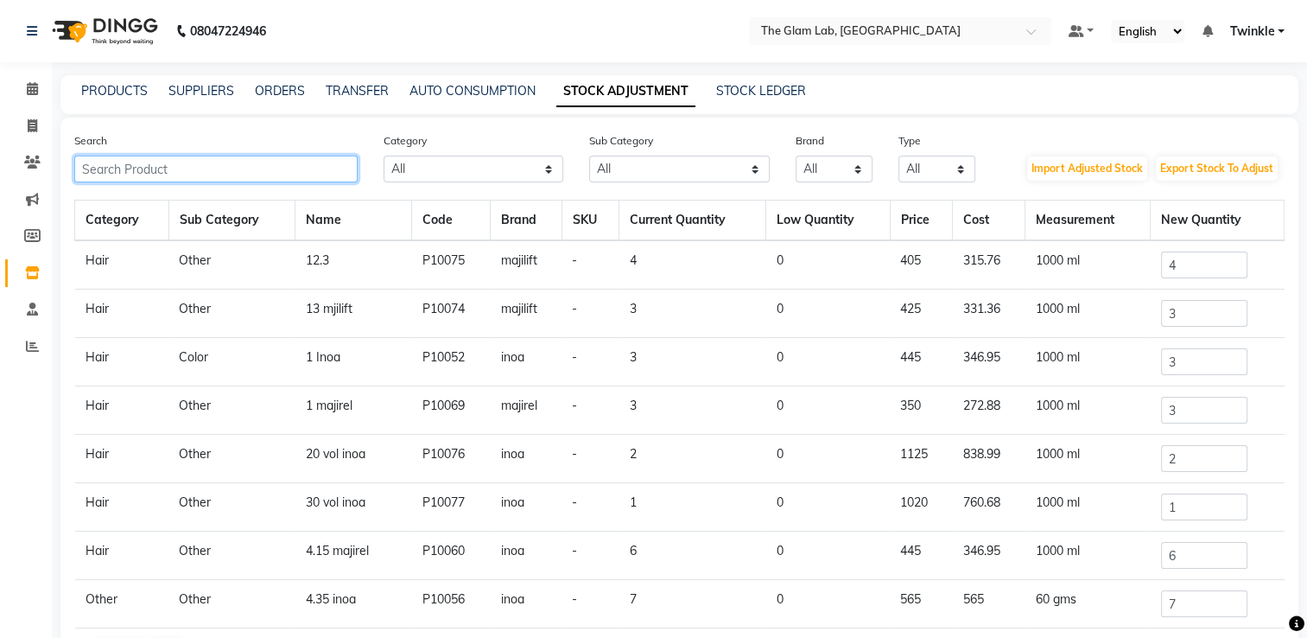
click at [298, 174] on input "text" at bounding box center [215, 169] width 283 height 27
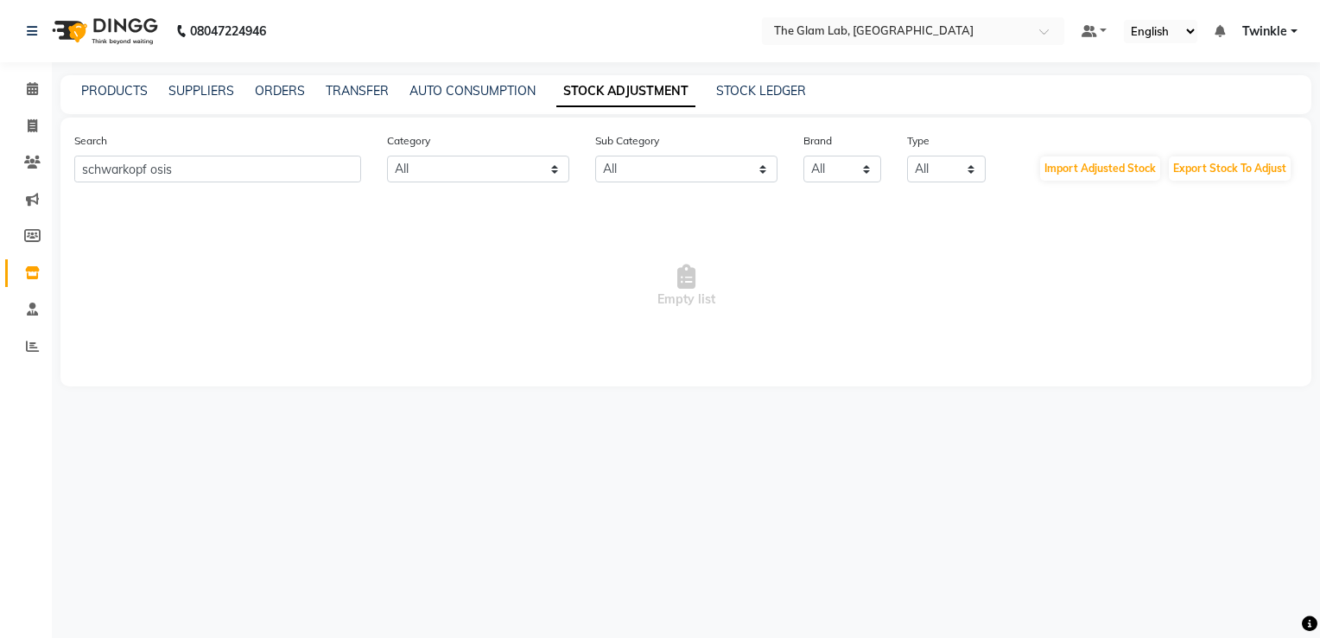
click at [308, 138] on div "Search schwarkopf osis" at bounding box center [217, 156] width 313 height 51
click at [295, 162] on input "schwarkopf osis" at bounding box center [217, 169] width 287 height 27
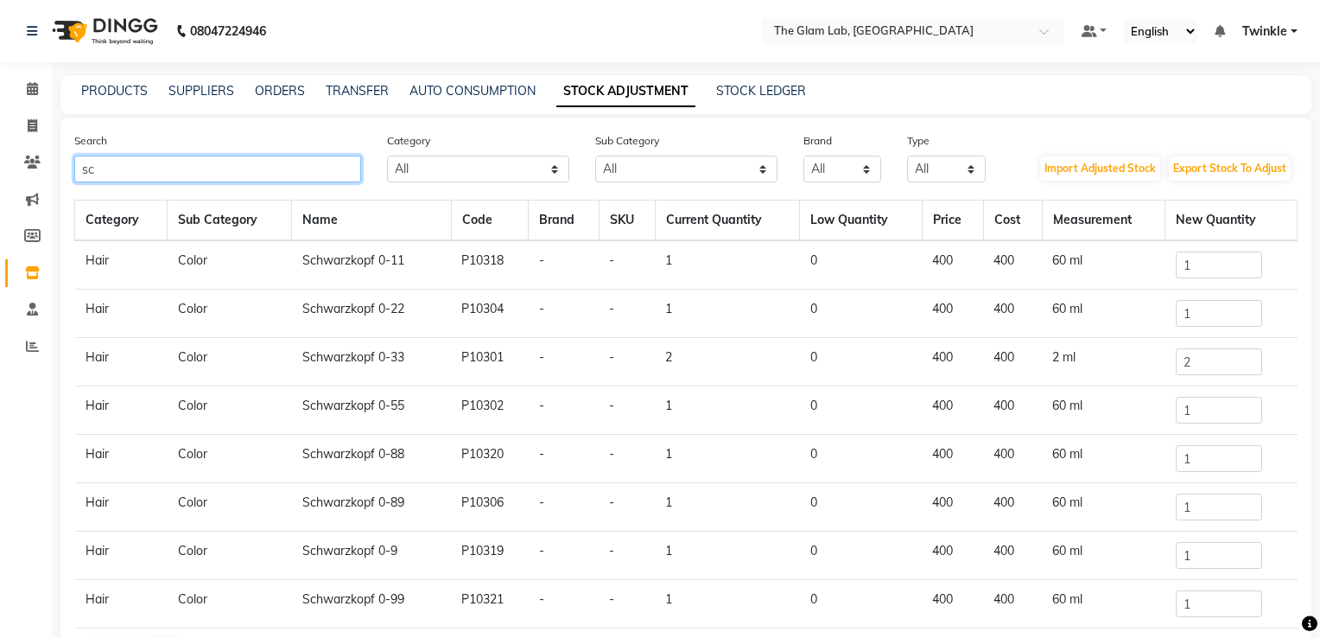
type input "s"
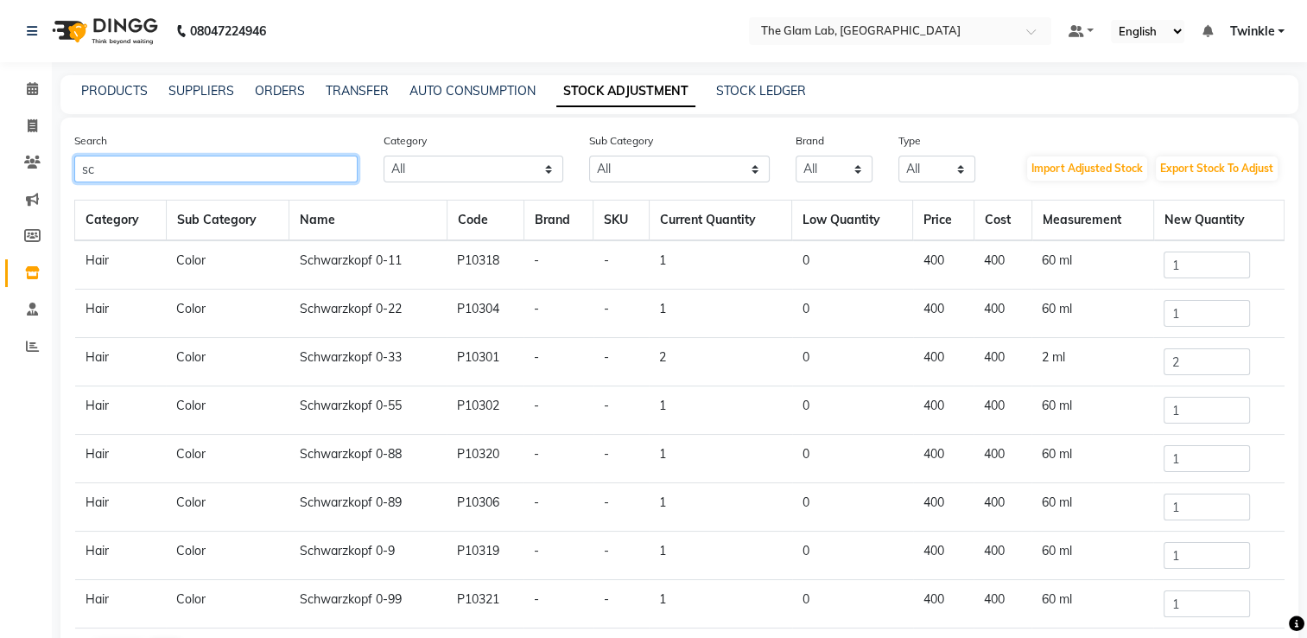
type input "s"
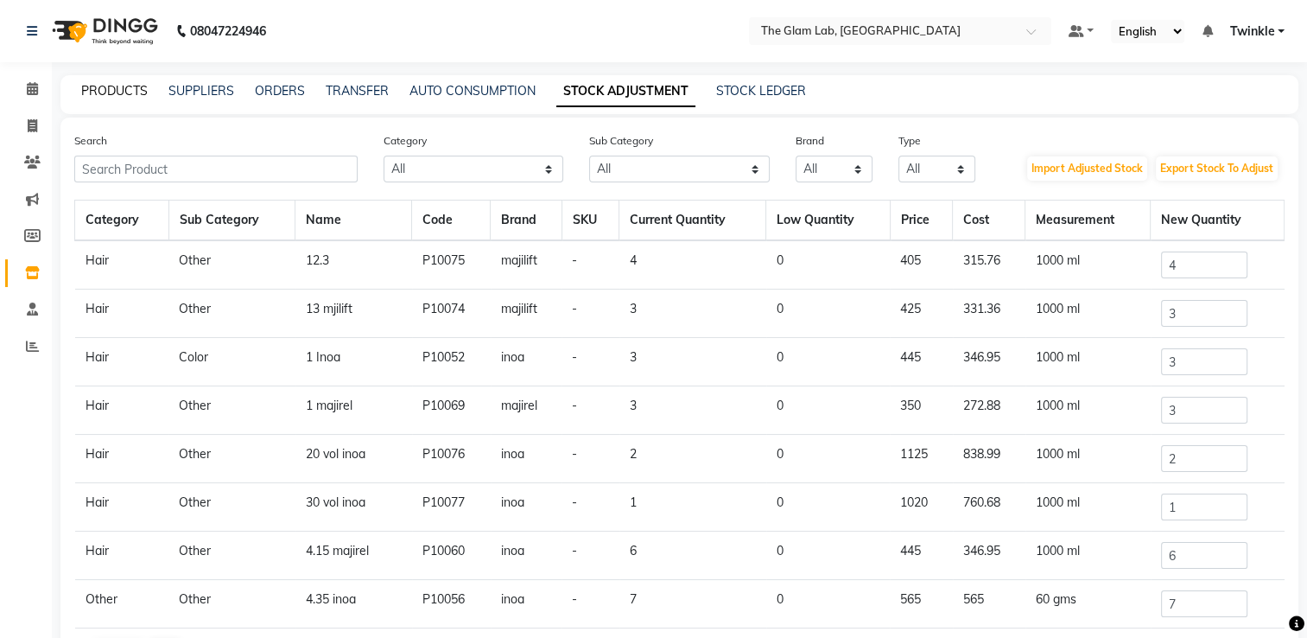
click at [126, 92] on link "PRODUCTS" at bounding box center [114, 91] width 67 height 16
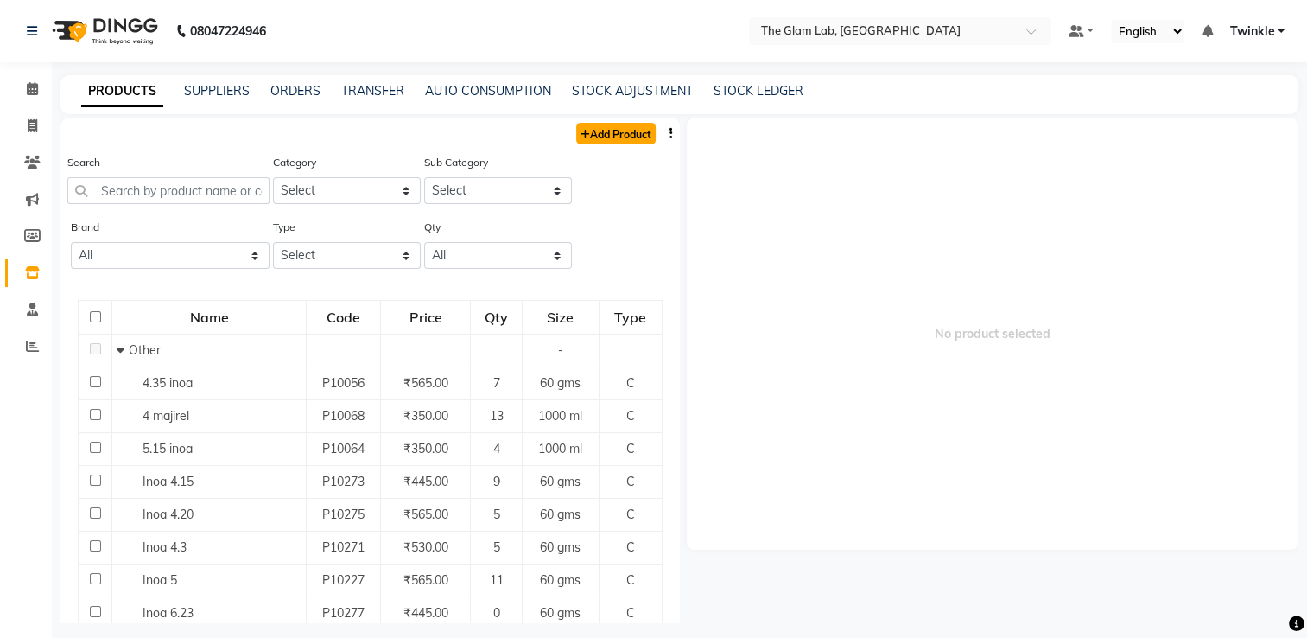
click at [614, 133] on link "Add Product" at bounding box center [616, 134] width 80 height 22
select select "true"
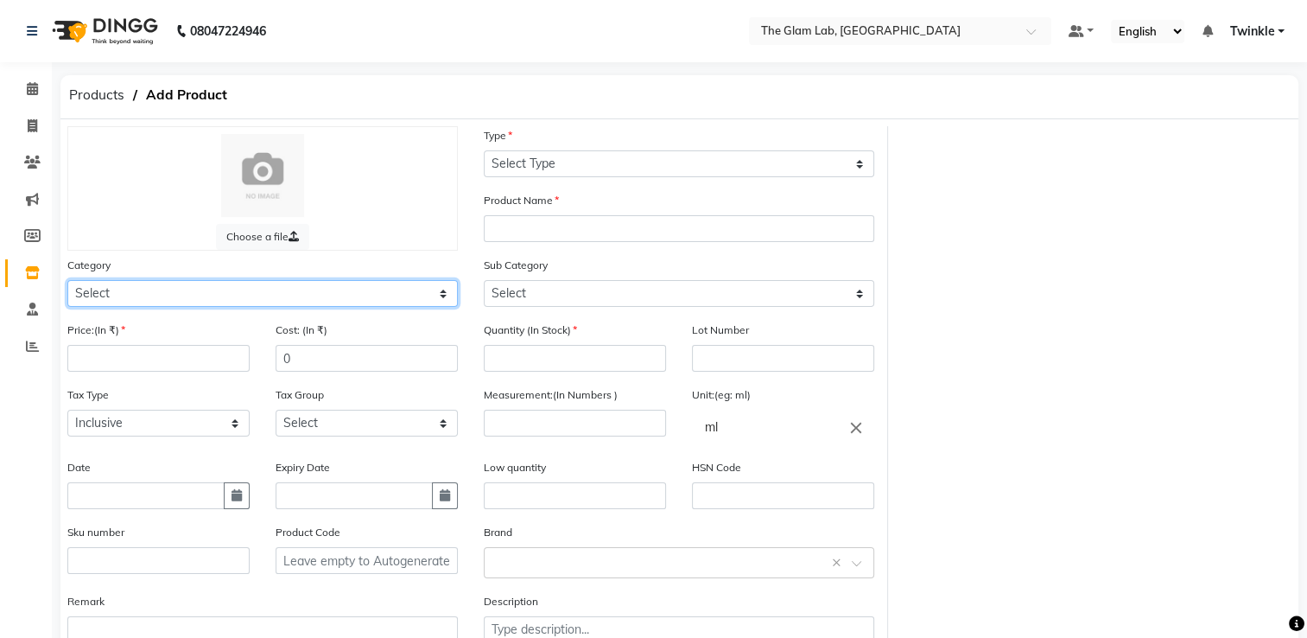
click at [276, 299] on select "Select Hair Skin Makeup Personal Care Appliances [PERSON_NAME] Waxing Disposabl…" at bounding box center [262, 293] width 391 height 27
select select "1100"
click at [67, 283] on select "Select Hair Skin Makeup Personal Care Appliances [PERSON_NAME] Waxing Disposabl…" at bounding box center [262, 293] width 391 height 27
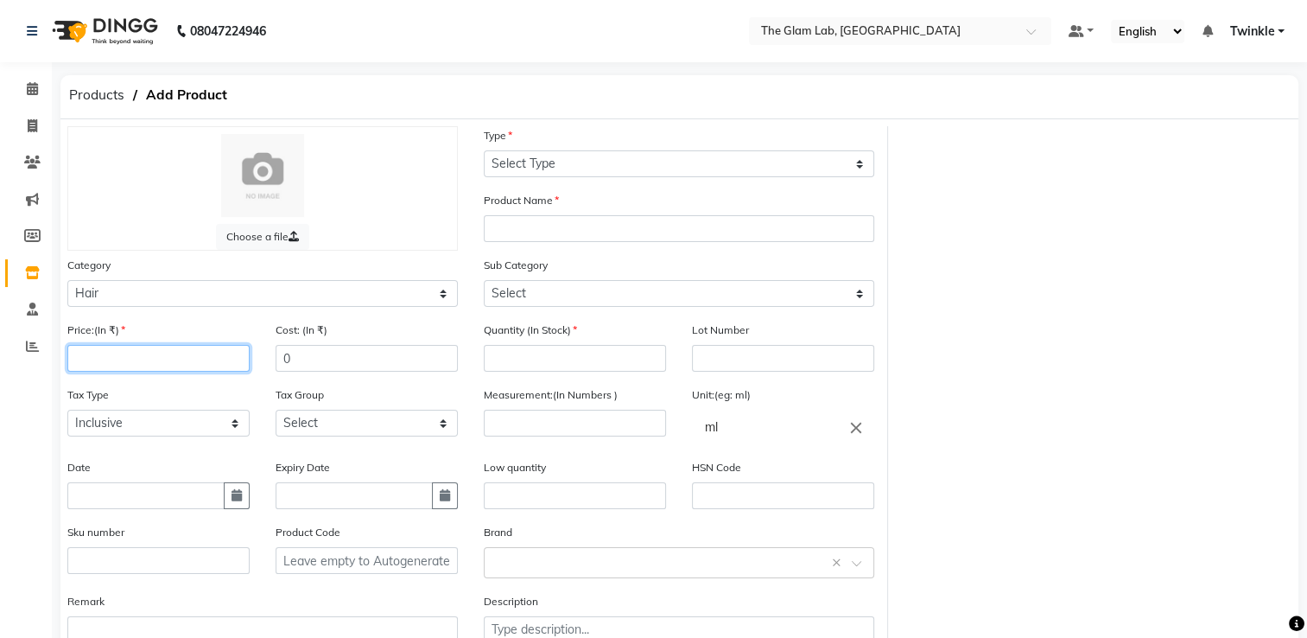
click at [176, 369] on input "number" at bounding box center [158, 358] width 182 height 27
type input "9"
click at [170, 361] on input "number" at bounding box center [158, 358] width 182 height 27
type input "1450"
click at [324, 371] on input "0" at bounding box center [367, 358] width 182 height 27
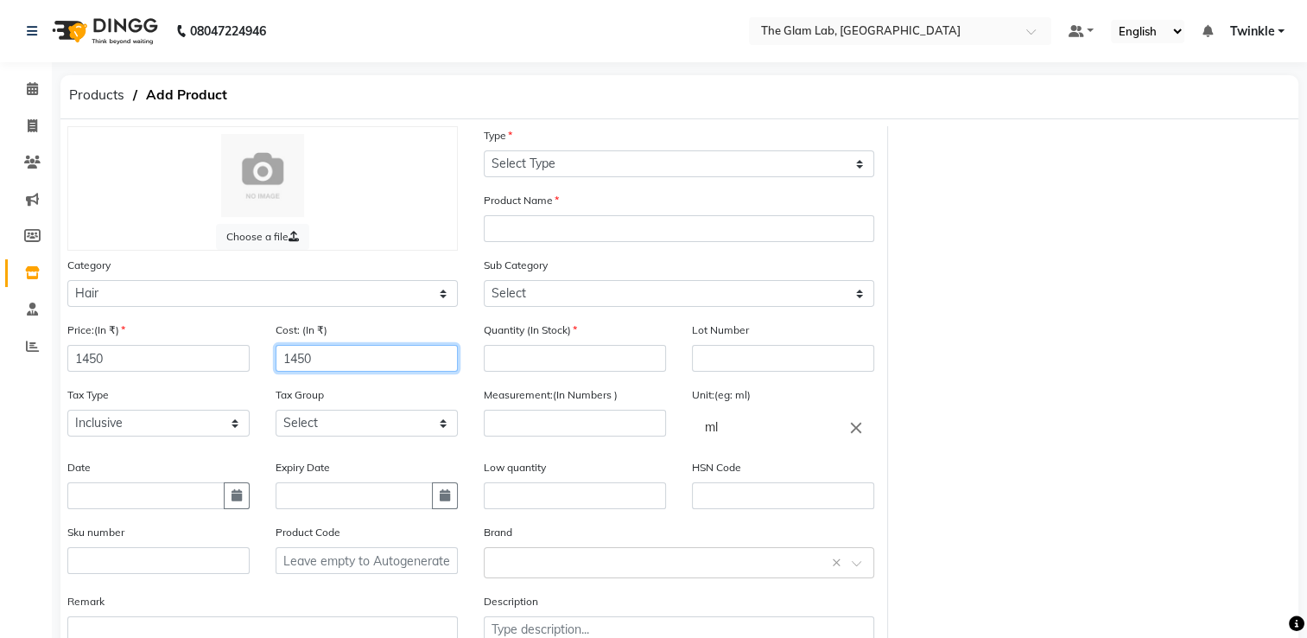
type input "1450"
click at [529, 372] on input "number" at bounding box center [575, 358] width 182 height 27
type input "1"
click at [560, 423] on input "number" at bounding box center [575, 423] width 182 height 27
type input "200"
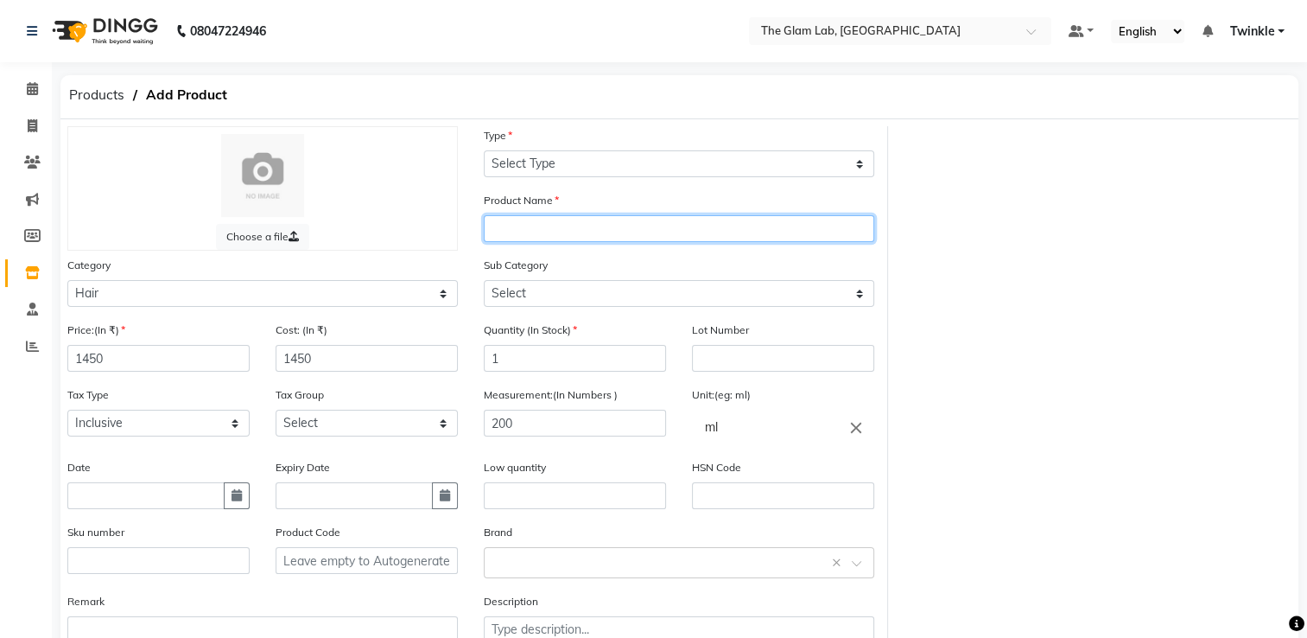
click at [598, 234] on input "text" at bounding box center [679, 228] width 391 height 27
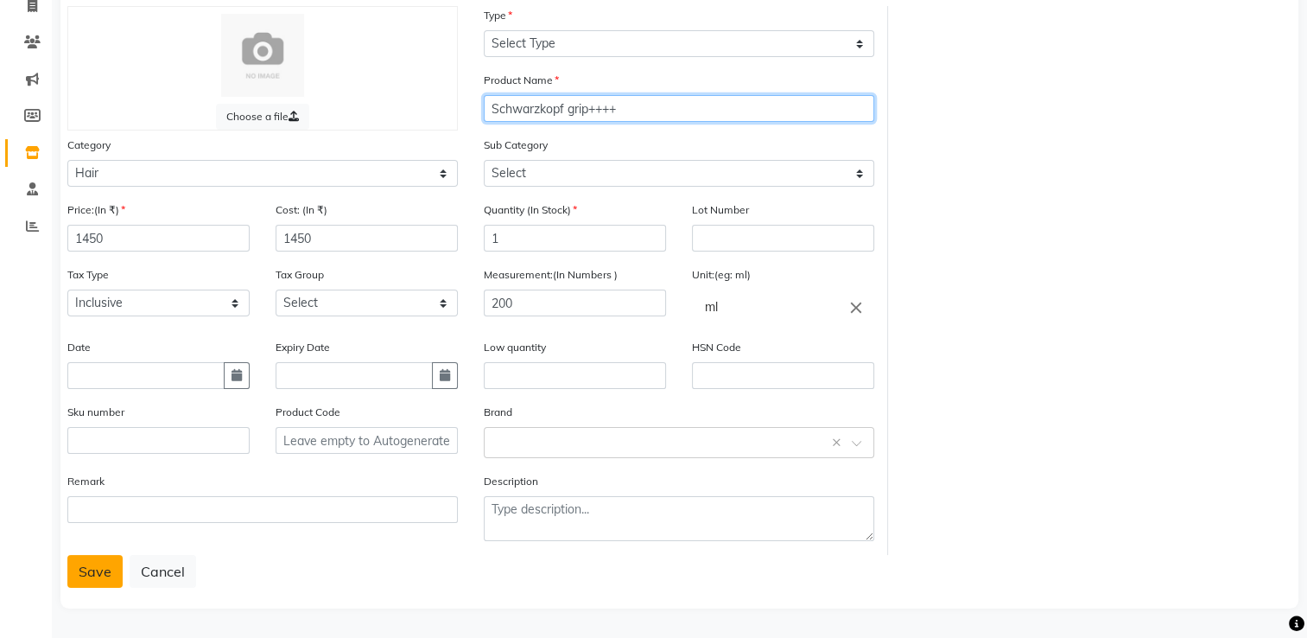
type input "Schwarzkopf grip++++"
click at [85, 576] on button "Save" at bounding box center [94, 571] width 55 height 33
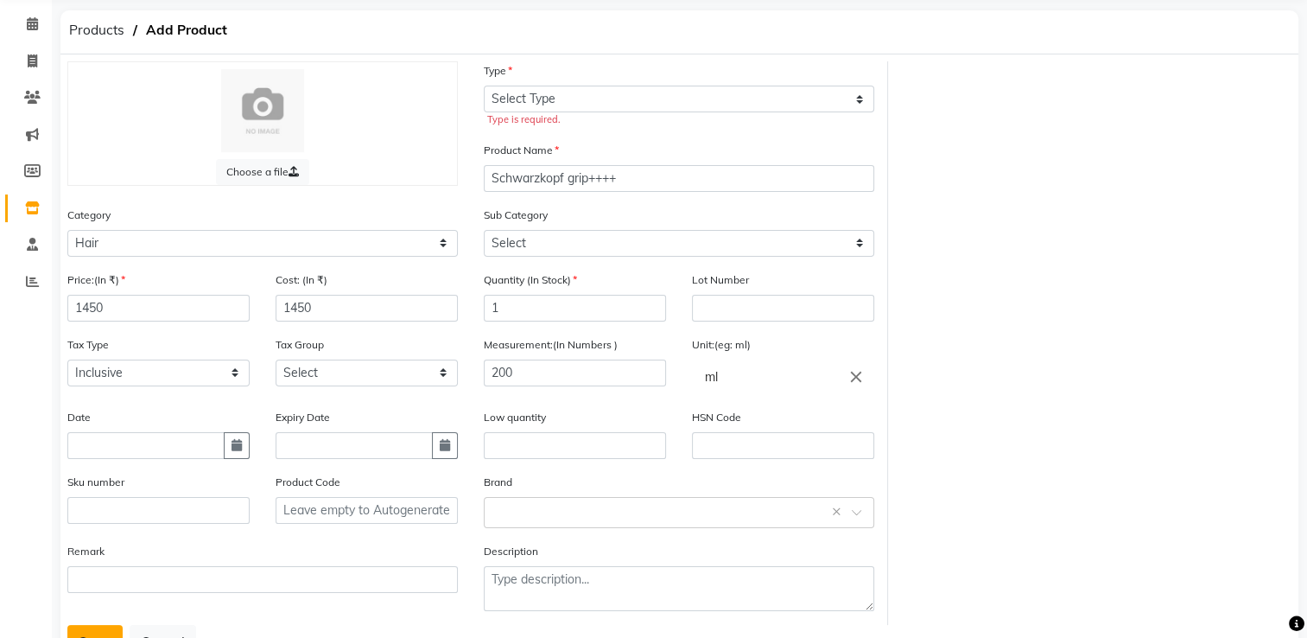
scroll to position [66, 0]
click at [738, 99] on select "Select Type Both Retail Consumable" at bounding box center [679, 98] width 391 height 27
select select "C"
click at [484, 86] on select "Select Type Both Retail Consumable" at bounding box center [679, 98] width 391 height 27
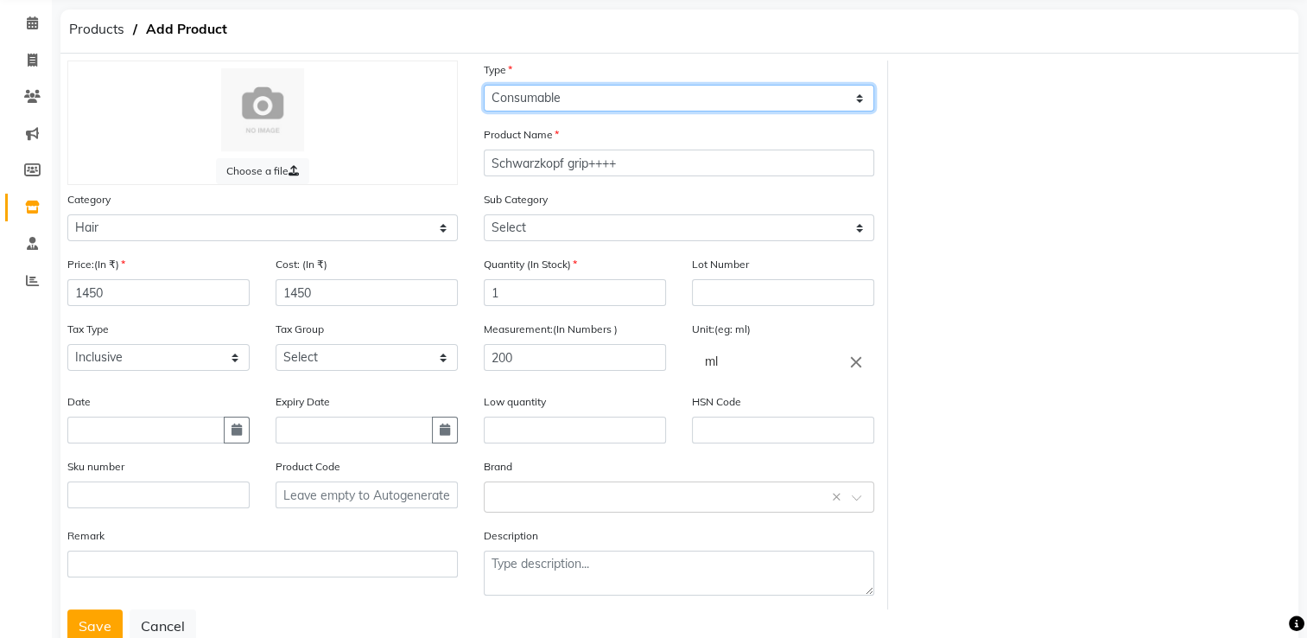
scroll to position [127, 0]
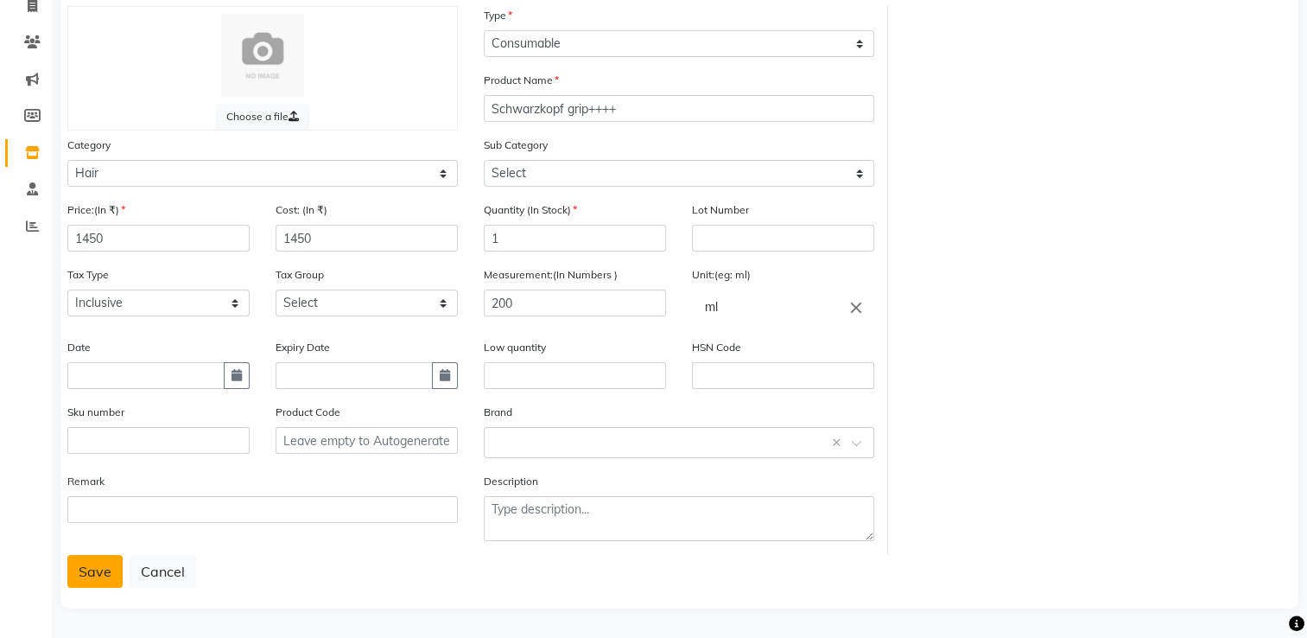
click at [92, 569] on button "Save" at bounding box center [94, 571] width 55 height 33
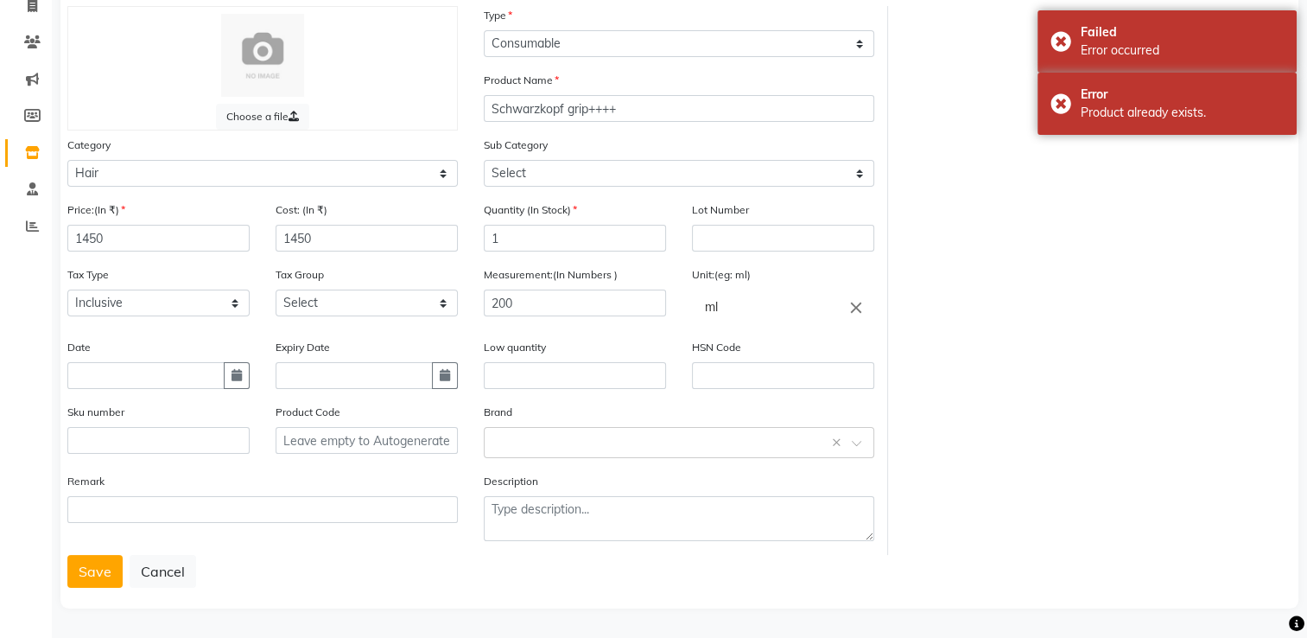
scroll to position [0, 0]
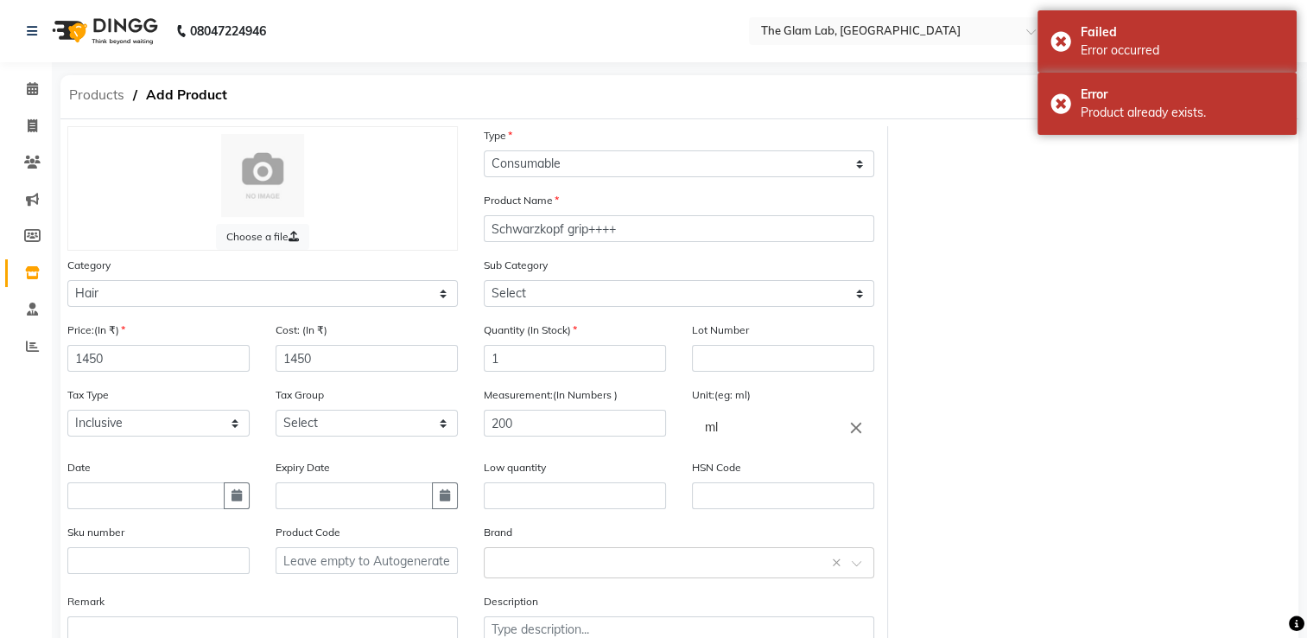
click at [90, 104] on span "Products" at bounding box center [96, 95] width 73 height 31
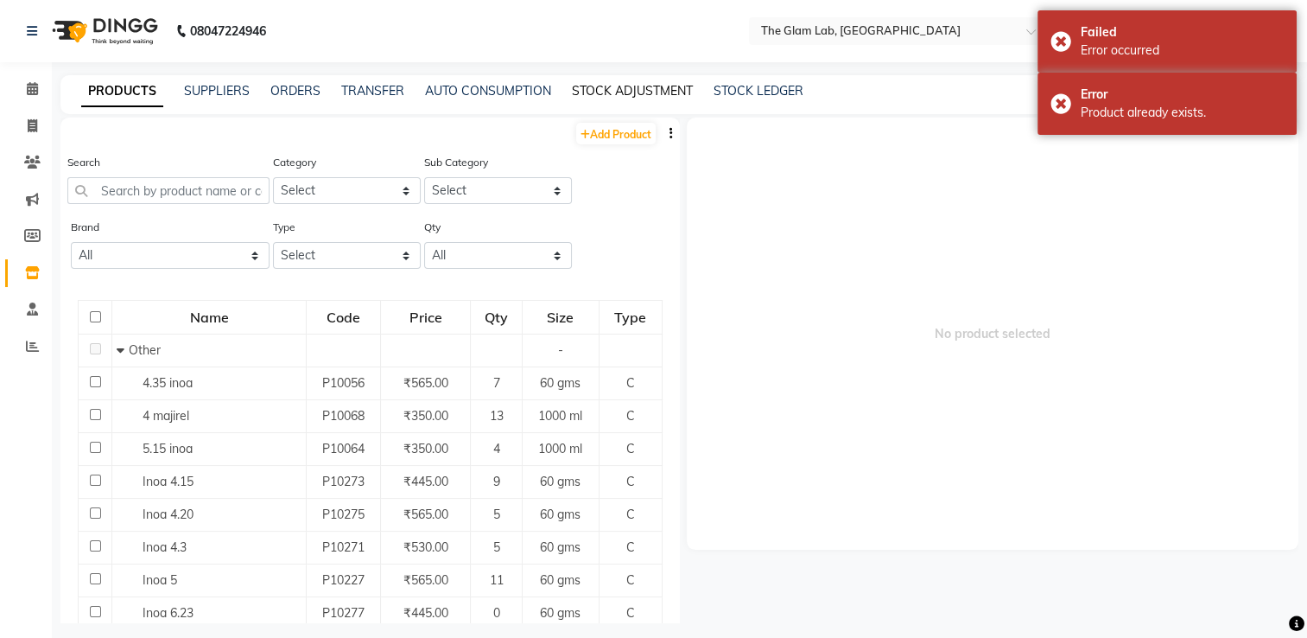
click at [607, 89] on link "STOCK ADJUSTMENT" at bounding box center [632, 91] width 121 height 16
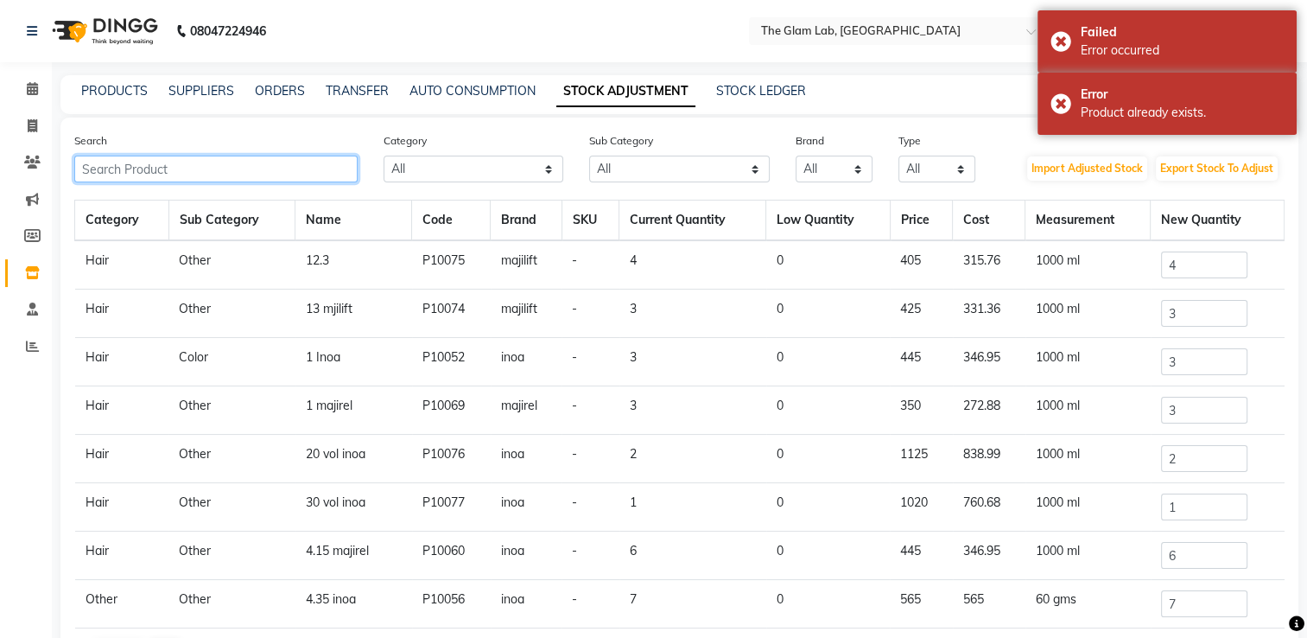
click at [198, 177] on input "text" at bounding box center [215, 169] width 283 height 27
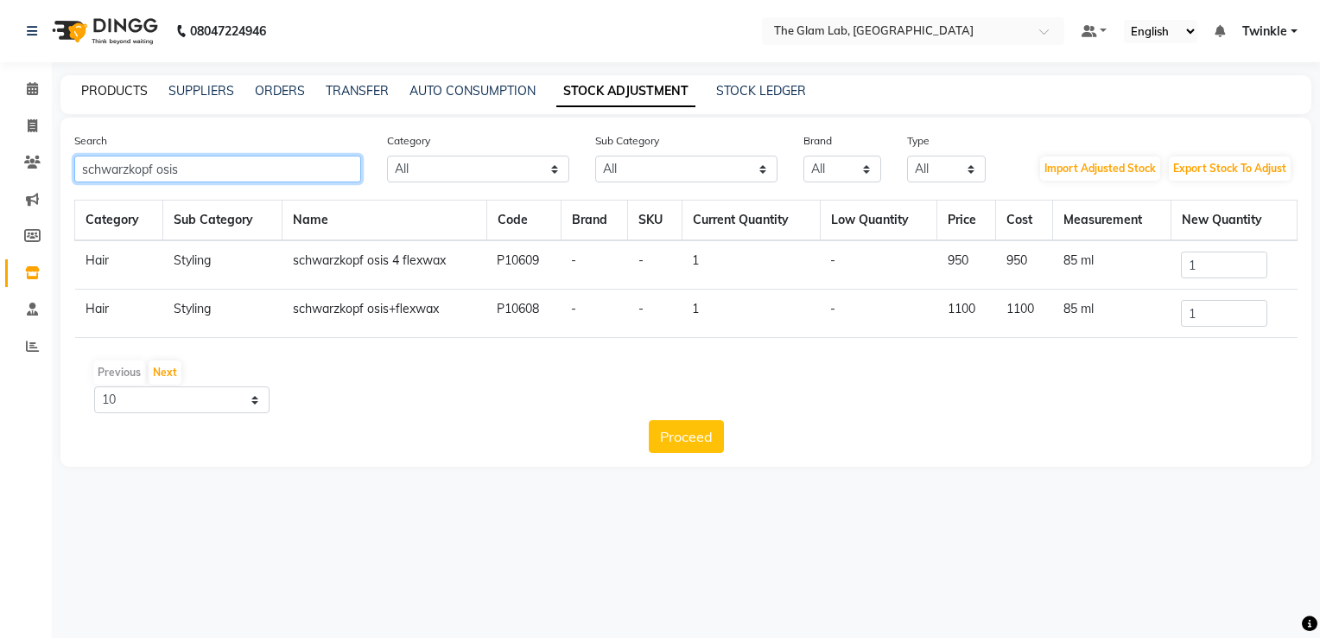
type input "schwarzkopf osis"
click at [129, 92] on link "PRODUCTS" at bounding box center [114, 91] width 67 height 16
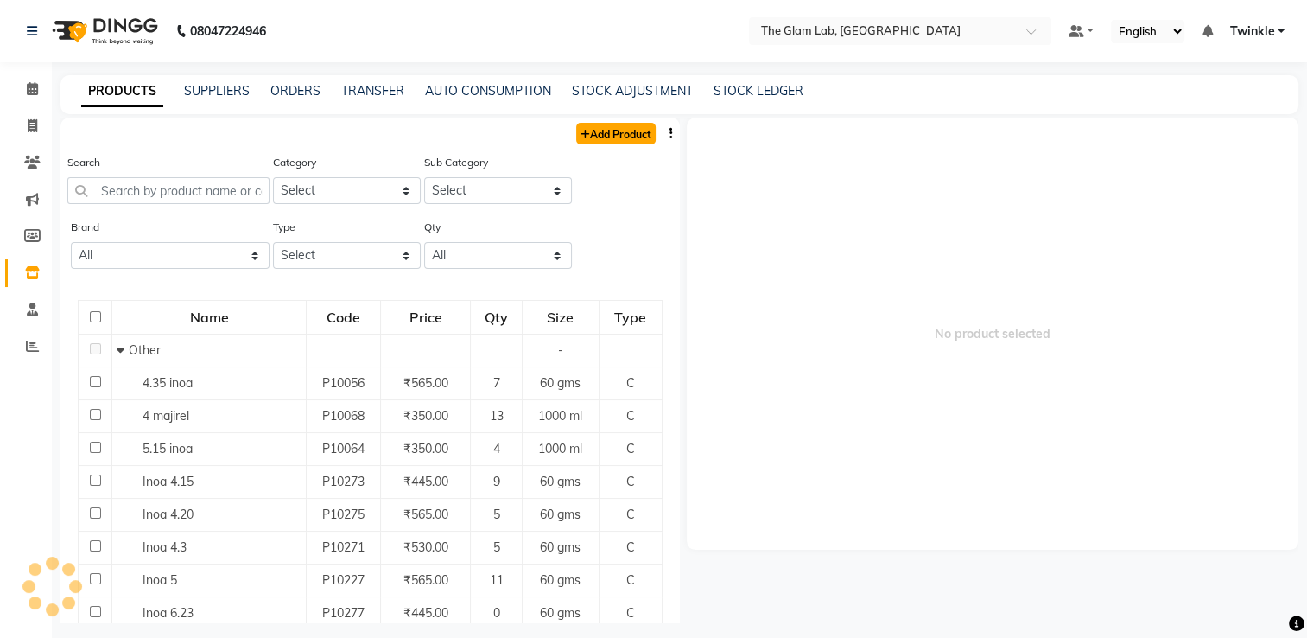
click at [576, 129] on link "Add Product" at bounding box center [616, 134] width 80 height 22
select select "true"
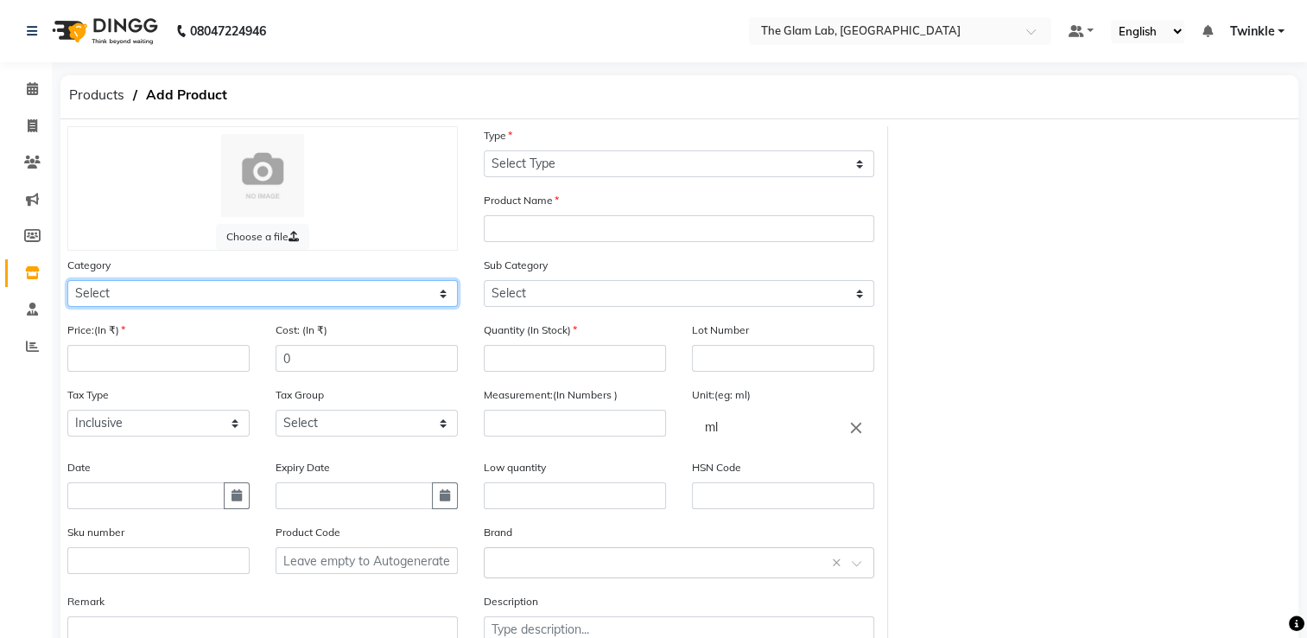
click at [368, 299] on select "Select Hair Skin Makeup Personal Care Appliances [PERSON_NAME] Waxing Disposabl…" at bounding box center [262, 293] width 391 height 27
select select "1100"
click at [67, 283] on select "Select Hair Skin Makeup Personal Care Appliances [PERSON_NAME] Waxing Disposabl…" at bounding box center [262, 293] width 391 height 27
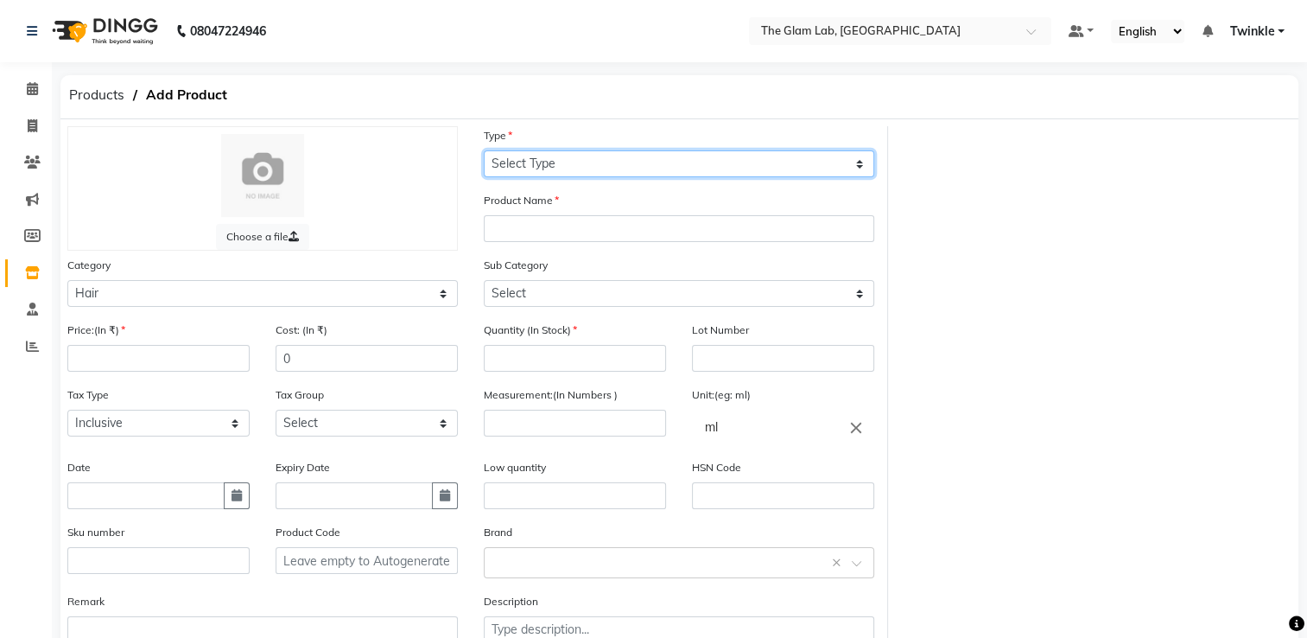
click at [633, 165] on select "Select Type Both Retail Consumable" at bounding box center [679, 163] width 391 height 27
select select "C"
click at [484, 151] on select "Select Type Both Retail Consumable" at bounding box center [679, 163] width 391 height 27
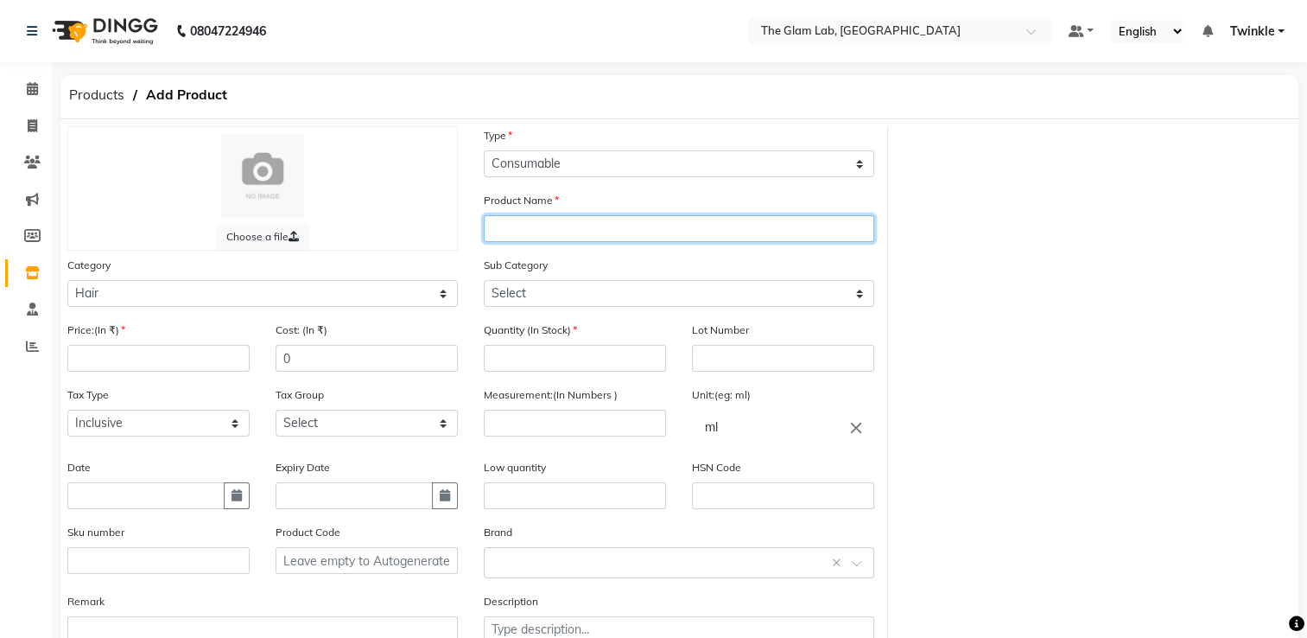
click at [619, 227] on input "text" at bounding box center [679, 228] width 391 height 27
type input "Schwarzkopf osis grip++++"
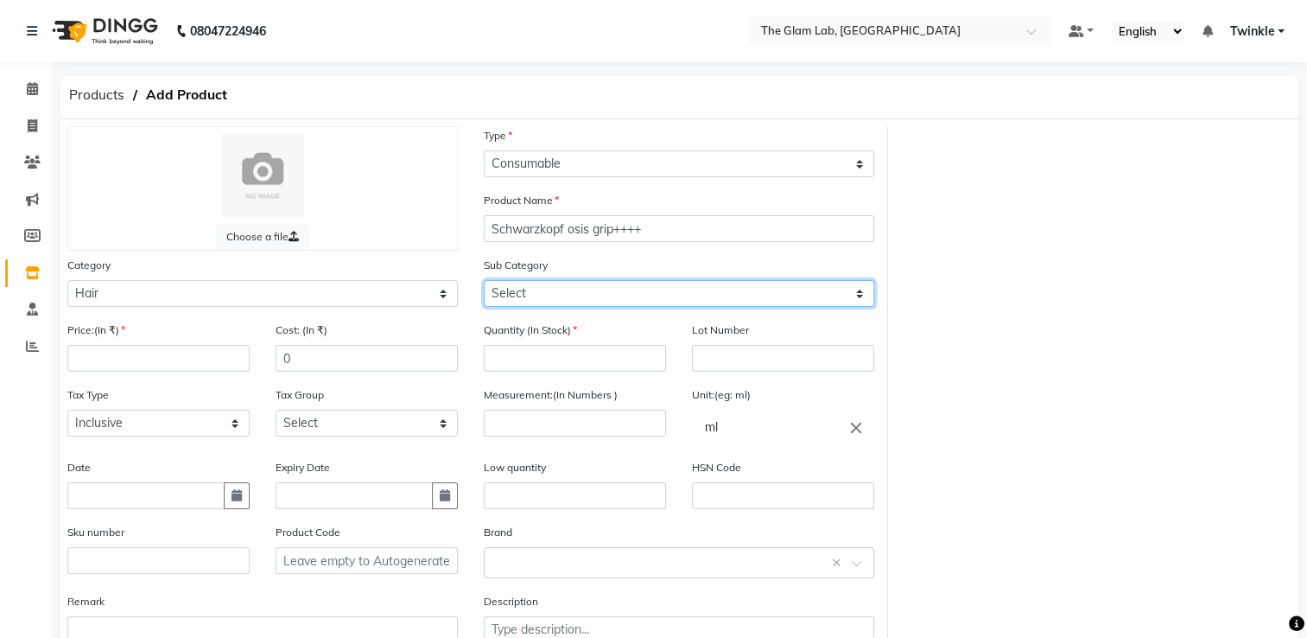
click at [591, 296] on select "Select Shampoo Conditioner Cream Mask Oil Serum Color Appliances Treatment Styl…" at bounding box center [679, 293] width 391 height 27
select select "1110"
click at [484, 283] on select "Select Shampoo Conditioner Cream Mask Oil Serum Color Appliances Treatment Styl…" at bounding box center [679, 293] width 391 height 27
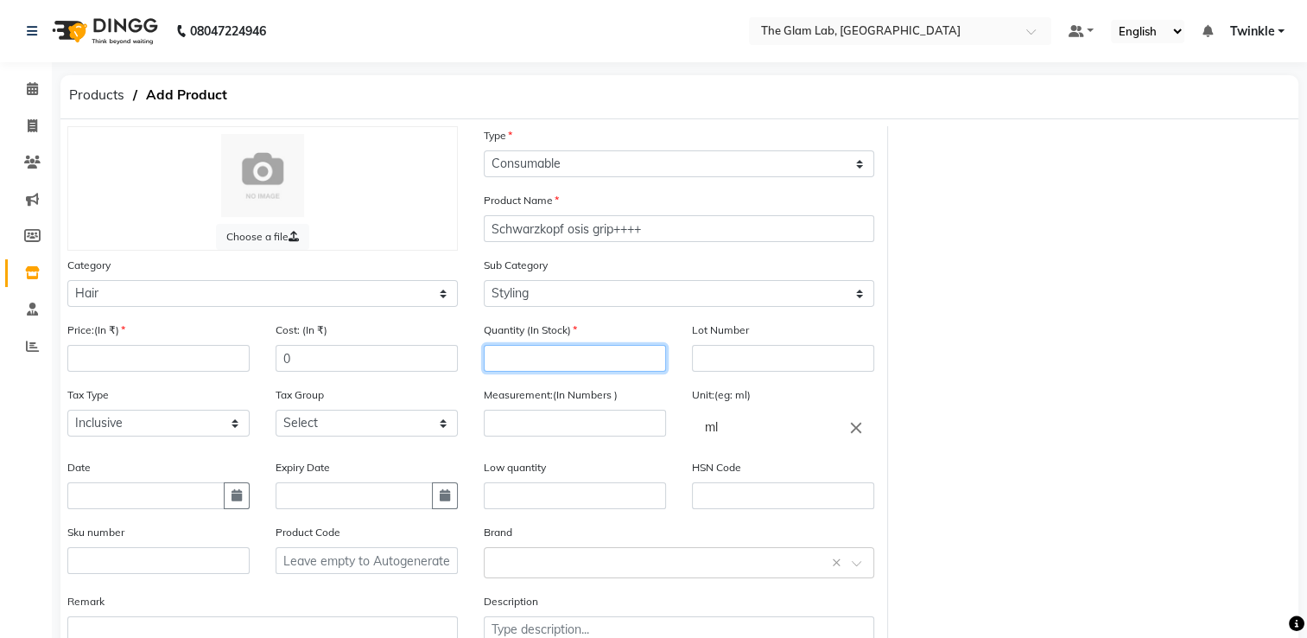
click at [530, 360] on input "number" at bounding box center [575, 358] width 182 height 27
type input "1"
click at [168, 364] on input "number" at bounding box center [158, 358] width 182 height 27
type input "1450"
click at [319, 369] on input "0" at bounding box center [367, 358] width 182 height 27
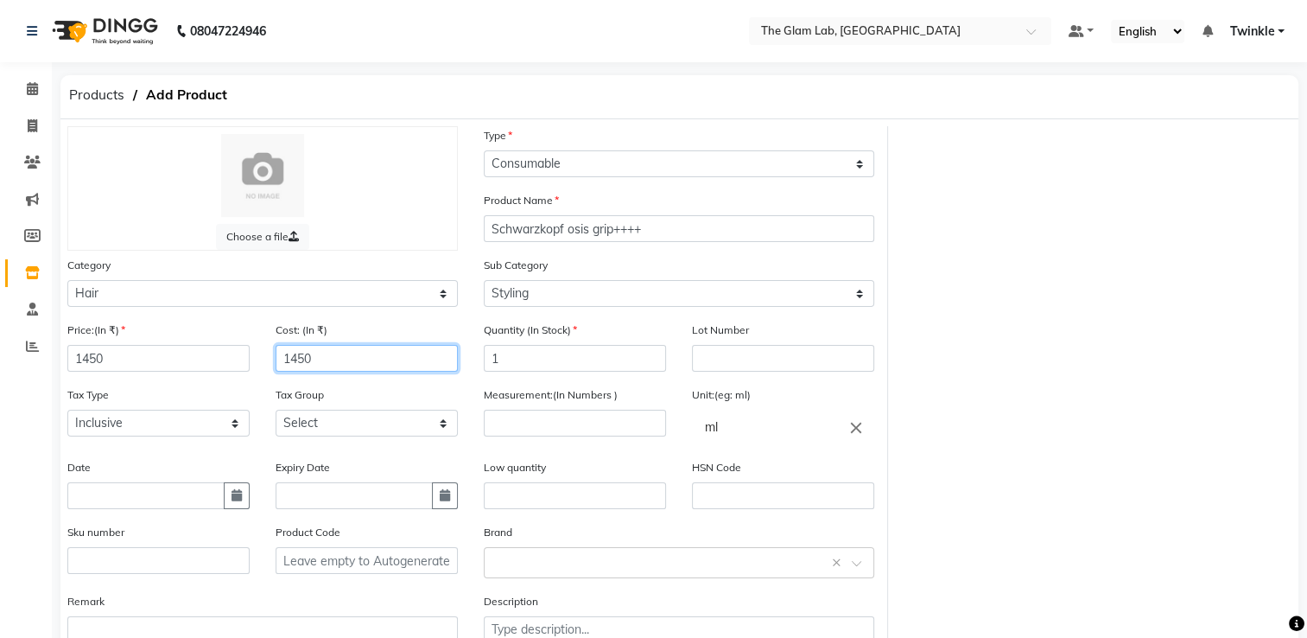
type input "1450"
click at [536, 436] on input "number" at bounding box center [575, 423] width 182 height 27
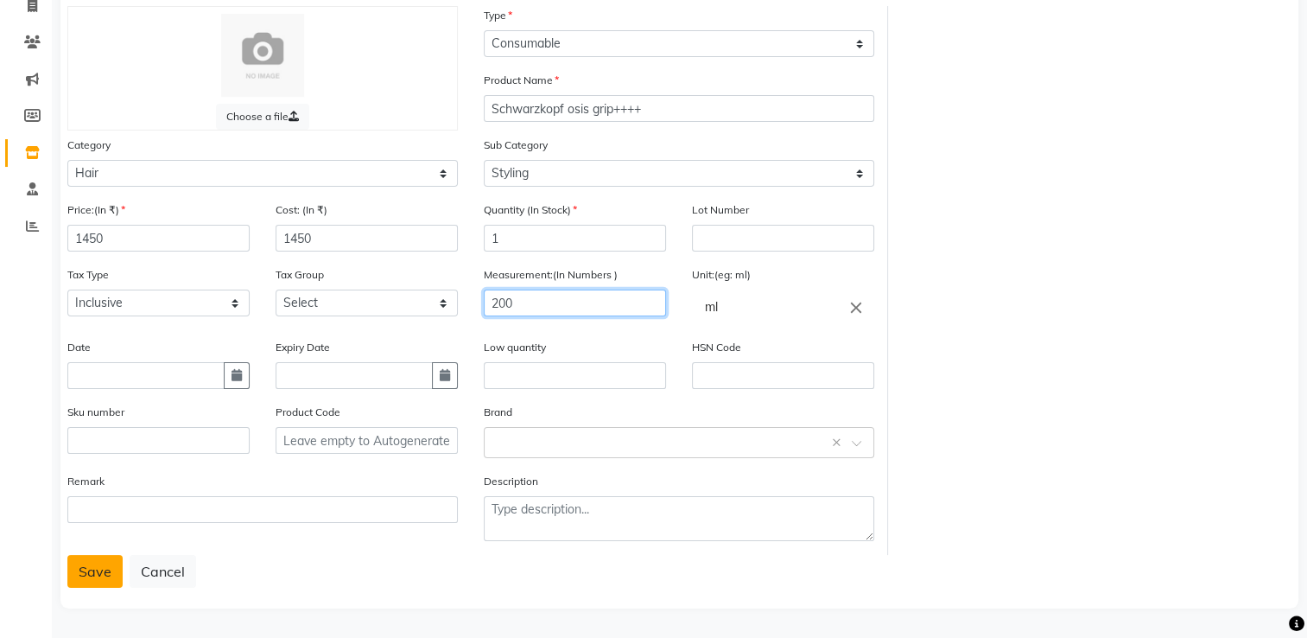
type input "200"
click at [79, 569] on button "Save" at bounding box center [94, 571] width 55 height 33
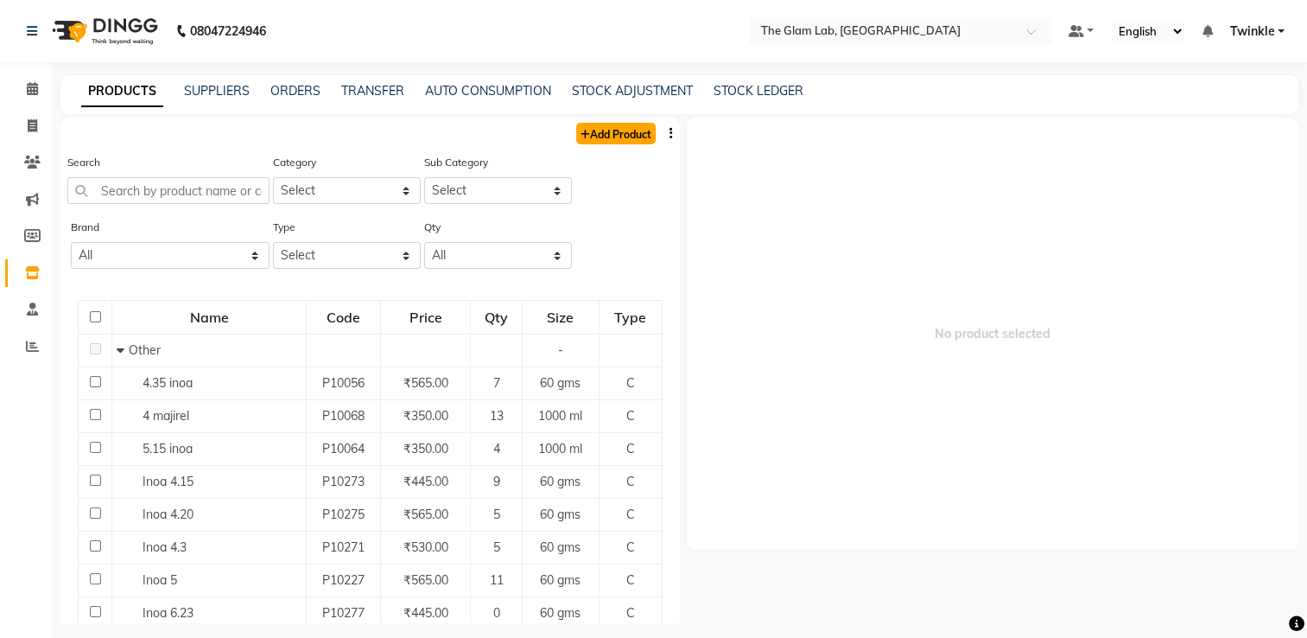
click at [606, 132] on link "Add Product" at bounding box center [616, 134] width 80 height 22
select select "true"
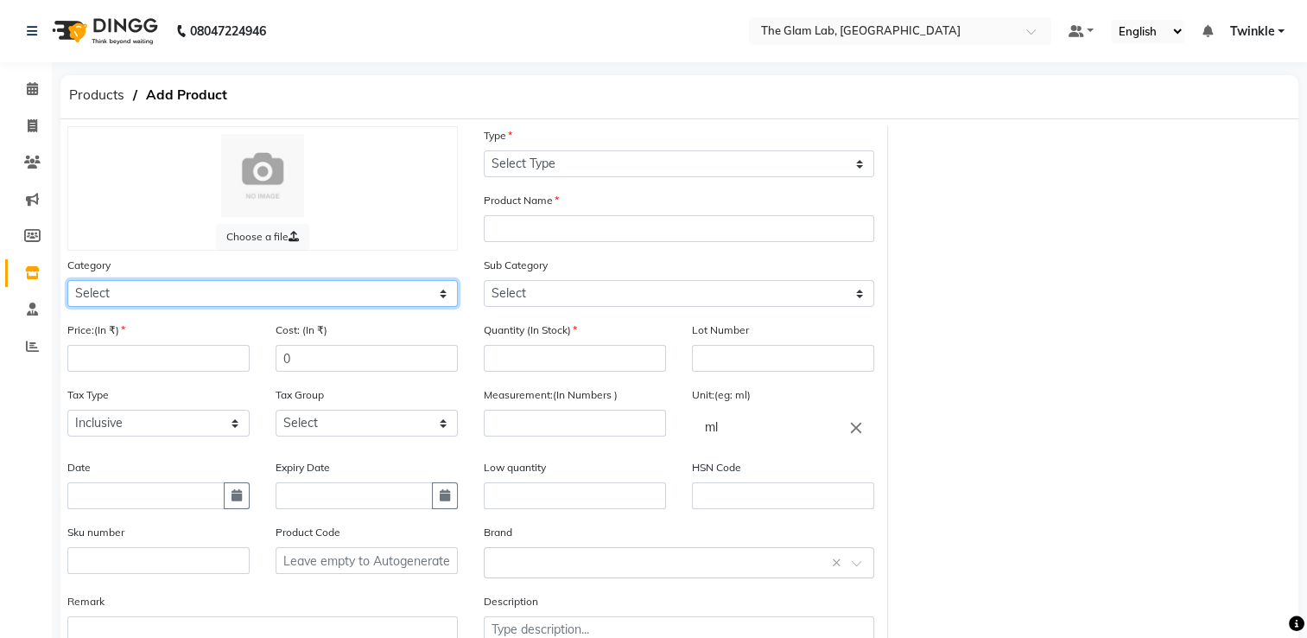
click at [270, 294] on select "Select Hair Skin Makeup Personal Care Appliances [PERSON_NAME] Waxing Disposabl…" at bounding box center [262, 293] width 391 height 27
select select "1100"
click at [67, 283] on select "Select Hair Skin Makeup Personal Care Appliances [PERSON_NAME] Waxing Disposabl…" at bounding box center [262, 293] width 391 height 27
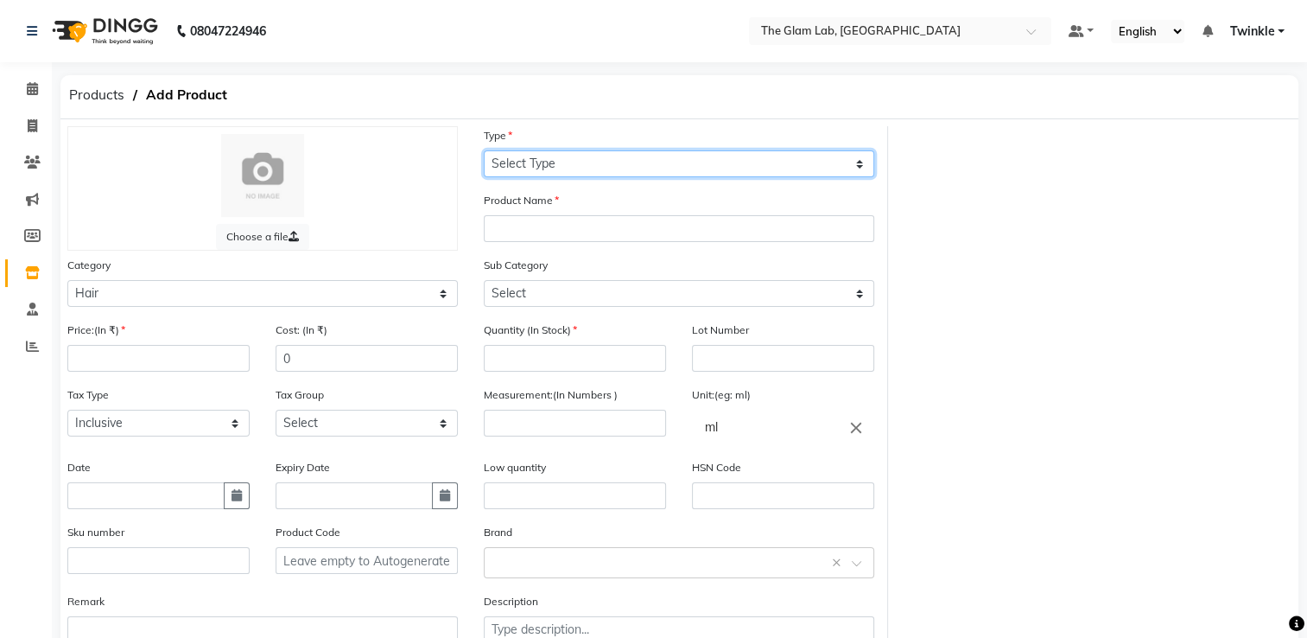
click at [550, 166] on select "Select Type Both Retail Consumable" at bounding box center [679, 163] width 391 height 27
select select "C"
click at [484, 151] on select "Select Type Both Retail Consumable" at bounding box center [679, 163] width 391 height 27
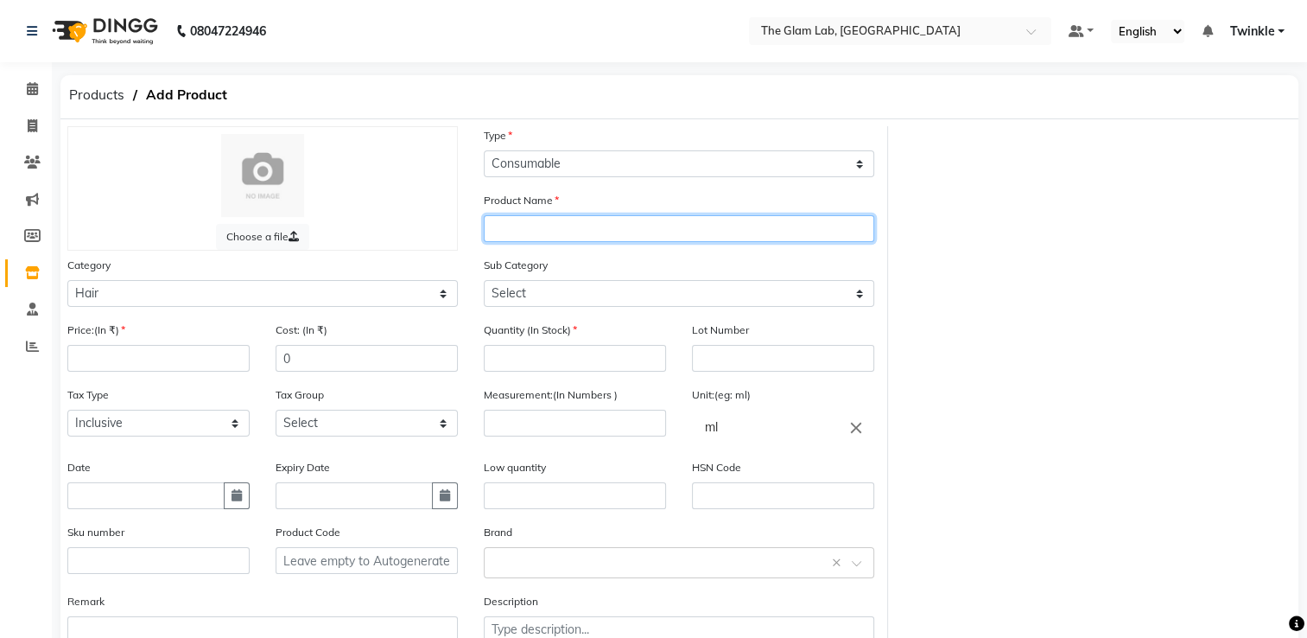
click at [546, 234] on input "text" at bounding box center [679, 228] width 391 height 27
type input "Schwarzkopf osis 1 sparkler"
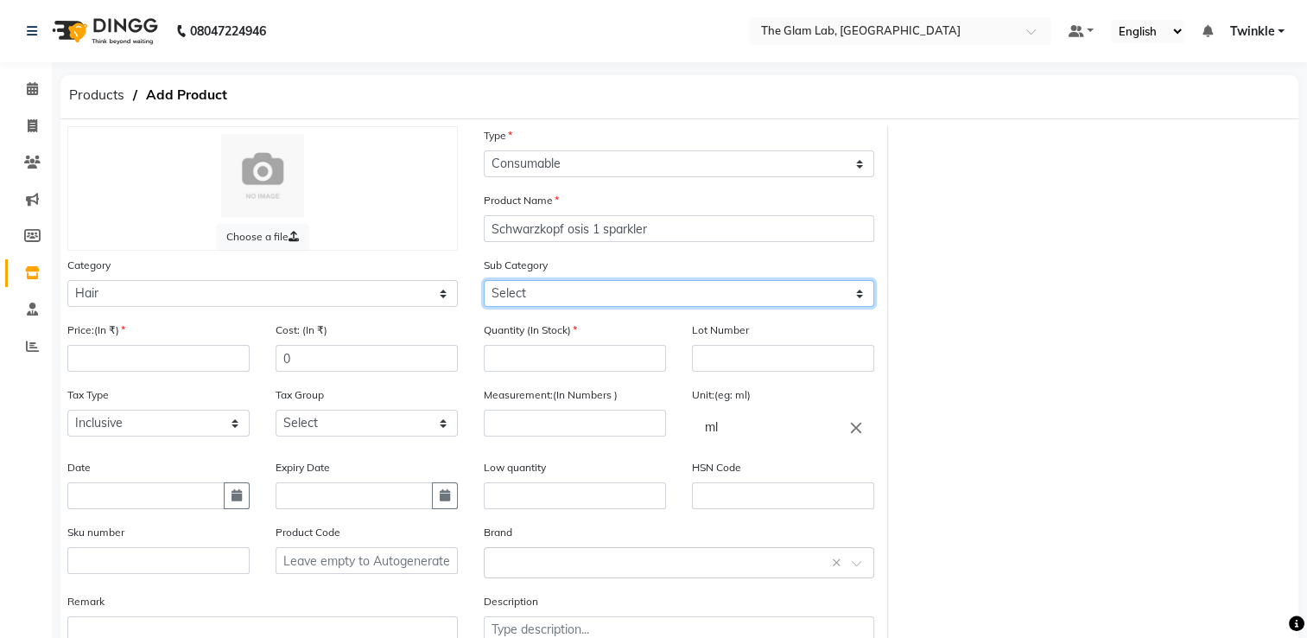
click at [524, 302] on select "Select Shampoo Conditioner Cream Mask Oil Serum Color Appliances Treatment Styl…" at bounding box center [679, 293] width 391 height 27
select select "1110"
click at [484, 283] on select "Select Shampoo Conditioner Cream Mask Oil Serum Color Appliances Treatment Styl…" at bounding box center [679, 293] width 391 height 27
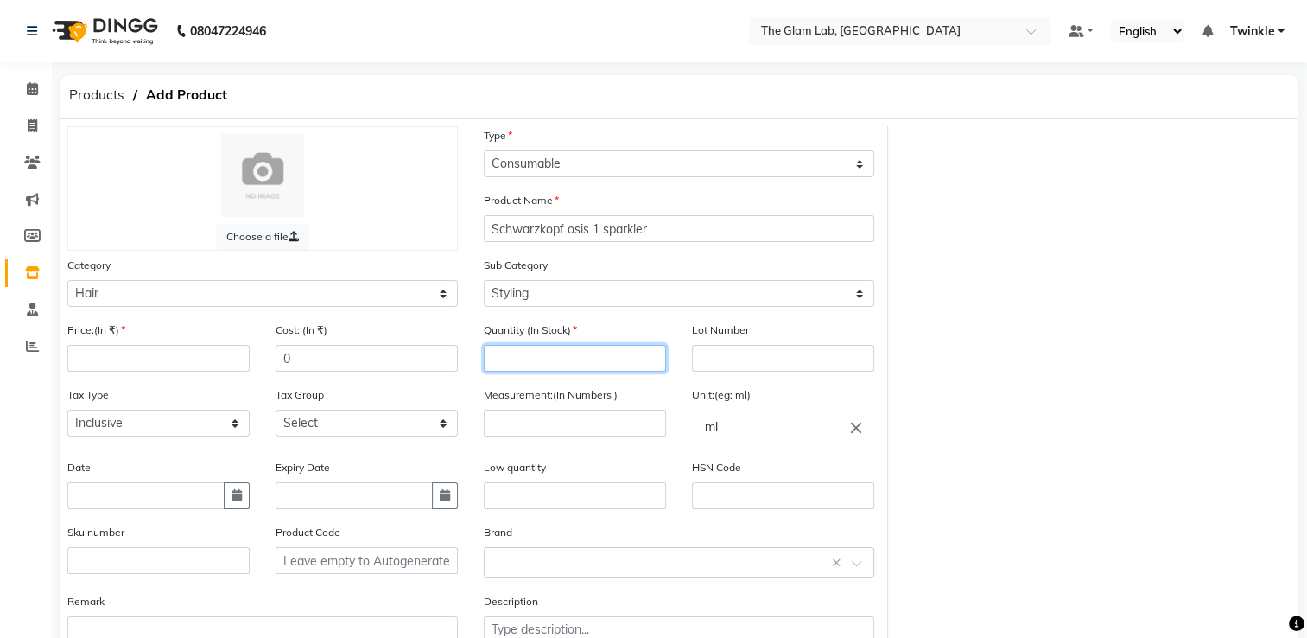
click at [563, 368] on input "number" at bounding box center [575, 358] width 182 height 27
type input "1"
click at [558, 417] on input "number" at bounding box center [575, 423] width 182 height 27
type input "300"
click at [342, 365] on input "0" at bounding box center [367, 358] width 182 height 27
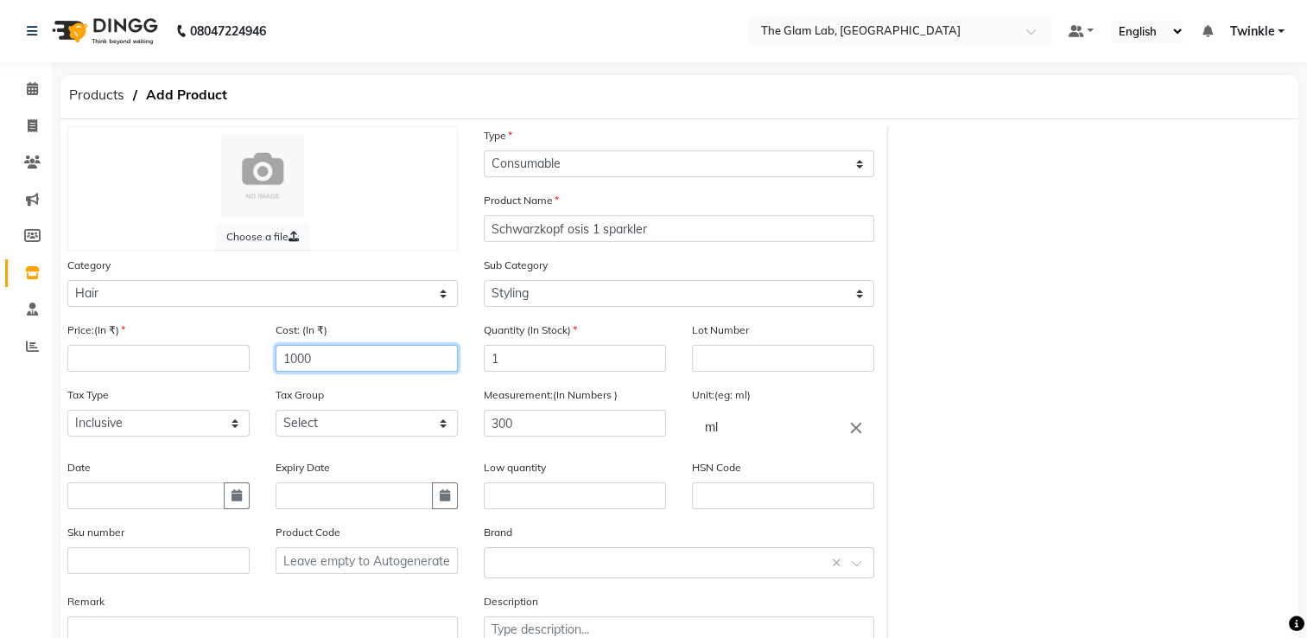
type input "1000"
click at [80, 372] on input "number" at bounding box center [158, 358] width 182 height 27
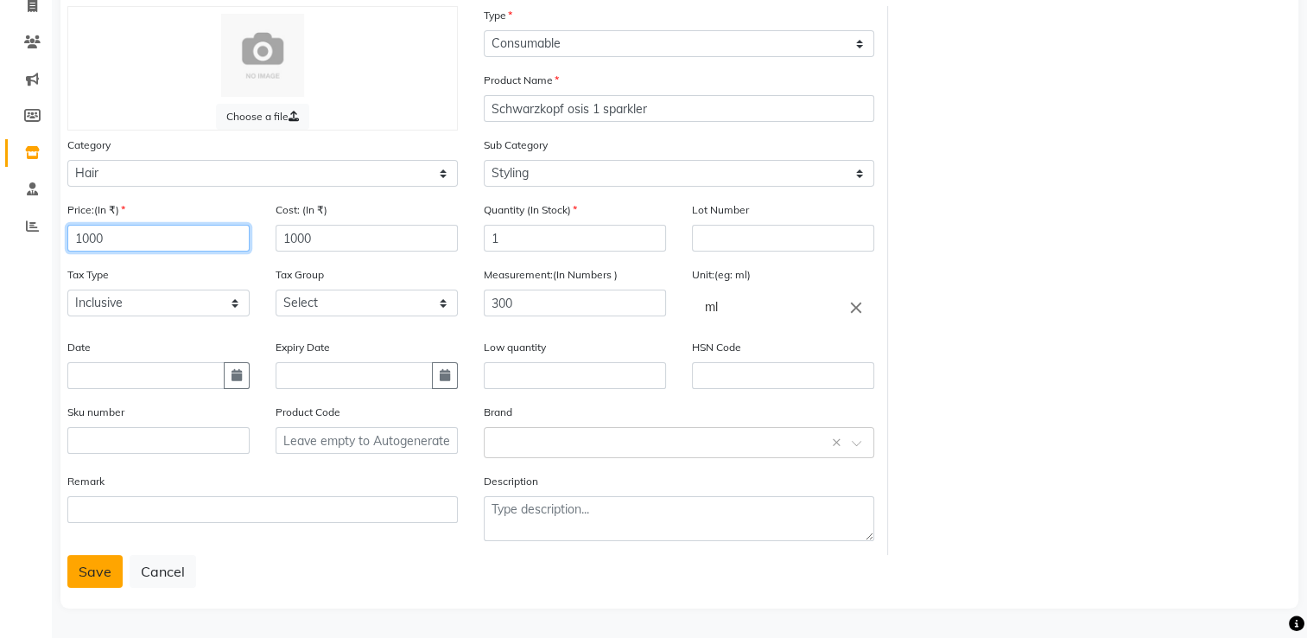
type input "1000"
click at [96, 578] on button "Save" at bounding box center [94, 571] width 55 height 33
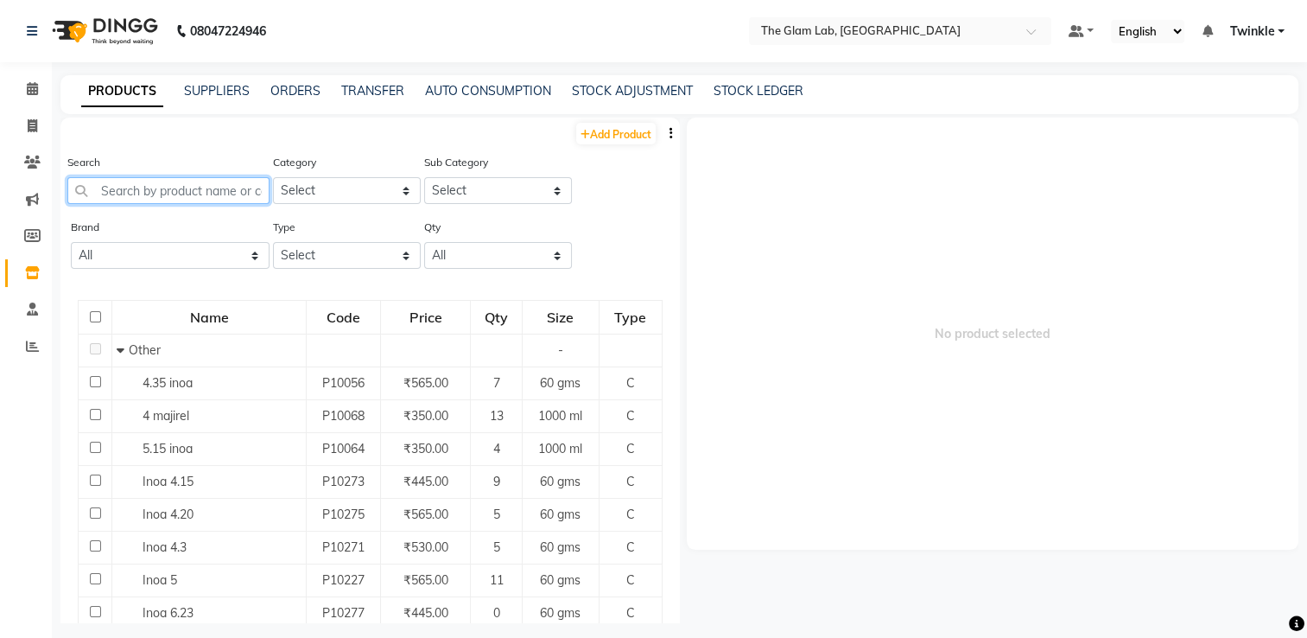
click at [200, 192] on input "text" at bounding box center [168, 190] width 202 height 27
click at [650, 82] on div "STOCK ADJUSTMENT" at bounding box center [632, 91] width 121 height 18
click at [652, 85] on link "STOCK ADJUSTMENT" at bounding box center [632, 91] width 121 height 16
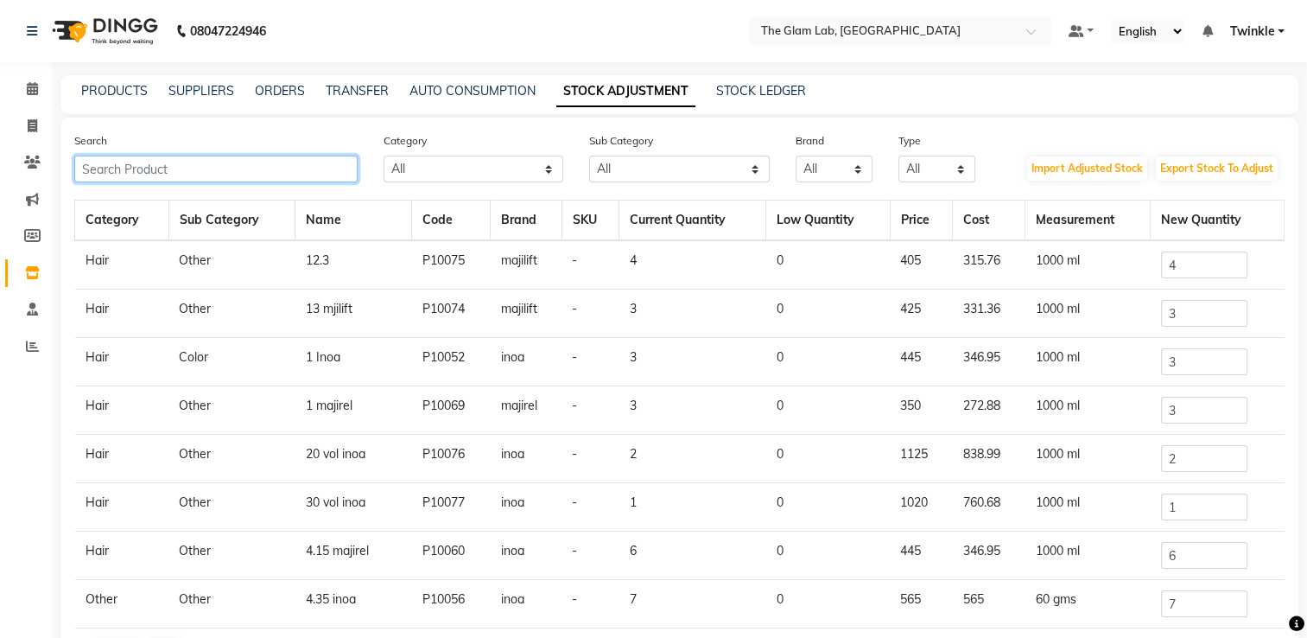
click at [200, 164] on input "text" at bounding box center [215, 169] width 283 height 27
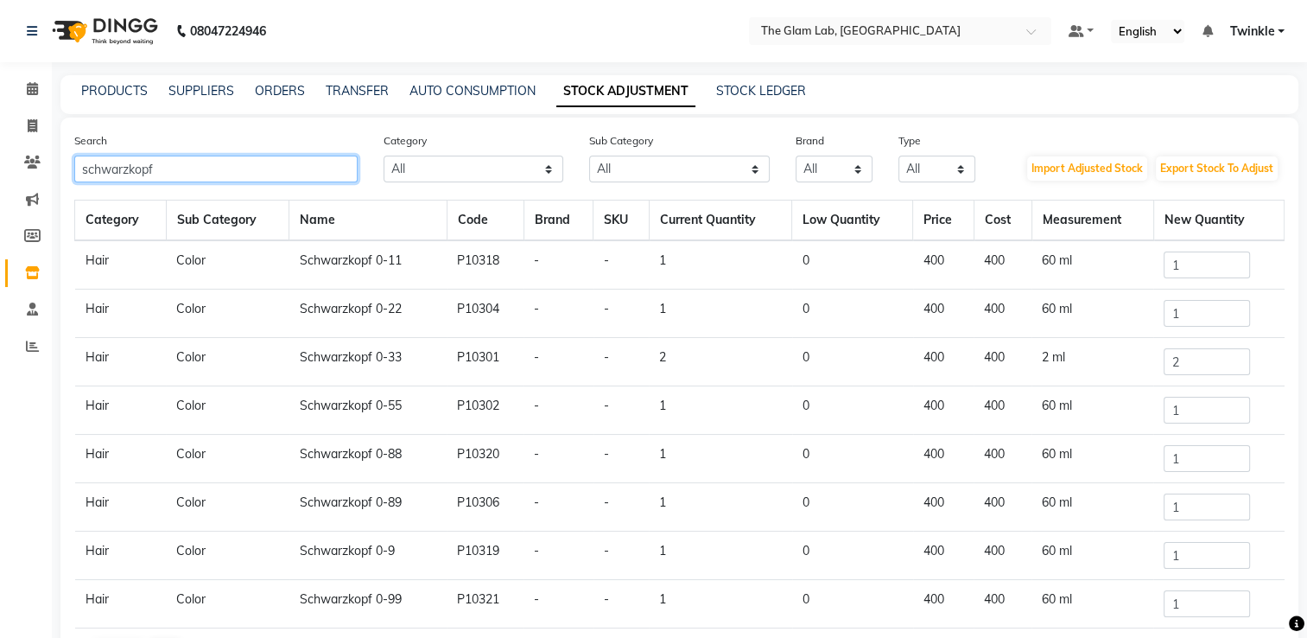
type input "schwarzkopf"
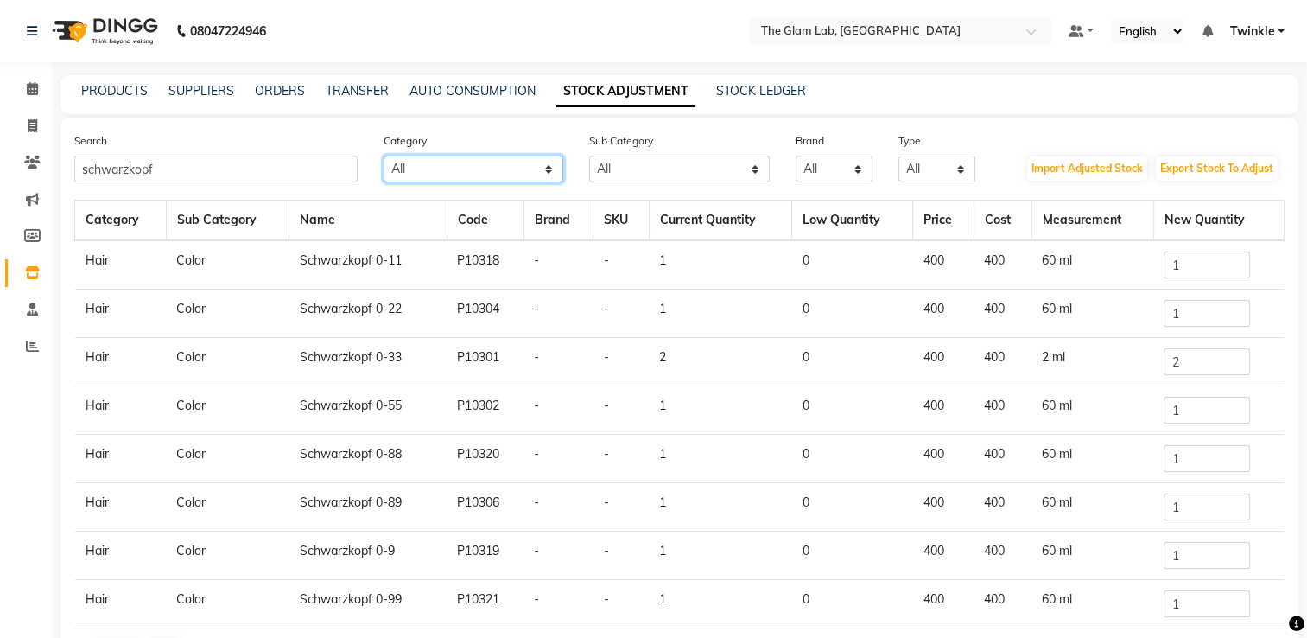
click at [478, 167] on select "All Hair Skin Makeup Personal Care Appliances [PERSON_NAME] Waxing Disposable T…" at bounding box center [474, 169] width 181 height 27
select select "1100"
click at [384, 156] on select "All Hair Skin Makeup Personal Care Appliances [PERSON_NAME] Waxing Disposable T…" at bounding box center [474, 169] width 181 height 27
click at [470, 177] on select "All Hair Skin Makeup Personal Care Appliances [PERSON_NAME] Waxing Disposable T…" at bounding box center [474, 169] width 181 height 27
click at [384, 156] on select "All Hair Skin Makeup Personal Care Appliances [PERSON_NAME] Waxing Disposable T…" at bounding box center [474, 169] width 181 height 27
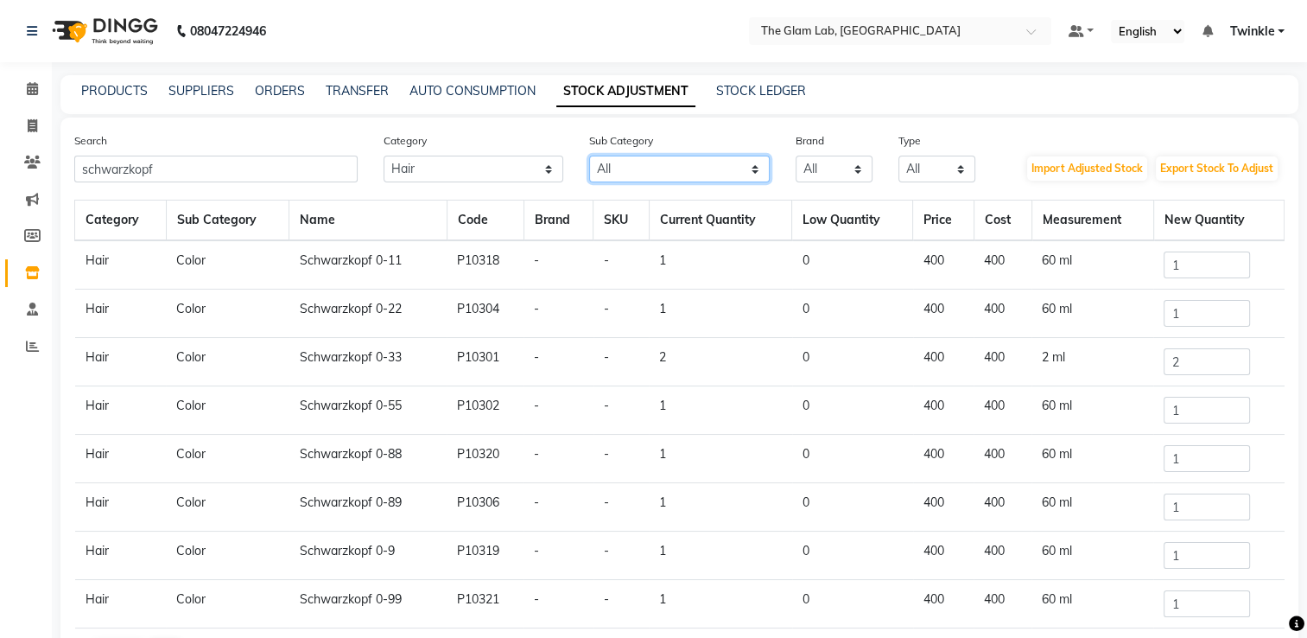
click at [675, 171] on select "All Cream Houskeeping Loreal Retail Cheryls Retail Casmara Retail Cleanser Rill…" at bounding box center [679, 169] width 181 height 27
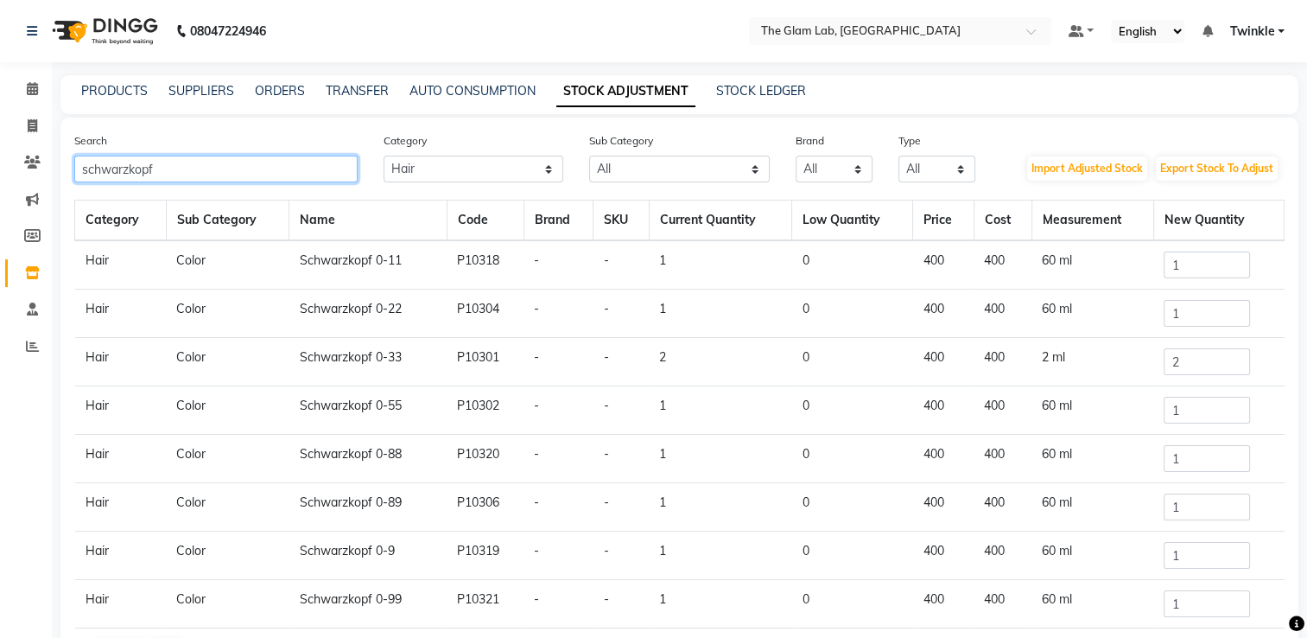
click at [228, 174] on input "schwarzkopf" at bounding box center [215, 169] width 283 height 27
type input "s"
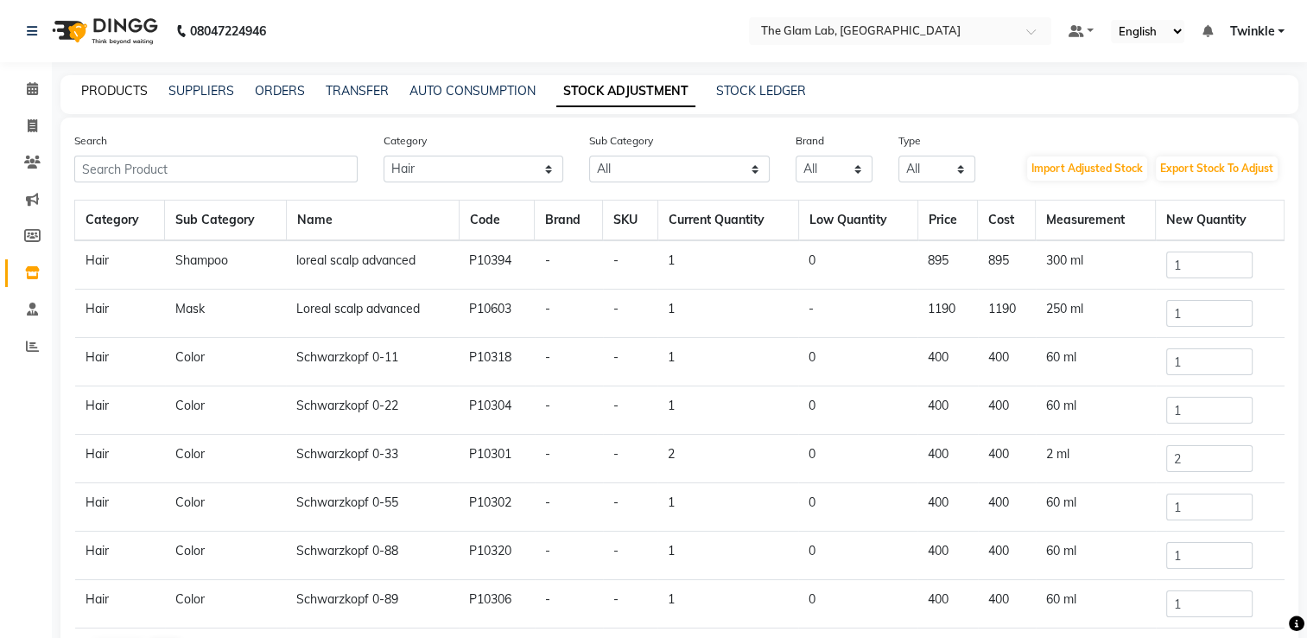
click at [119, 94] on link "PRODUCTS" at bounding box center [114, 91] width 67 height 16
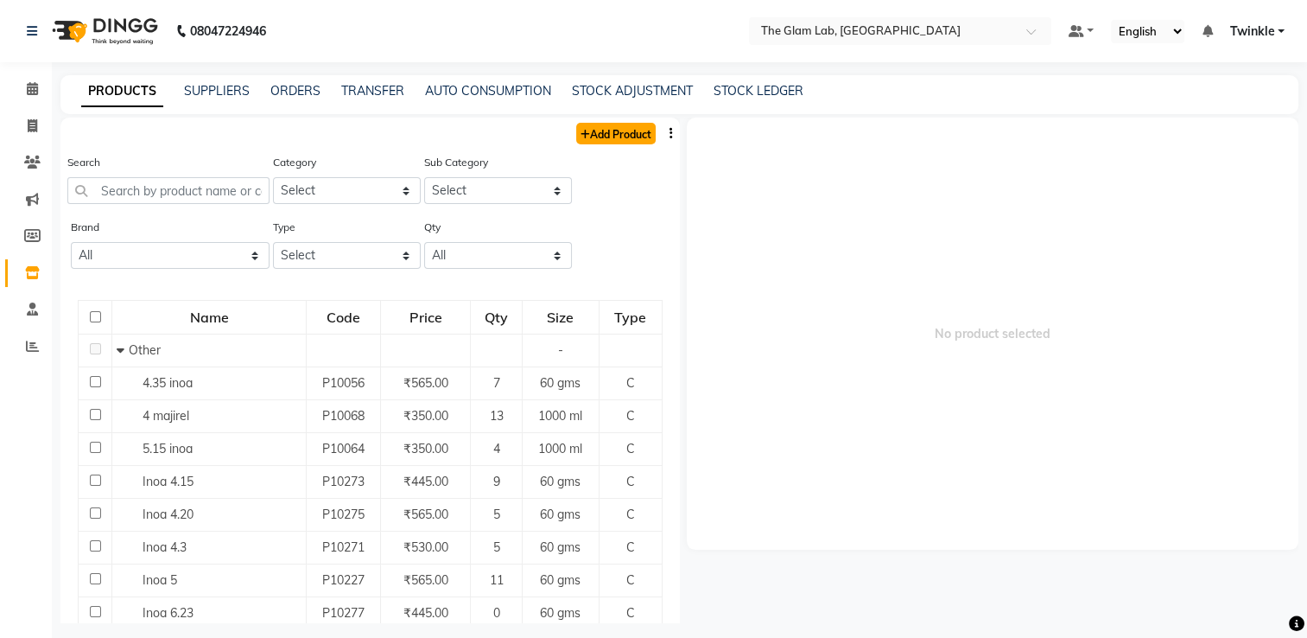
click at [612, 134] on link "Add Product" at bounding box center [616, 134] width 80 height 22
select select "true"
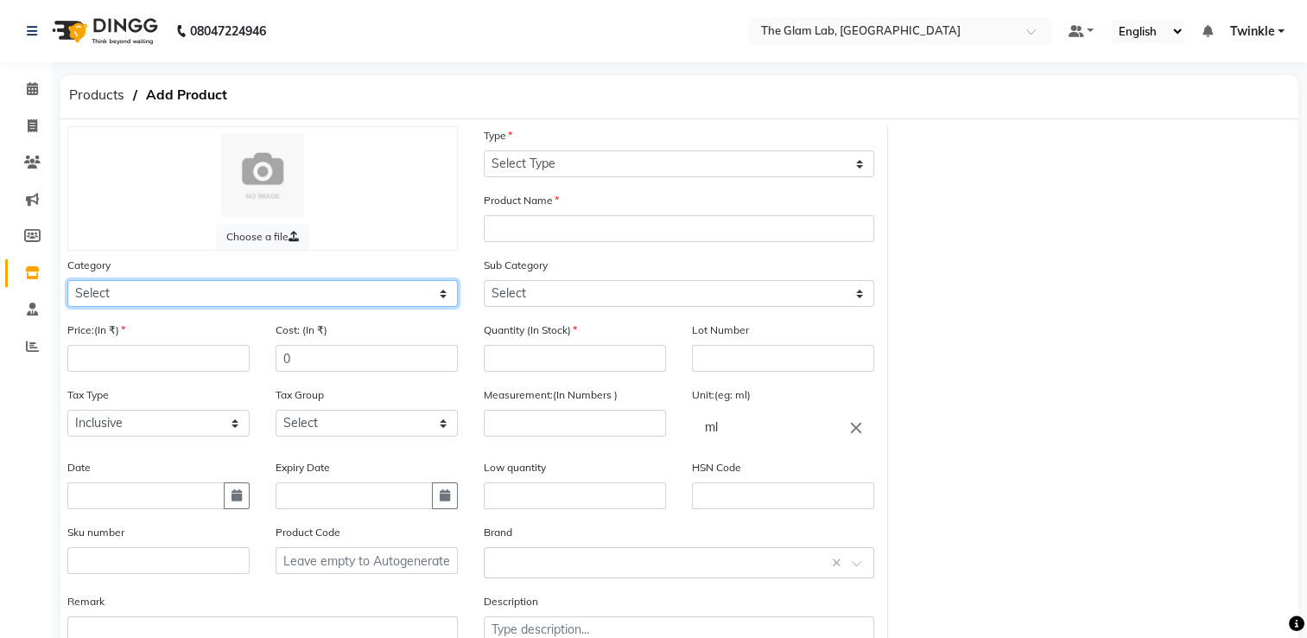
click at [384, 292] on select "Select Hair Skin Makeup Personal Care Appliances [PERSON_NAME] Waxing Disposabl…" at bounding box center [262, 293] width 391 height 27
select select "1100"
click at [67, 283] on select "Select Hair Skin Makeup Personal Care Appliances [PERSON_NAME] Waxing Disposabl…" at bounding box center [262, 293] width 391 height 27
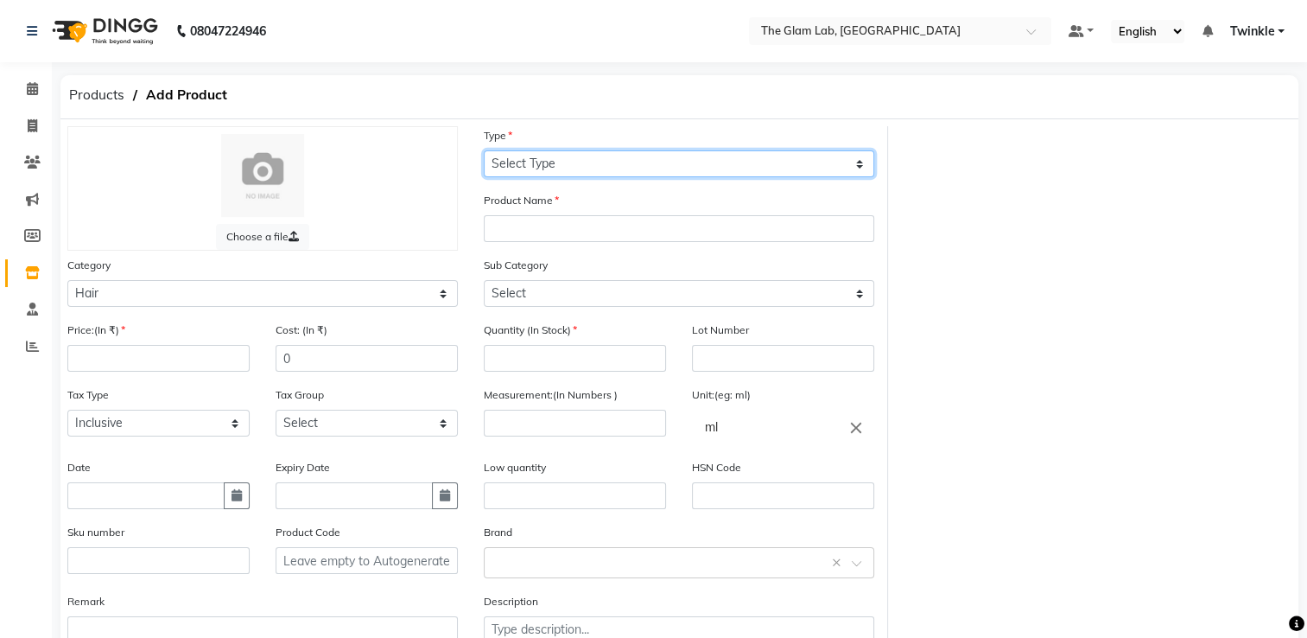
click at [643, 164] on select "Select Type Both Retail Consumable" at bounding box center [679, 163] width 391 height 27
select select "R"
click at [484, 151] on select "Select Type Both Retail Consumable" at bounding box center [679, 163] width 391 height 27
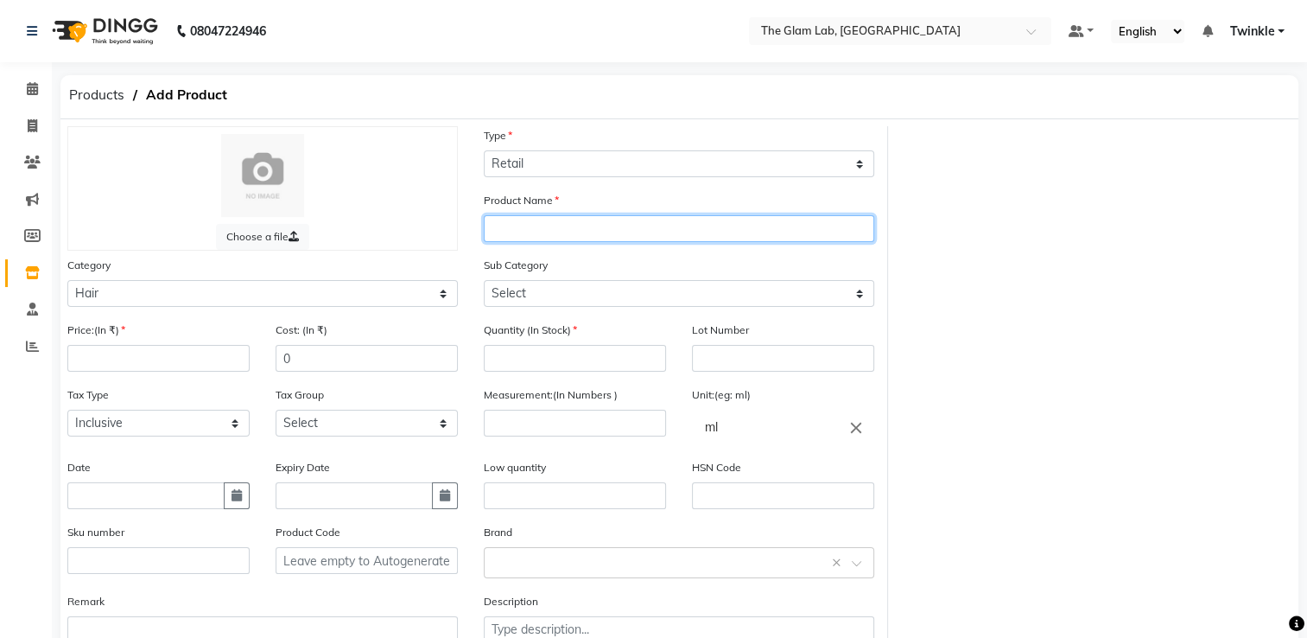
click at [635, 236] on input "text" at bounding box center [679, 228] width 391 height 27
type input "s"
type input "Schwarzkopf bonacure anti dandruff"
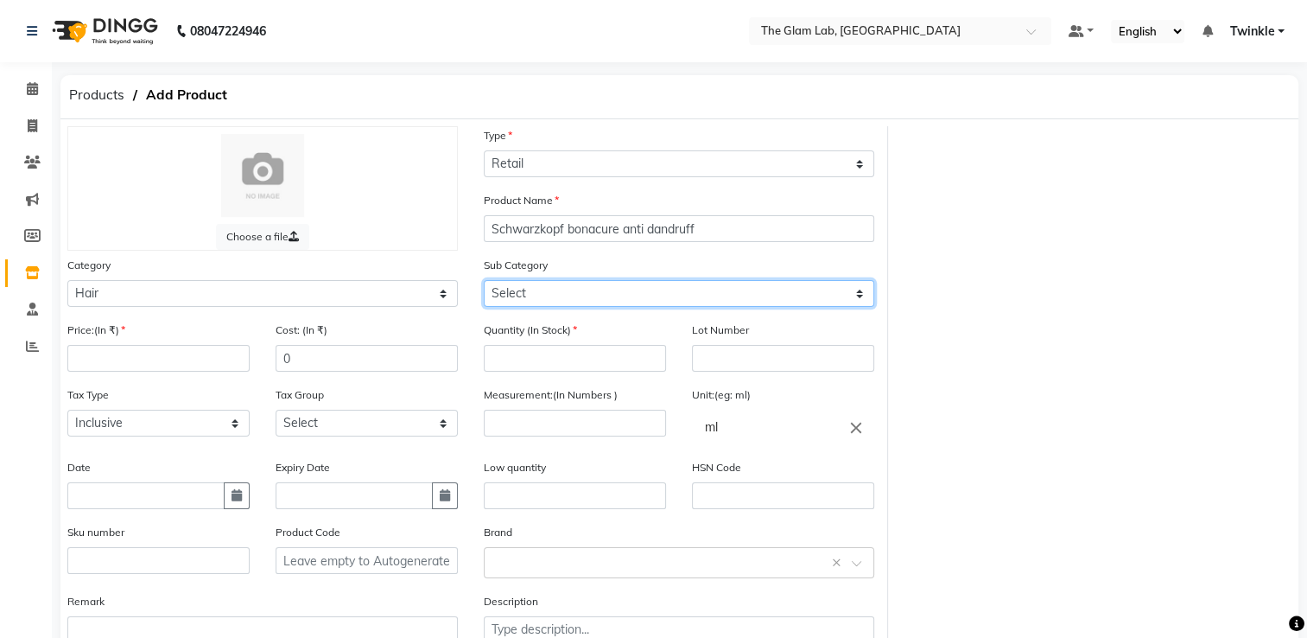
click at [591, 300] on select "Select Shampoo Conditioner Cream Mask Oil Serum Color Appliances Treatment Styl…" at bounding box center [679, 293] width 391 height 27
select select "1101"
click at [484, 283] on select "Select Shampoo Conditioner Cream Mask Oil Serum Color Appliances Treatment Styl…" at bounding box center [679, 293] width 391 height 27
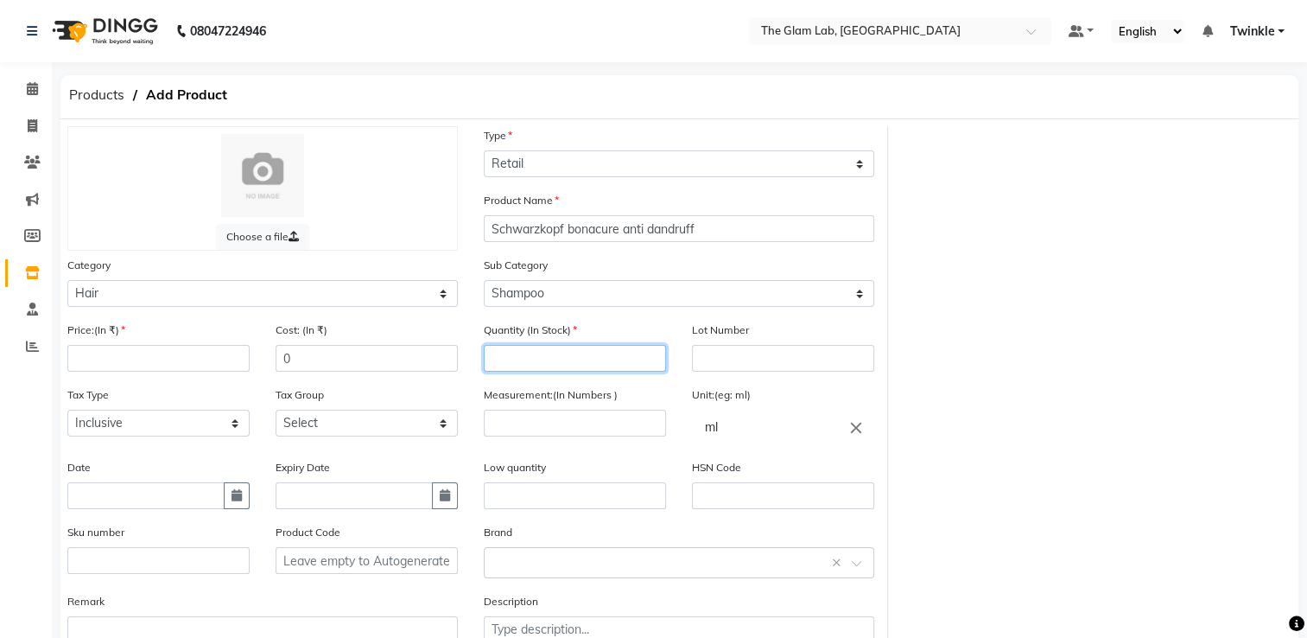
click at [530, 360] on input "number" at bounding box center [575, 358] width 182 height 27
type input "1"
click at [550, 428] on input "number" at bounding box center [575, 423] width 182 height 27
type input "200"
click at [319, 368] on input "0" at bounding box center [367, 358] width 182 height 27
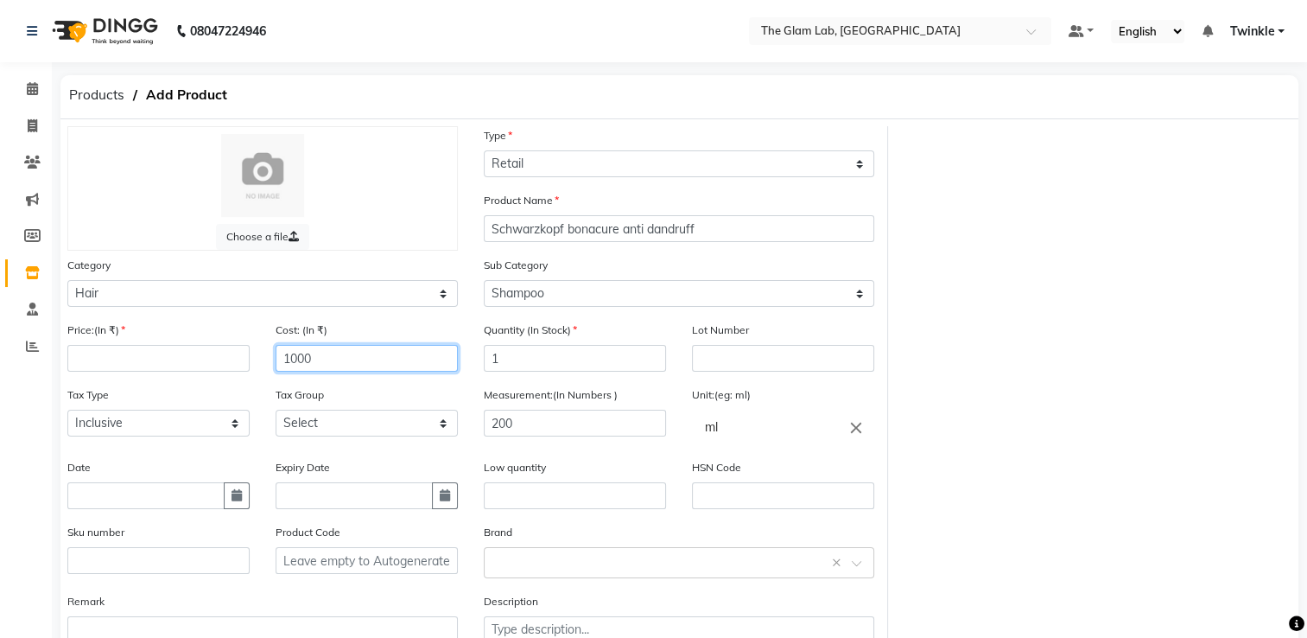
type input "1000"
click at [232, 369] on input "number" at bounding box center [158, 358] width 182 height 27
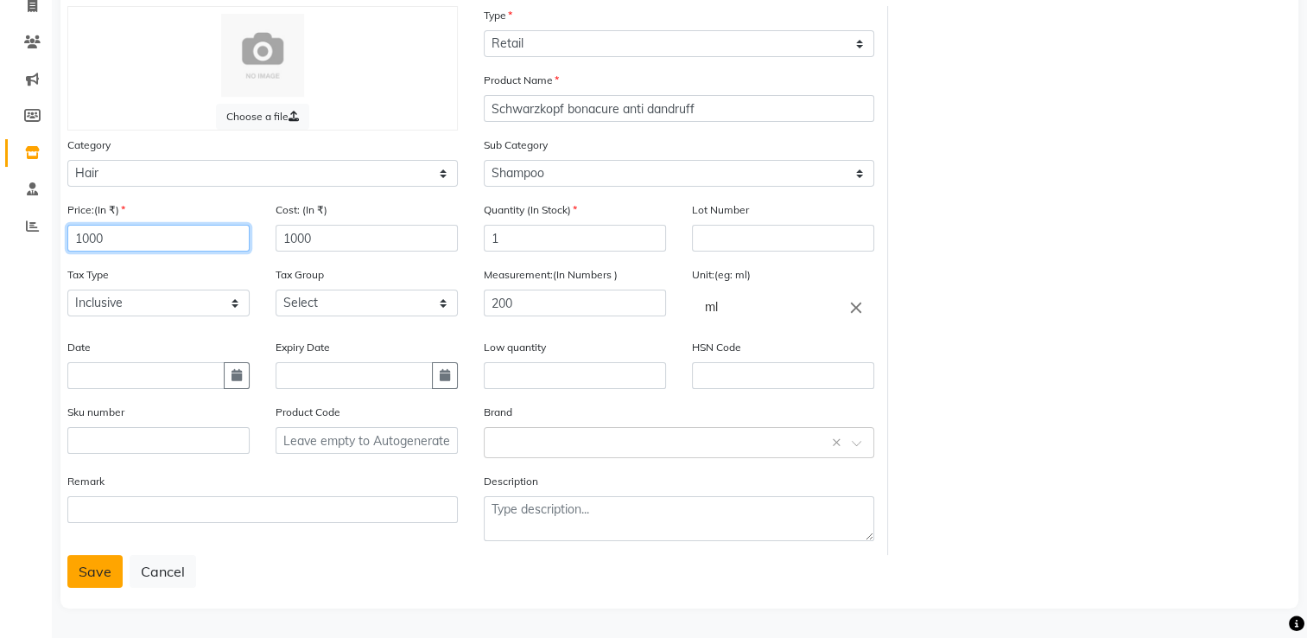
type input "1000"
click at [93, 568] on button "Save" at bounding box center [94, 571] width 55 height 33
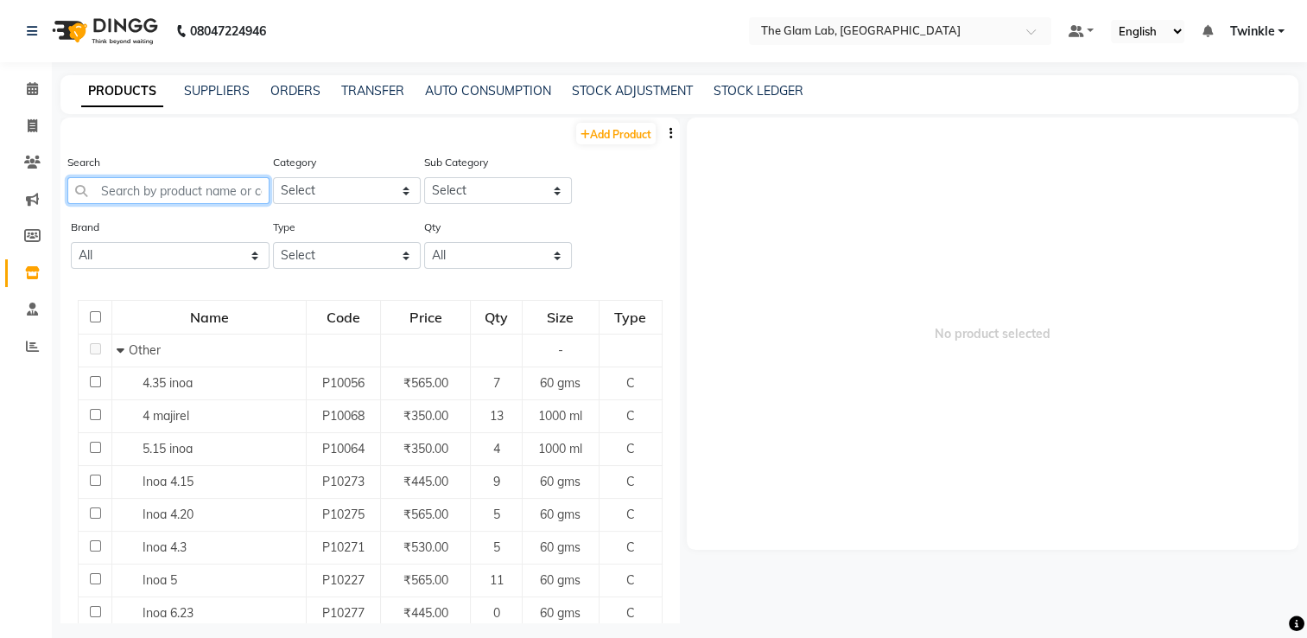
click at [184, 192] on input "text" at bounding box center [168, 190] width 202 height 27
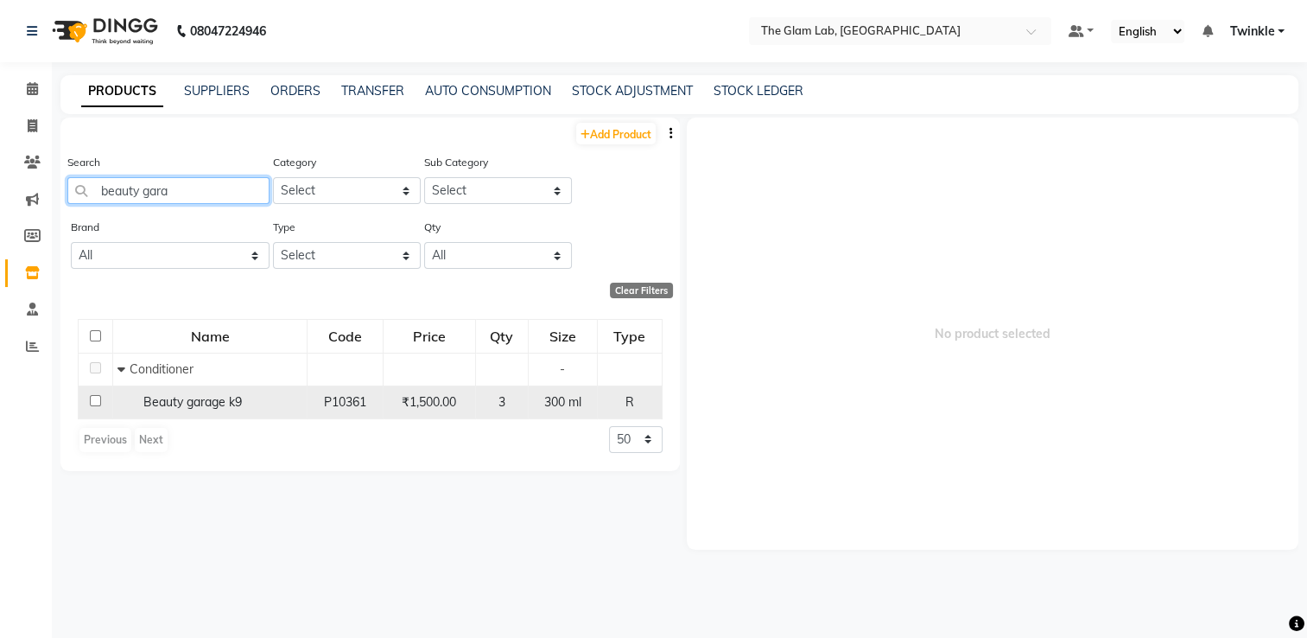
type input "beauty gara"
click at [151, 406] on span "Beauty garage k9" at bounding box center [192, 402] width 99 height 16
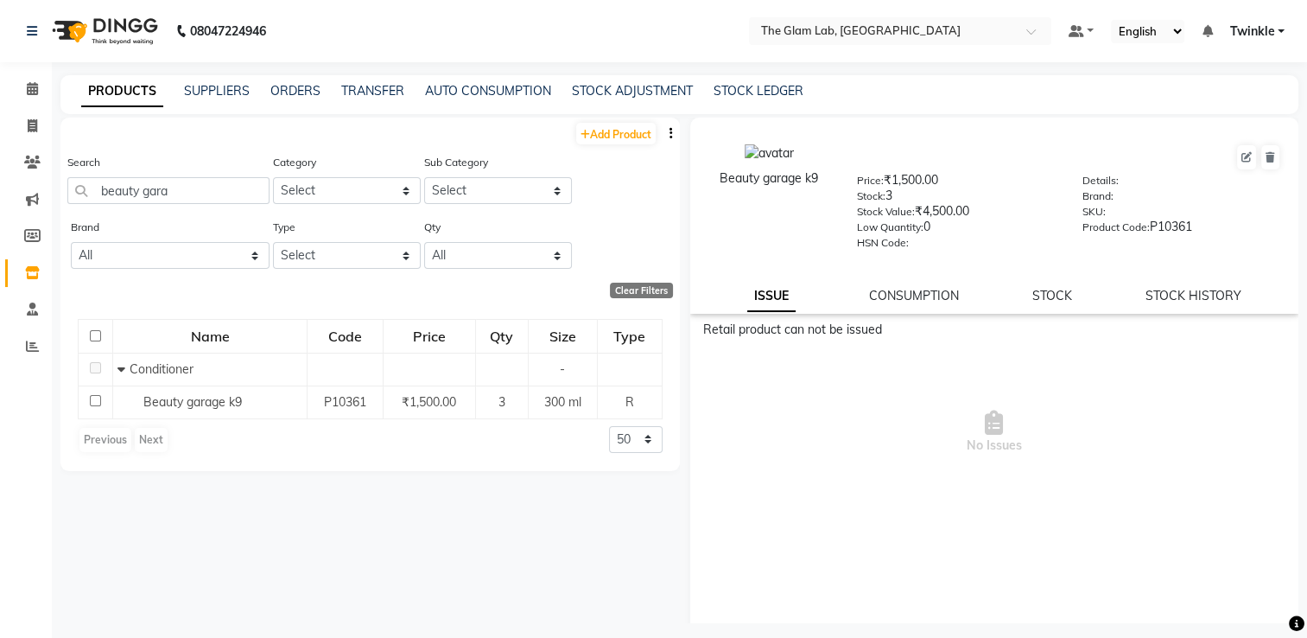
click at [633, 80] on div "PRODUCTS SUPPLIERS ORDERS TRANSFER AUTO CONSUMPTION STOCK ADJUSTMENT STOCK LEDG…" at bounding box center [679, 94] width 1238 height 39
click at [629, 94] on link "STOCK ADJUSTMENT" at bounding box center [632, 91] width 121 height 16
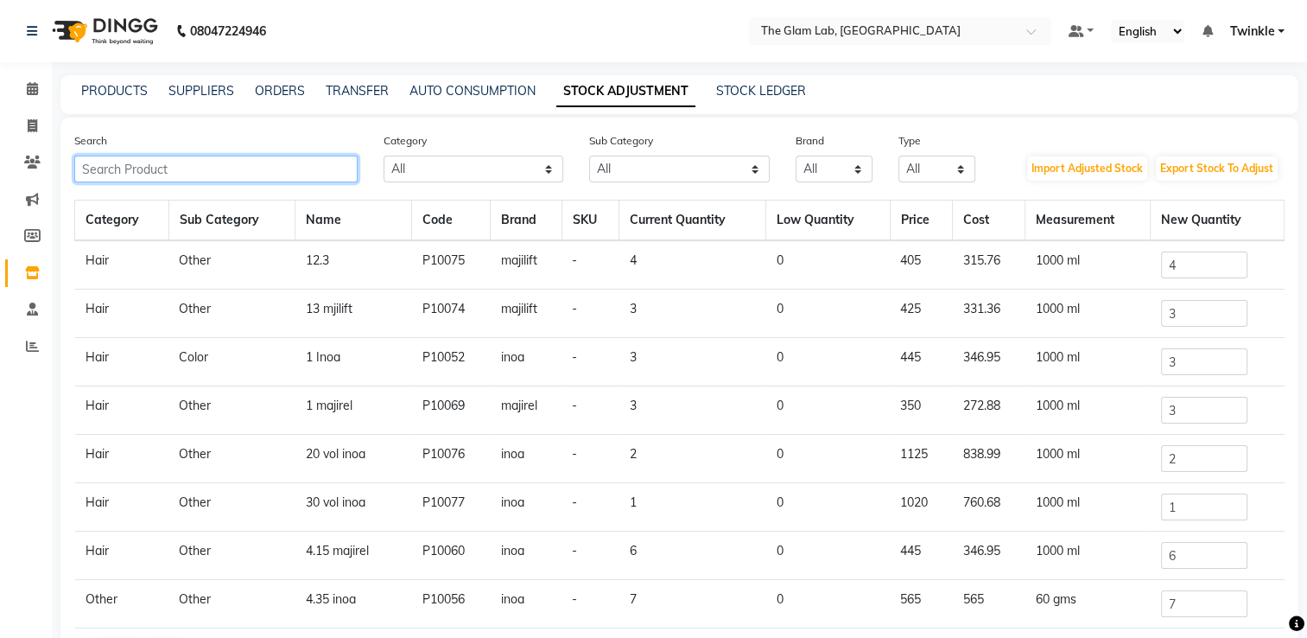
click at [239, 166] on input "text" at bounding box center [215, 169] width 283 height 27
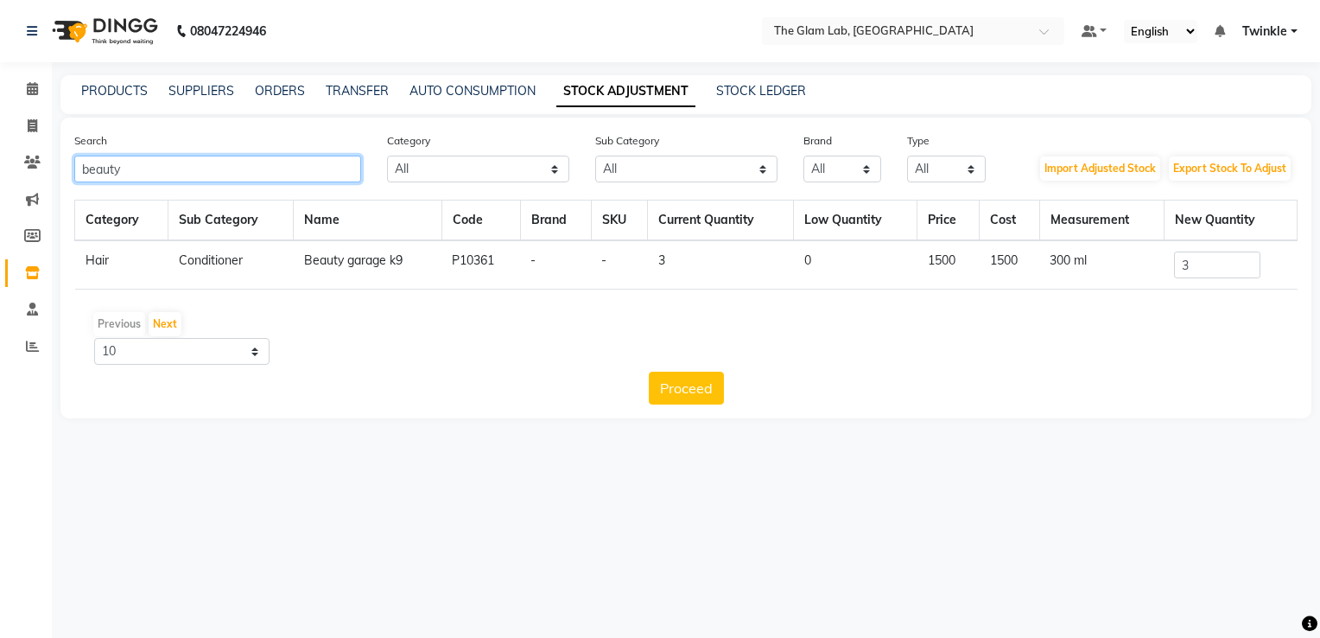
type input "beauty"
click at [1196, 265] on input "3" at bounding box center [1217, 264] width 86 height 27
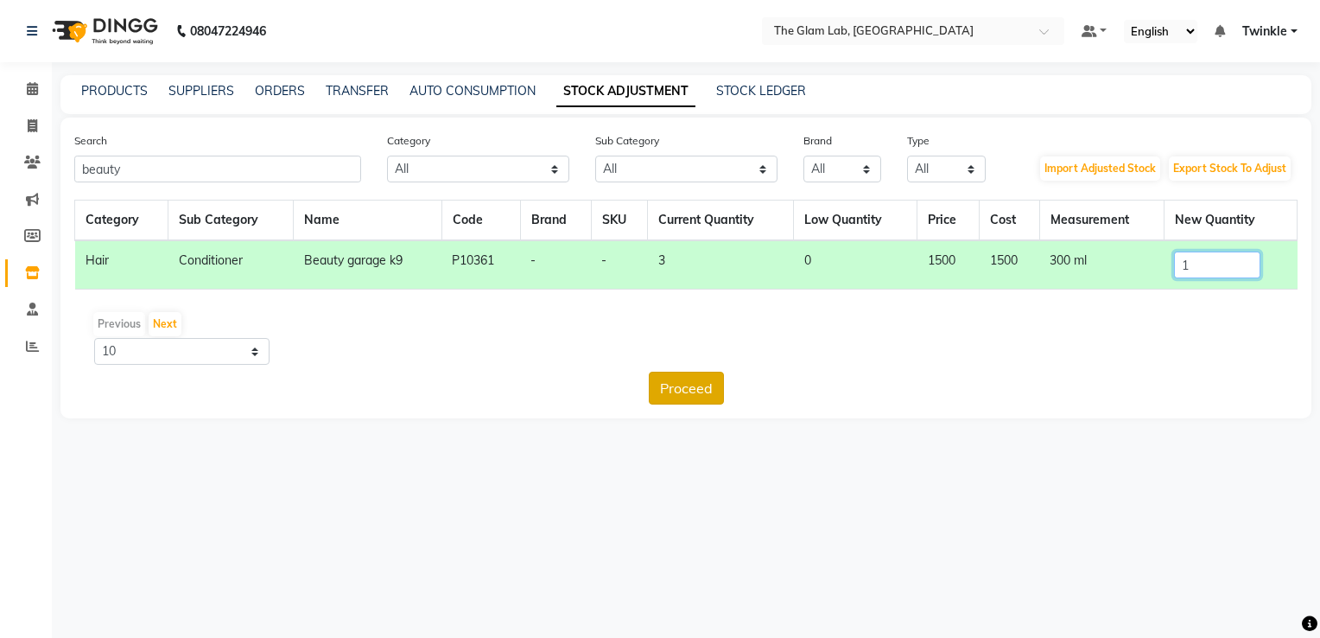
type input "1"
click at [687, 387] on button "Proceed" at bounding box center [686, 388] width 75 height 33
click at [747, 385] on button "Submit" at bounding box center [724, 388] width 68 height 33
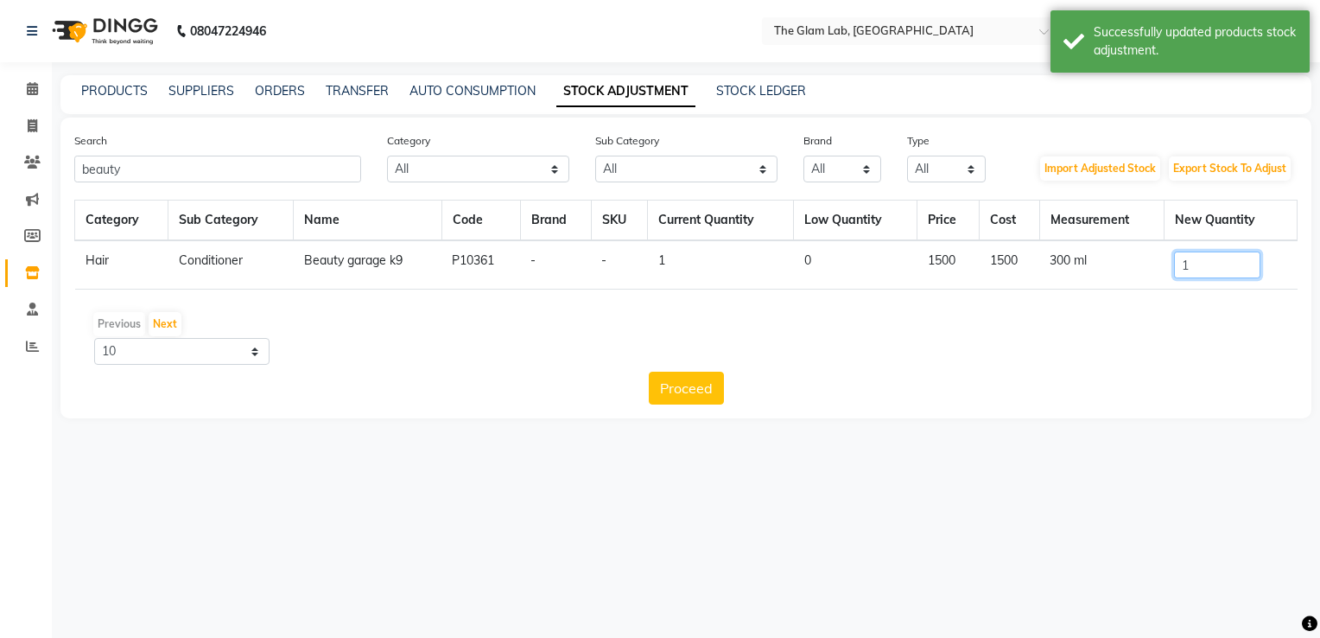
click at [1197, 253] on input "1" at bounding box center [1217, 264] width 86 height 27
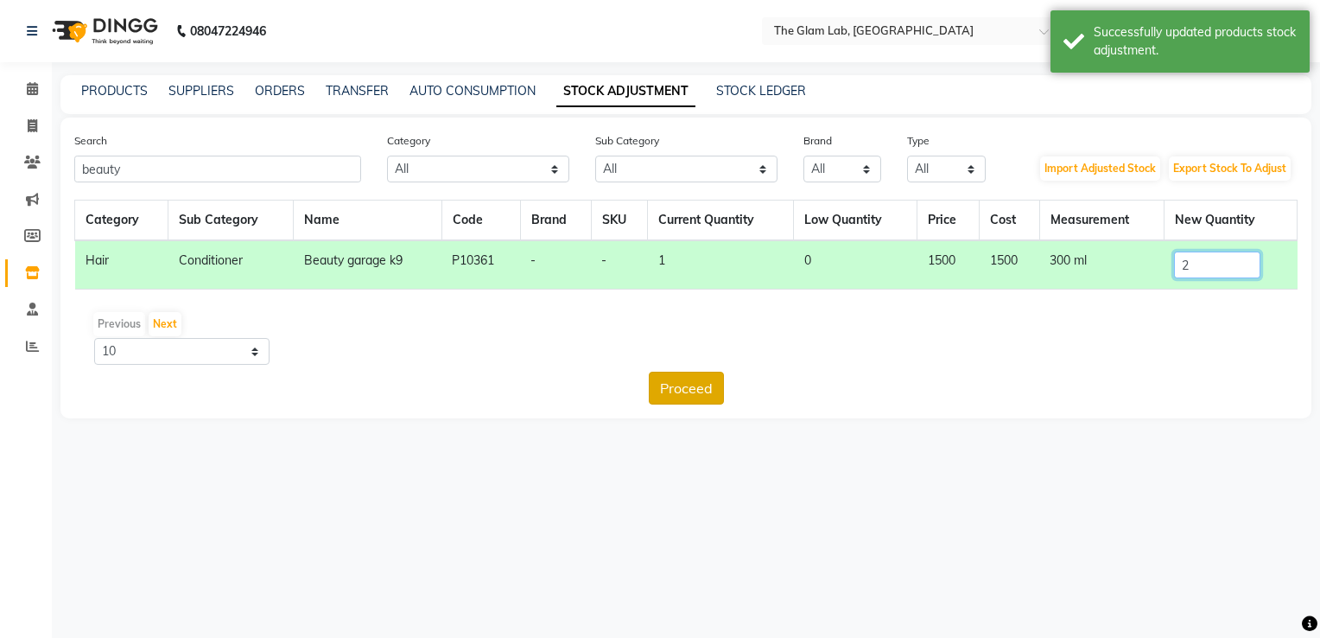
type input "2"
click at [705, 382] on button "Proceed" at bounding box center [686, 388] width 75 height 33
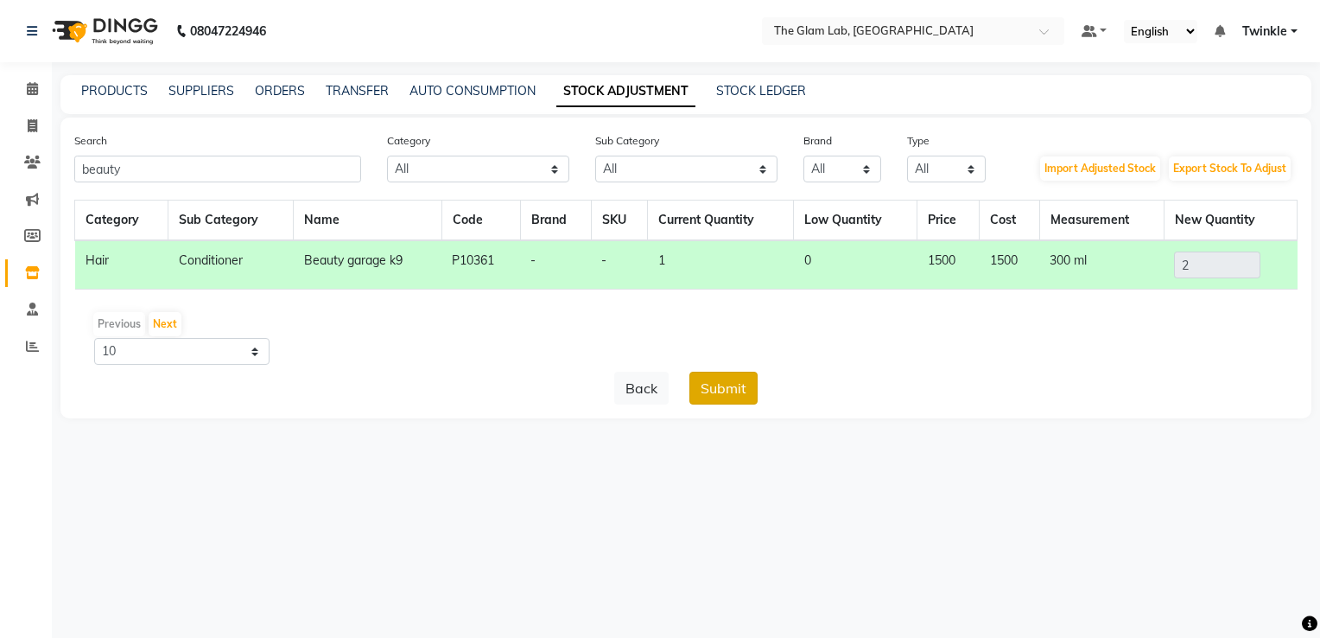
click at [741, 394] on button "Submit" at bounding box center [724, 388] width 68 height 33
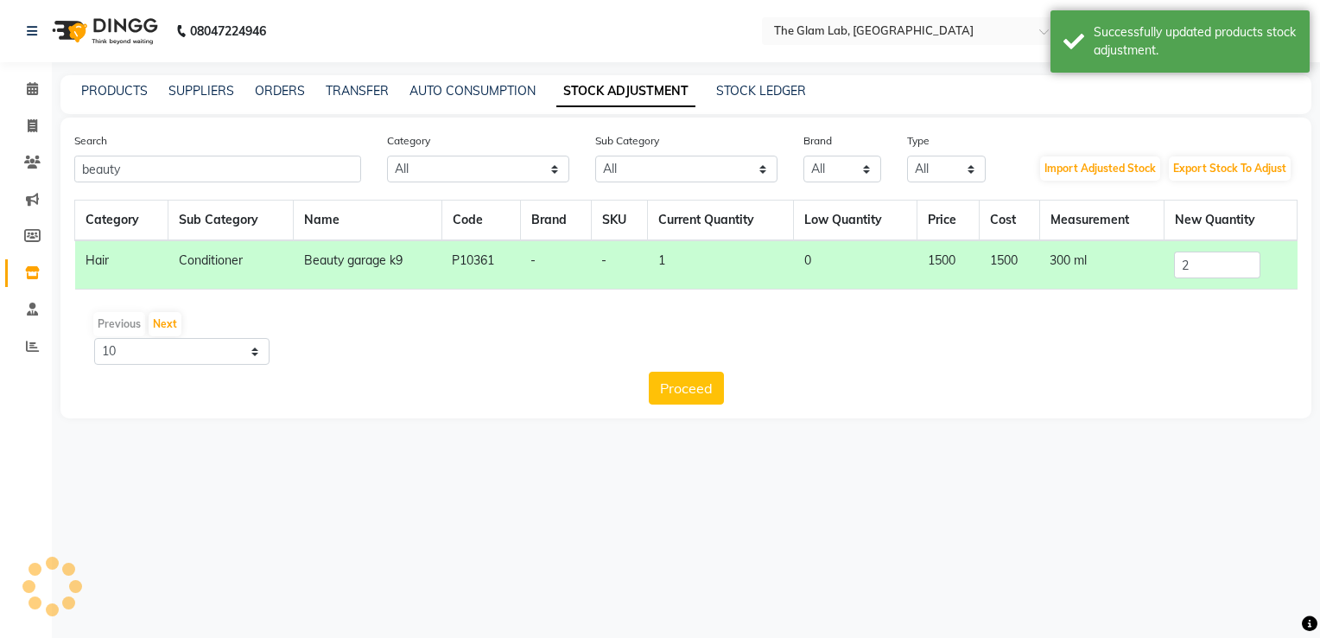
click at [741, 394] on div "Proceed" at bounding box center [686, 388] width 1224 height 33
